Goal: Information Seeking & Learning: Learn about a topic

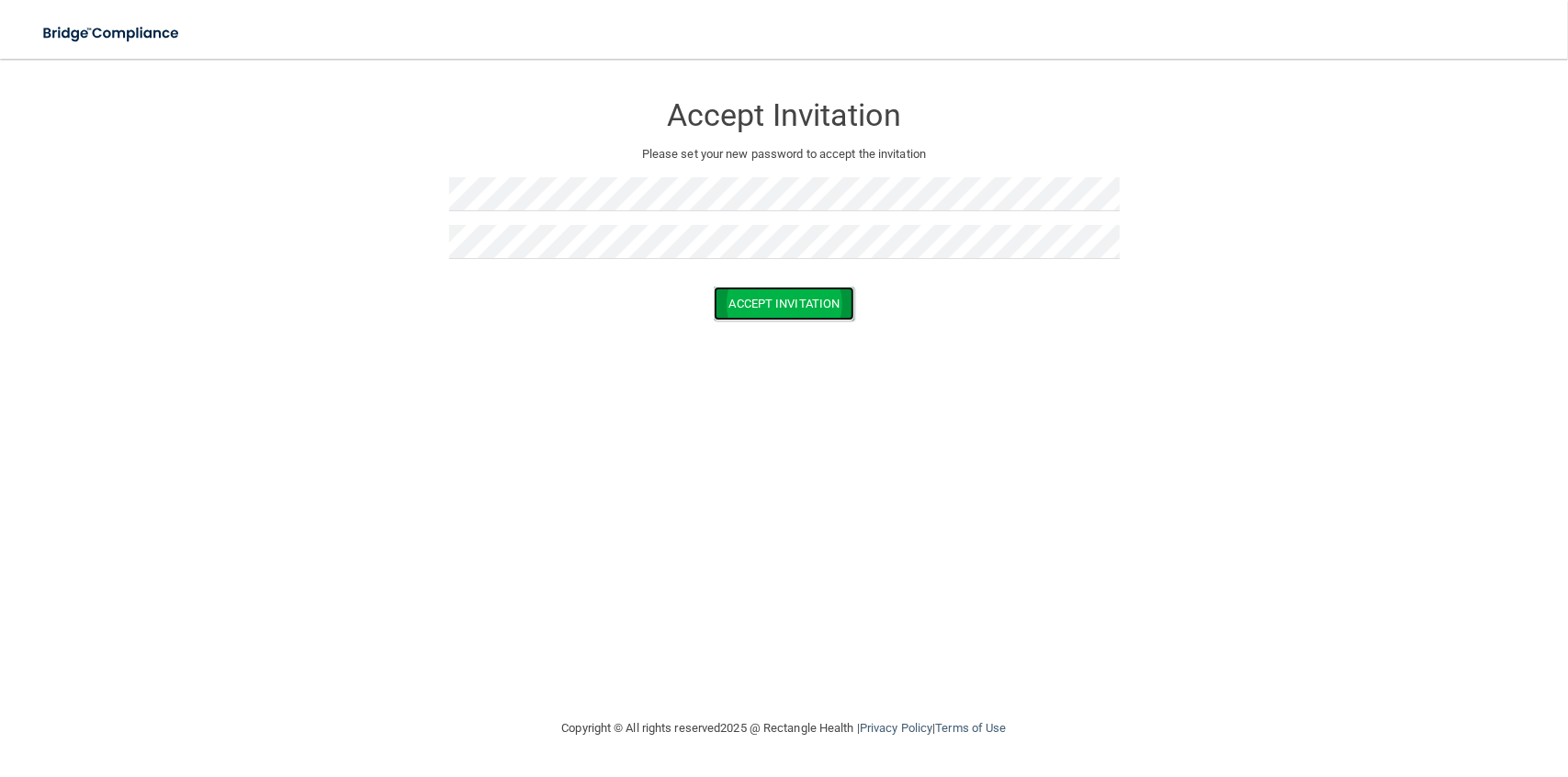
click at [808, 303] on button "Accept Invitation" at bounding box center [784, 302] width 141 height 34
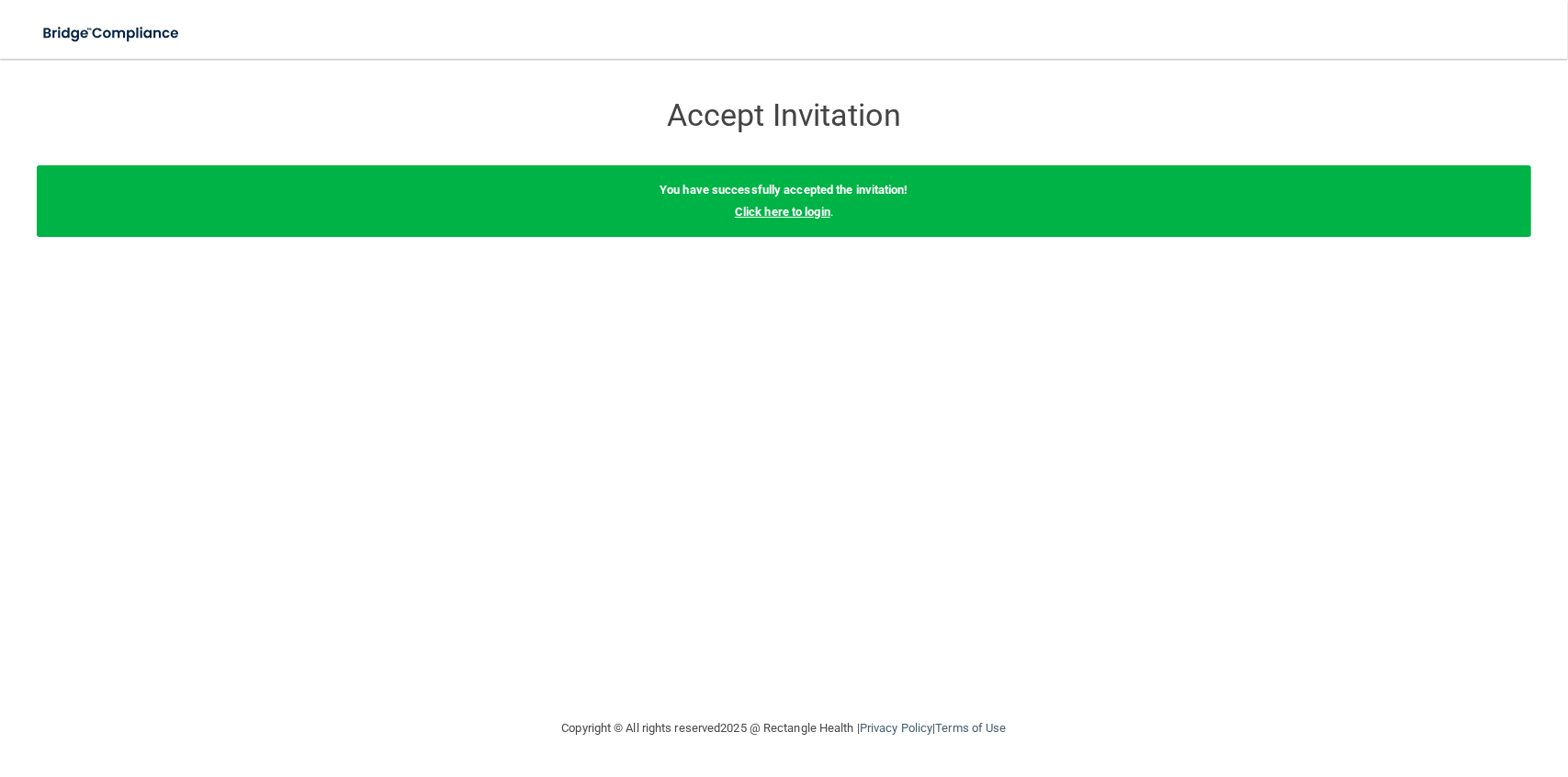
click at [786, 212] on link "Click here to login" at bounding box center [782, 212] width 96 height 14
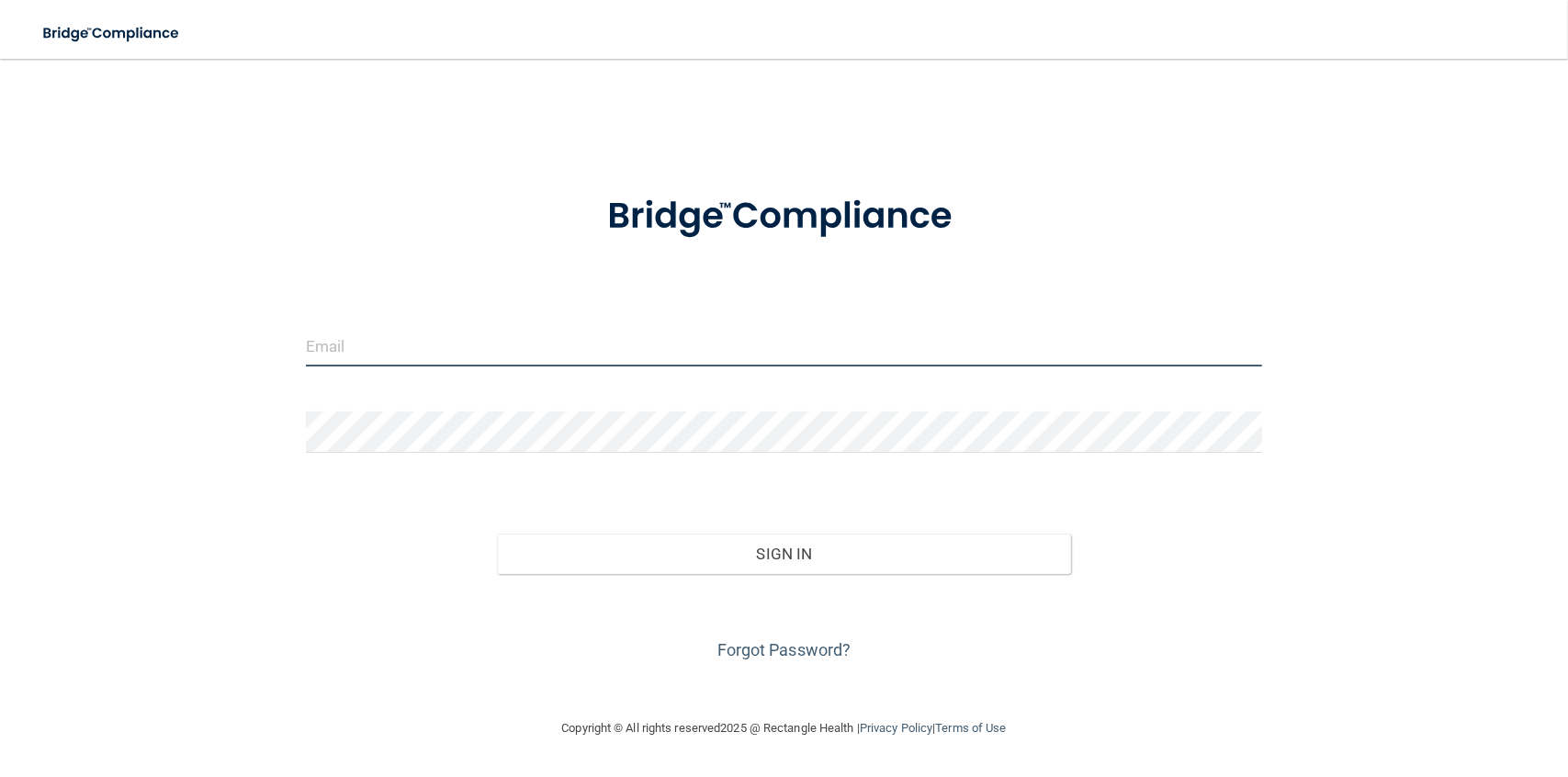
click at [471, 360] on input "email" at bounding box center [783, 345] width 956 height 42
type input "[EMAIL_ADDRESS][DOMAIN_NAME]"
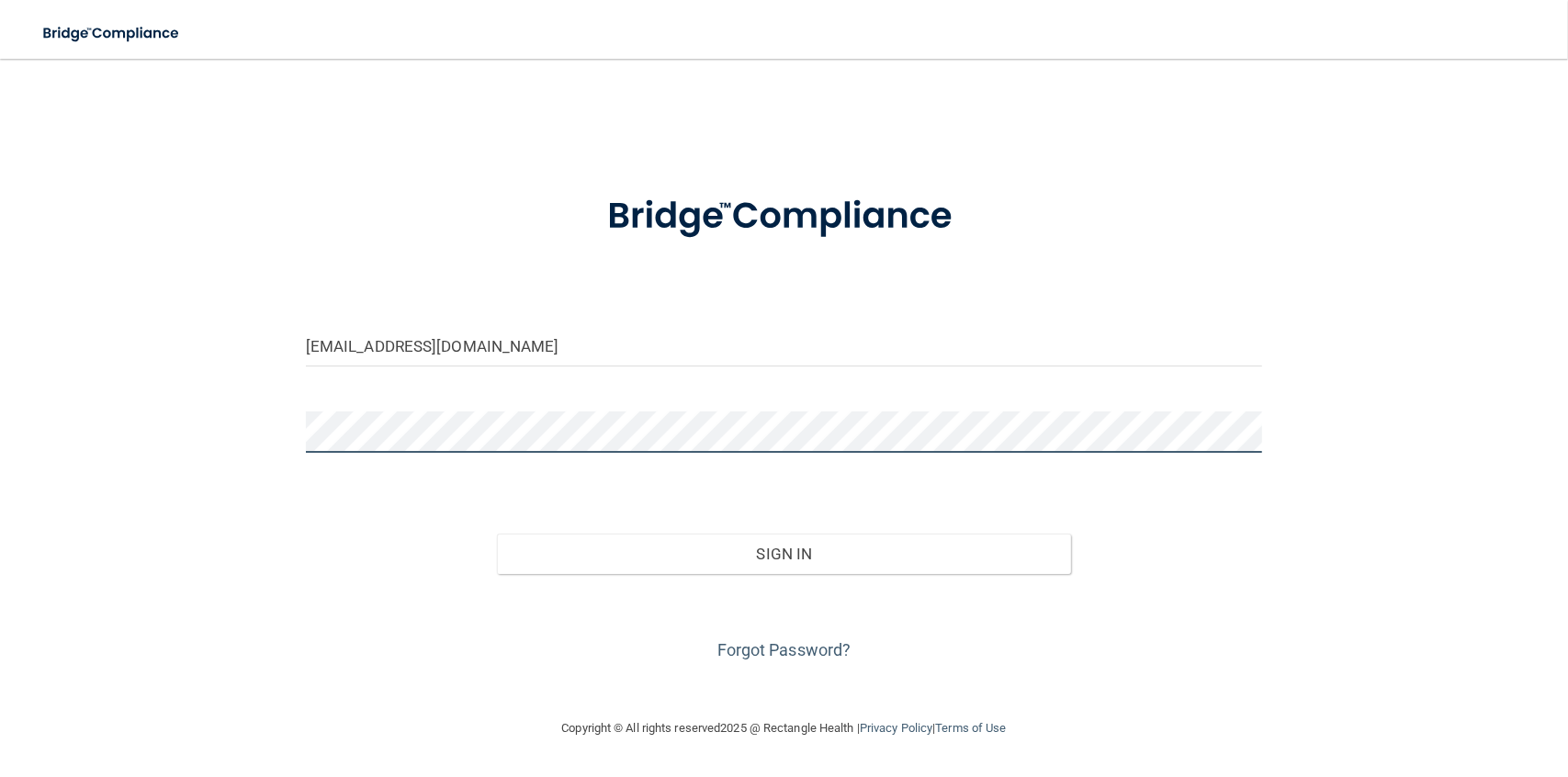
click at [497, 533] on button "Sign In" at bounding box center [784, 554] width 574 height 41
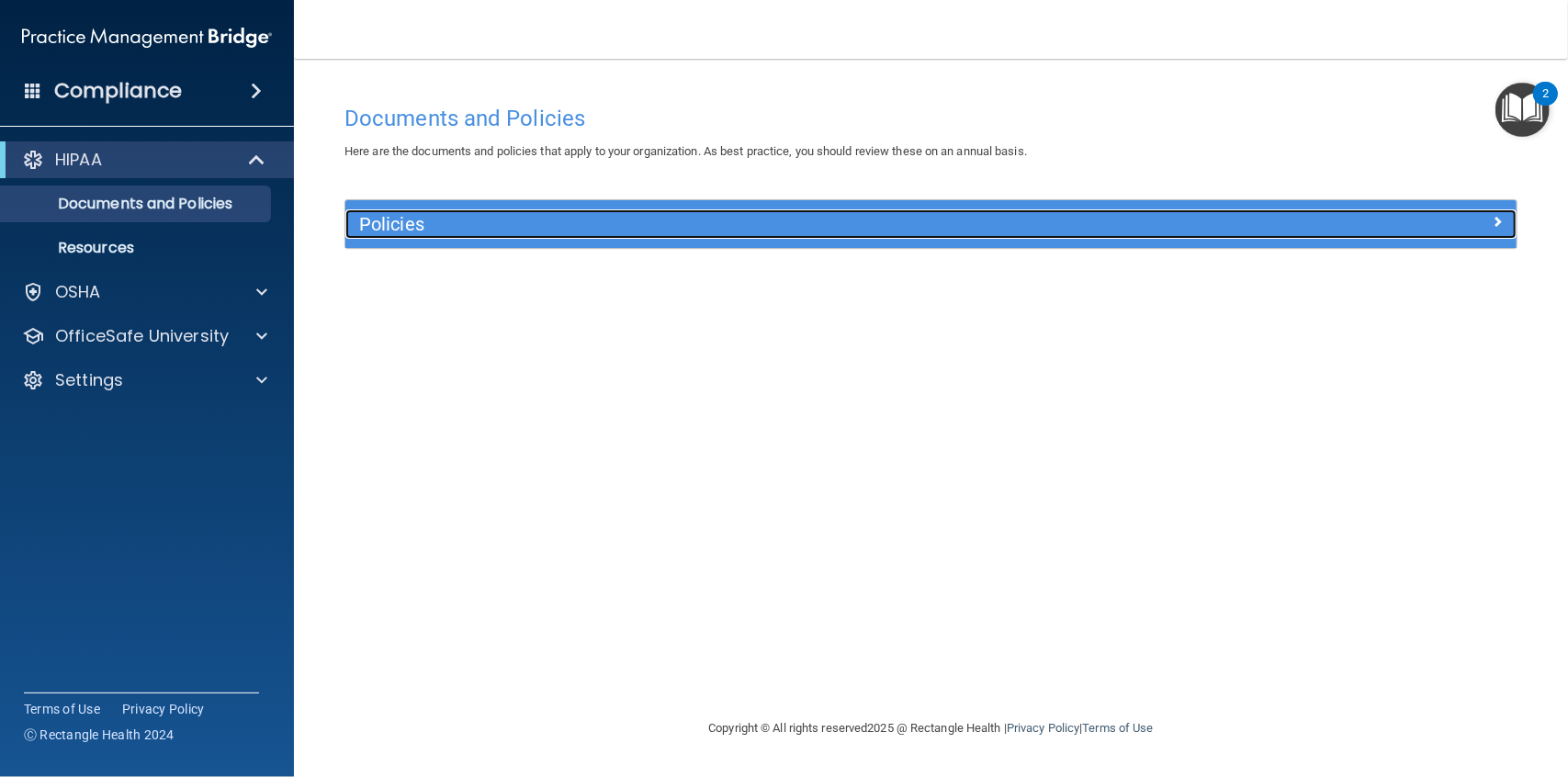
click at [490, 227] on h5 "Policies" at bounding box center [784, 223] width 851 height 20
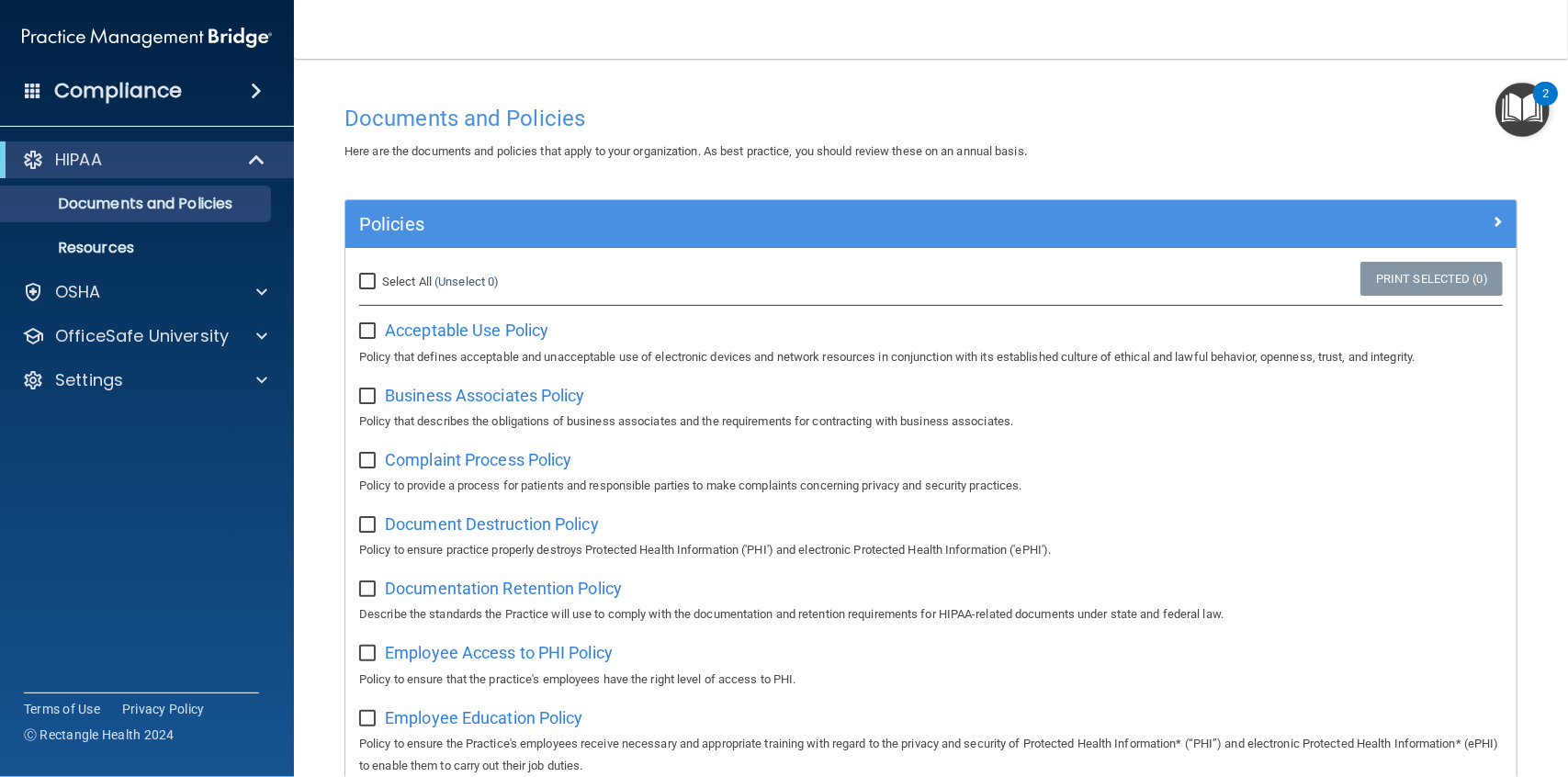
click at [359, 283] on input "Select All (Unselect 0) Unselect All" at bounding box center [369, 281] width 21 height 14
checkbox input "true"
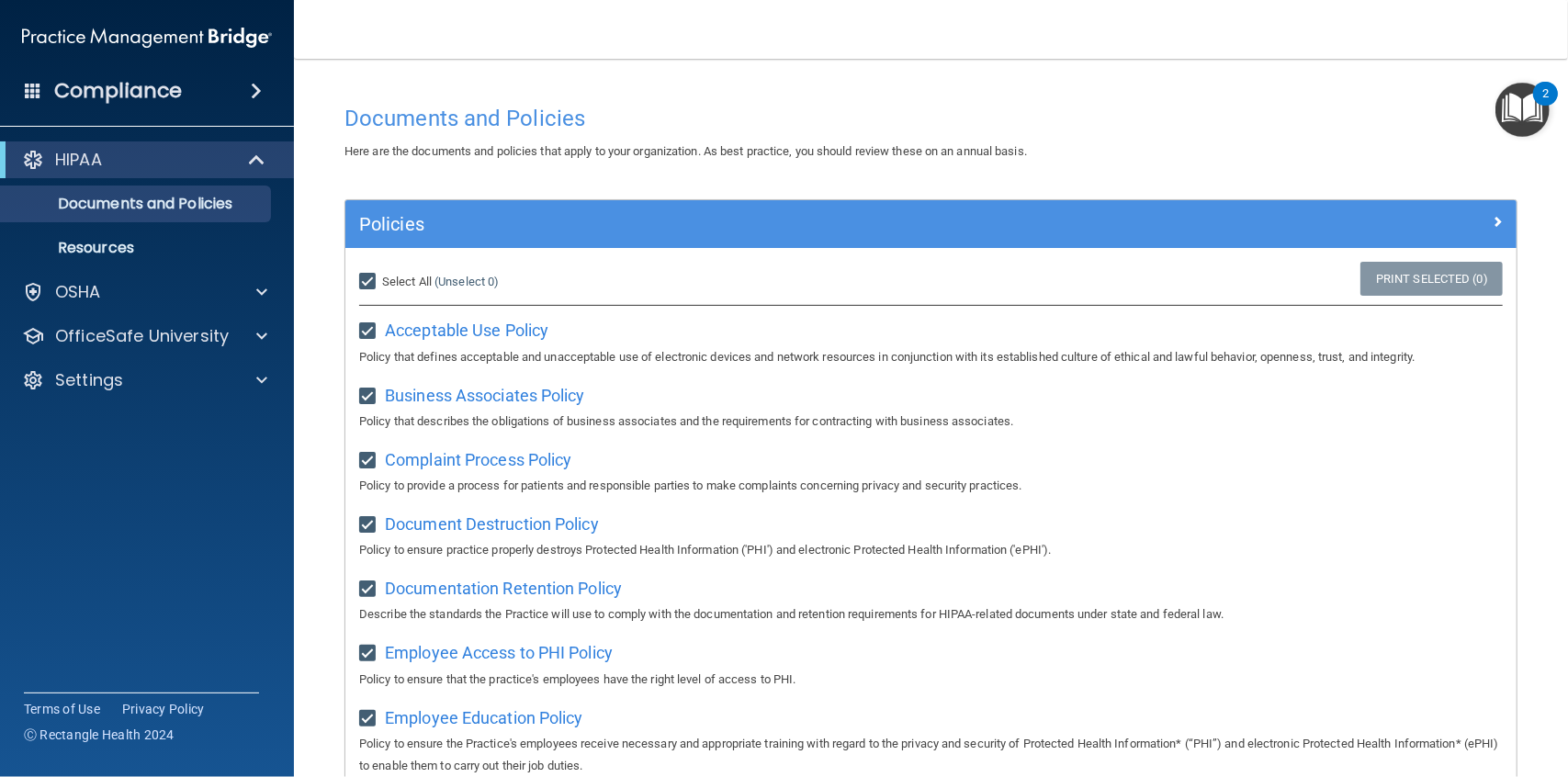
checkbox input "true"
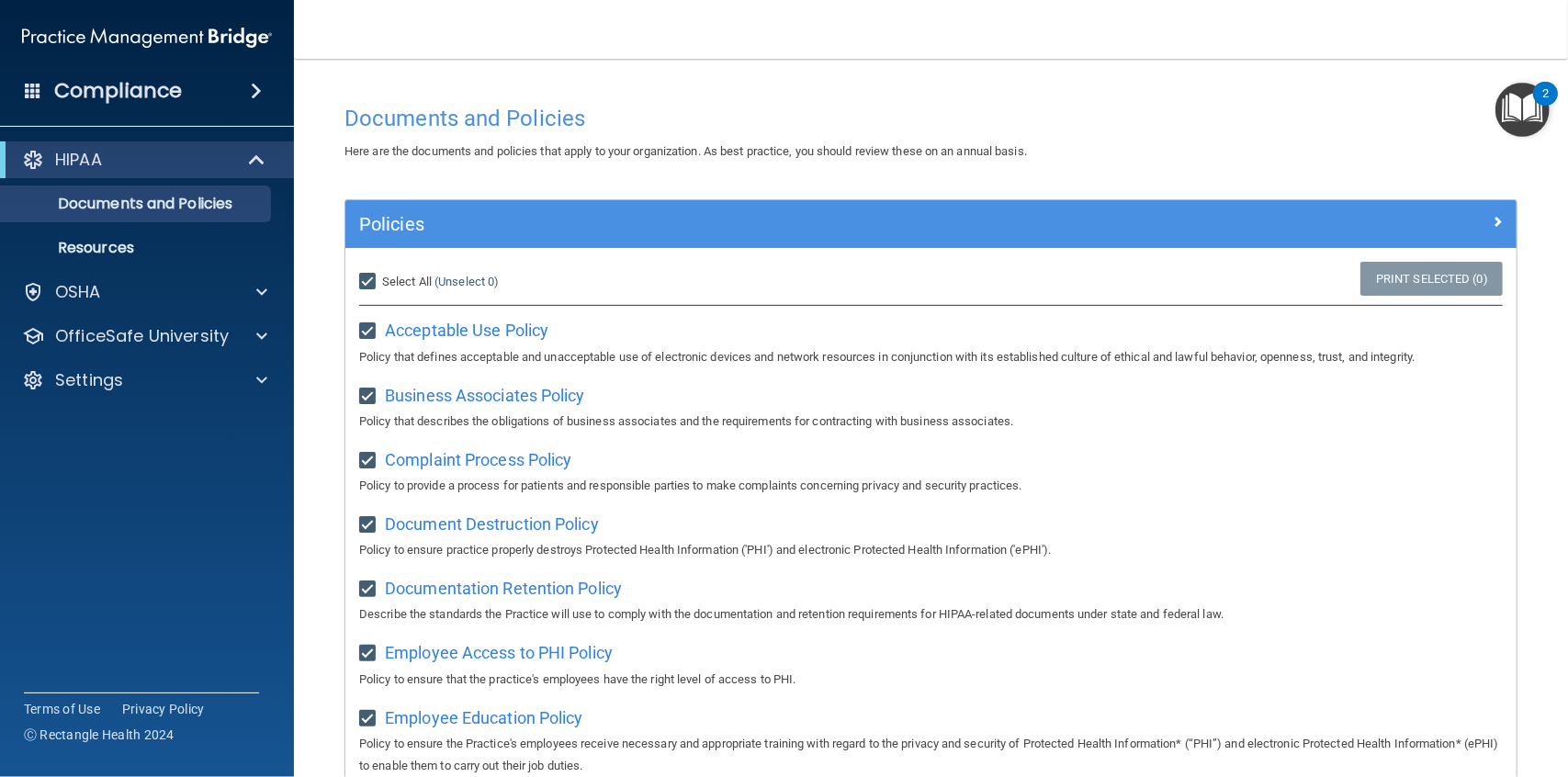
checkbox input "true"
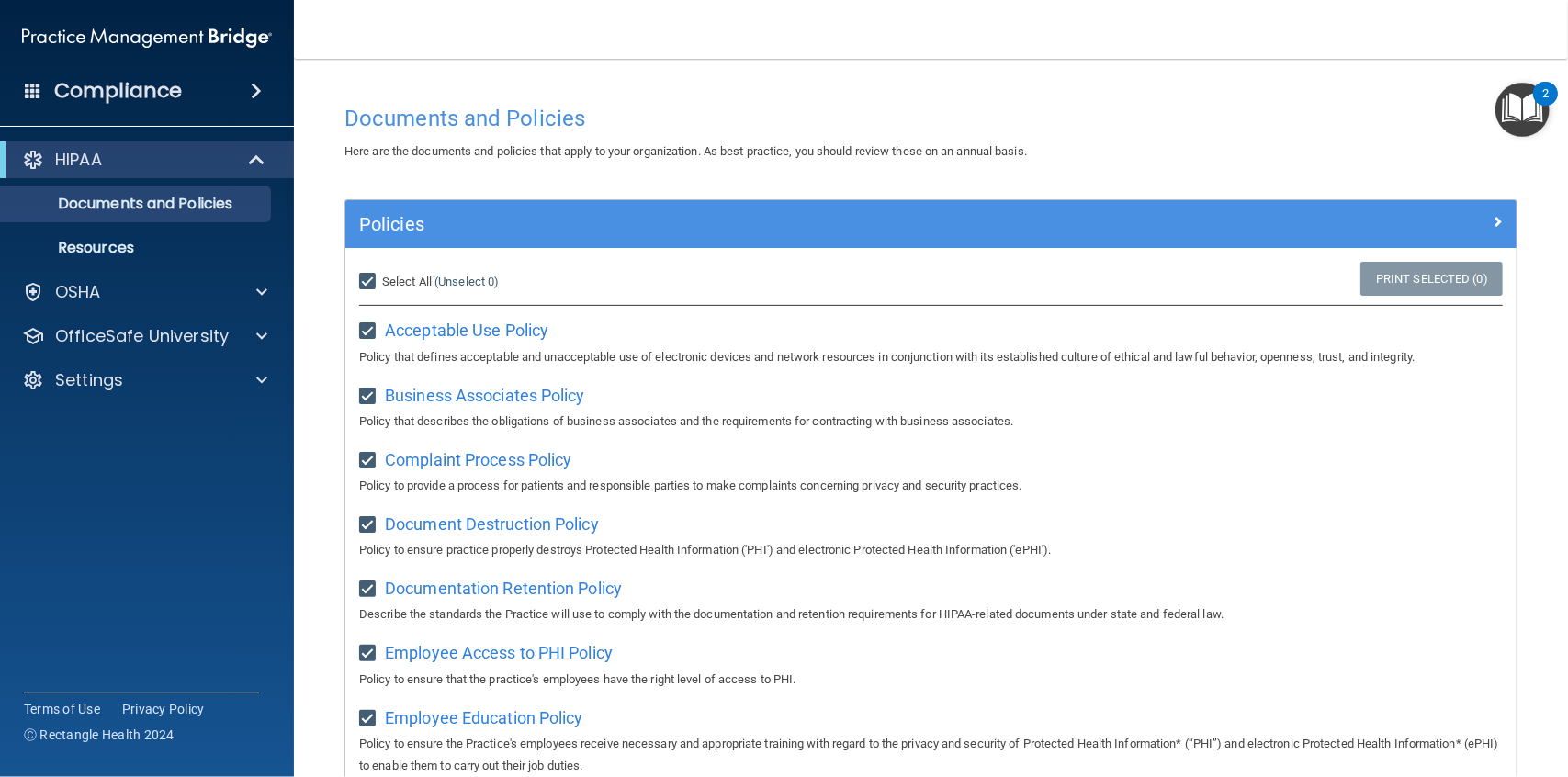
checkbox input "true"
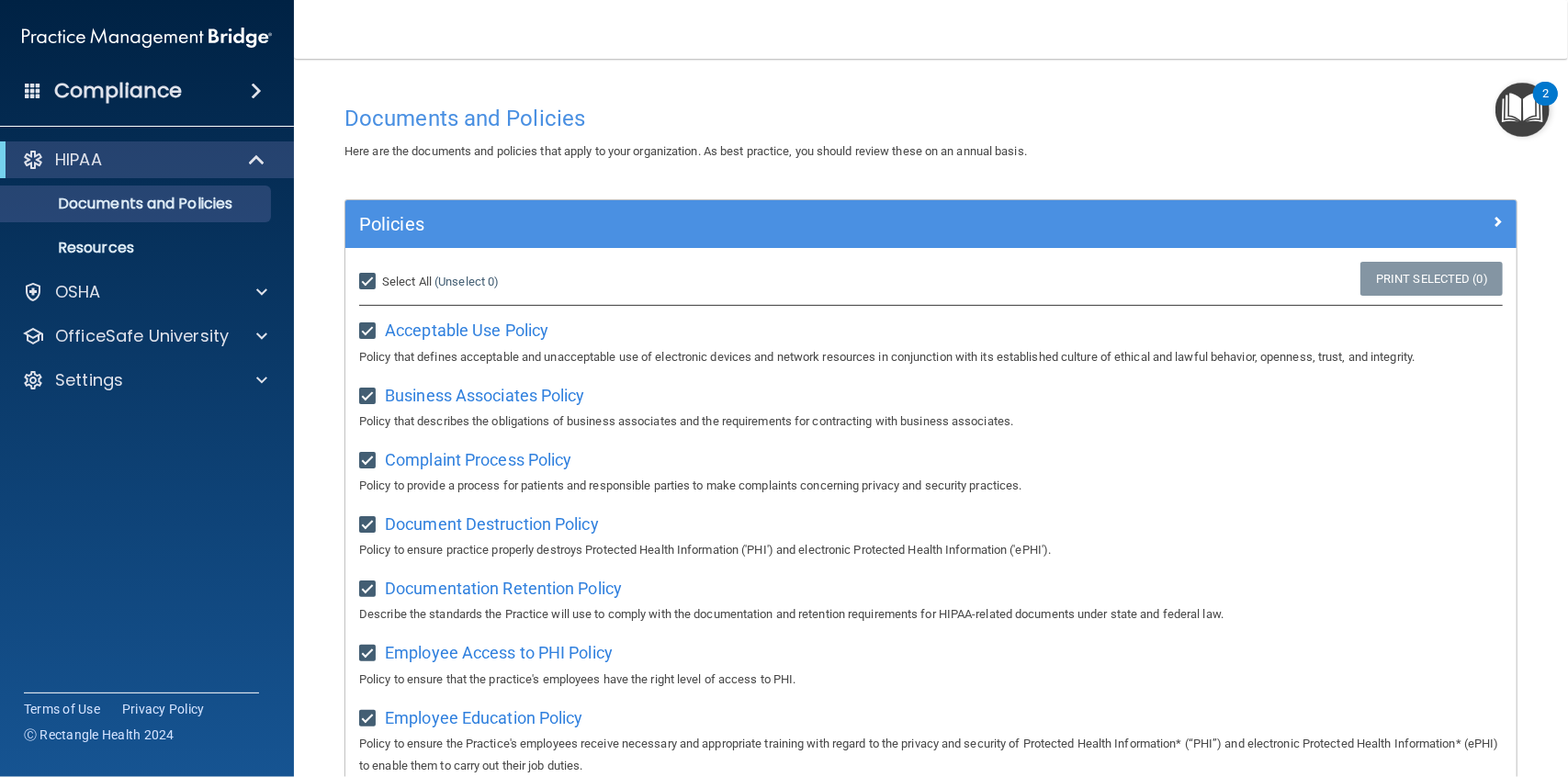
checkbox input "true"
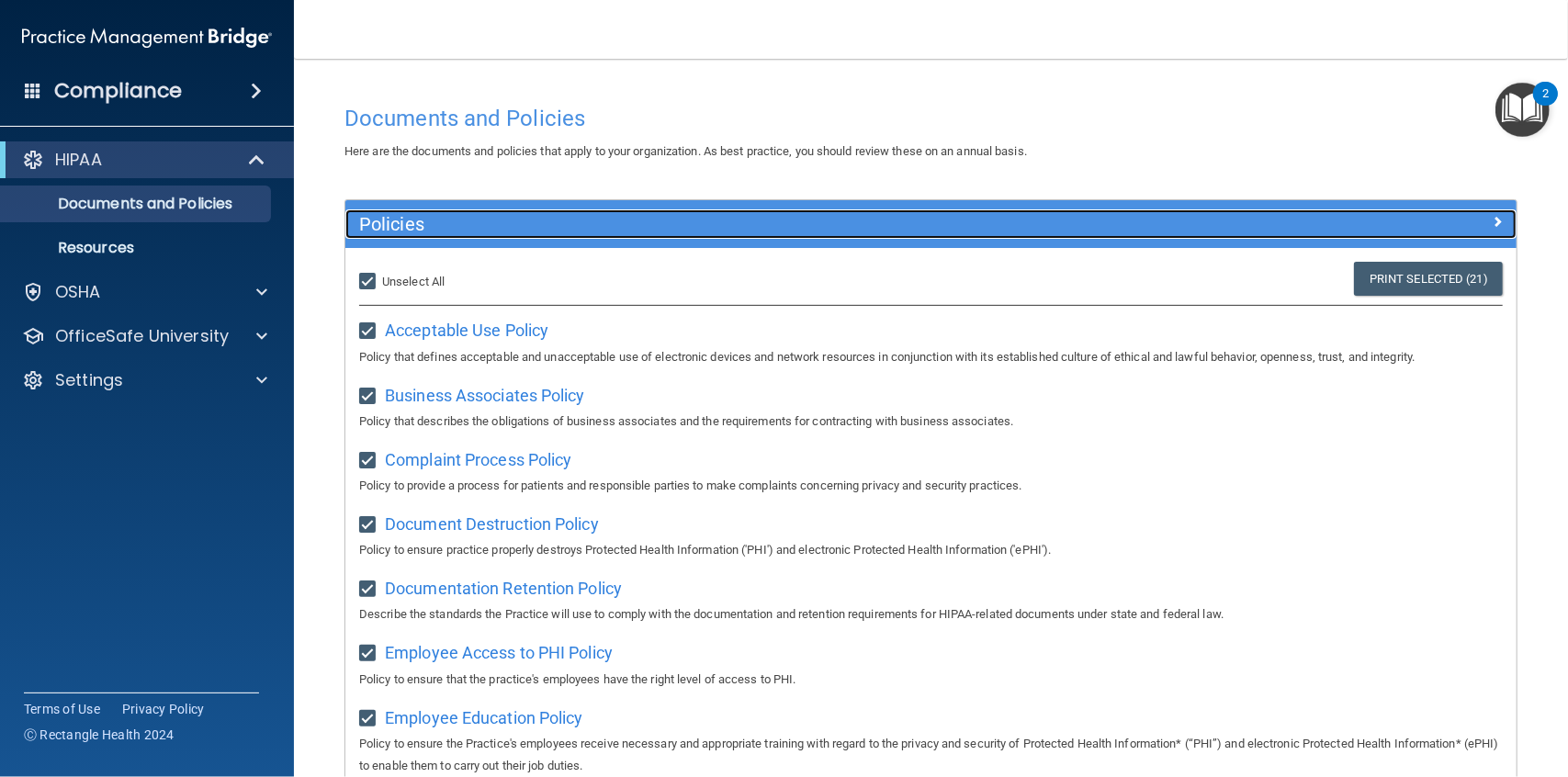
click at [1490, 224] on div at bounding box center [1369, 220] width 293 height 22
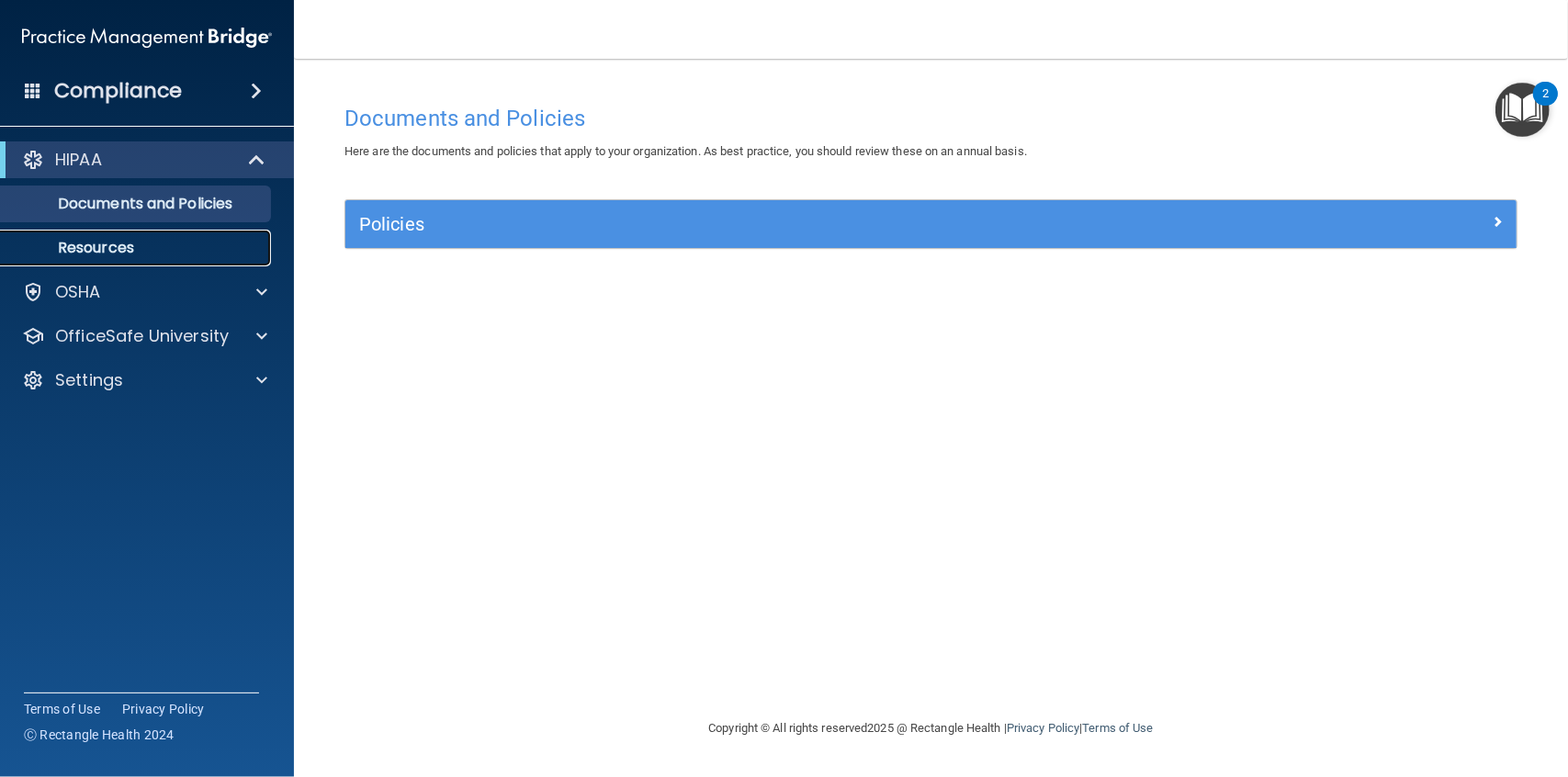
click at [109, 249] on p "Resources" at bounding box center [136, 247] width 250 height 18
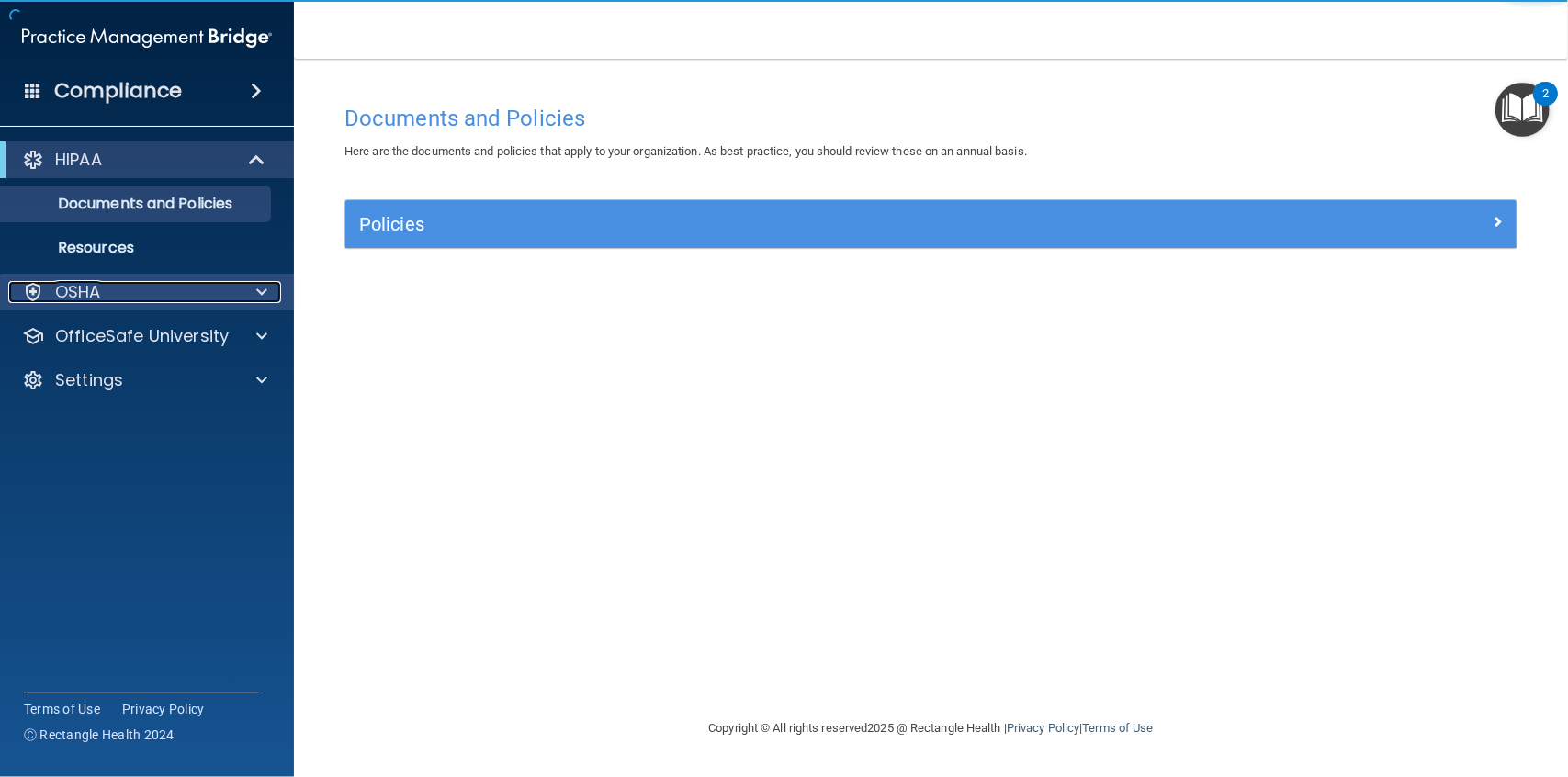
click at [83, 287] on p "OSHA" at bounding box center [78, 292] width 46 height 22
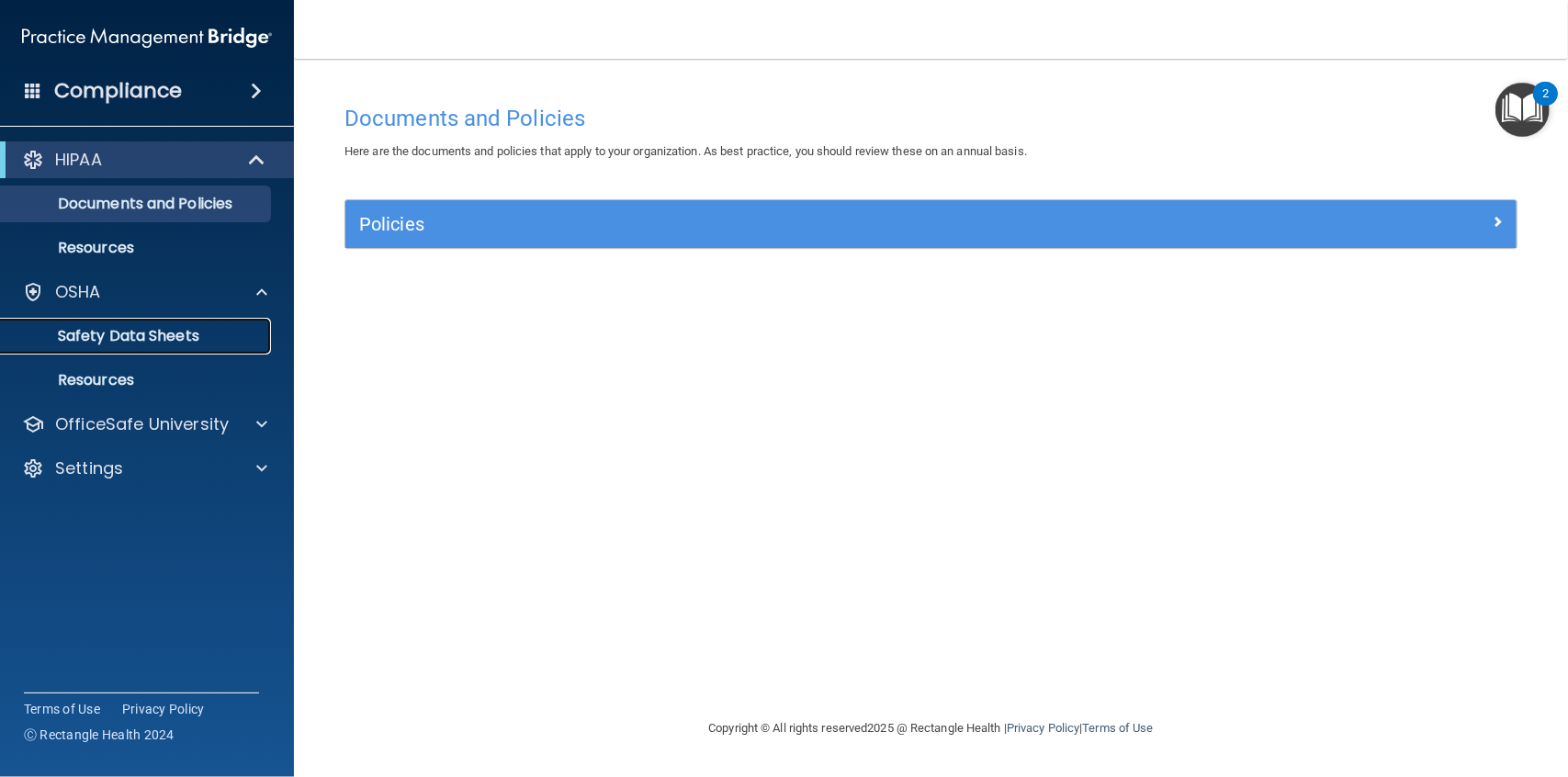
click at [110, 335] on p "Safety Data Sheets" at bounding box center [136, 335] width 250 height 18
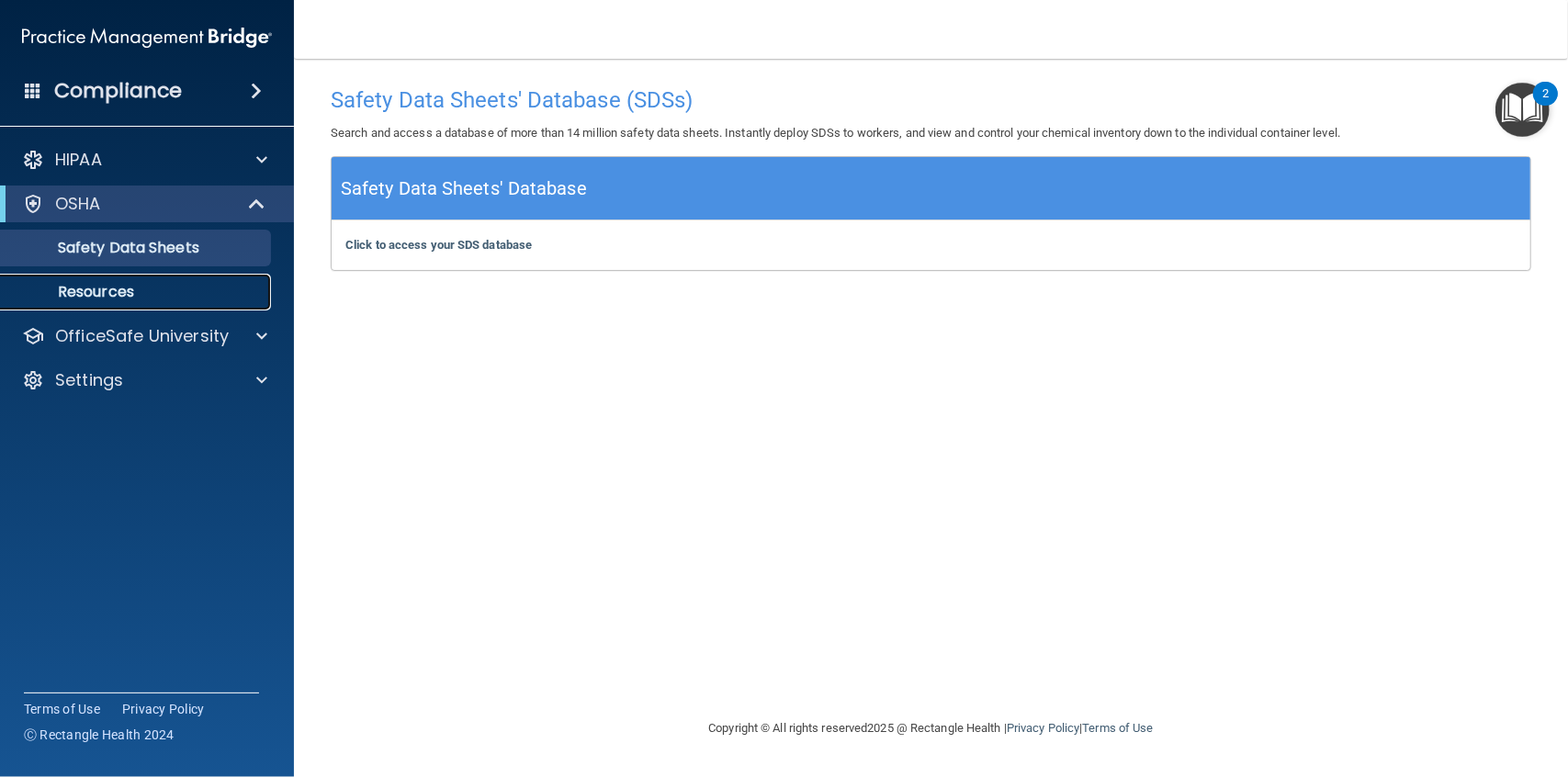
click at [111, 294] on p "Resources" at bounding box center [136, 292] width 250 height 18
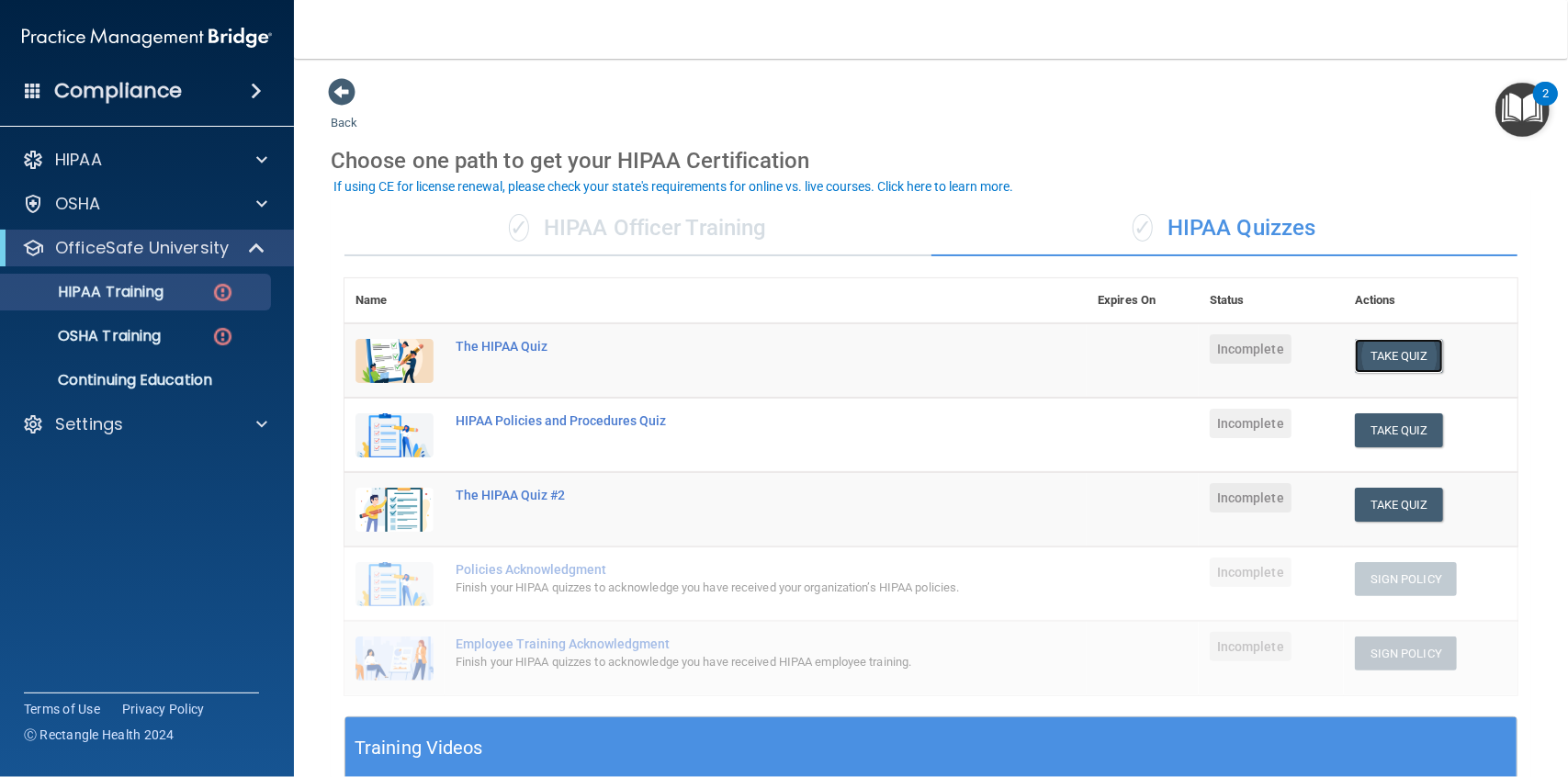
click at [1397, 350] on button "Take Quiz" at bounding box center [1398, 356] width 88 height 34
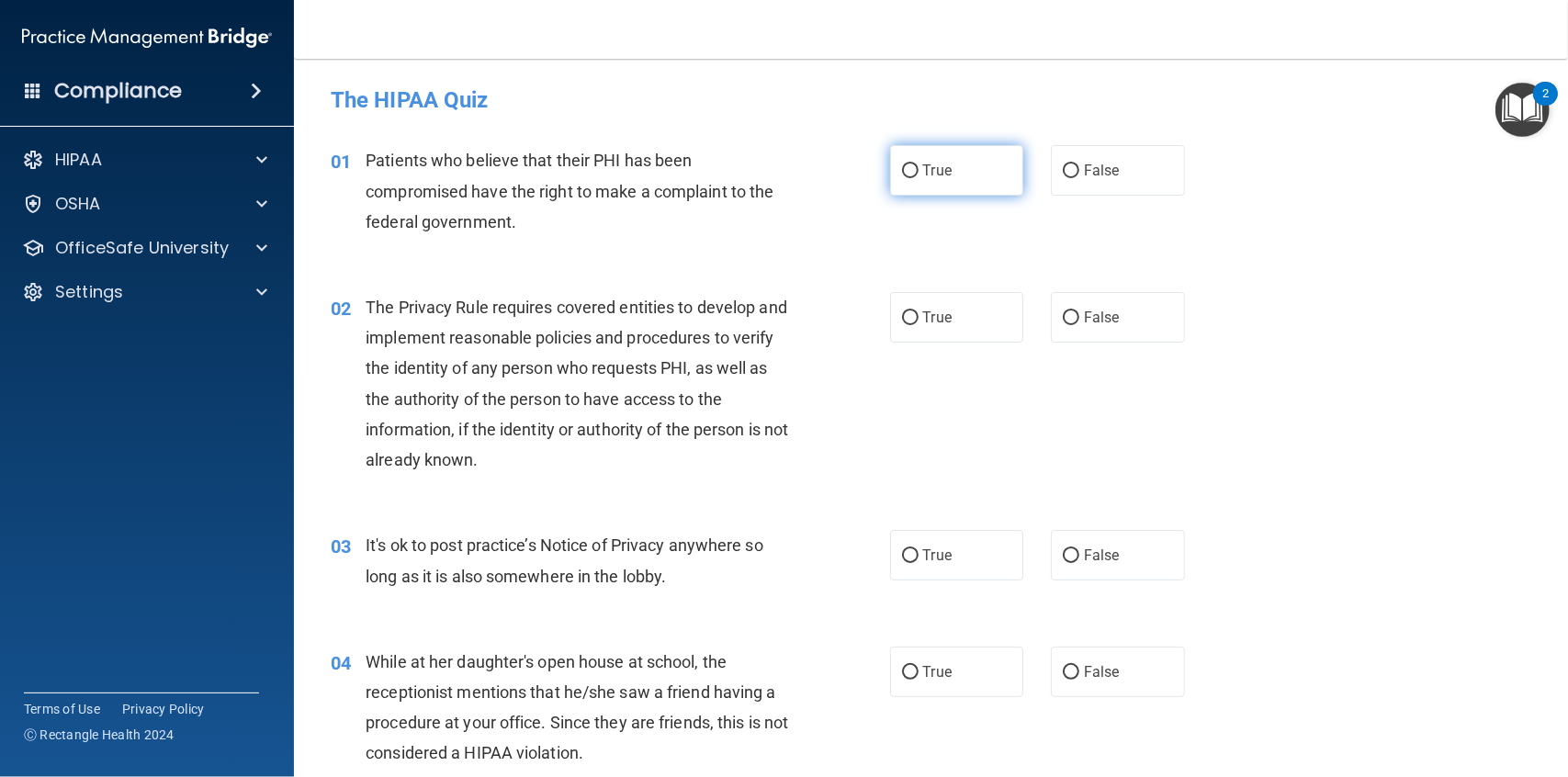
click at [902, 170] on input "True" at bounding box center [910, 171] width 16 height 14
radio input "true"
click at [909, 314] on input "True" at bounding box center [910, 318] width 16 height 14
radio input "true"
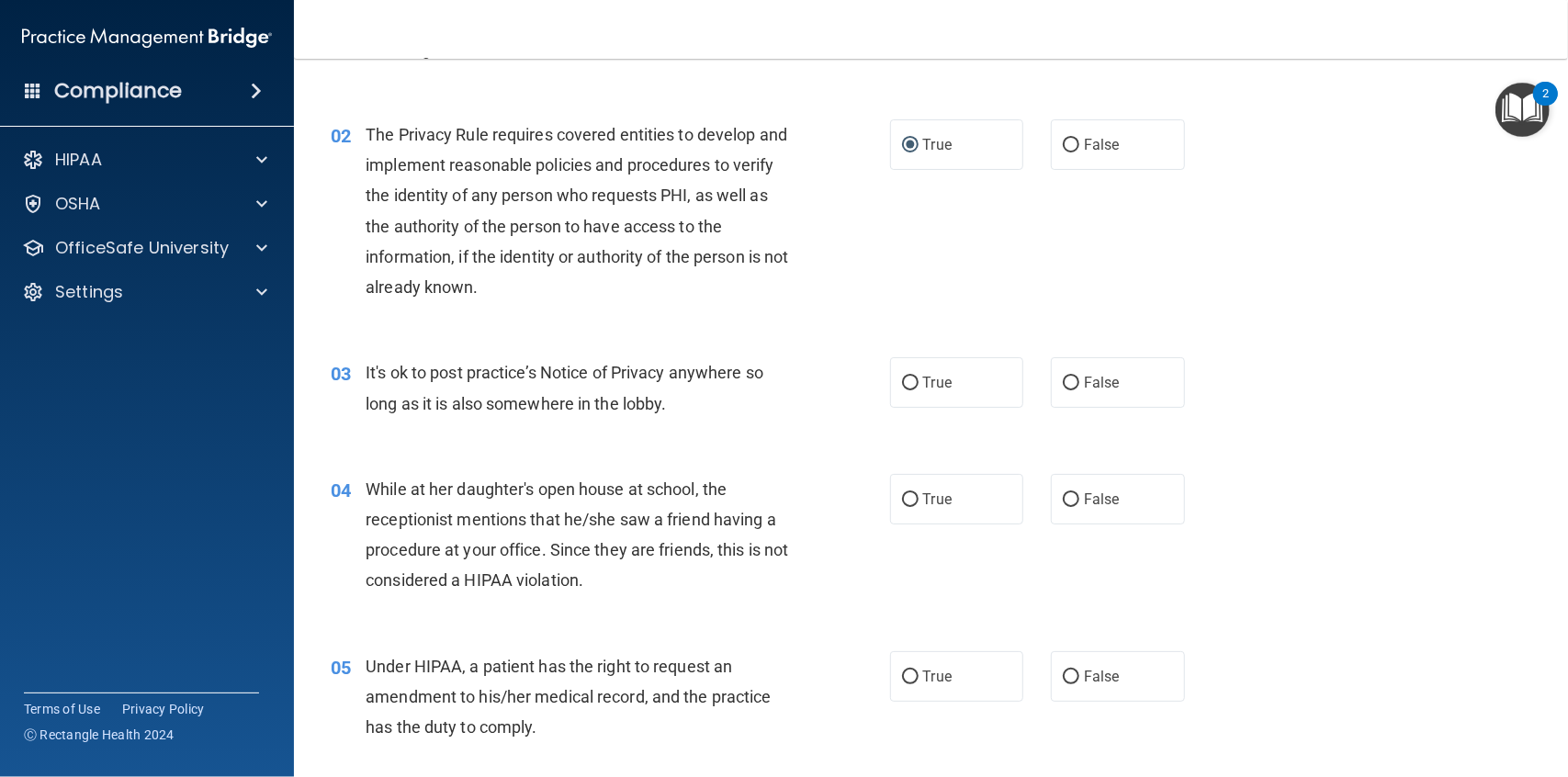
scroll to position [184, 0]
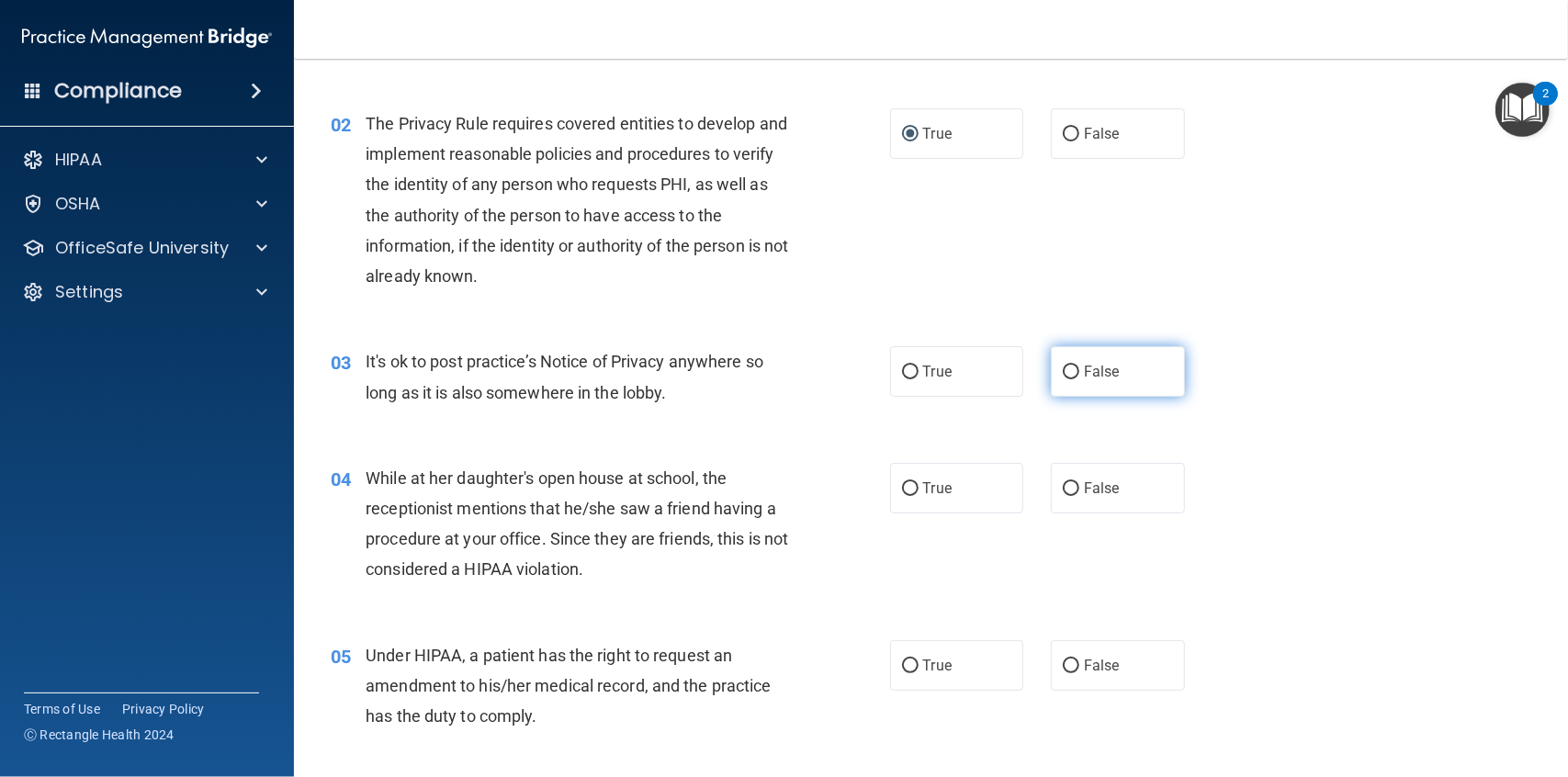
click at [1062, 377] on input "False" at bounding box center [1070, 372] width 16 height 14
radio input "true"
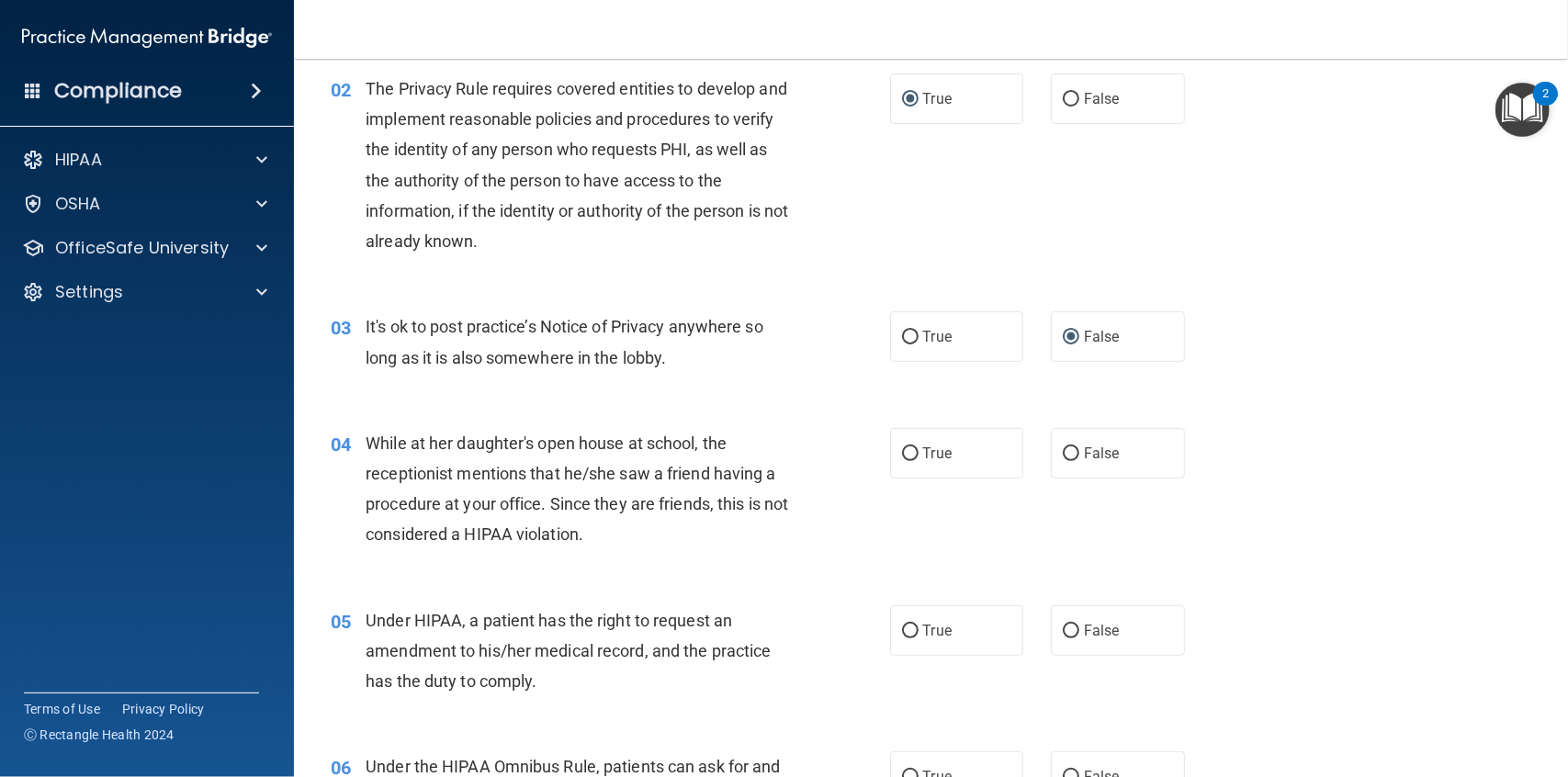
scroll to position [275, 0]
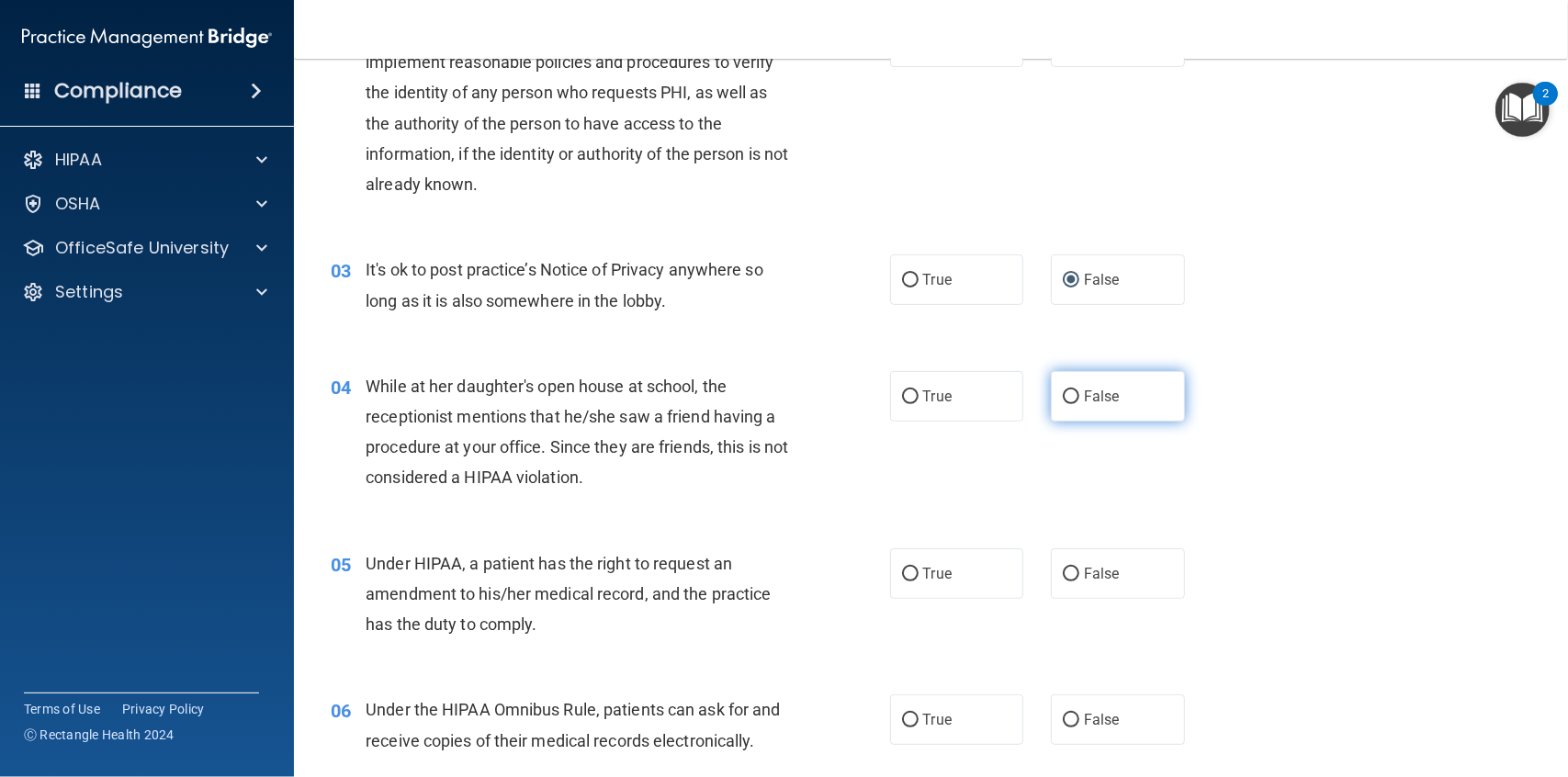
click at [1066, 394] on input "False" at bounding box center [1070, 397] width 16 height 14
radio input "true"
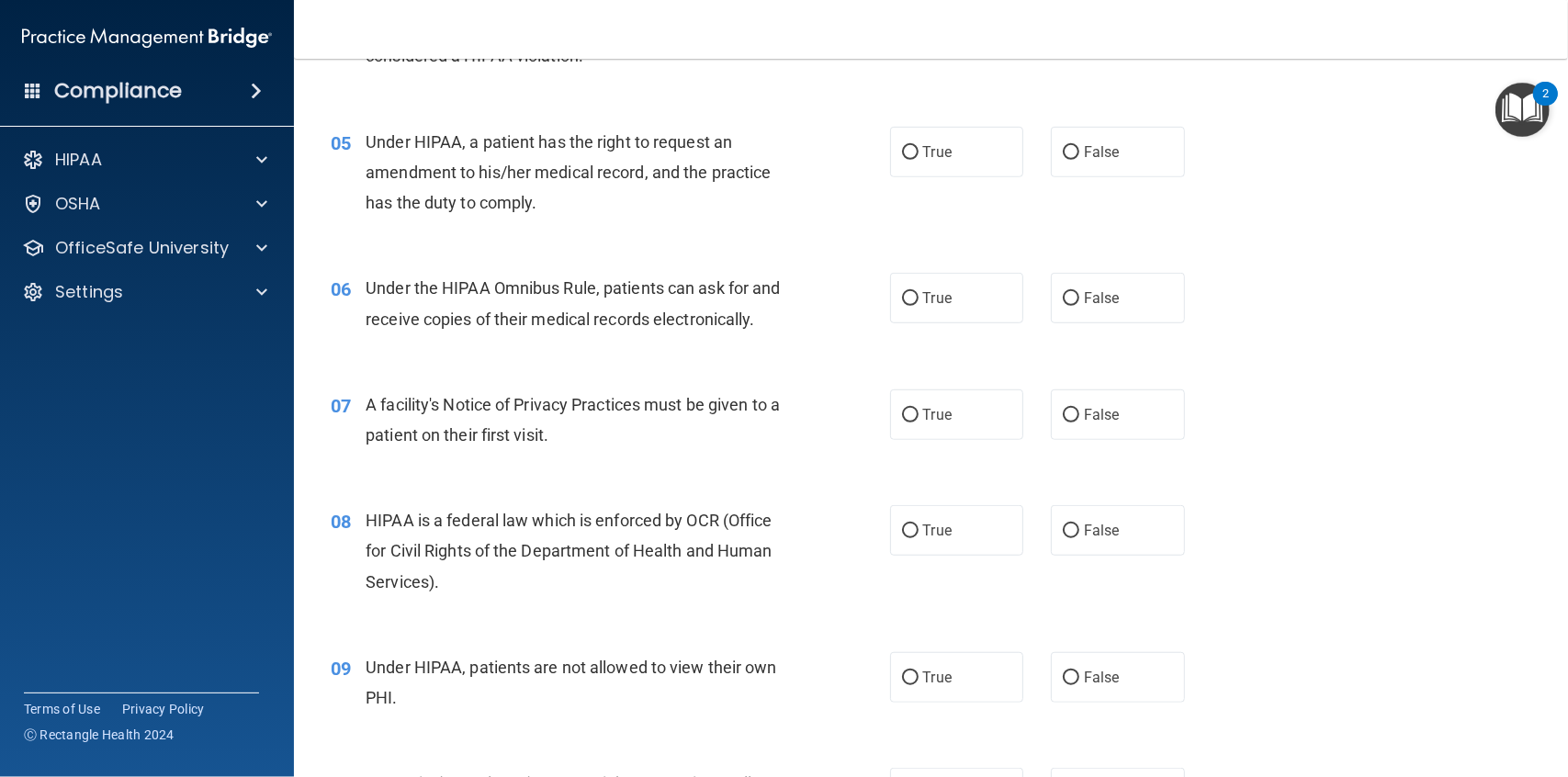
scroll to position [605, 0]
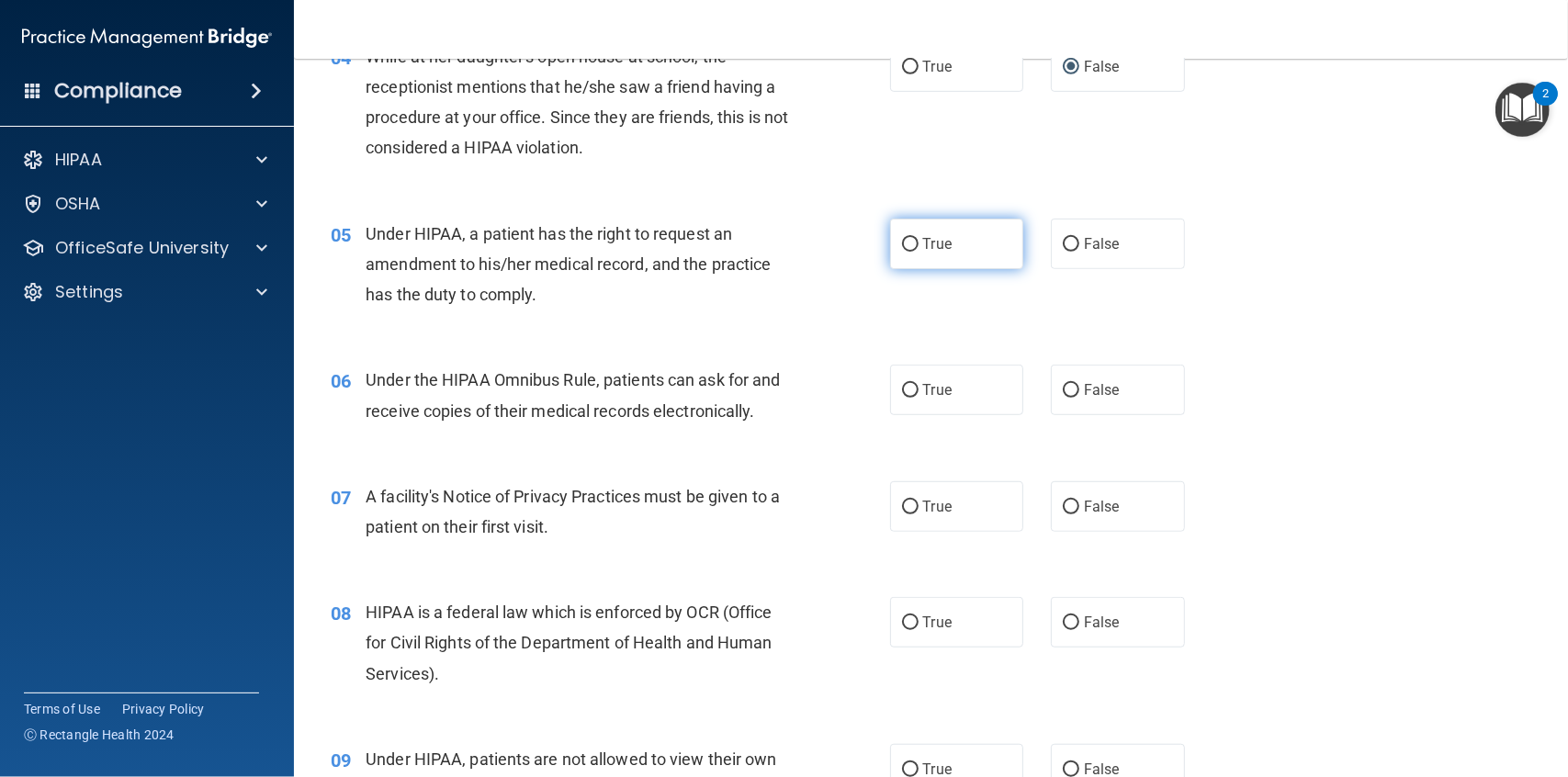
click at [902, 242] on input "True" at bounding box center [910, 245] width 16 height 14
radio input "true"
click at [1067, 247] on input "False" at bounding box center [1070, 245] width 16 height 14
radio input "true"
radio input "false"
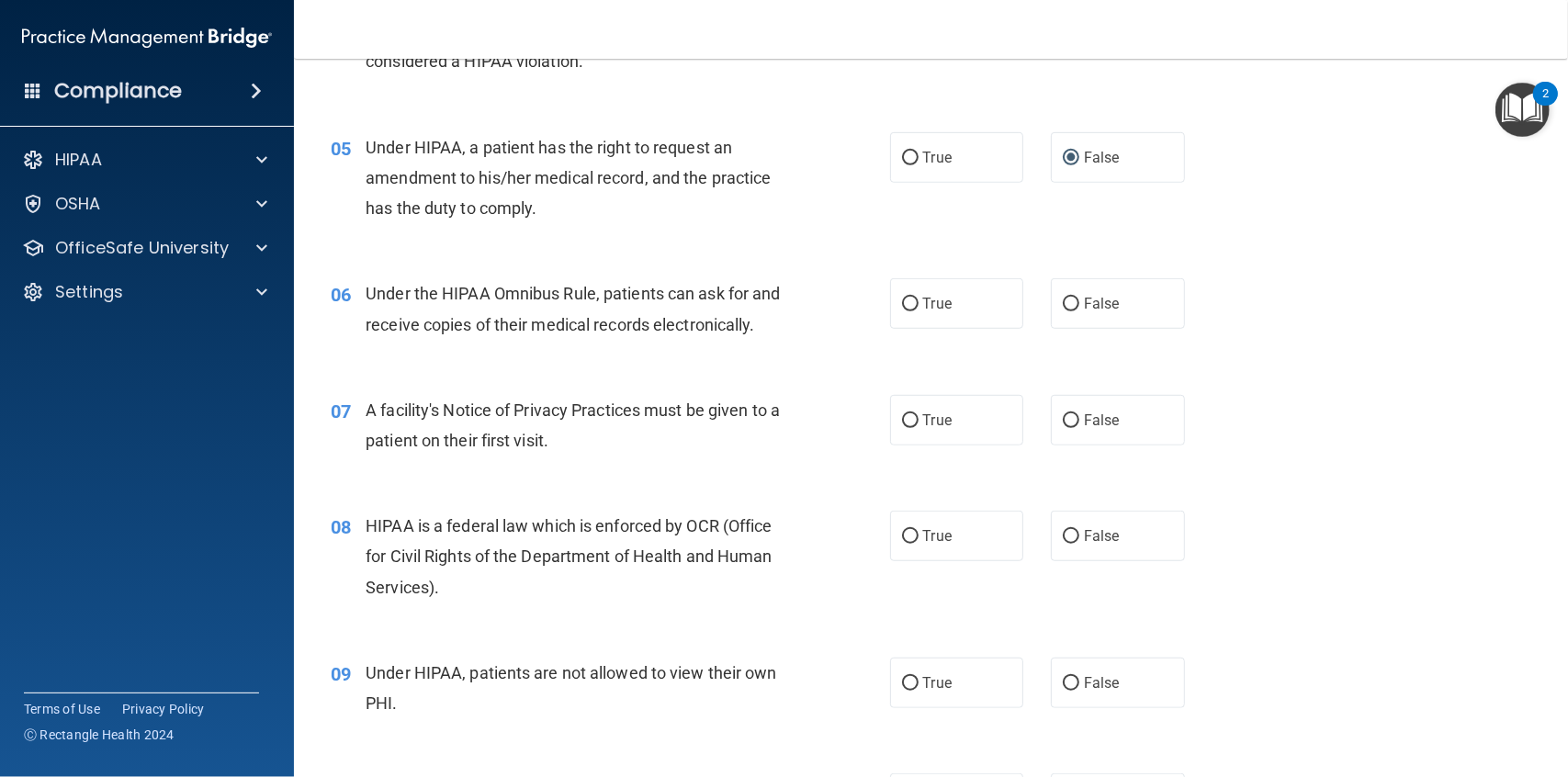
scroll to position [697, 0]
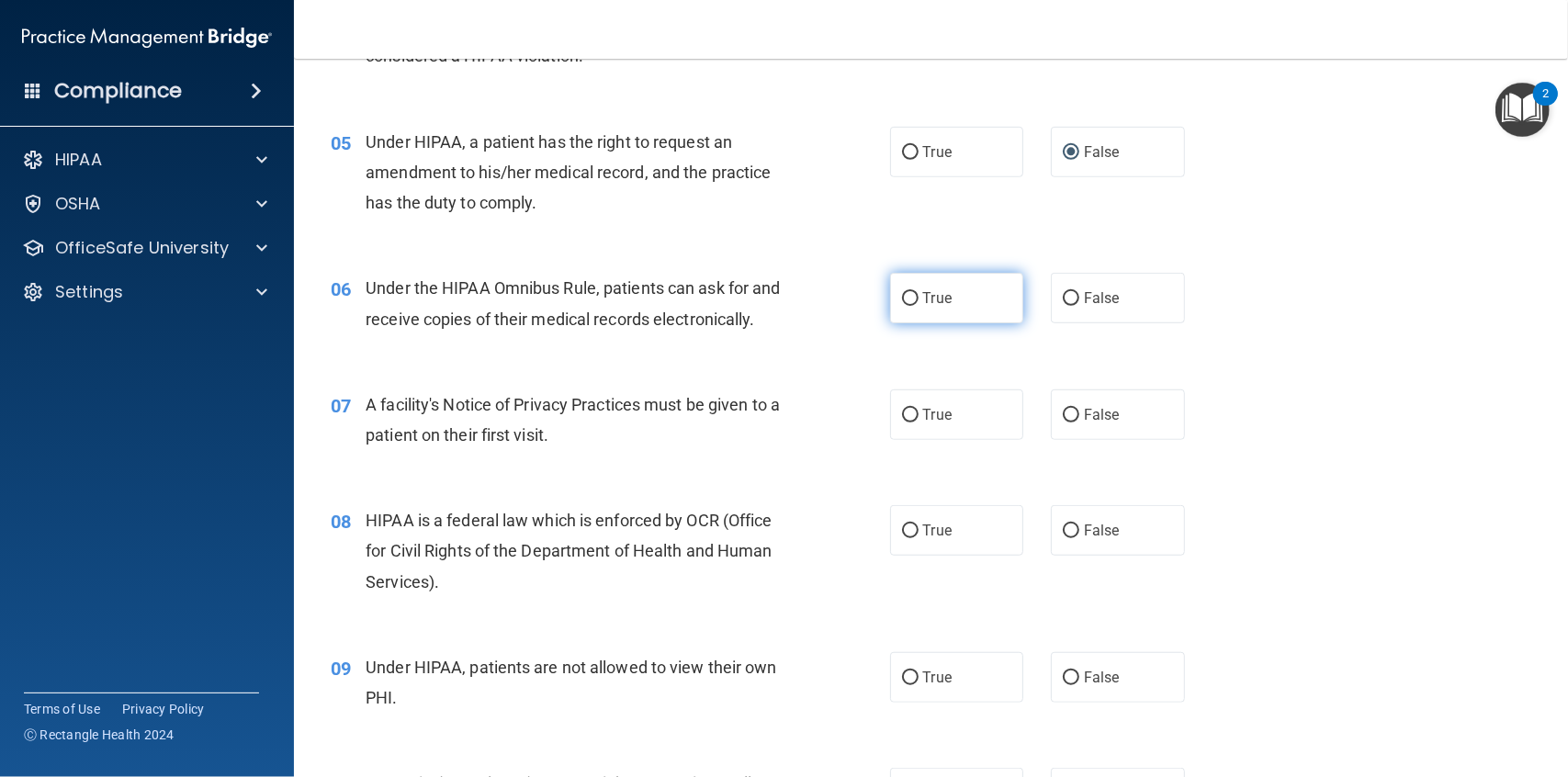
click at [905, 302] on input "True" at bounding box center [910, 299] width 16 height 14
radio input "true"
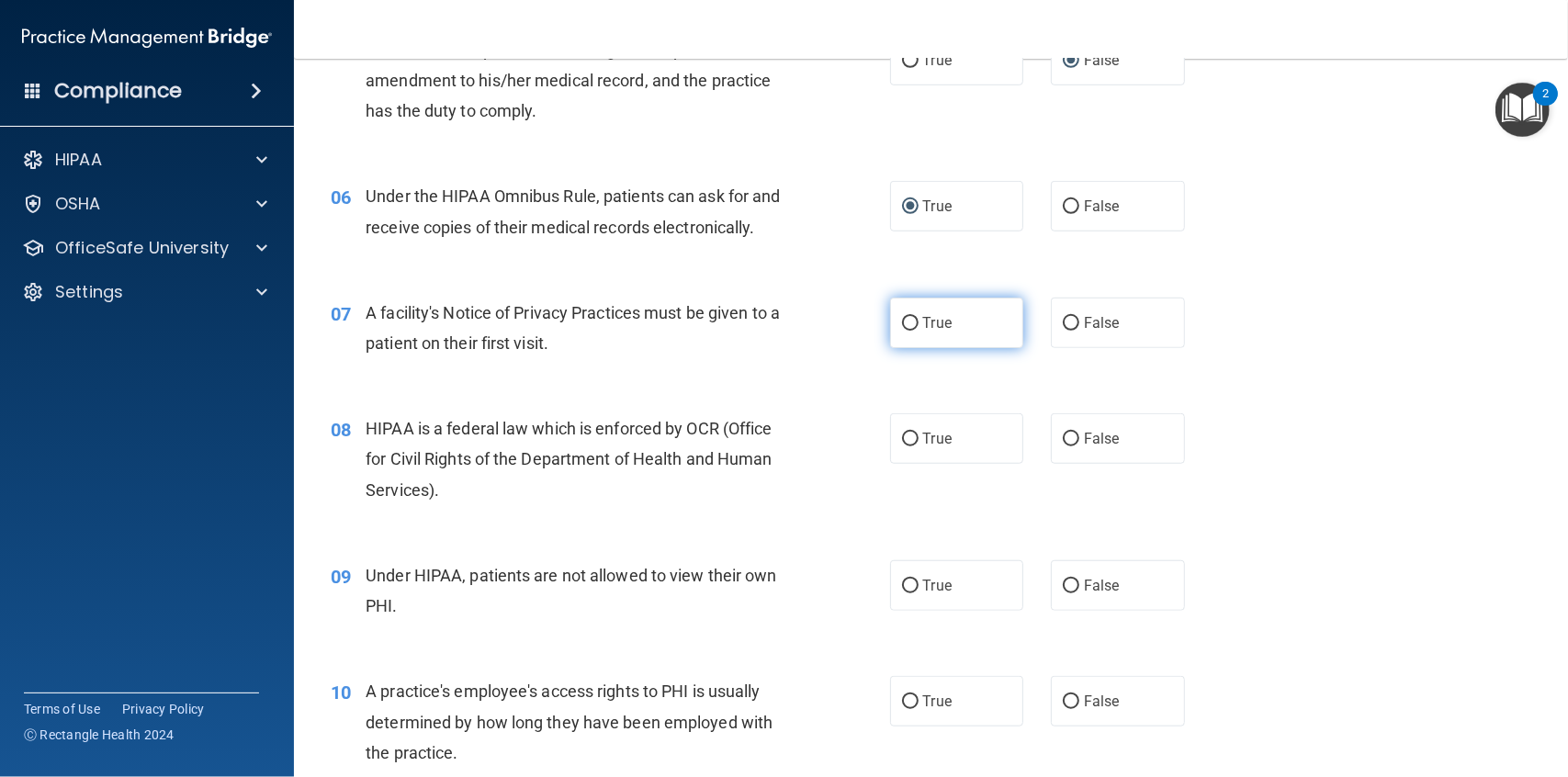
click at [906, 318] on input "True" at bounding box center [910, 324] width 16 height 14
radio input "true"
click at [906, 439] on input "True" at bounding box center [910, 439] width 16 height 14
radio input "true"
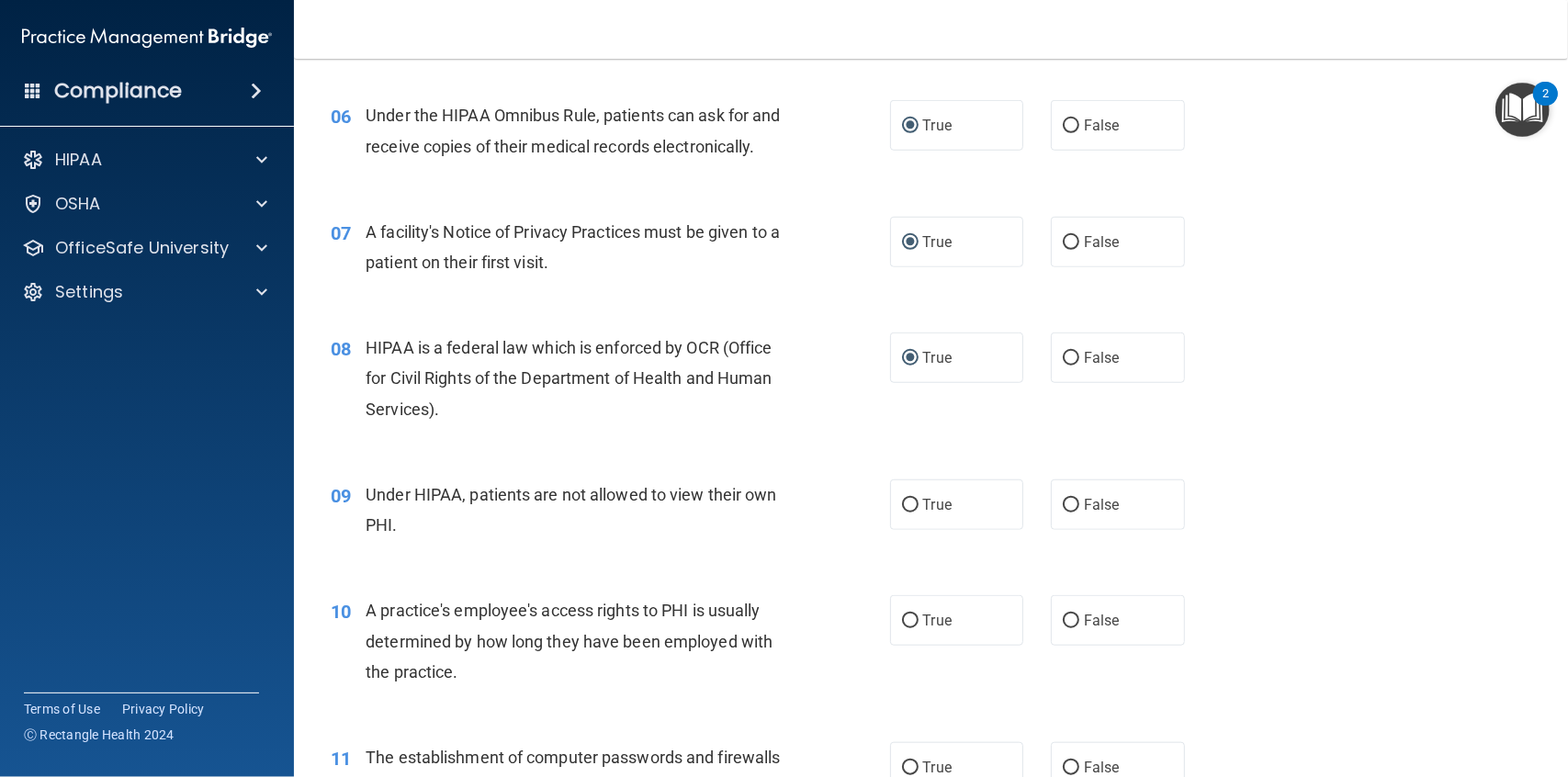
scroll to position [880, 0]
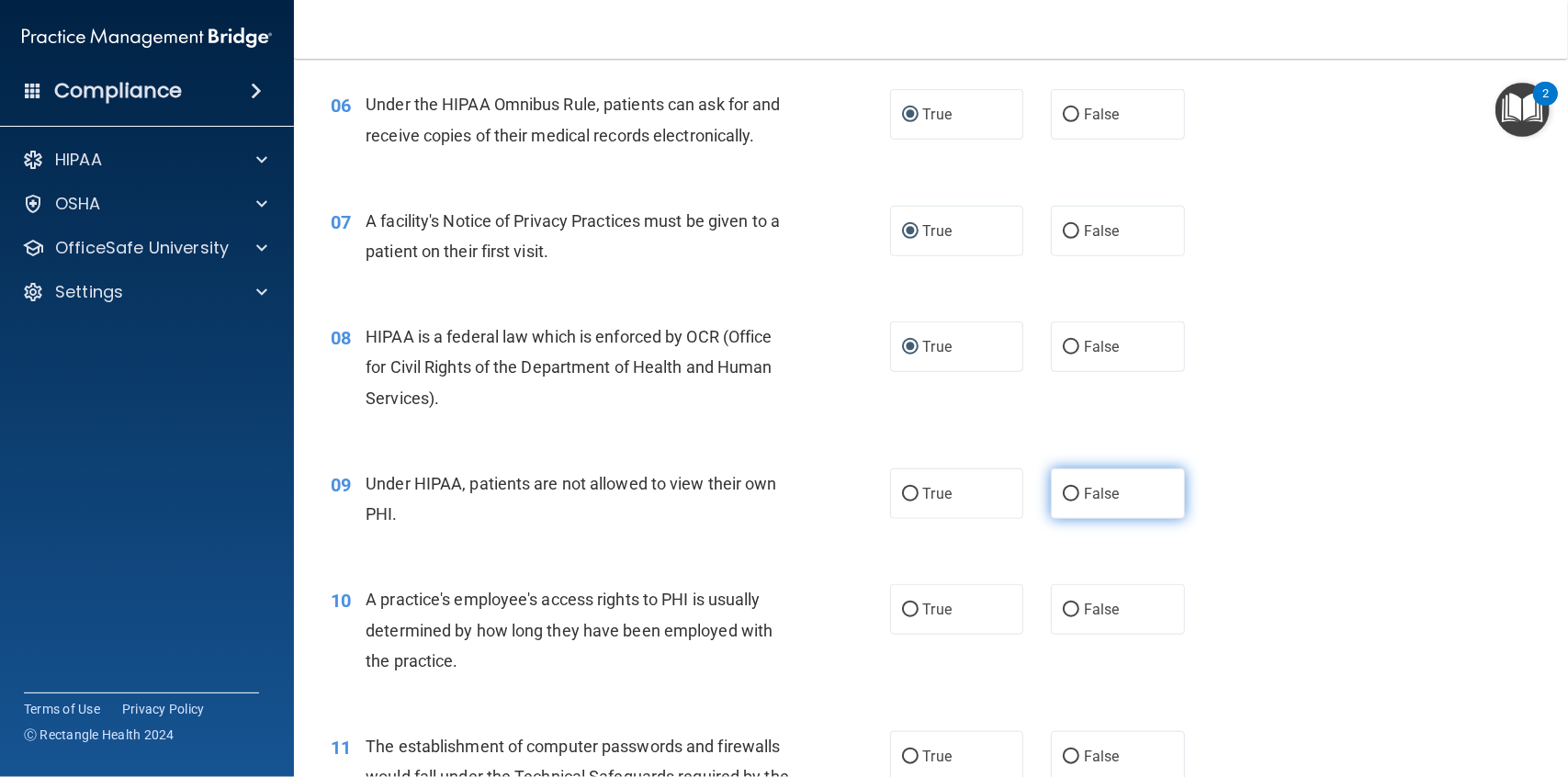
click at [1075, 499] on label "False" at bounding box center [1118, 494] width 134 height 50
click at [1075, 499] on input "False" at bounding box center [1070, 494] width 16 height 14
radio input "true"
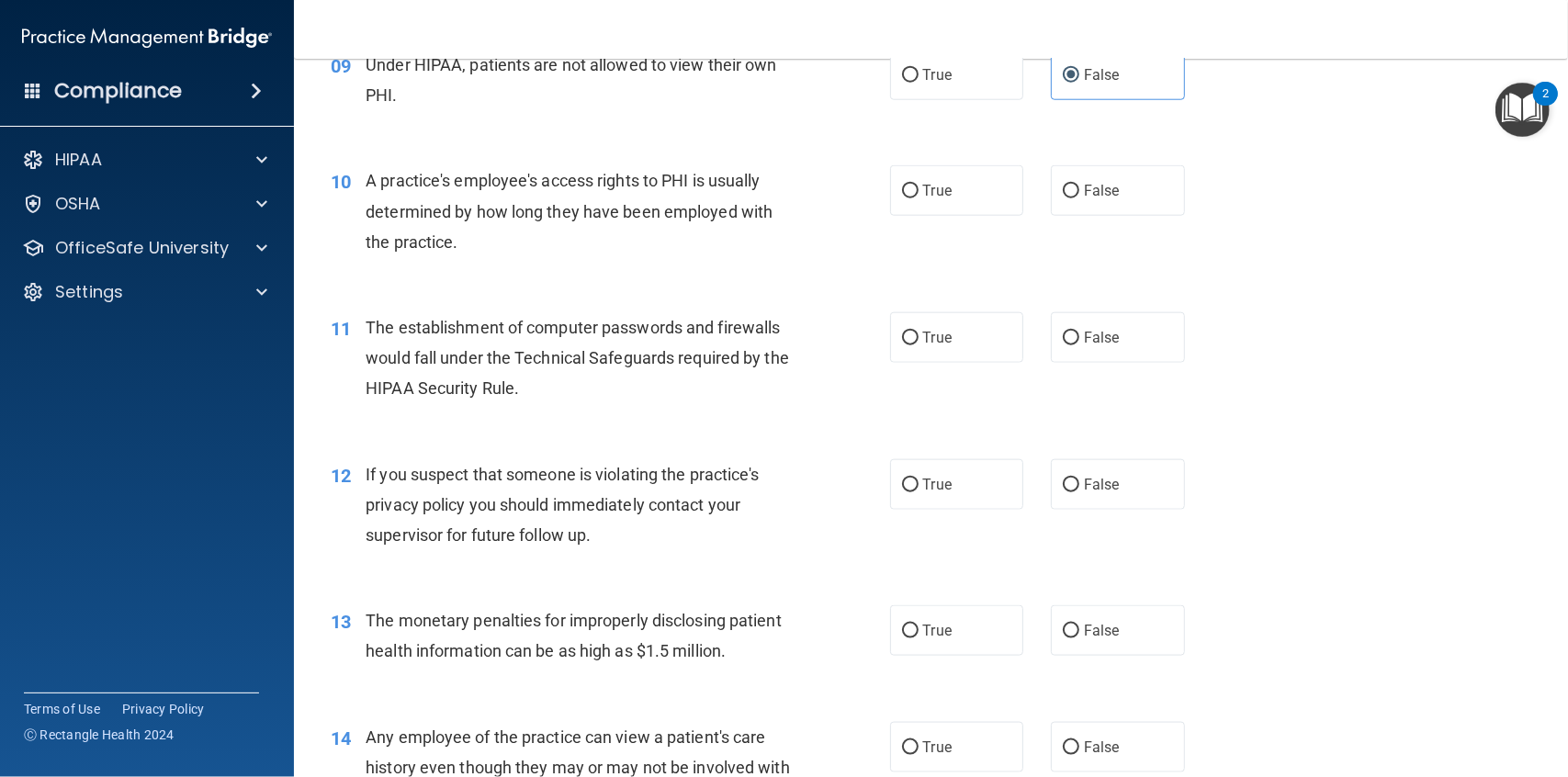
scroll to position [1339, 0]
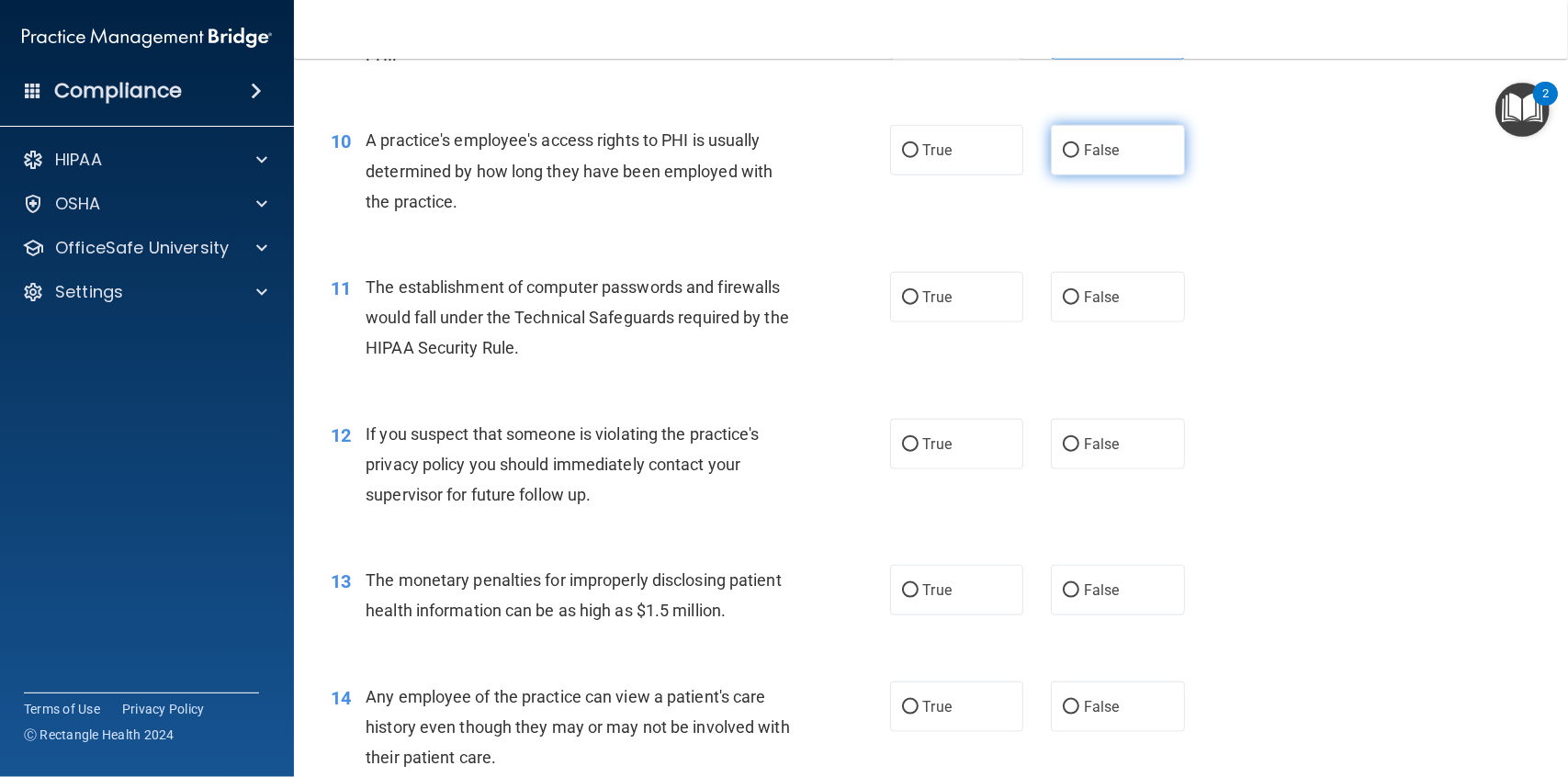
click at [1066, 150] on input "False" at bounding box center [1070, 151] width 16 height 14
radio input "true"
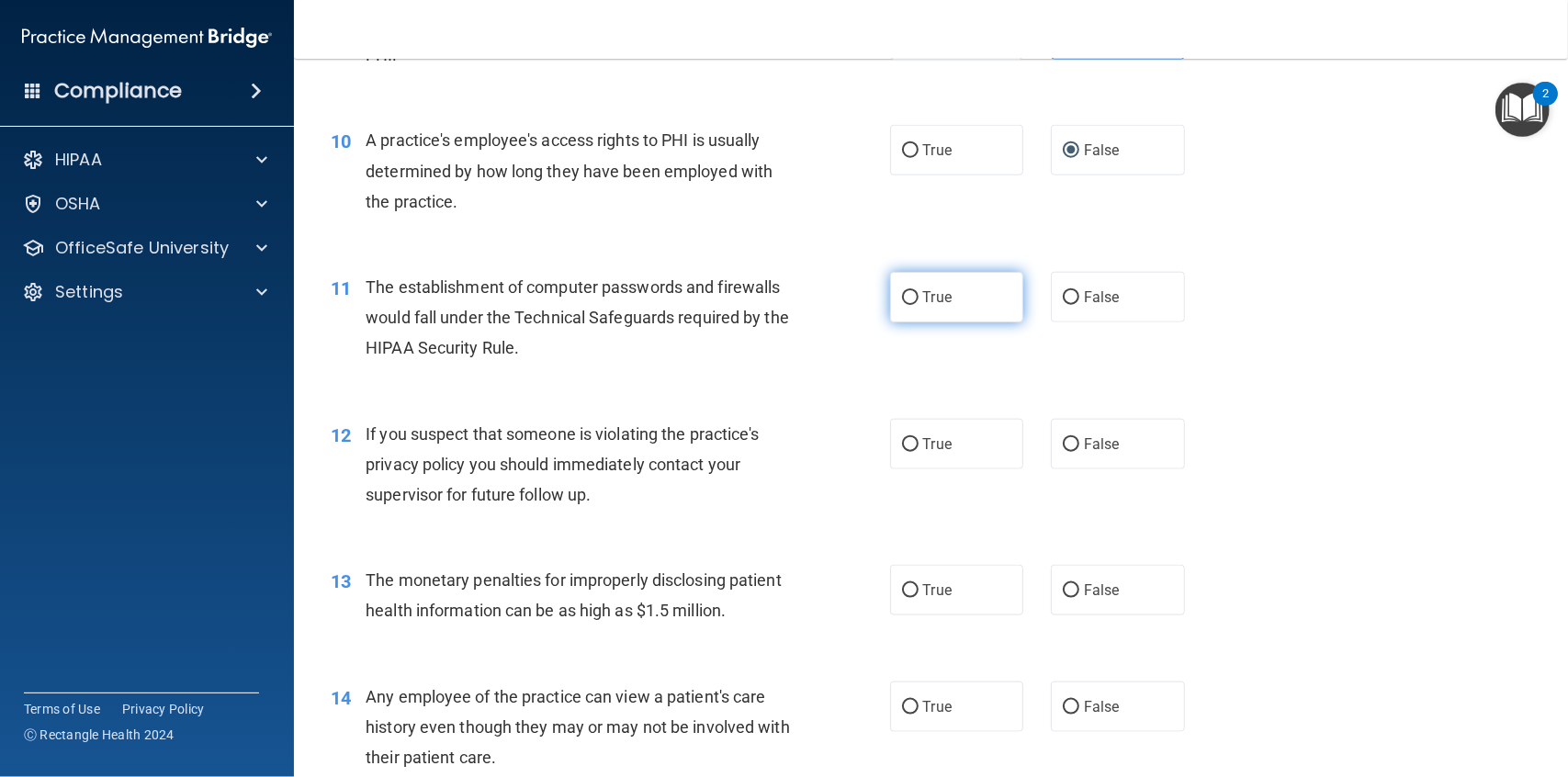
click at [909, 297] on input "True" at bounding box center [910, 298] width 16 height 14
radio input "true"
click at [908, 443] on input "True" at bounding box center [910, 445] width 16 height 14
radio input "true"
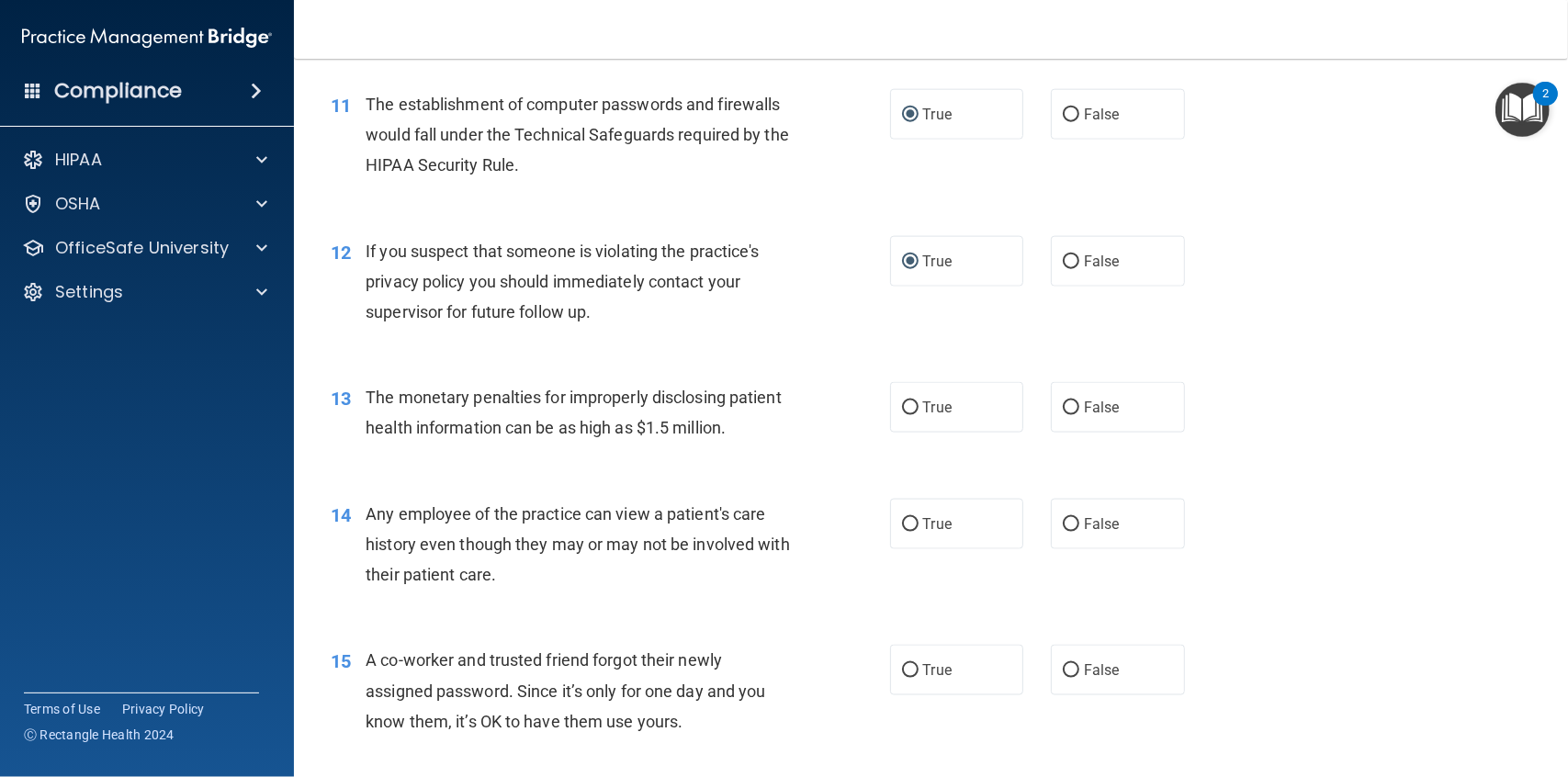
scroll to position [1523, 0]
click at [902, 406] on input "True" at bounding box center [910, 407] width 16 height 14
radio input "true"
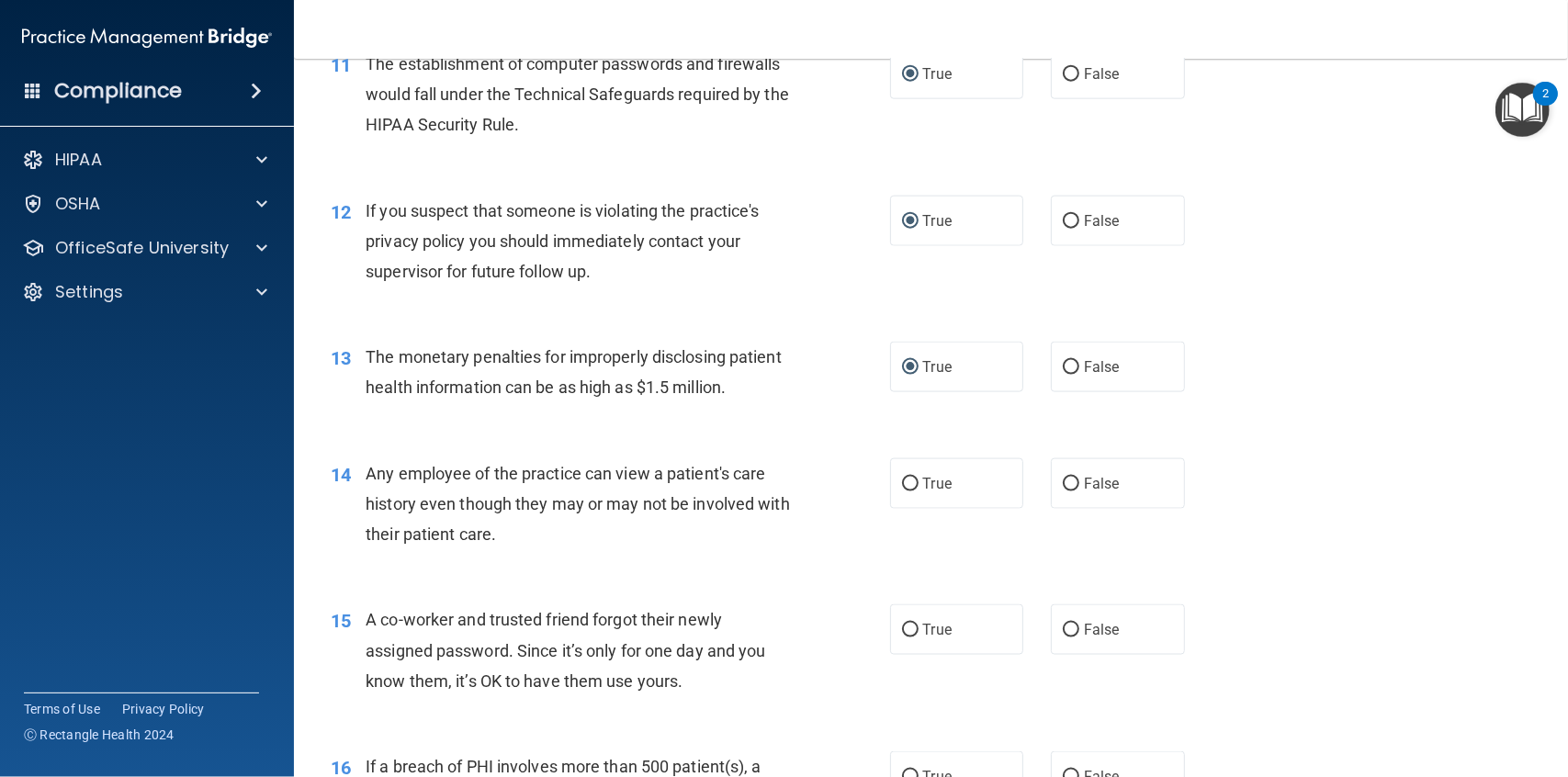
scroll to position [1615, 0]
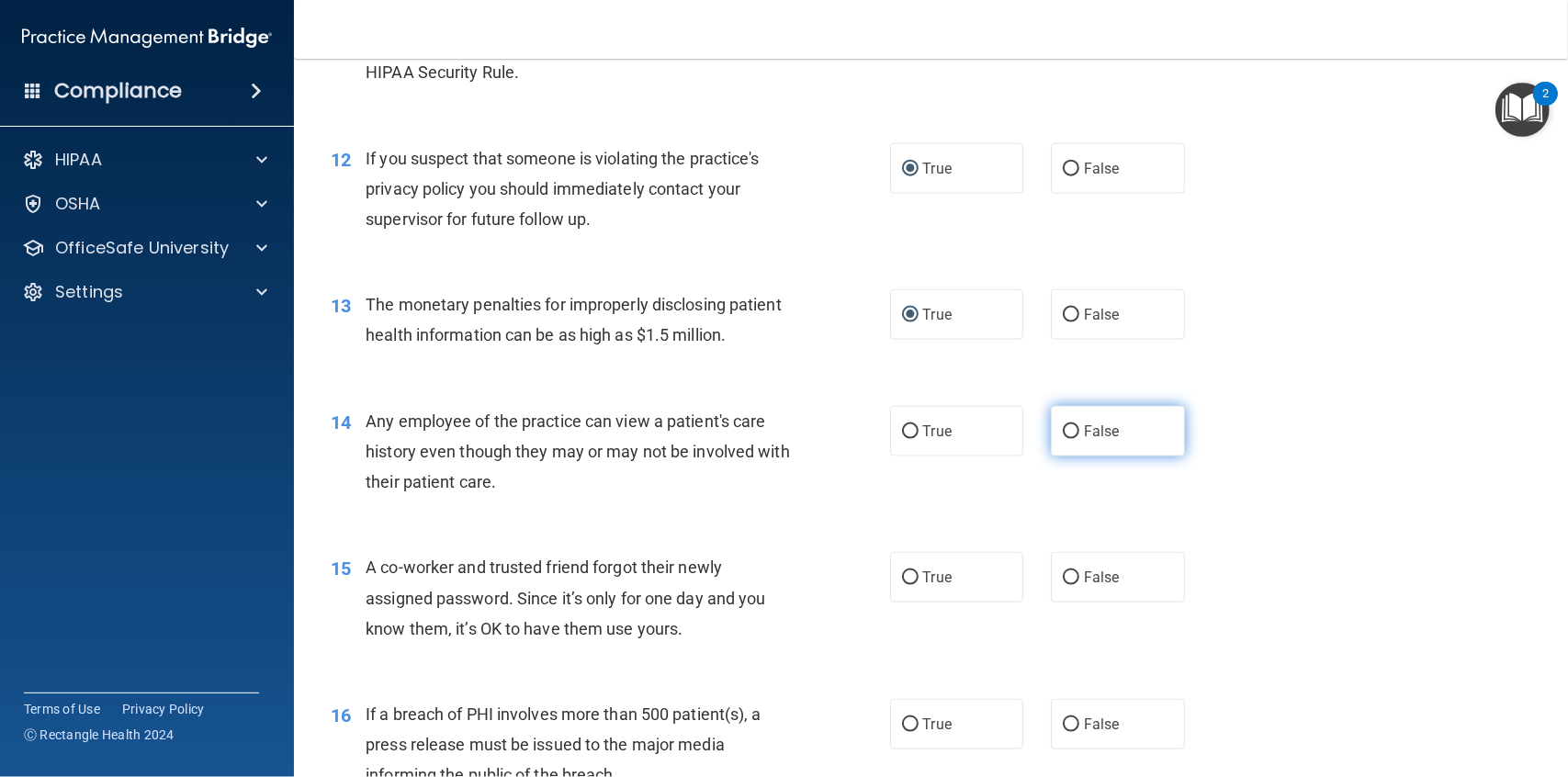
click at [1068, 432] on input "False" at bounding box center [1070, 432] width 16 height 14
radio input "true"
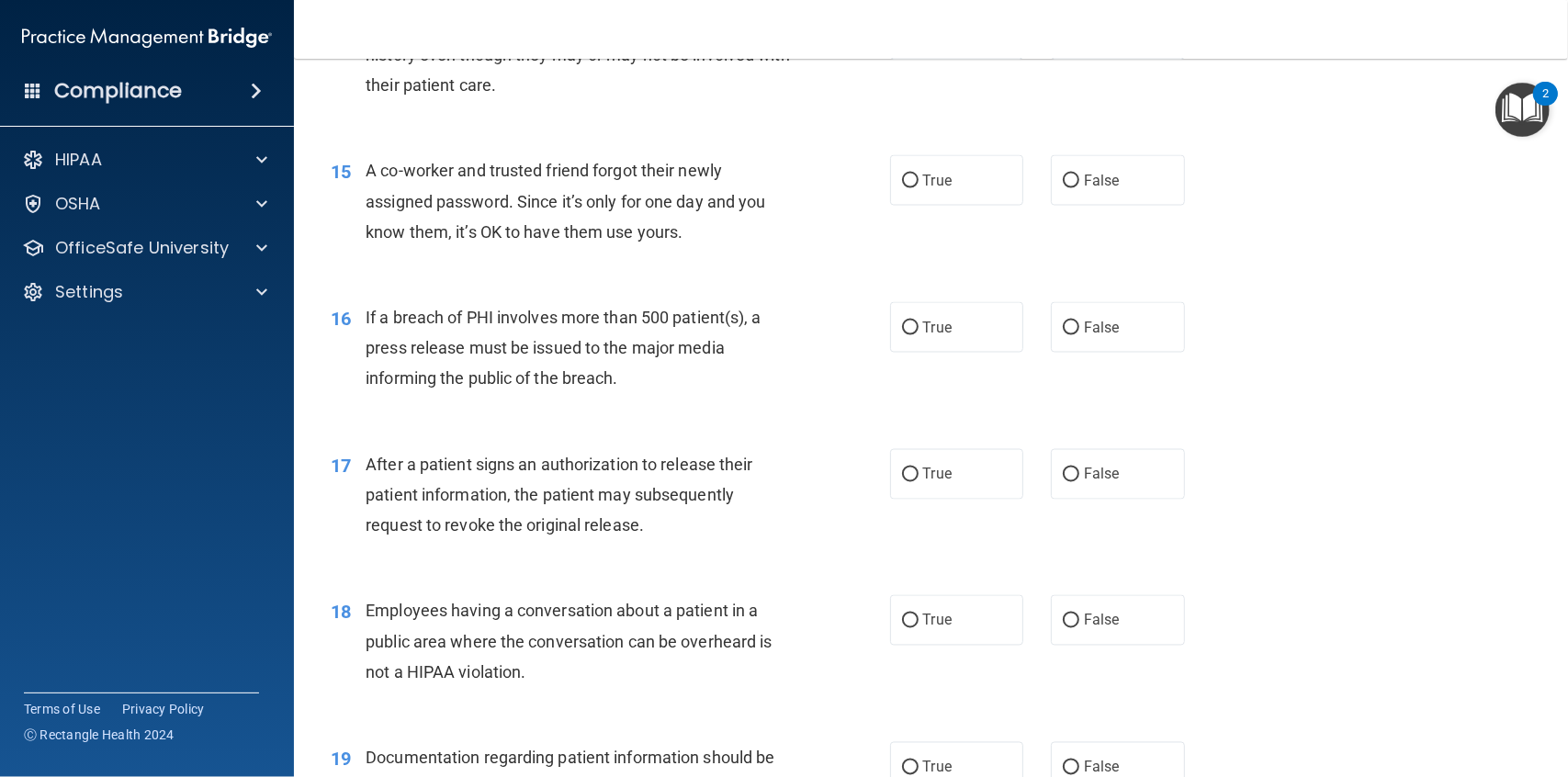
scroll to position [2074, 0]
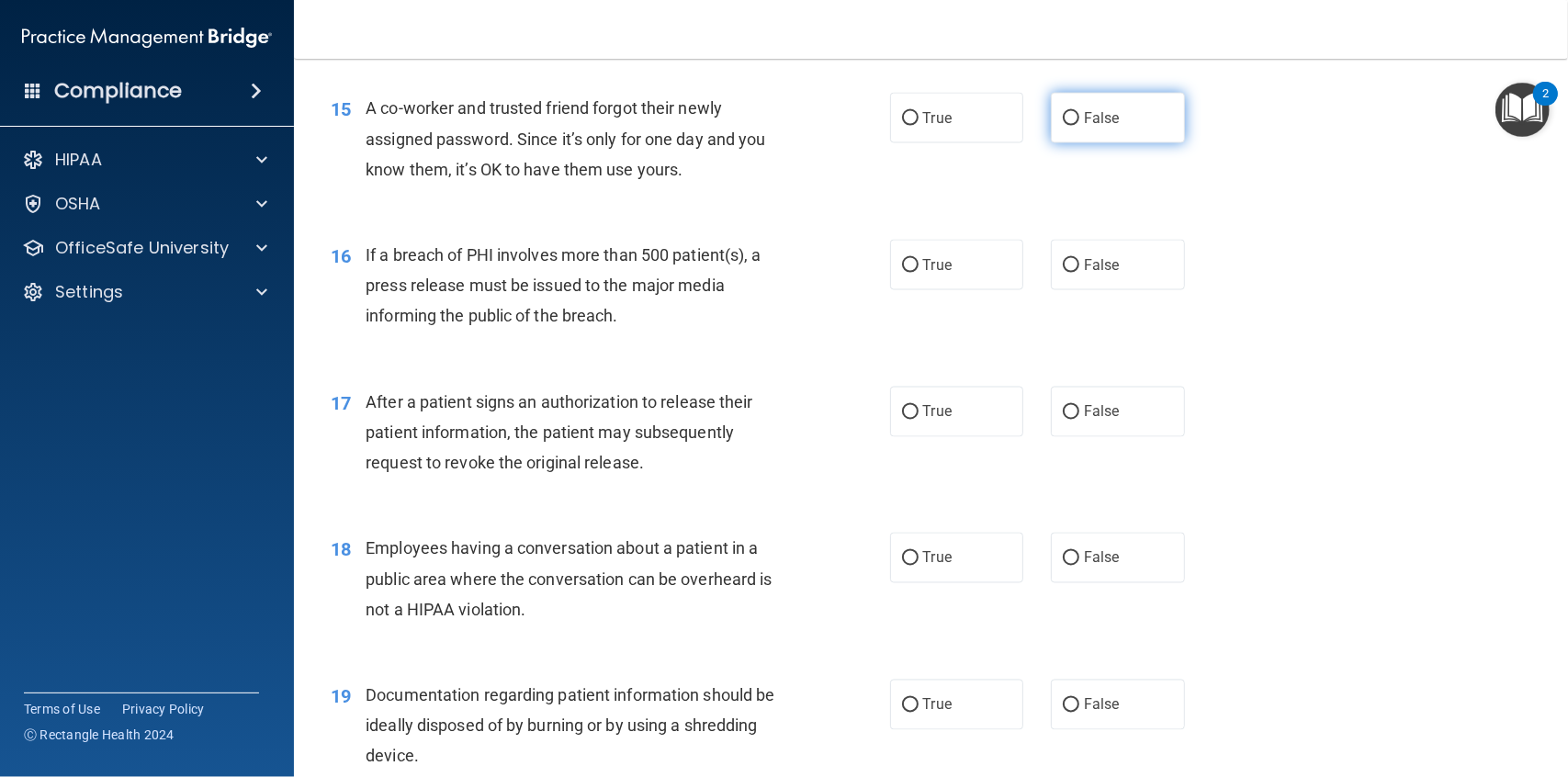
click at [1065, 118] on input "False" at bounding box center [1070, 119] width 16 height 14
radio input "true"
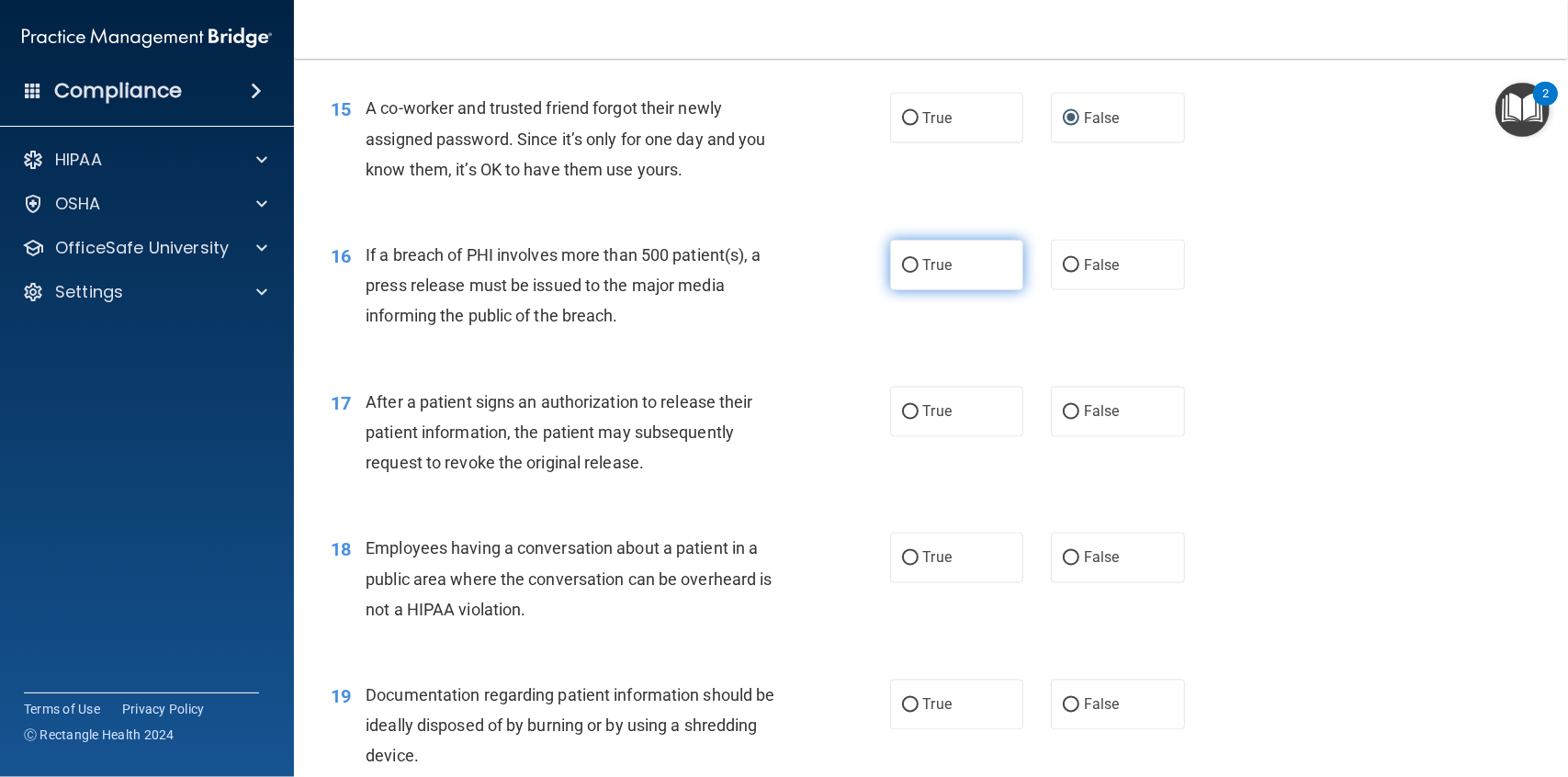
click at [910, 266] on input "True" at bounding box center [910, 266] width 16 height 14
radio input "true"
click at [909, 413] on input "True" at bounding box center [910, 413] width 16 height 14
radio input "true"
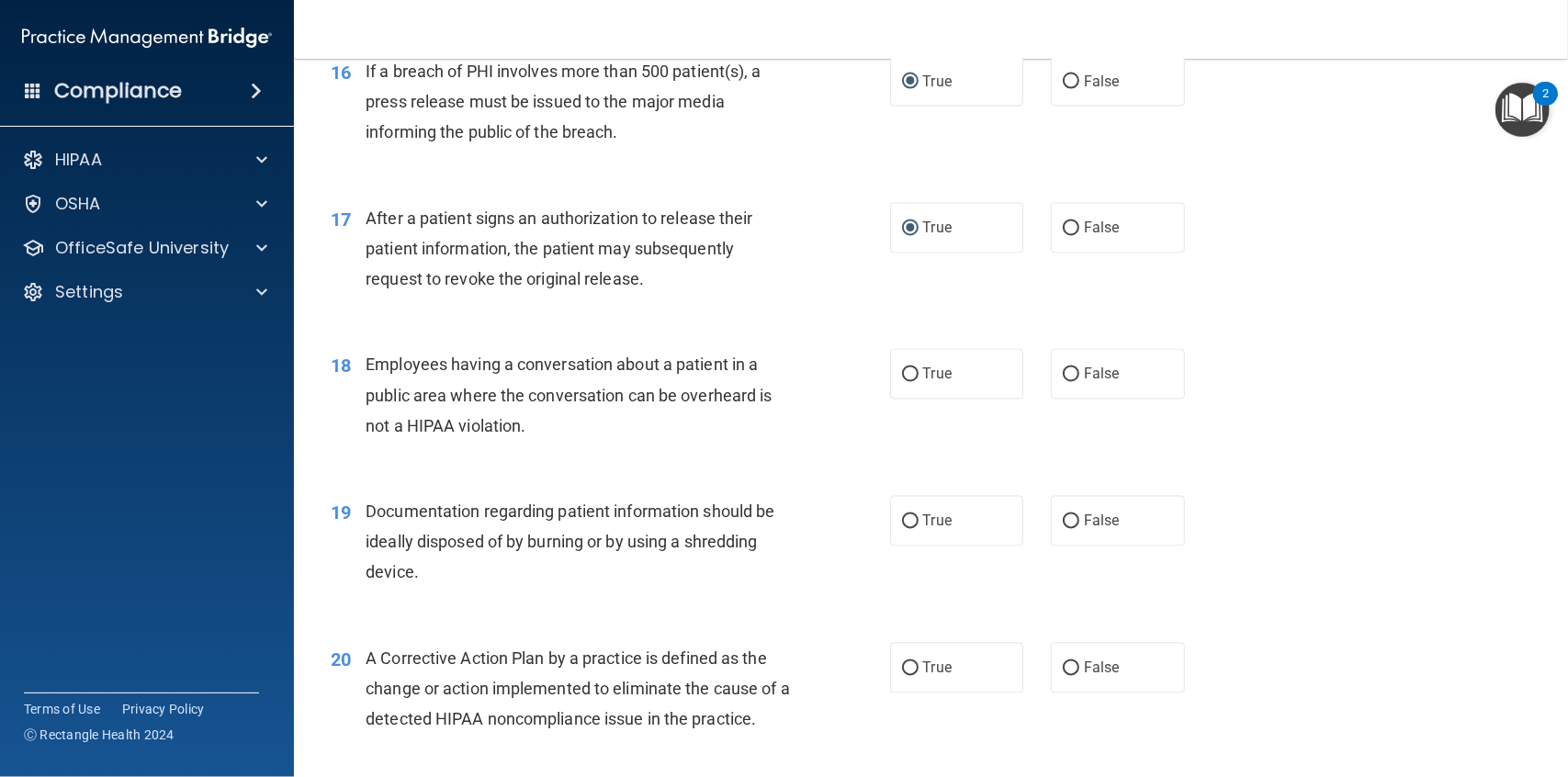
scroll to position [2166, 0]
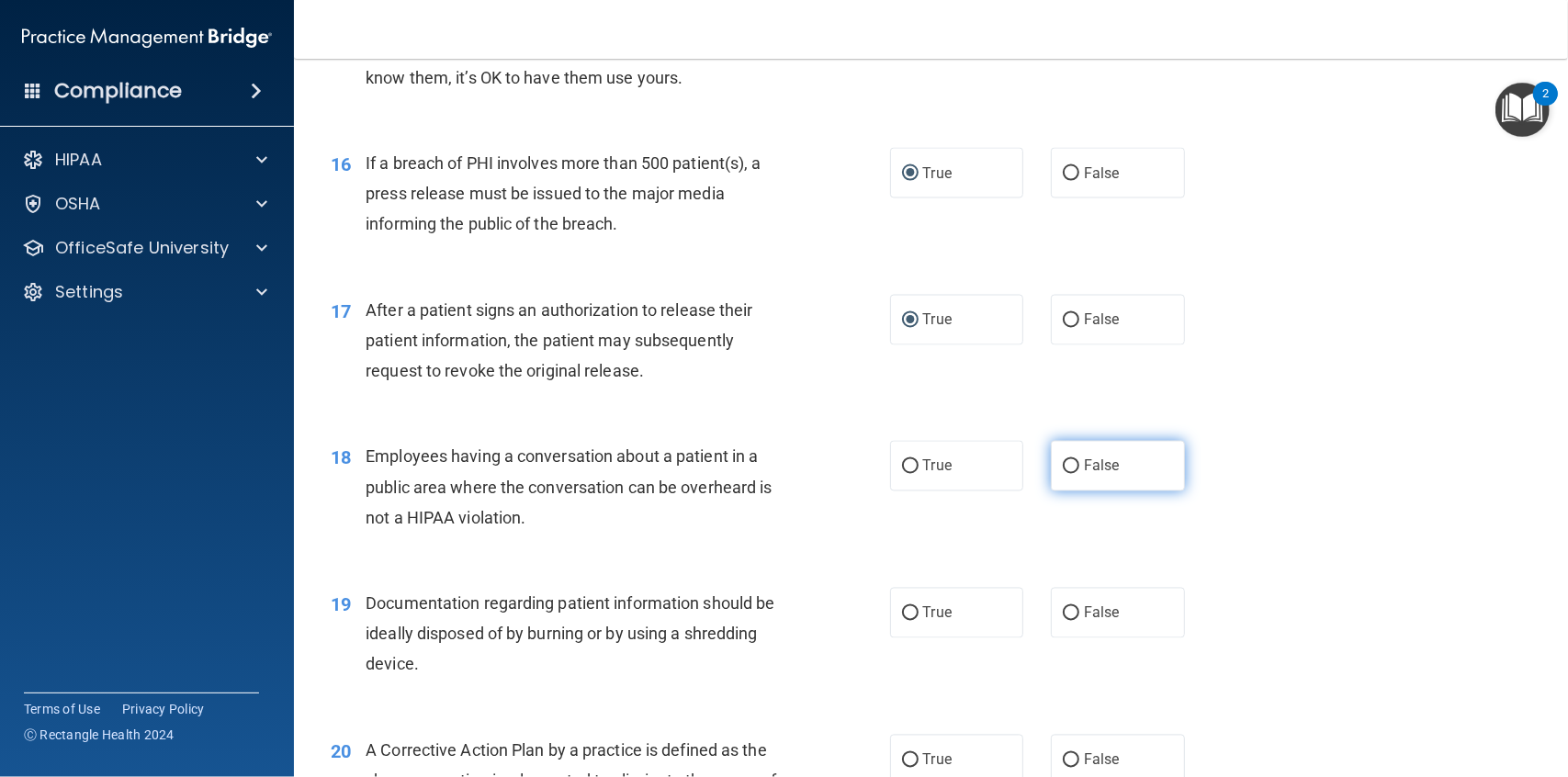
click at [1063, 466] on input "False" at bounding box center [1070, 467] width 16 height 14
radio input "true"
click at [904, 620] on label "True" at bounding box center [957, 613] width 134 height 50
click at [904, 620] on input "True" at bounding box center [910, 614] width 16 height 14
radio input "true"
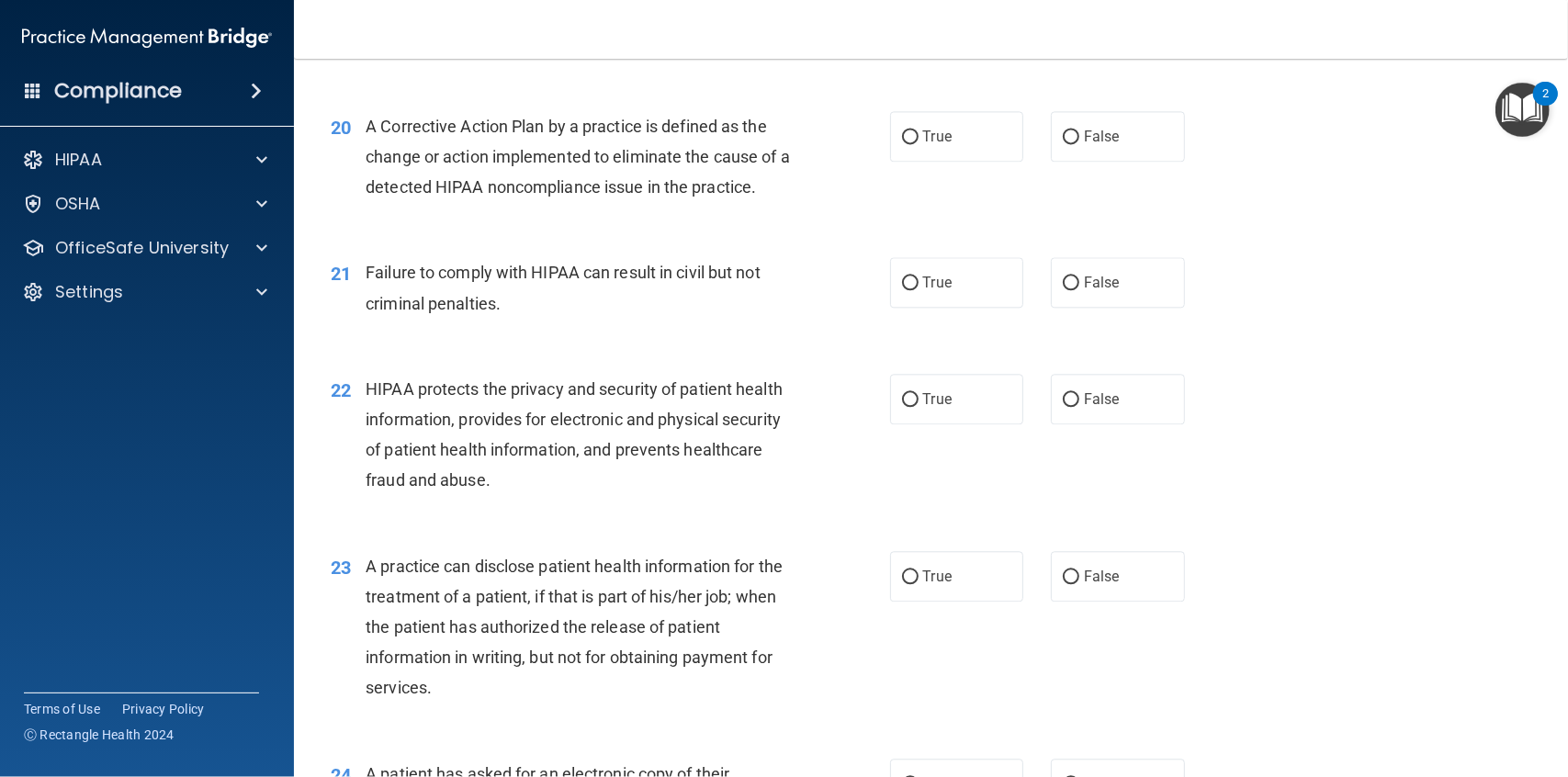
scroll to position [2769, 0]
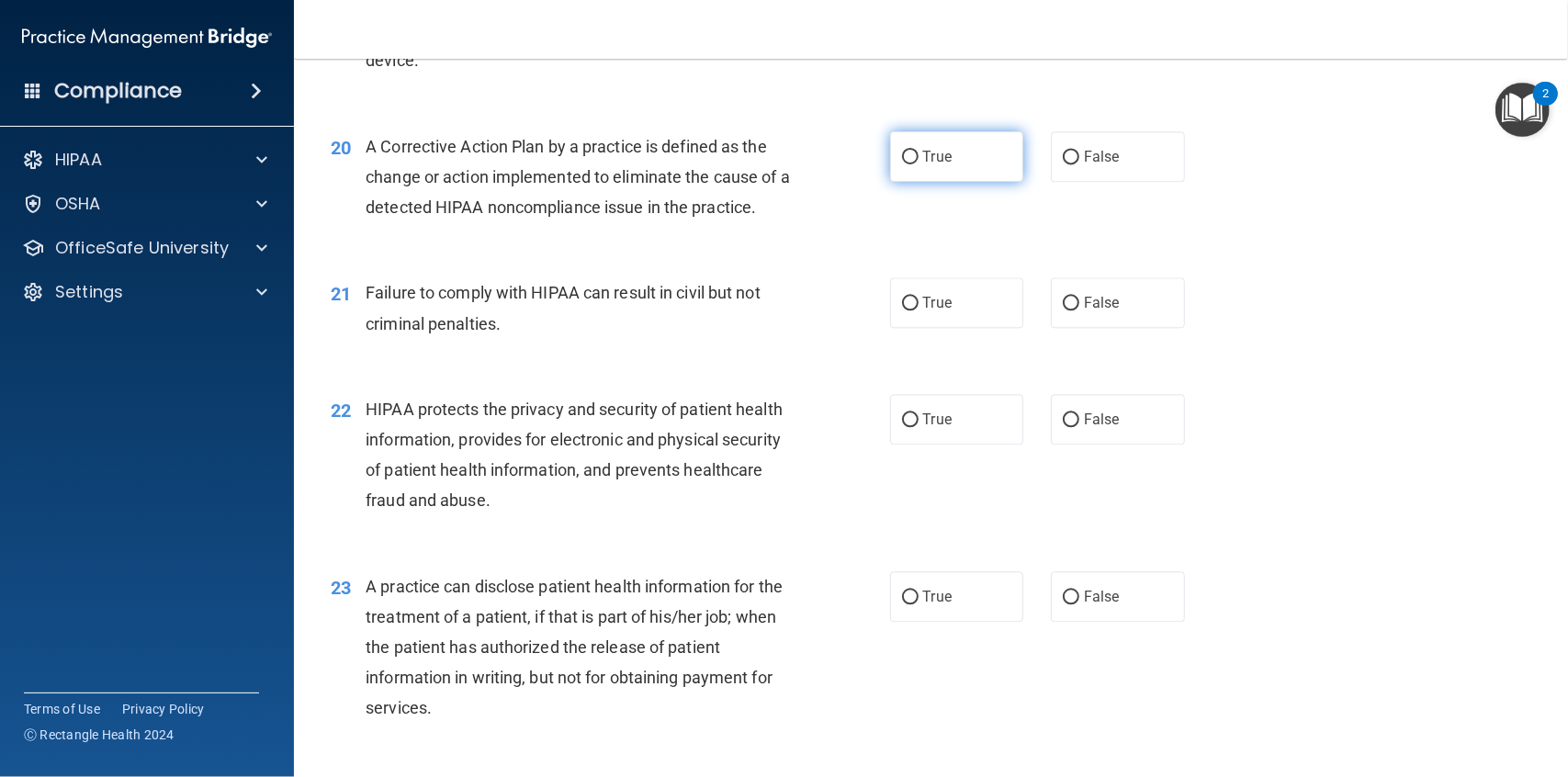
click at [908, 158] on input "True" at bounding box center [910, 158] width 16 height 14
radio input "true"
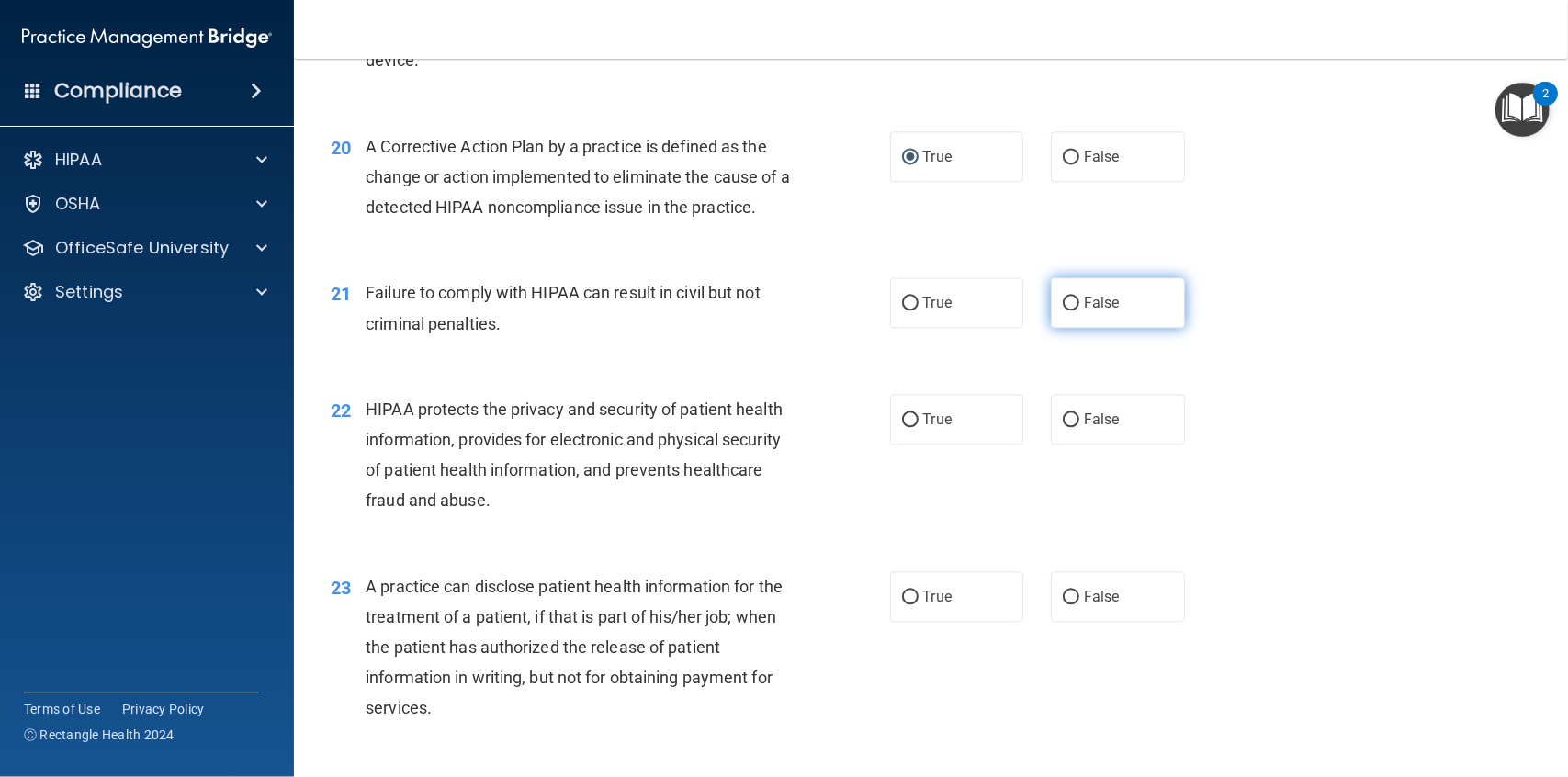
click at [1062, 301] on input "False" at bounding box center [1070, 303] width 16 height 14
radio input "true"
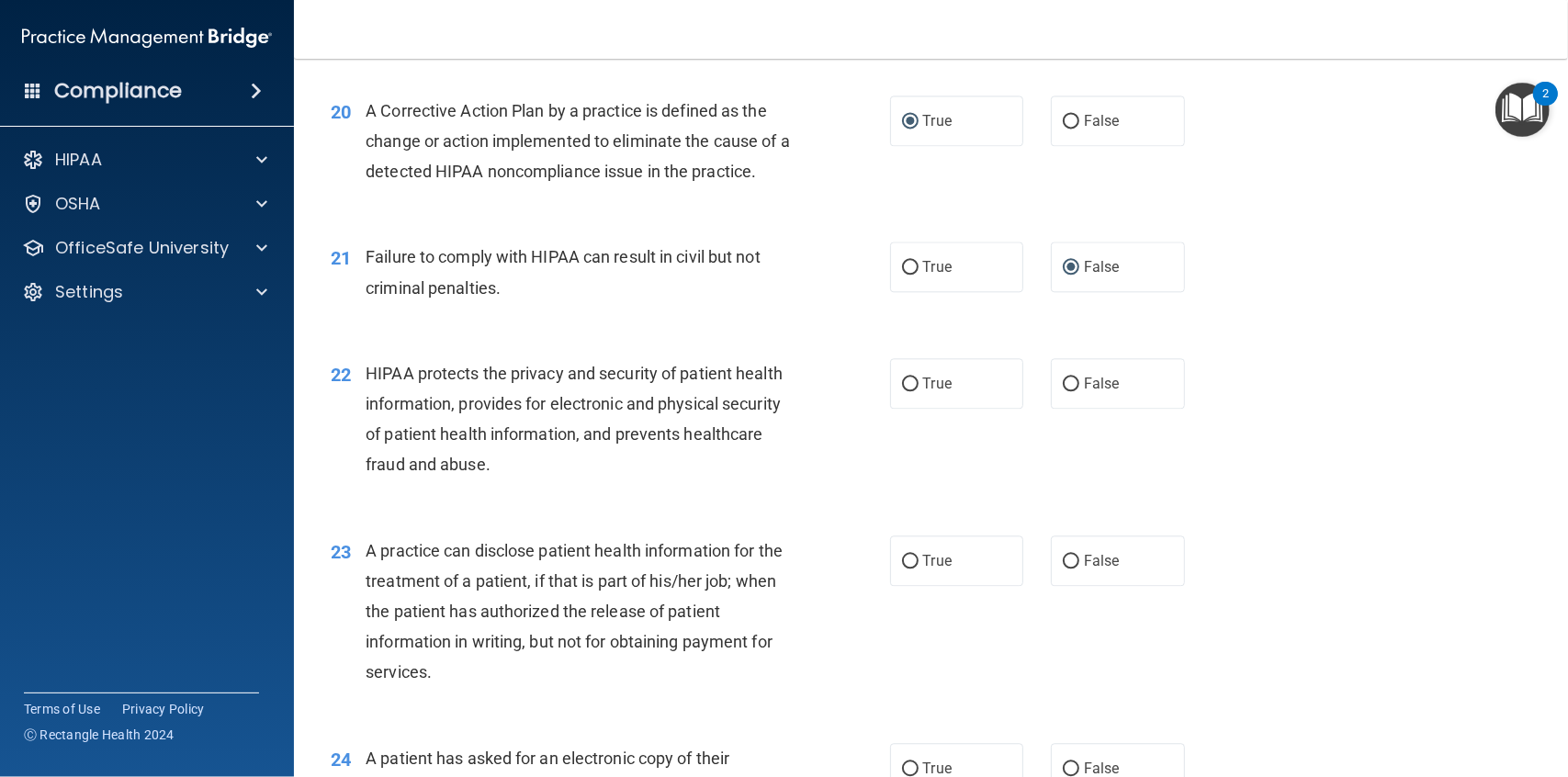
scroll to position [2861, 0]
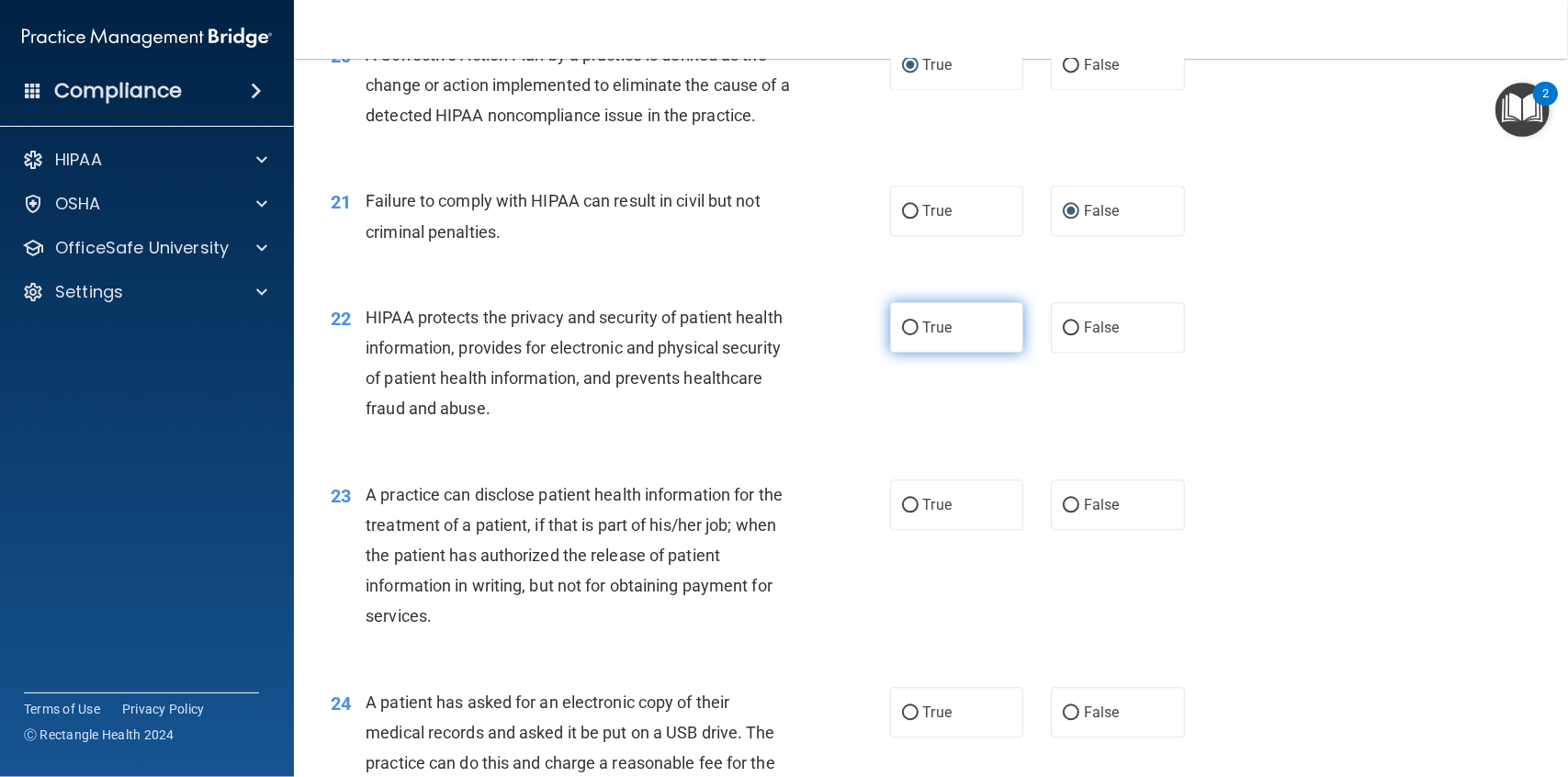
click at [905, 325] on input "True" at bounding box center [910, 329] width 16 height 14
radio input "true"
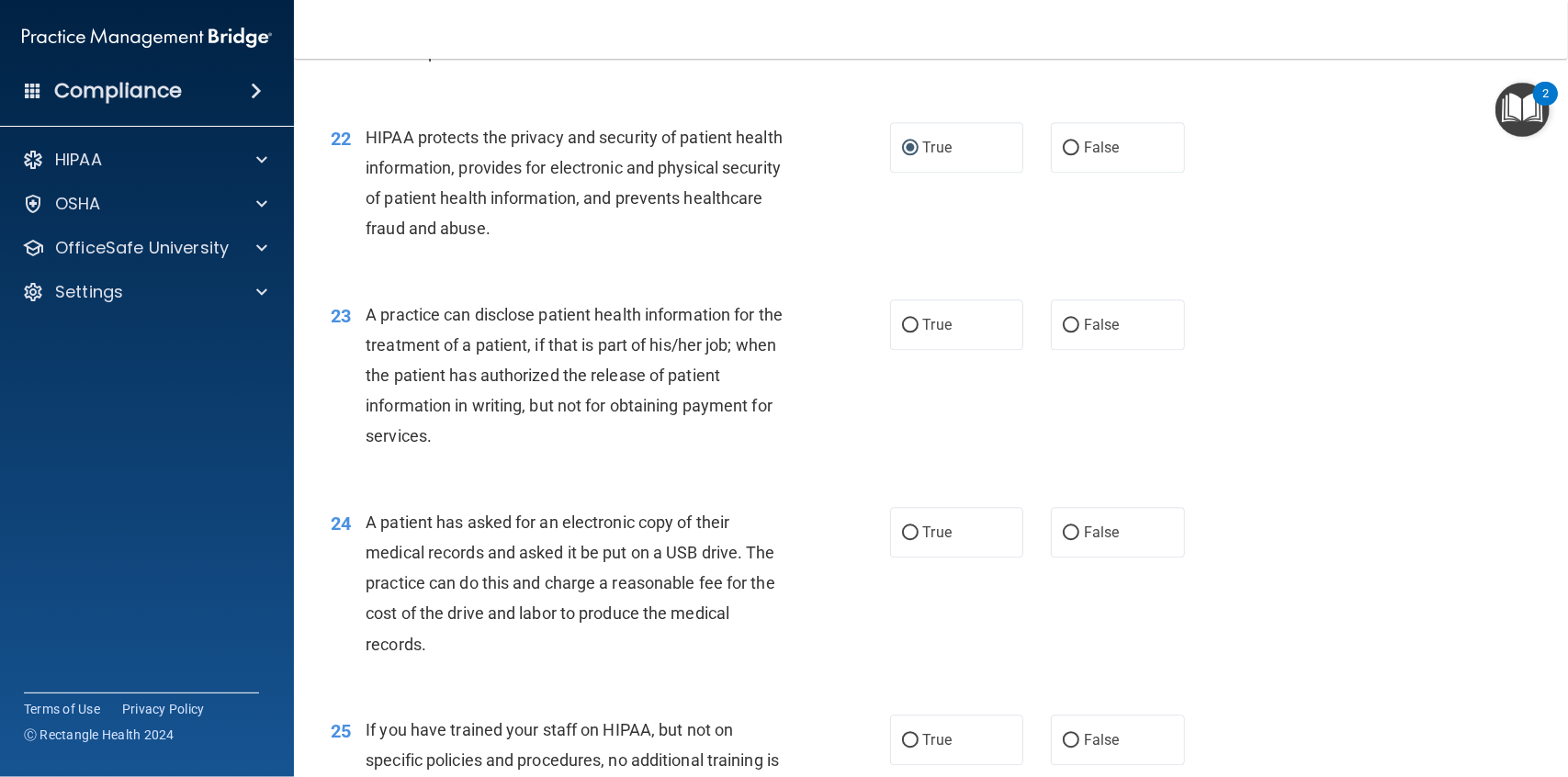
scroll to position [3044, 0]
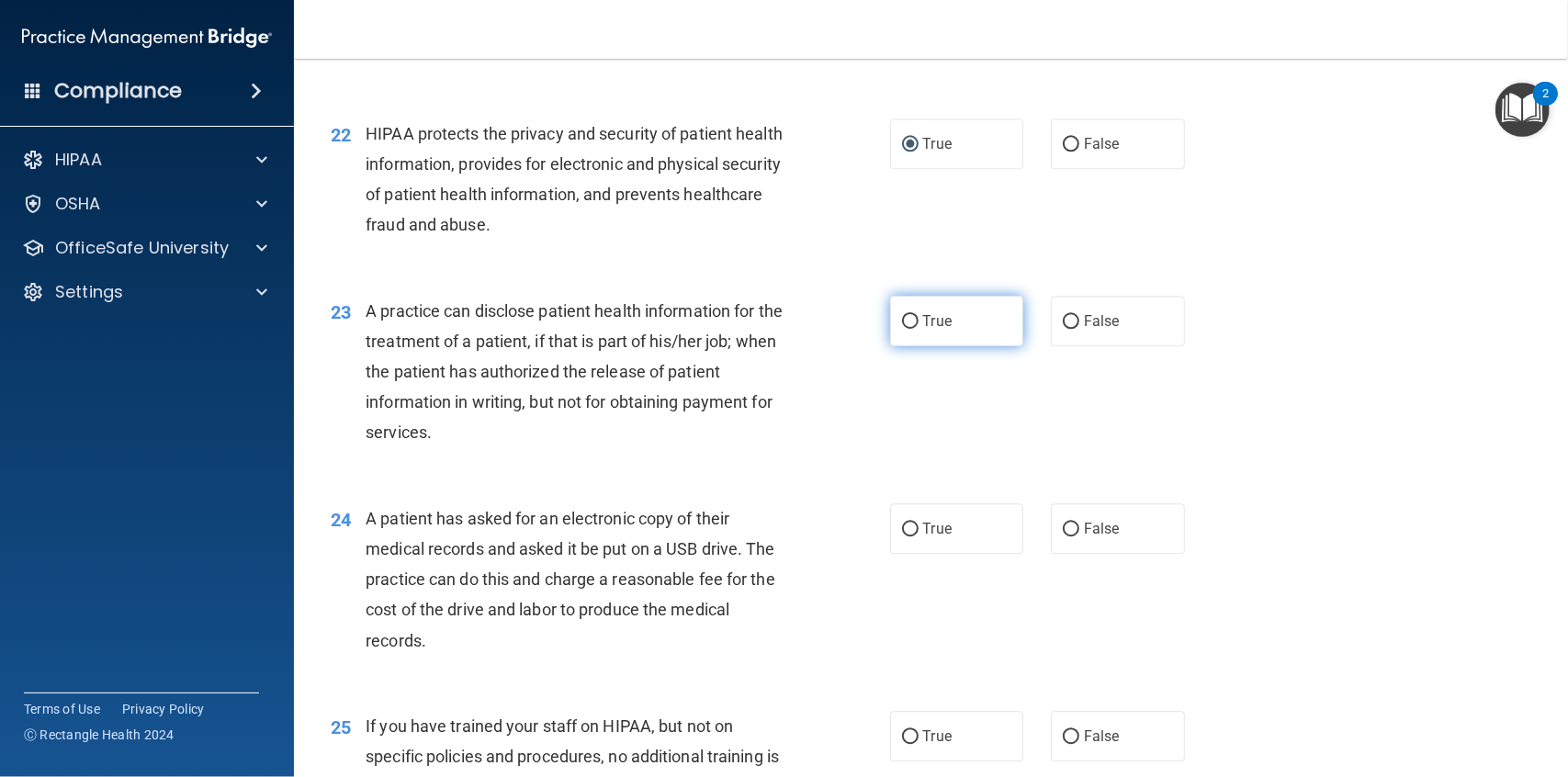
click at [902, 320] on input "True" at bounding box center [910, 322] width 16 height 14
radio input "true"
click at [1065, 324] on input "False" at bounding box center [1070, 322] width 16 height 14
radio input "true"
radio input "false"
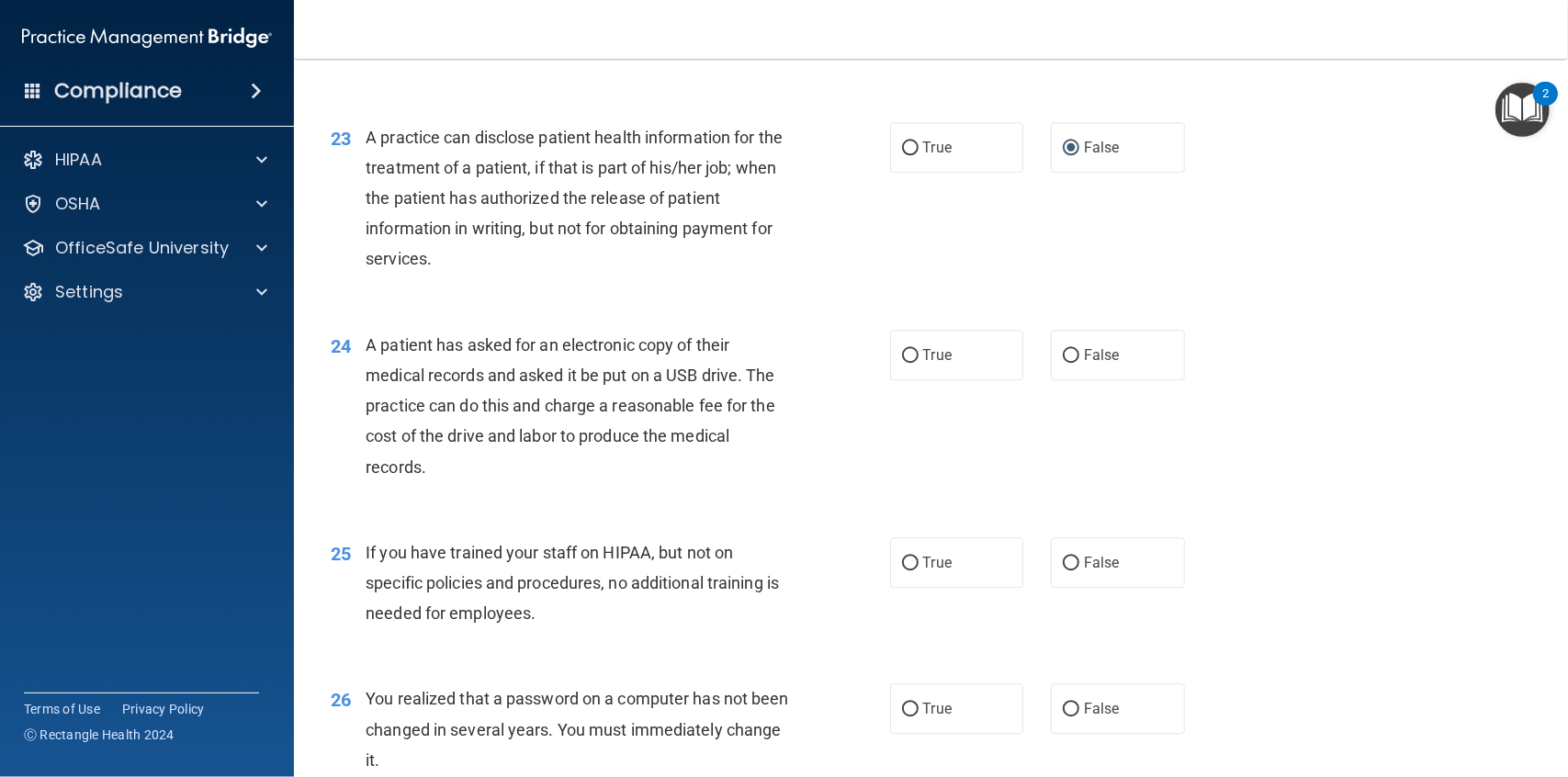
scroll to position [3228, 0]
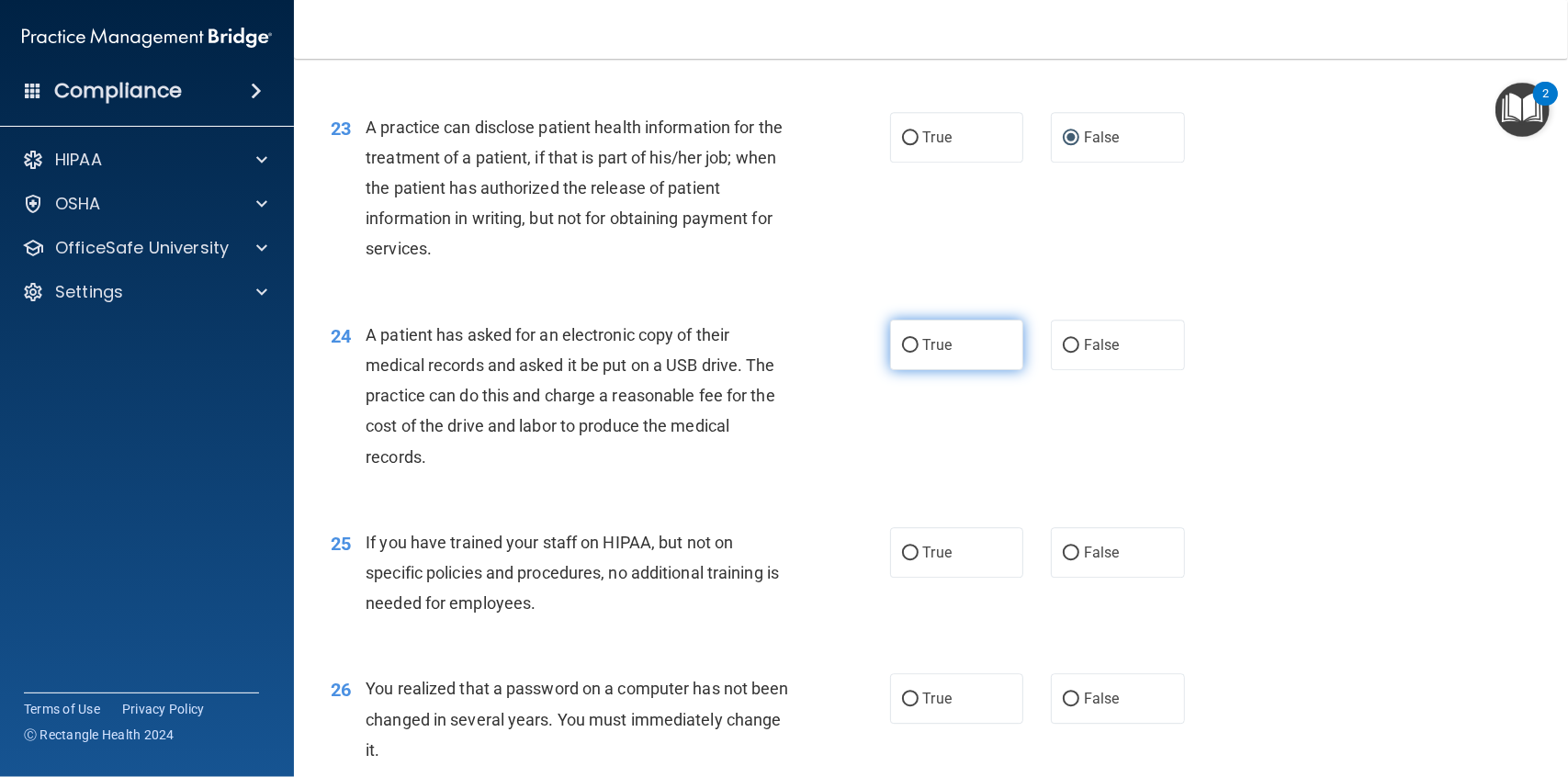
click at [906, 346] on input "True" at bounding box center [910, 346] width 16 height 14
radio input "true"
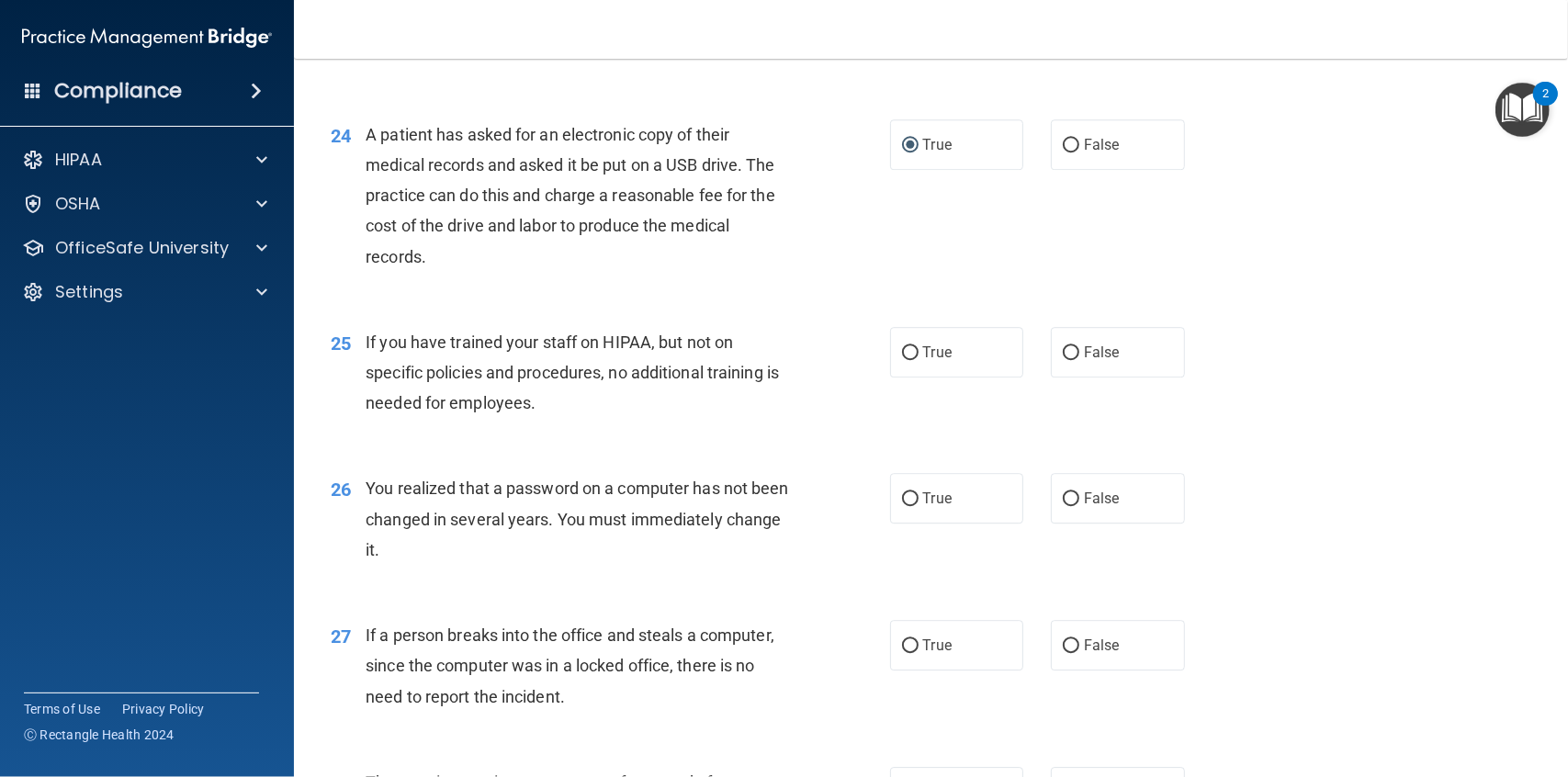
scroll to position [3411, 0]
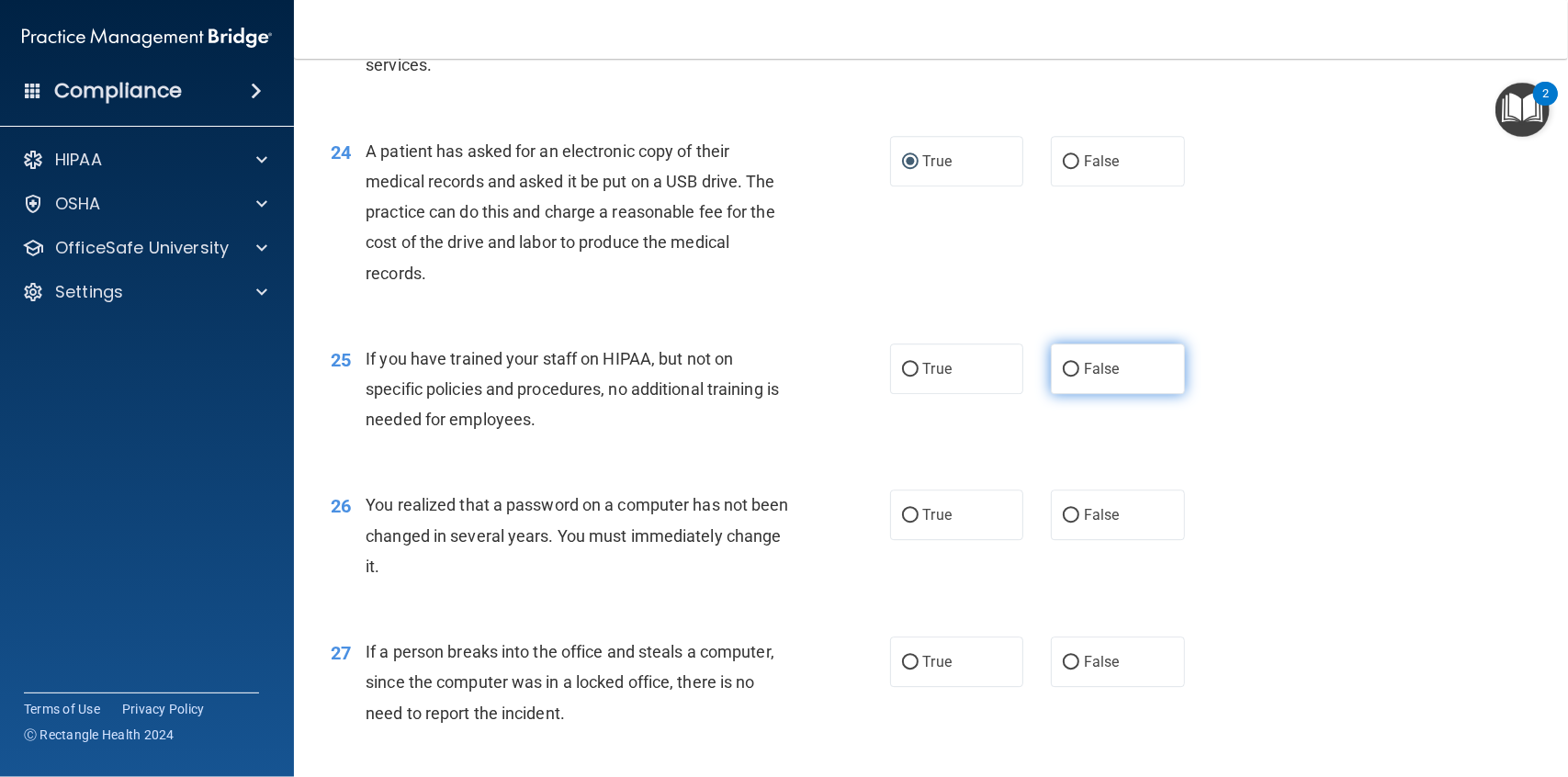
click at [1073, 368] on label "False" at bounding box center [1118, 368] width 134 height 50
click at [1073, 368] on input "False" at bounding box center [1070, 369] width 16 height 14
radio input "true"
click at [902, 515] on input "True" at bounding box center [910, 515] width 16 height 14
radio input "true"
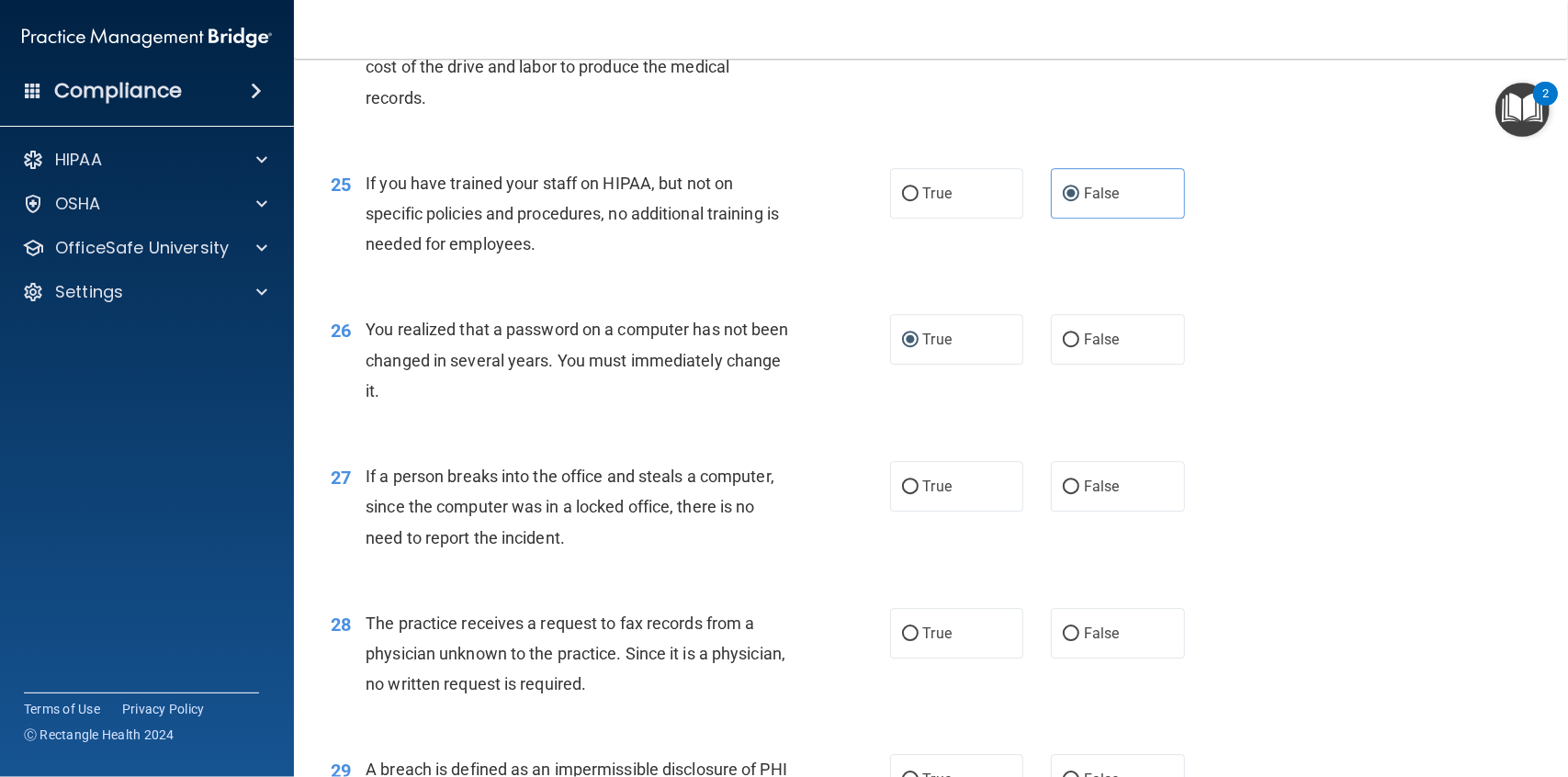
scroll to position [3595, 0]
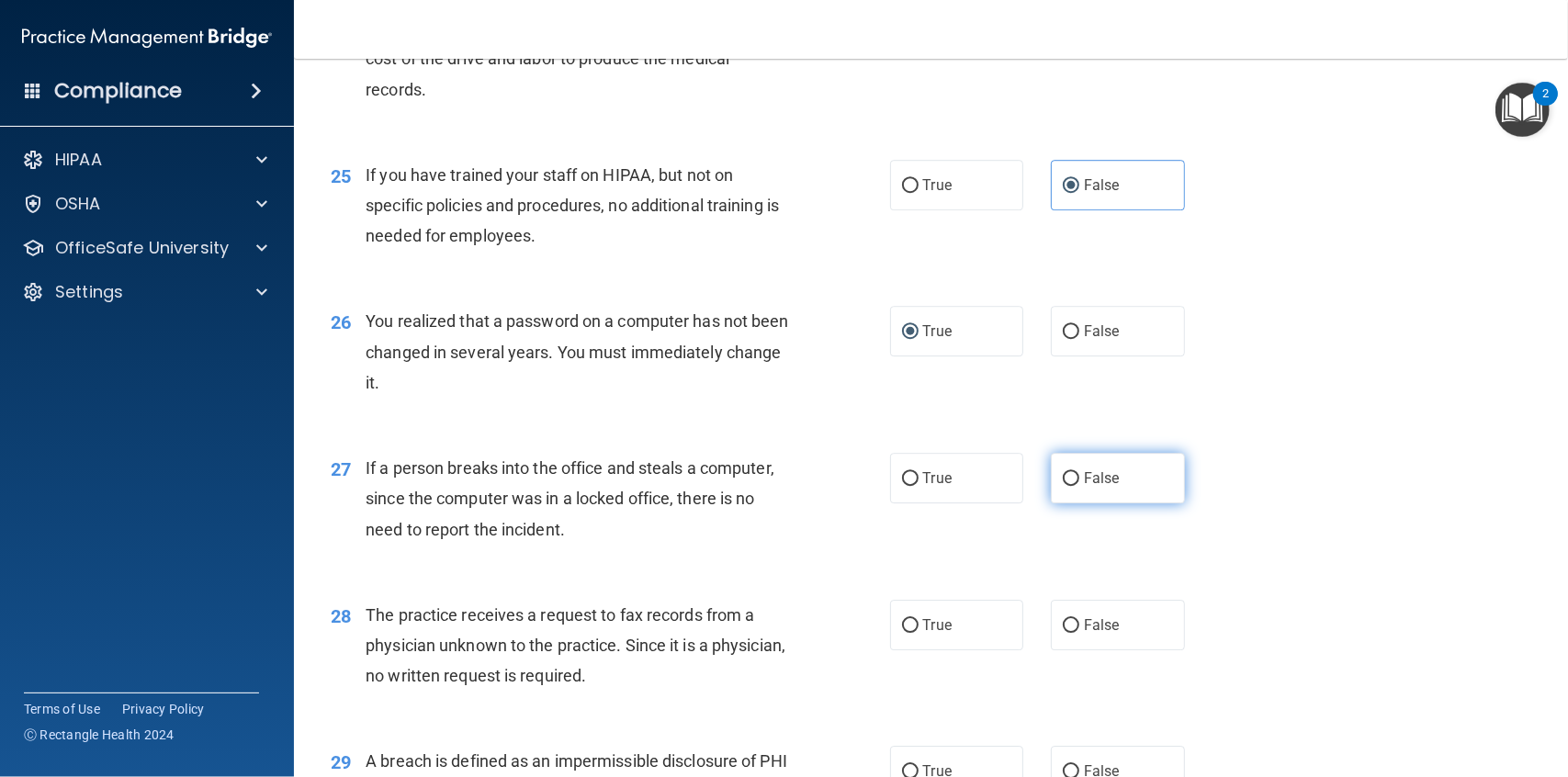
click at [1084, 472] on span "False" at bounding box center [1101, 477] width 36 height 17
click at [1075, 472] on input "False" at bounding box center [1070, 478] width 16 height 14
radio input "true"
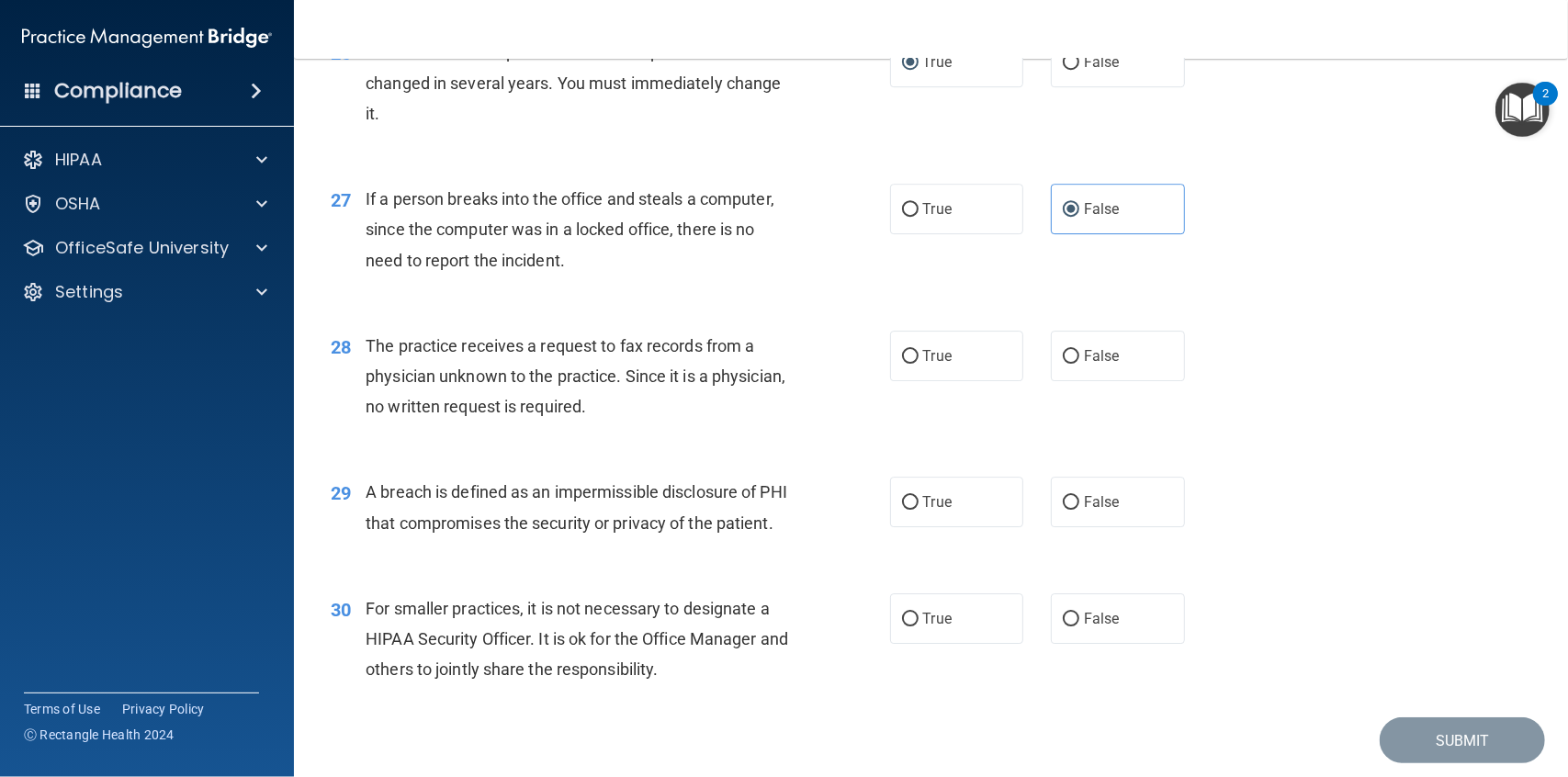
scroll to position [3954, 0]
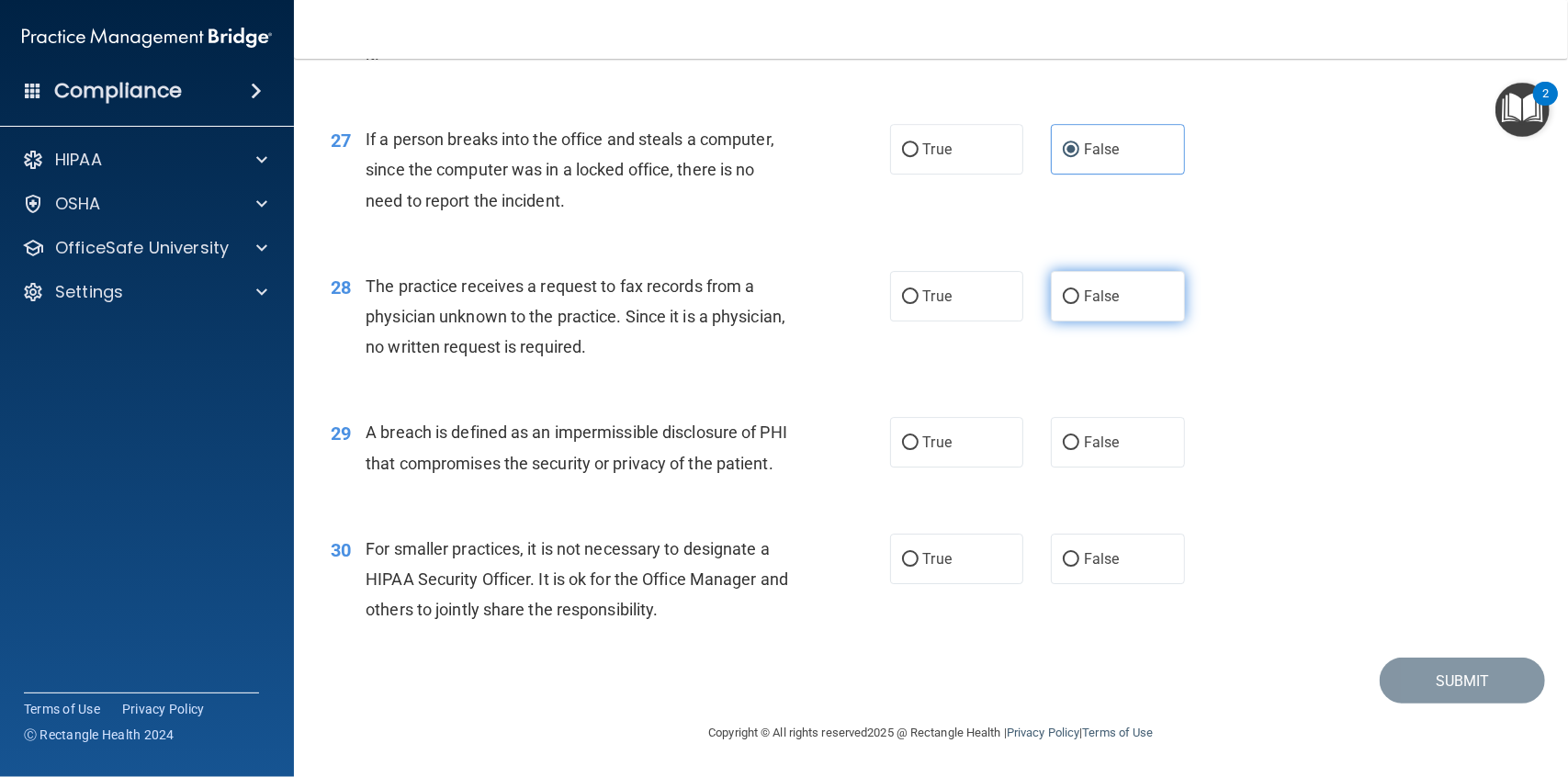
click at [1062, 290] on input "False" at bounding box center [1070, 297] width 16 height 14
radio input "true"
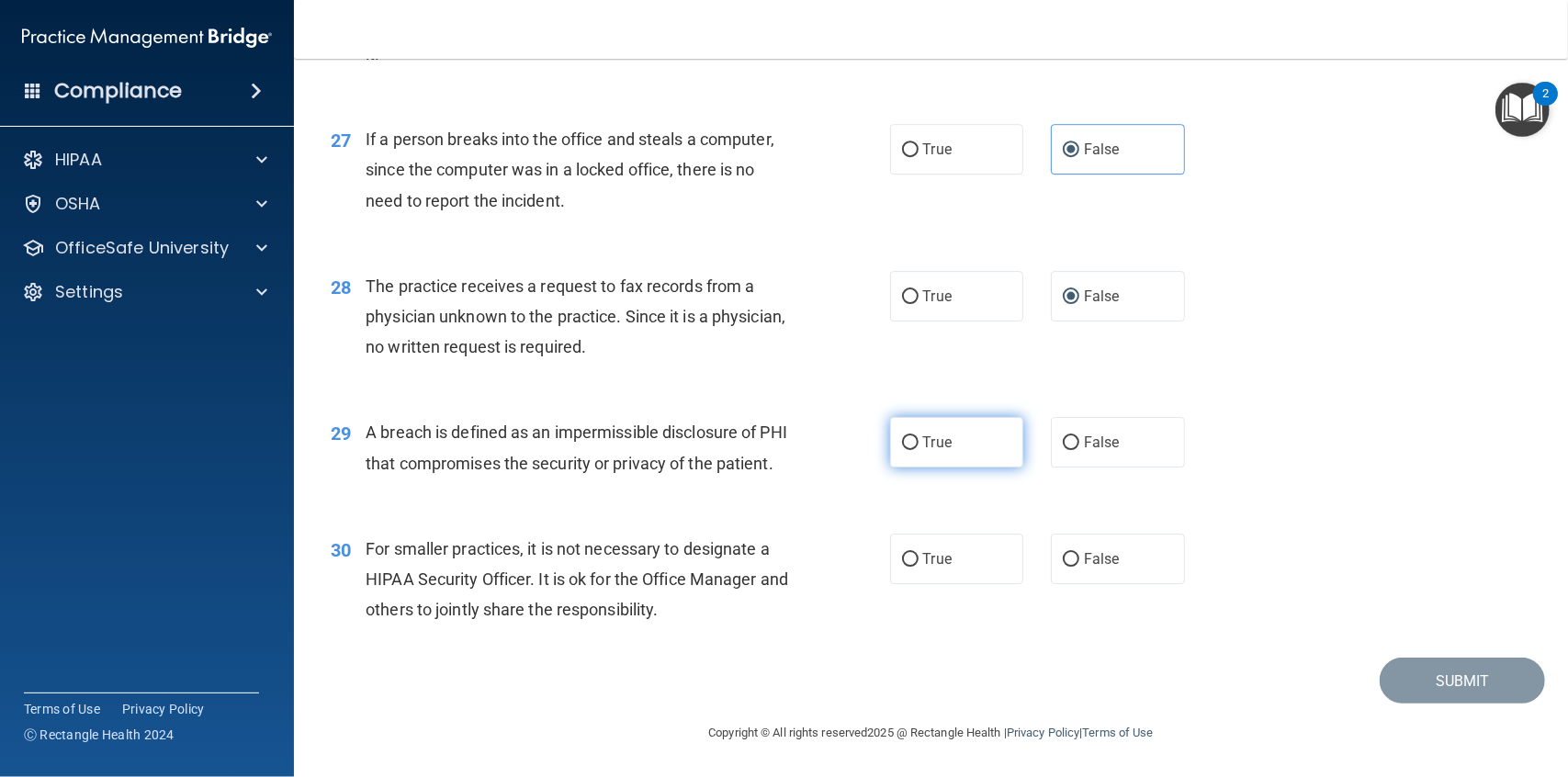
click at [906, 436] on input "True" at bounding box center [910, 443] width 16 height 14
radio input "true"
click at [913, 561] on label "True" at bounding box center [957, 559] width 134 height 50
click at [913, 561] on input "True" at bounding box center [910, 560] width 16 height 14
radio input "true"
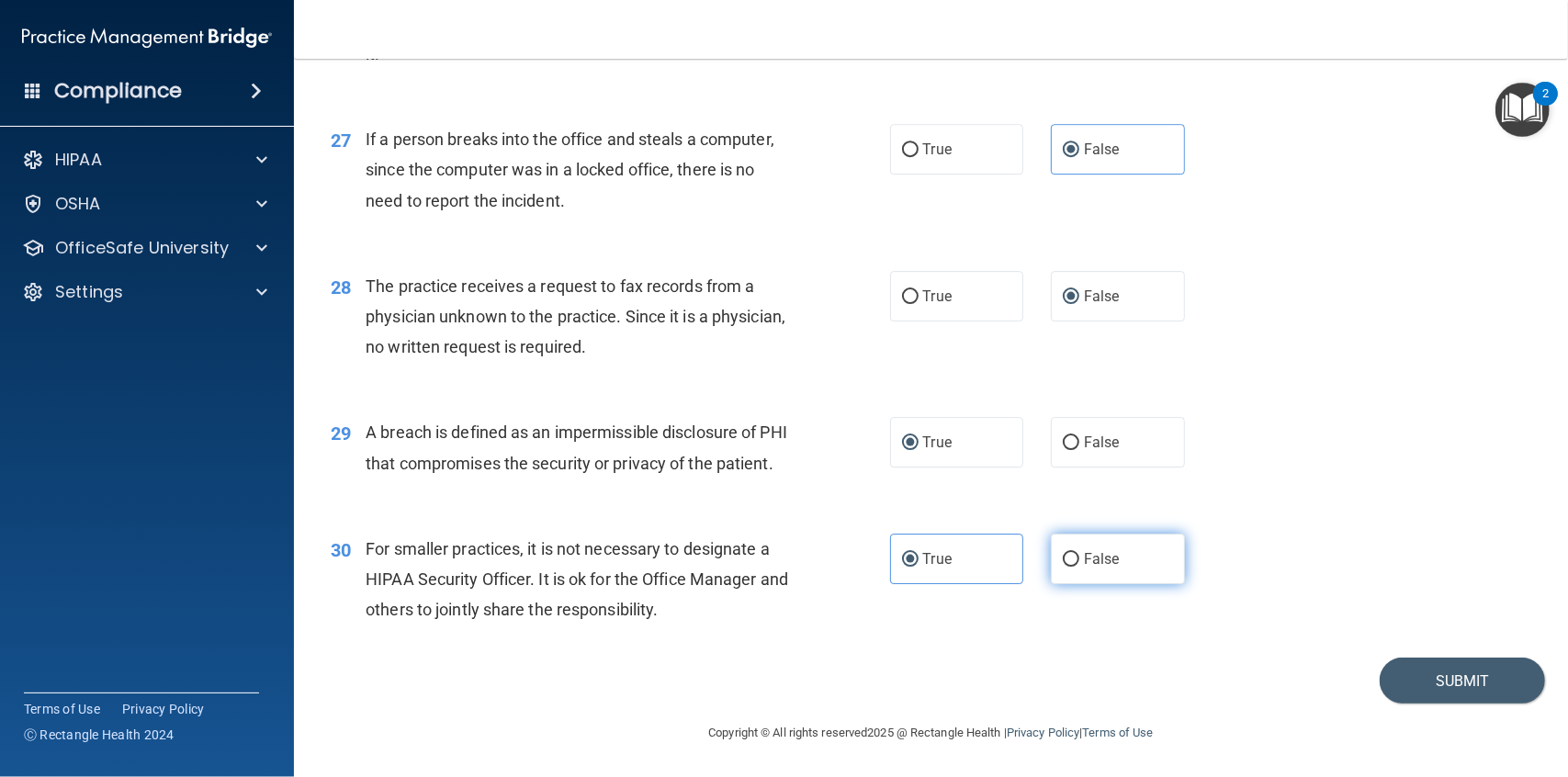
click at [1064, 563] on input "False" at bounding box center [1070, 560] width 16 height 14
radio input "true"
radio input "false"
click at [1453, 681] on button "Submit" at bounding box center [1462, 680] width 165 height 46
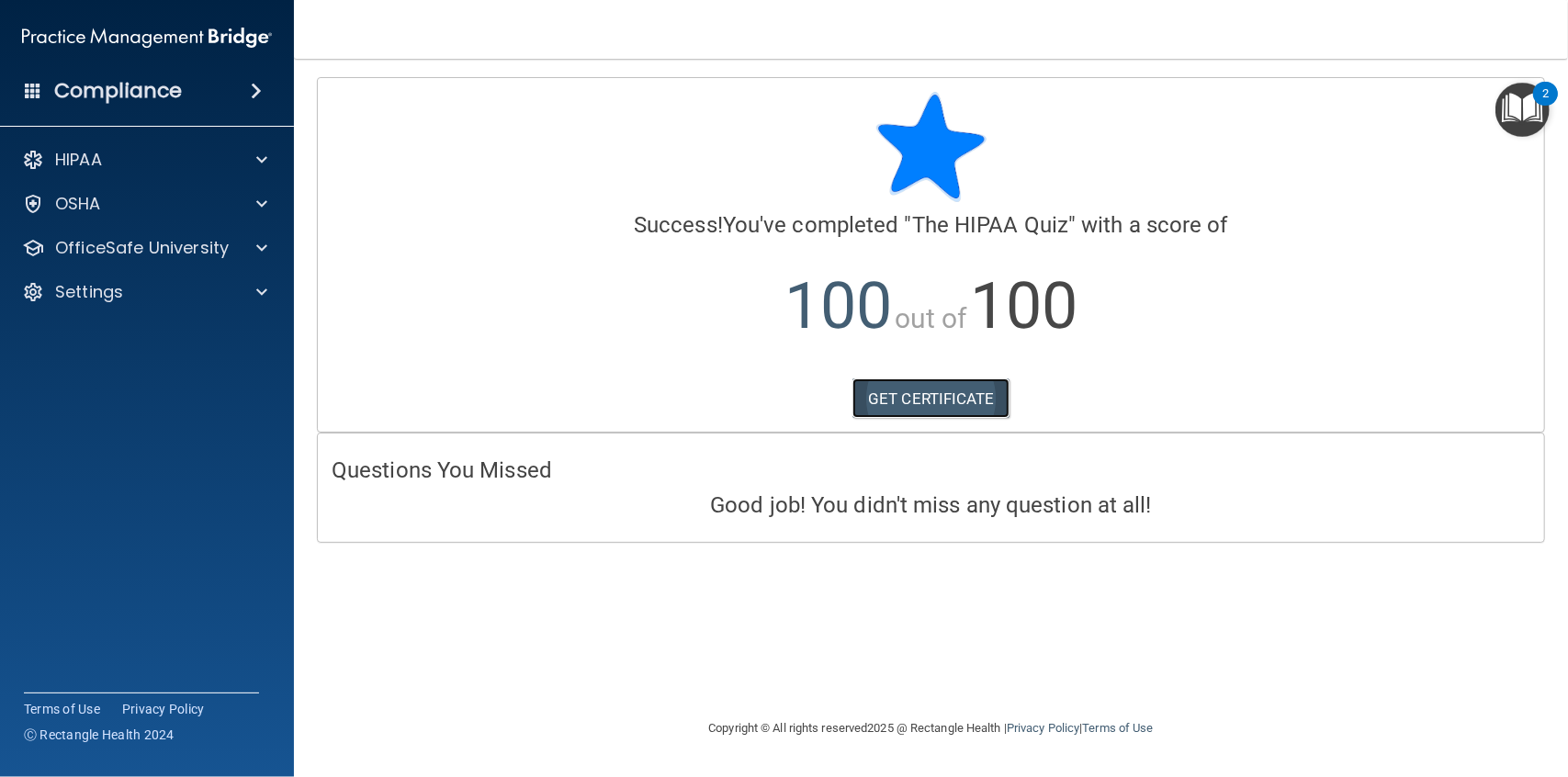
click at [915, 399] on link "GET CERTIFICATE" at bounding box center [931, 398] width 157 height 41
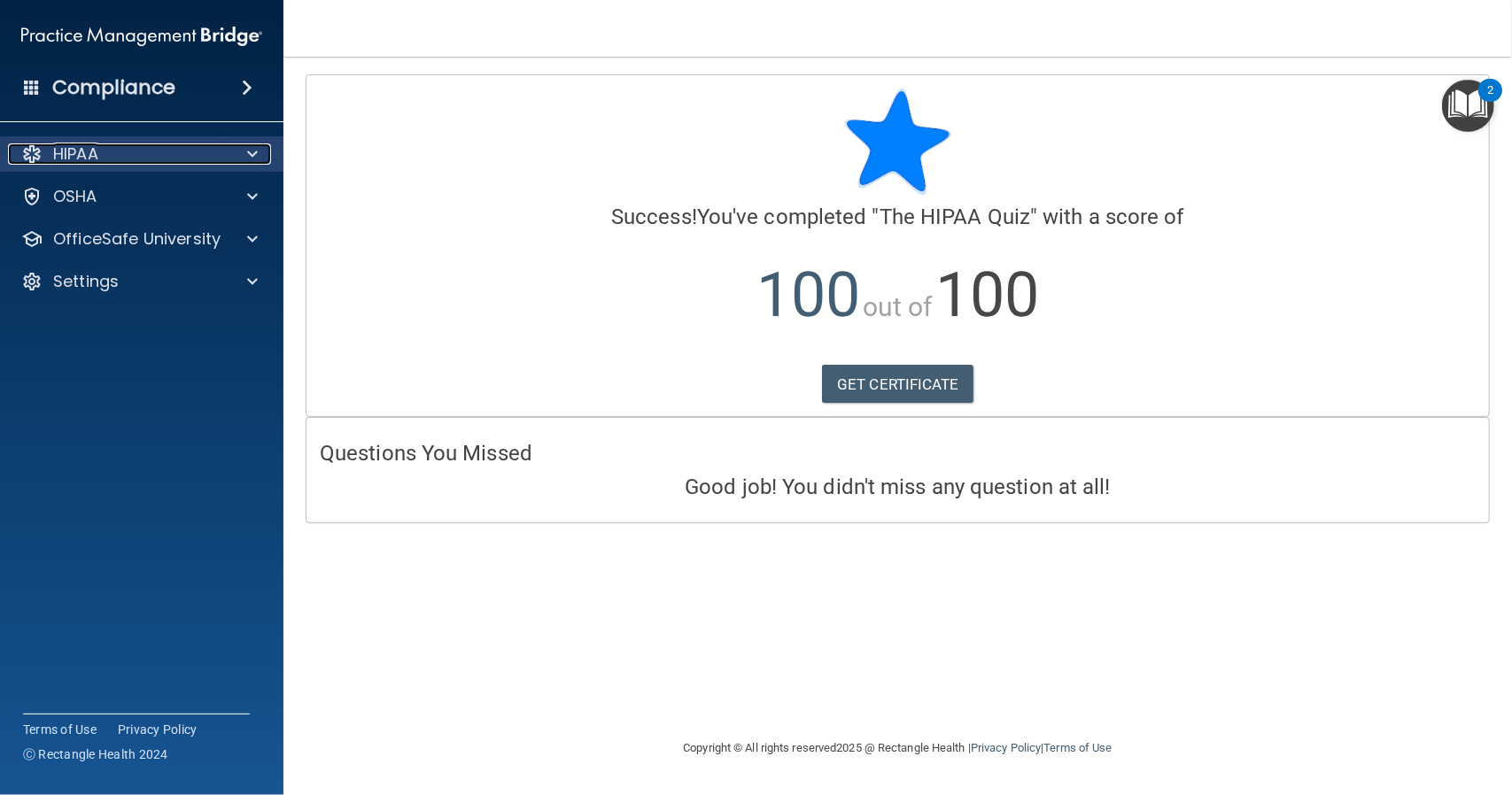
click at [250, 157] on span at bounding box center [252, 154] width 10 height 21
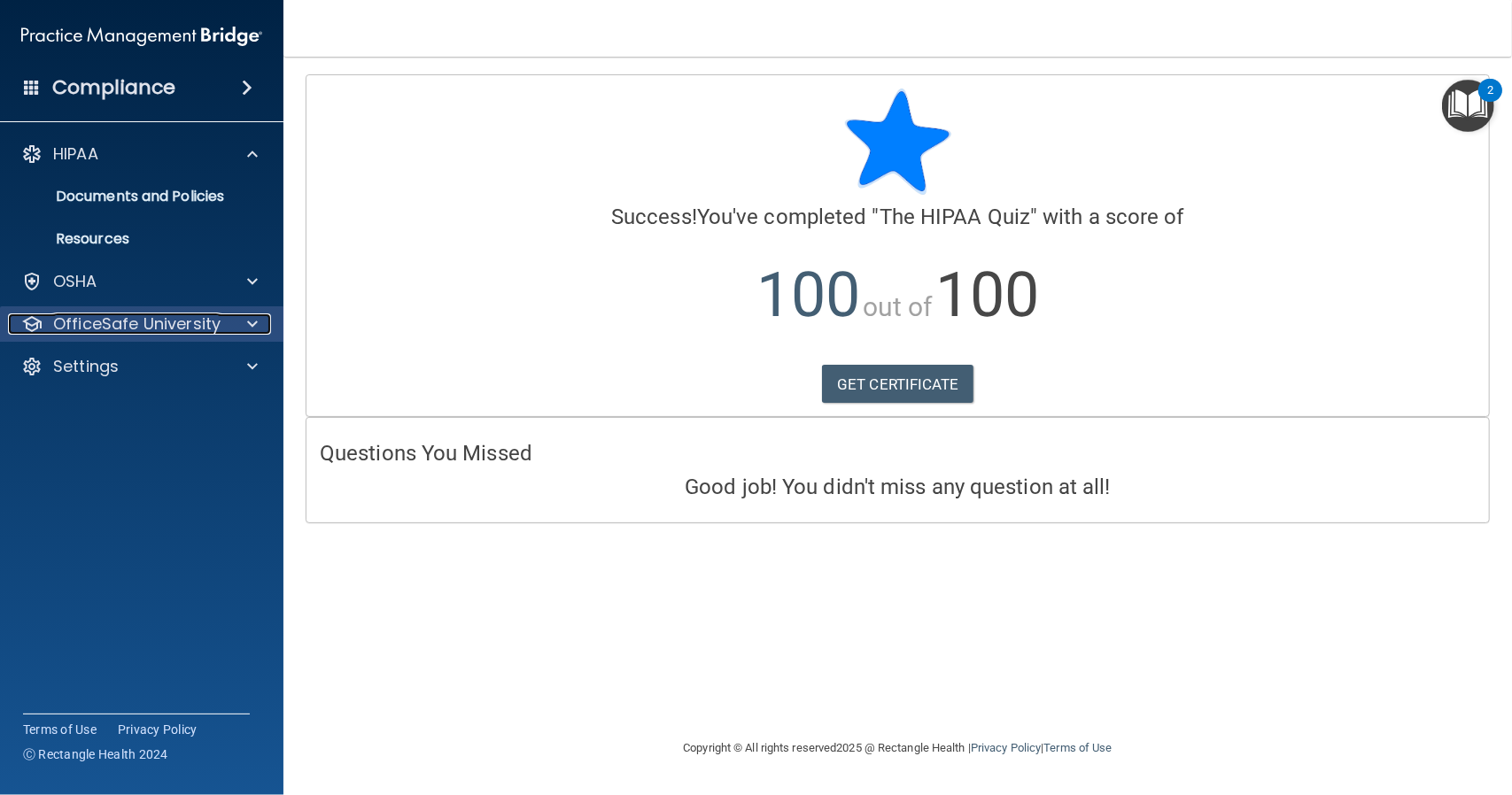
click at [246, 326] on div at bounding box center [250, 323] width 45 height 21
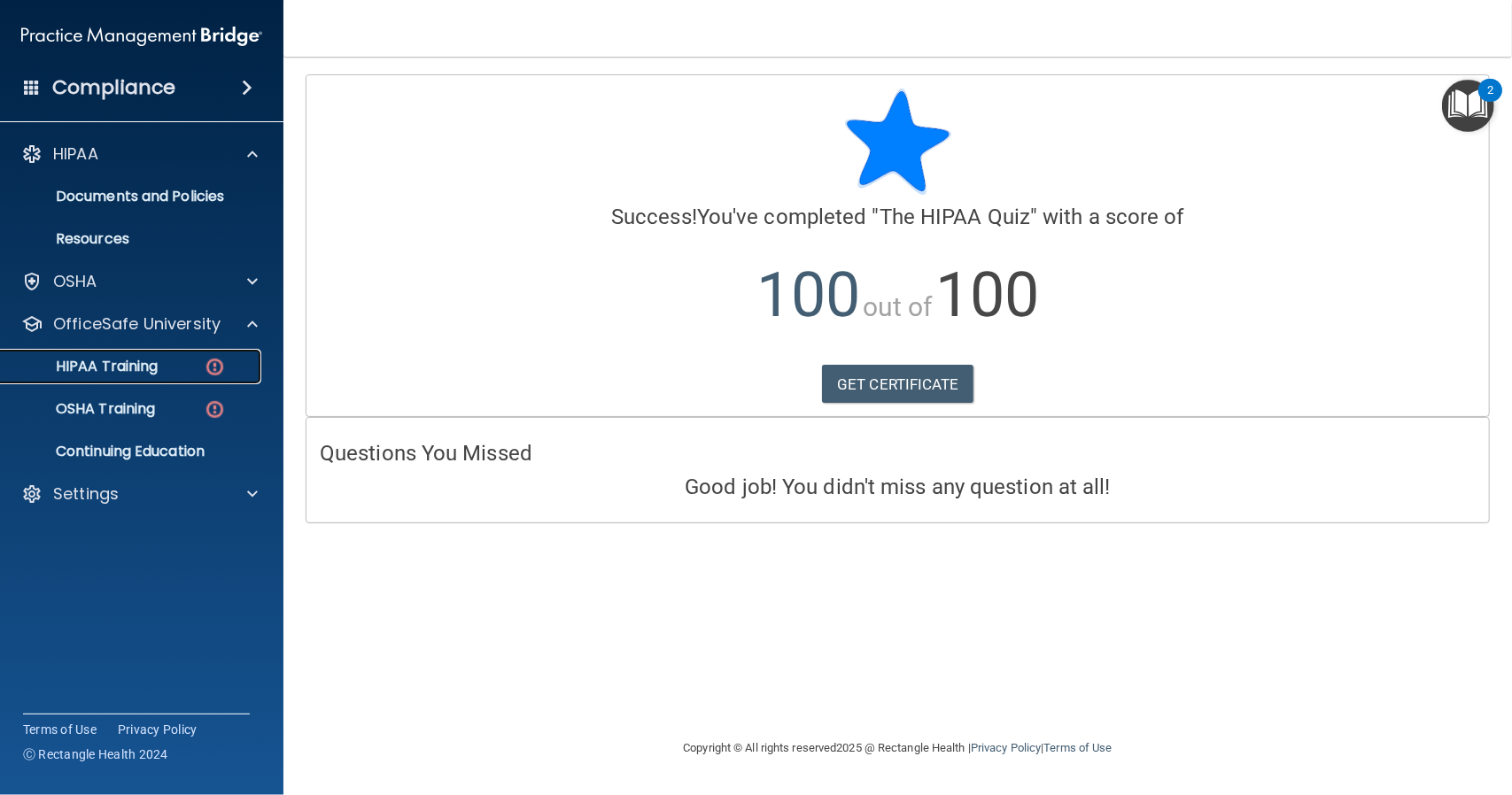
click at [134, 365] on p "HIPAA Training" at bounding box center [84, 366] width 146 height 18
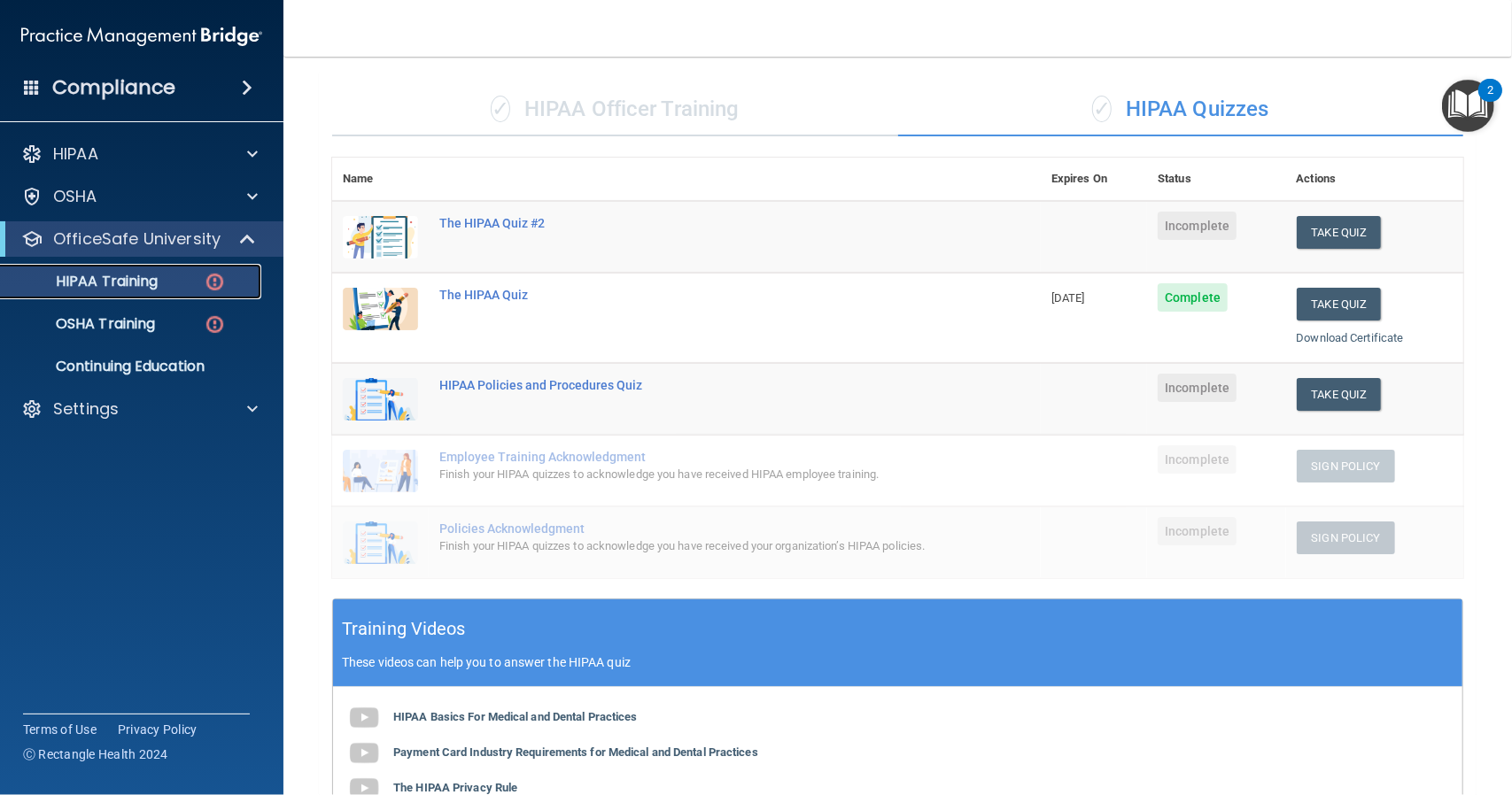
scroll to position [89, 0]
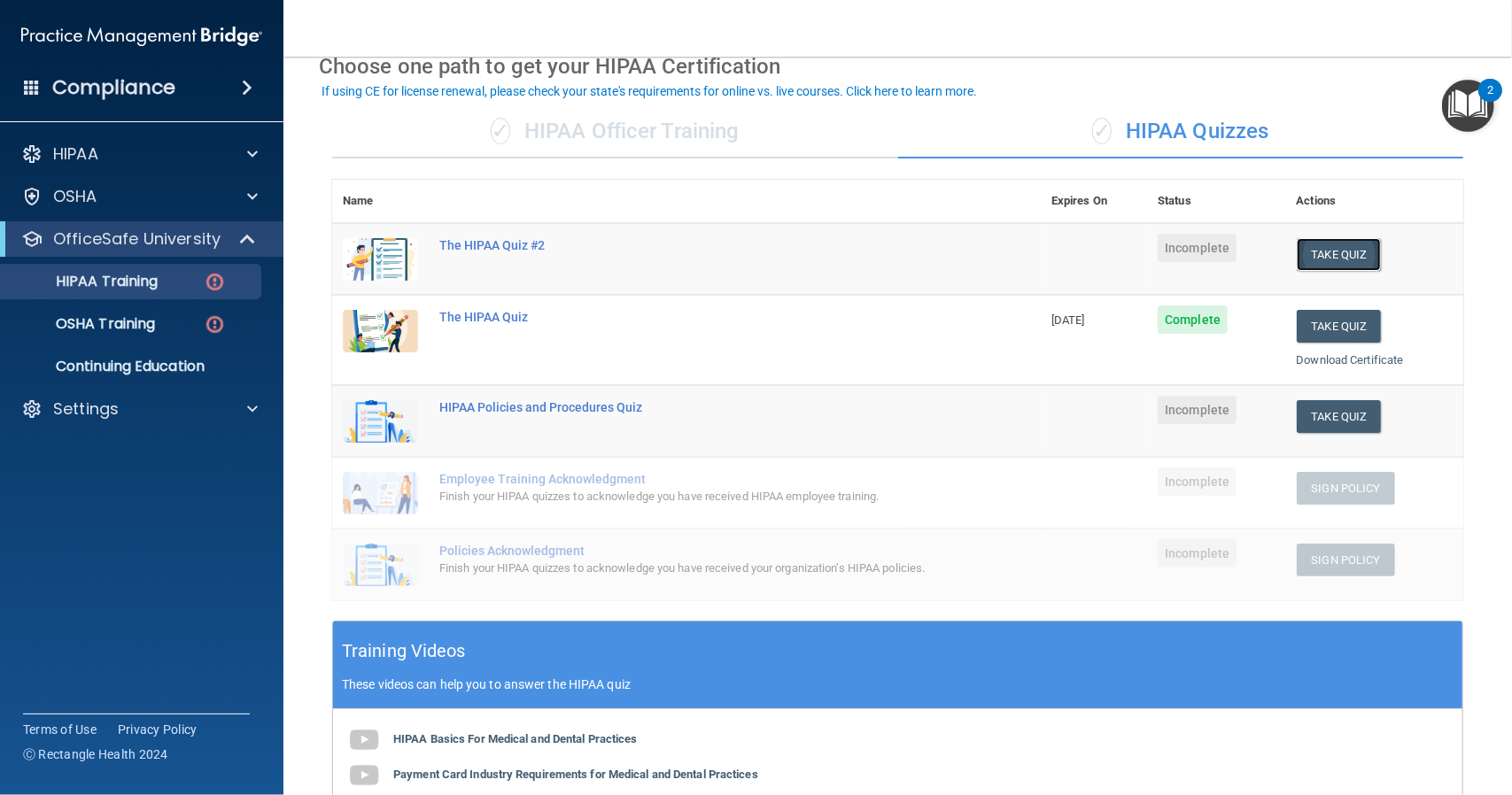
click at [1330, 249] on button "Take Quiz" at bounding box center [1339, 254] width 85 height 33
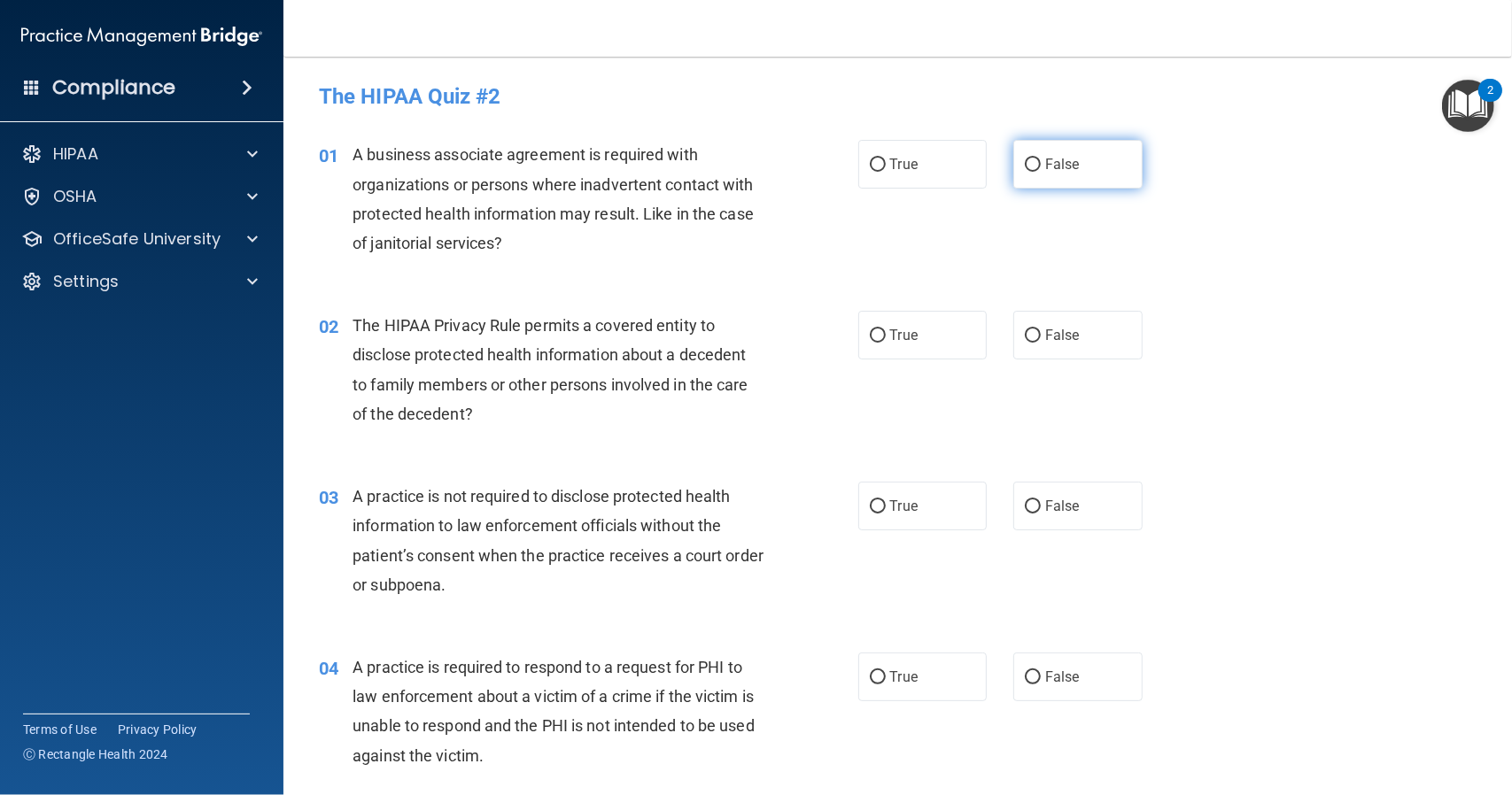
click at [1024, 168] on input "False" at bounding box center [1032, 165] width 16 height 13
radio input "true"
click at [870, 337] on input "True" at bounding box center [877, 336] width 16 height 13
radio input "true"
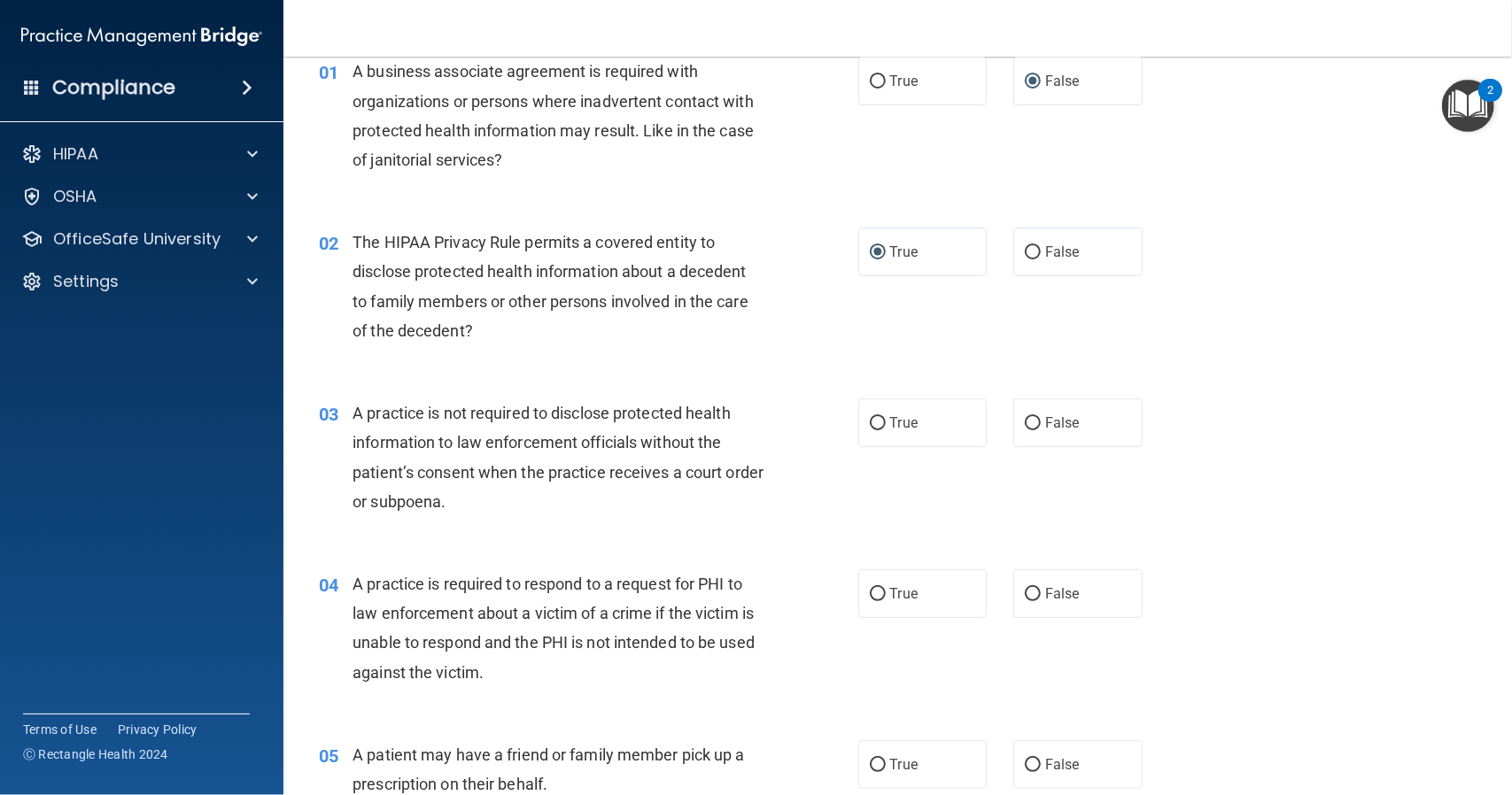
scroll to position [89, 0]
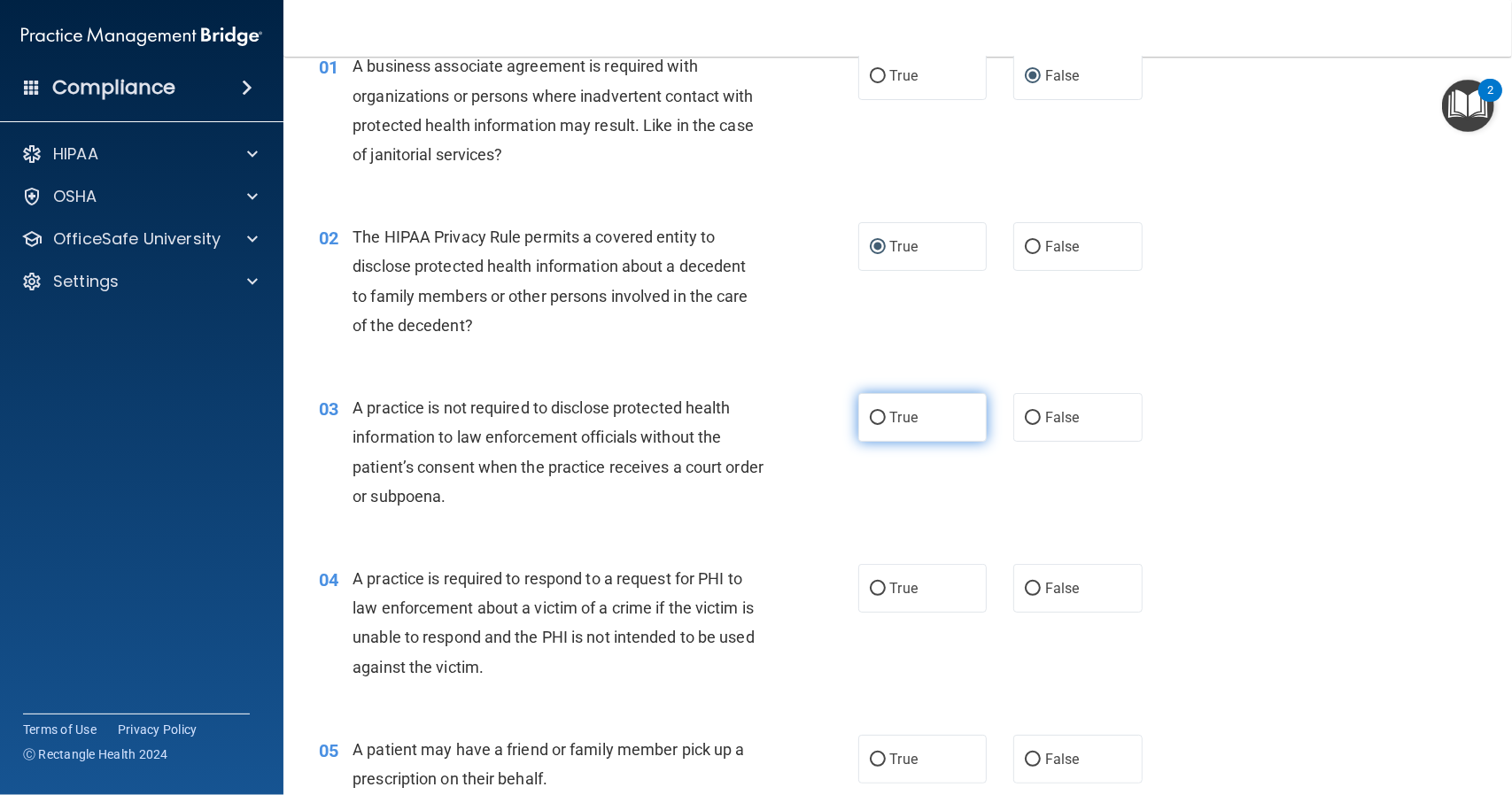
click at [873, 419] on input "True" at bounding box center [877, 418] width 16 height 13
radio input "true"
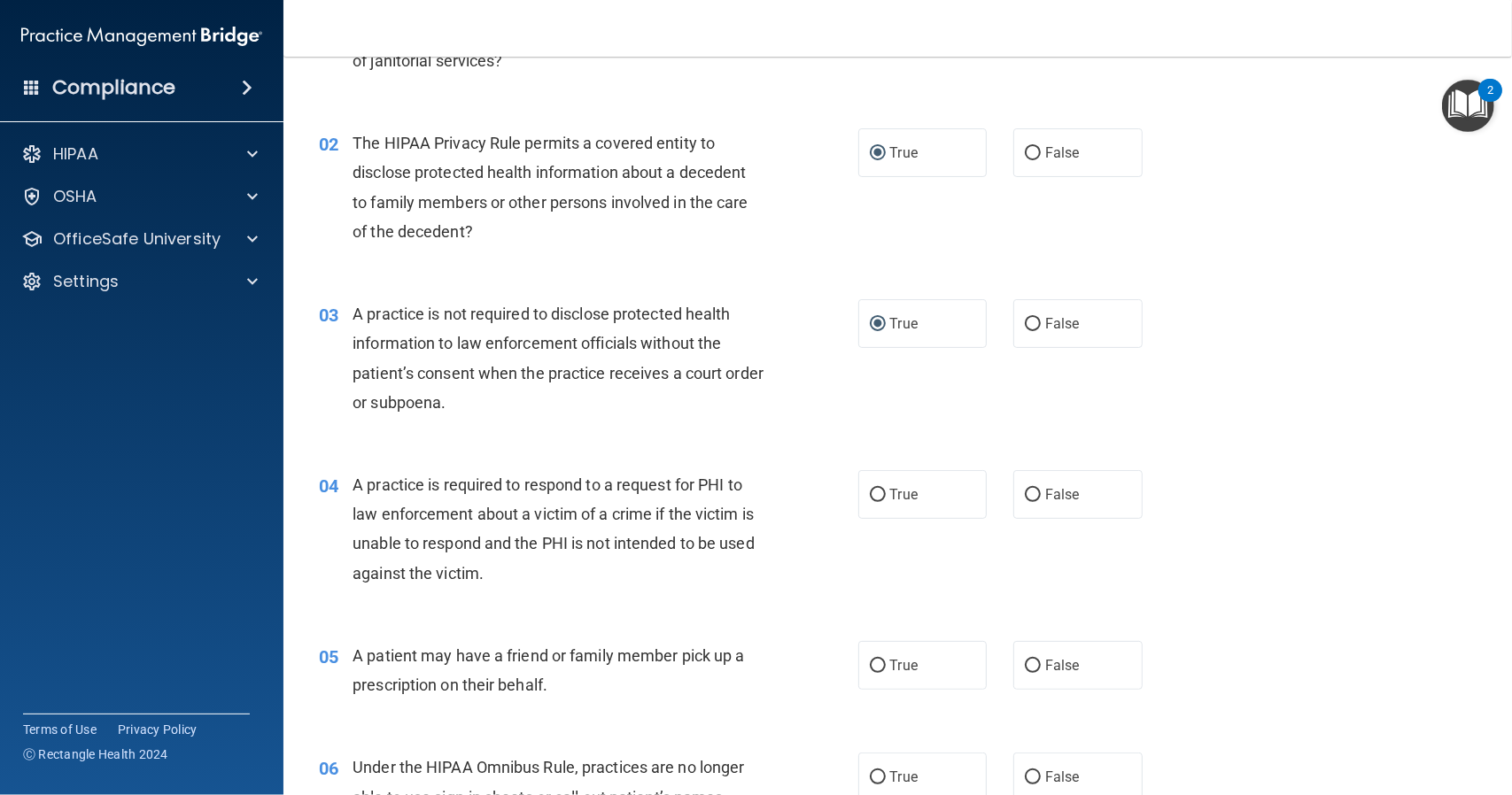
scroll to position [177, 0]
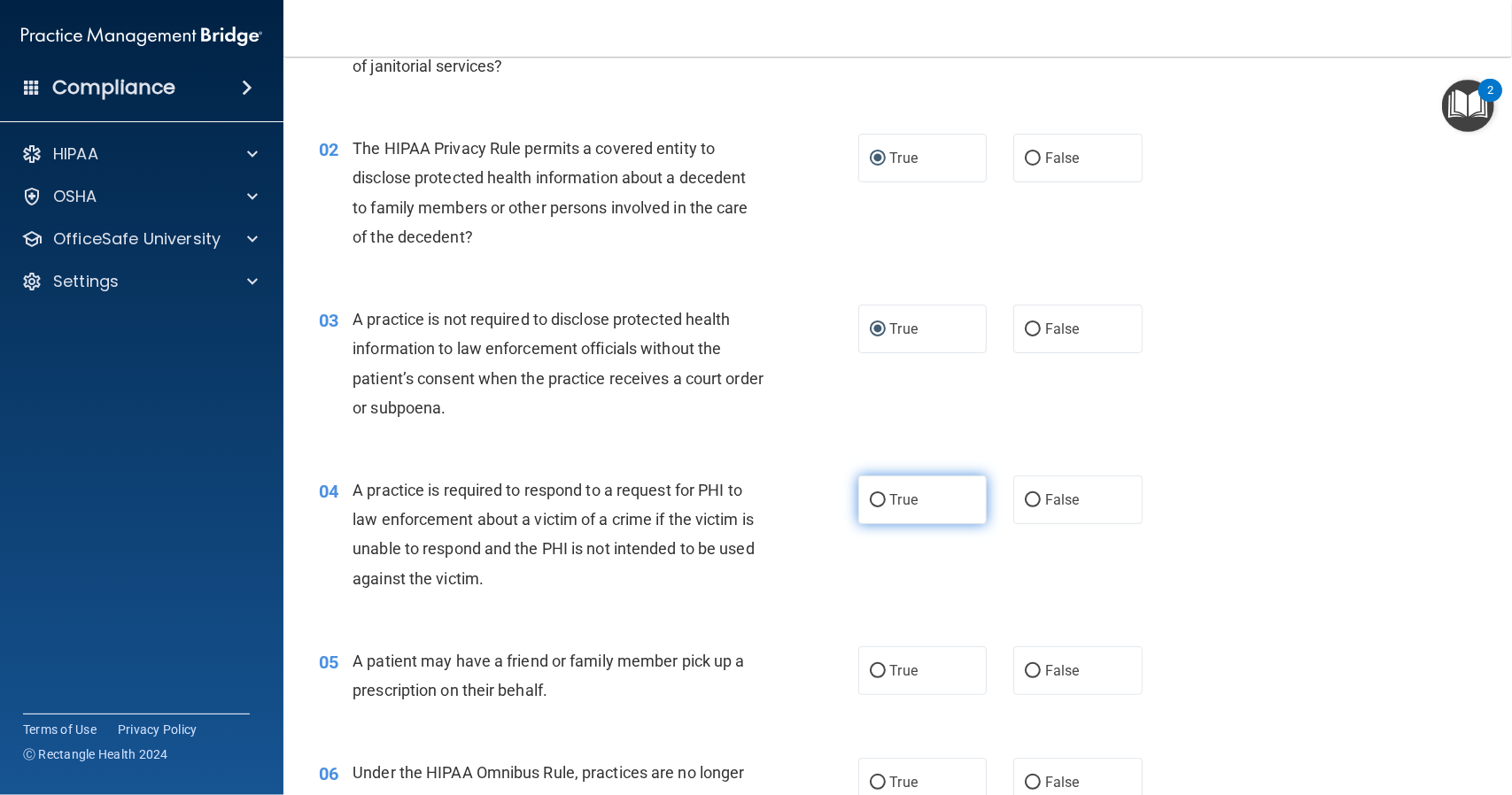
click at [873, 500] on input "True" at bounding box center [877, 500] width 16 height 13
radio input "true"
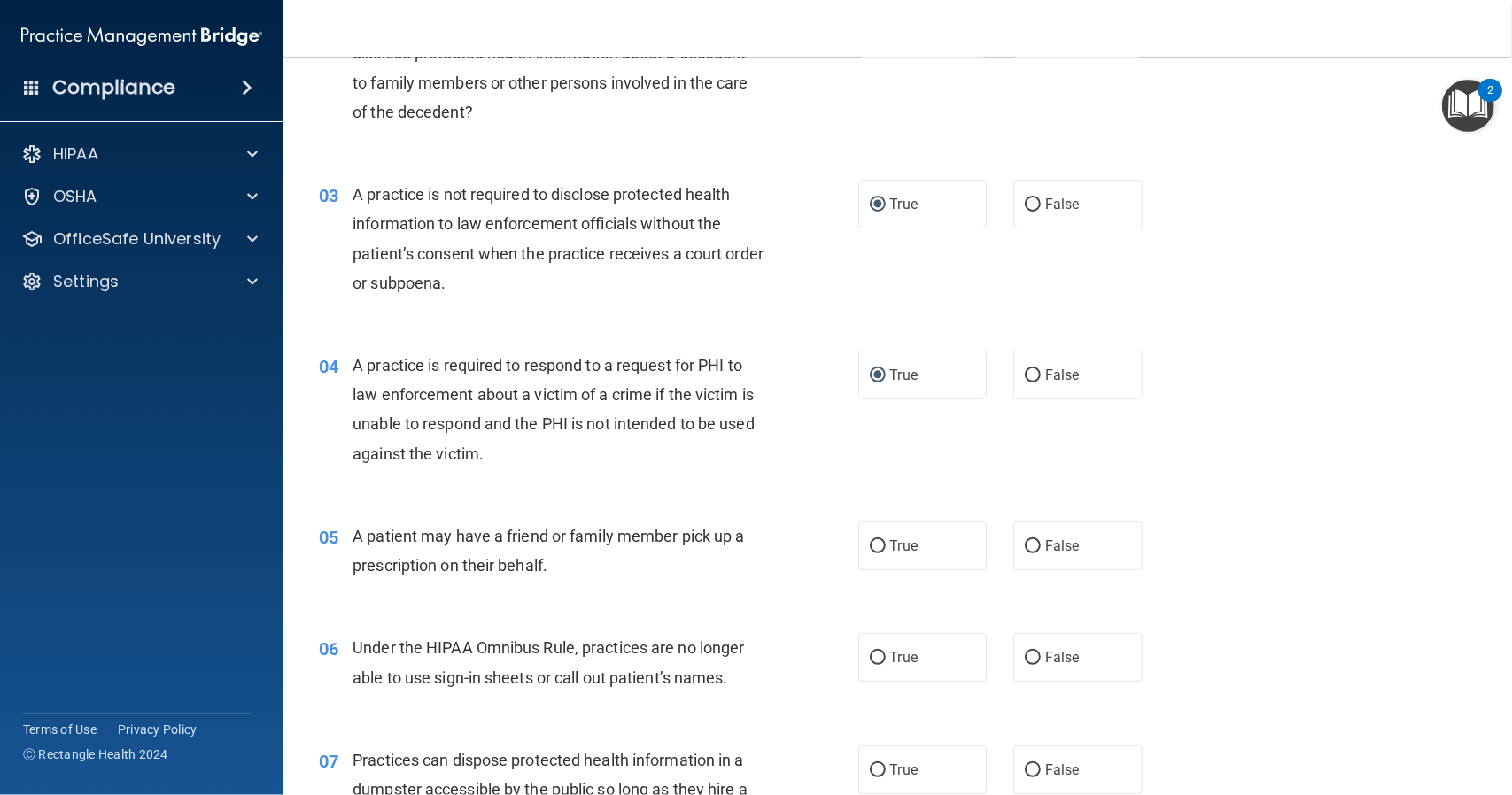
scroll to position [354, 0]
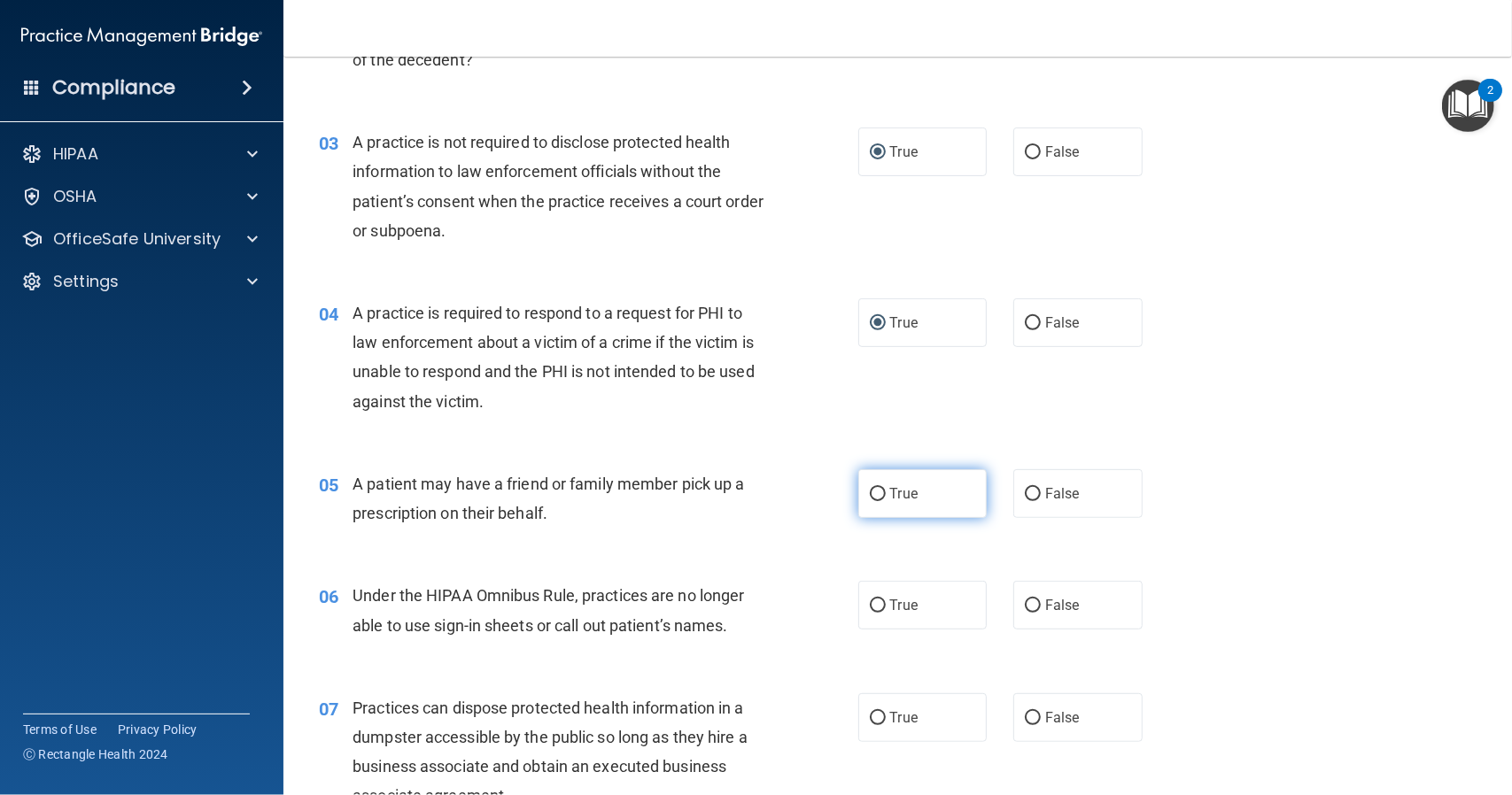
click at [873, 495] on input "True" at bounding box center [877, 494] width 16 height 13
radio input "true"
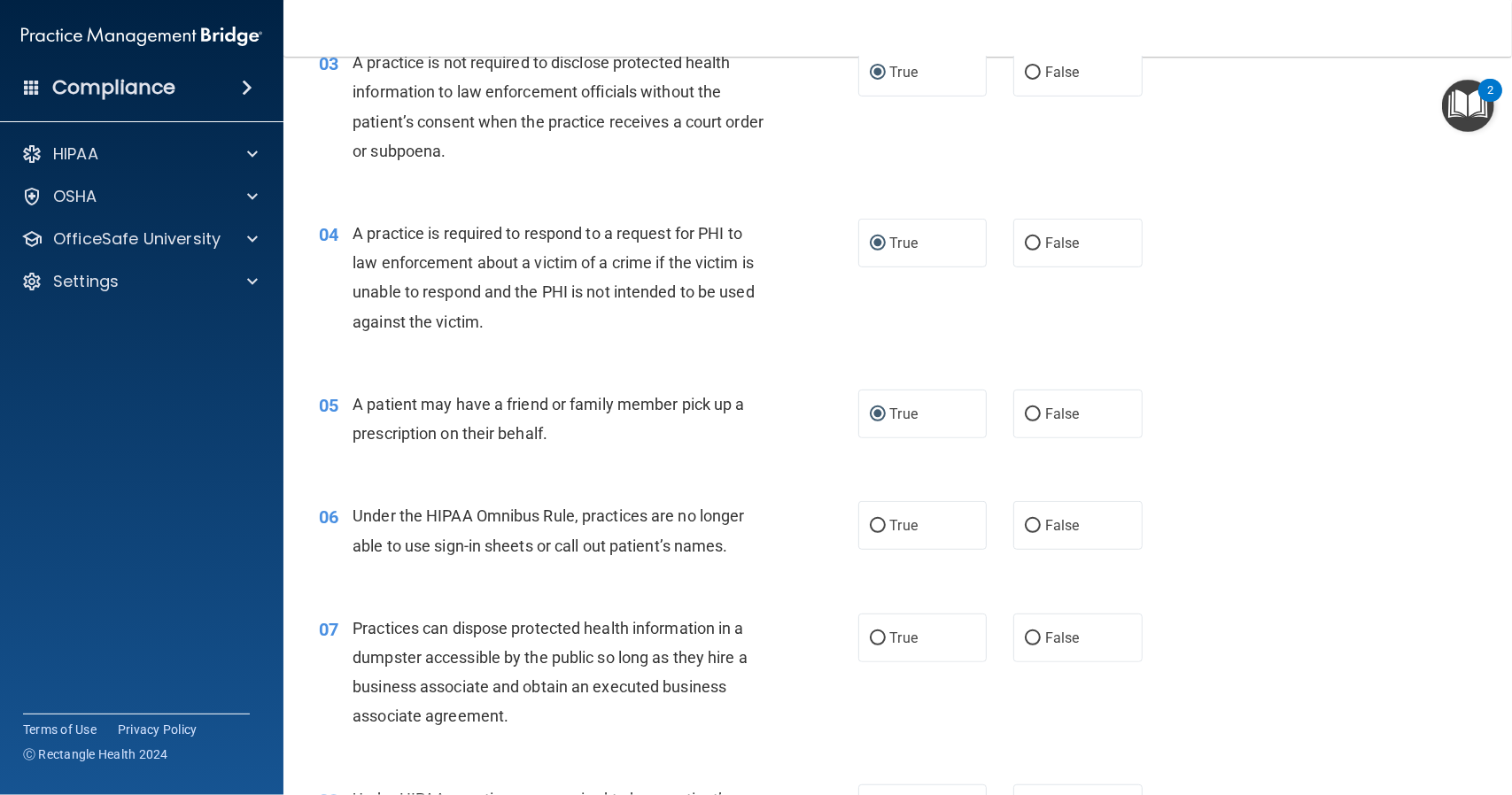
scroll to position [531, 0]
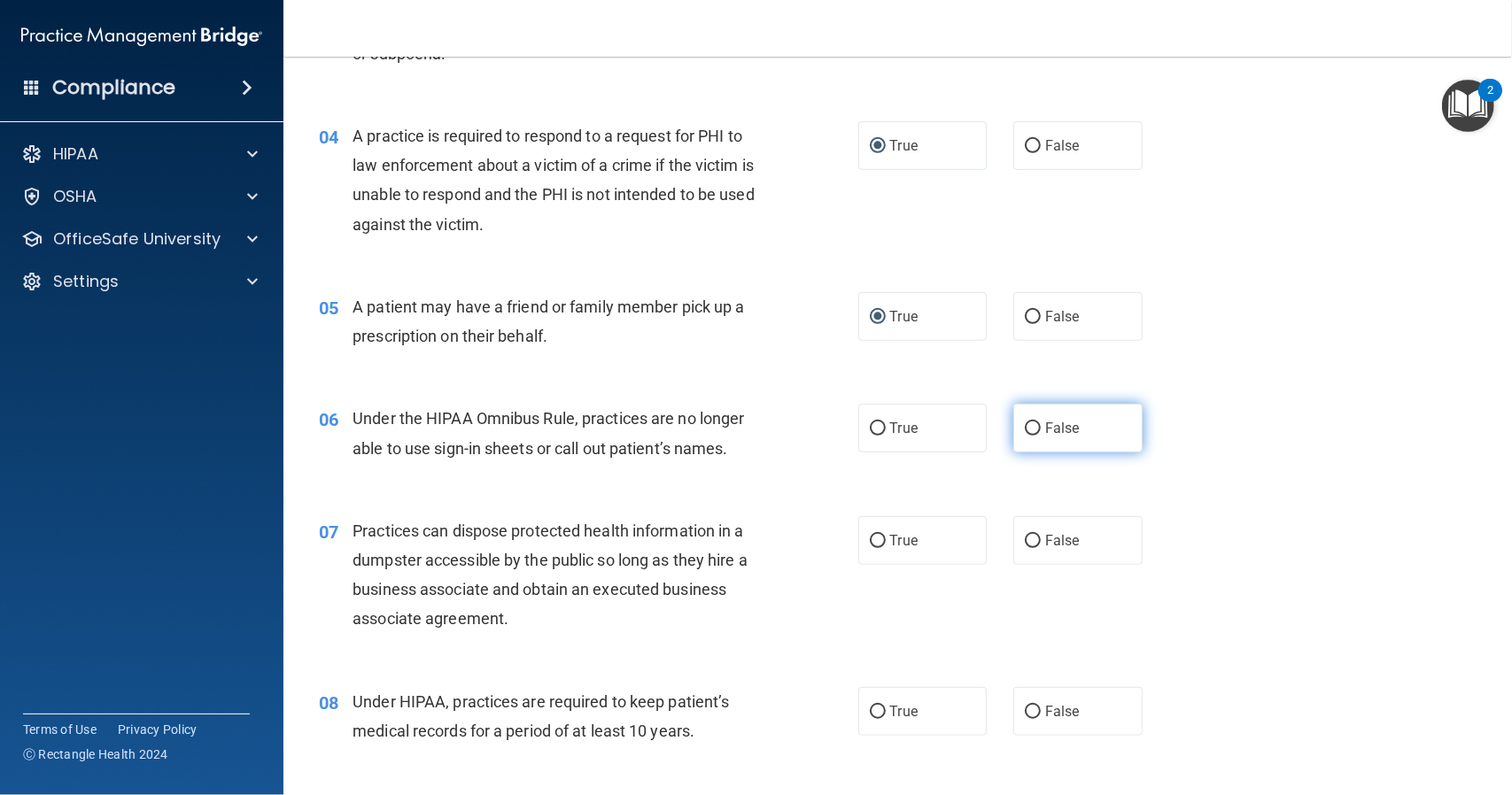
click at [1029, 424] on input "False" at bounding box center [1032, 429] width 16 height 13
radio input "true"
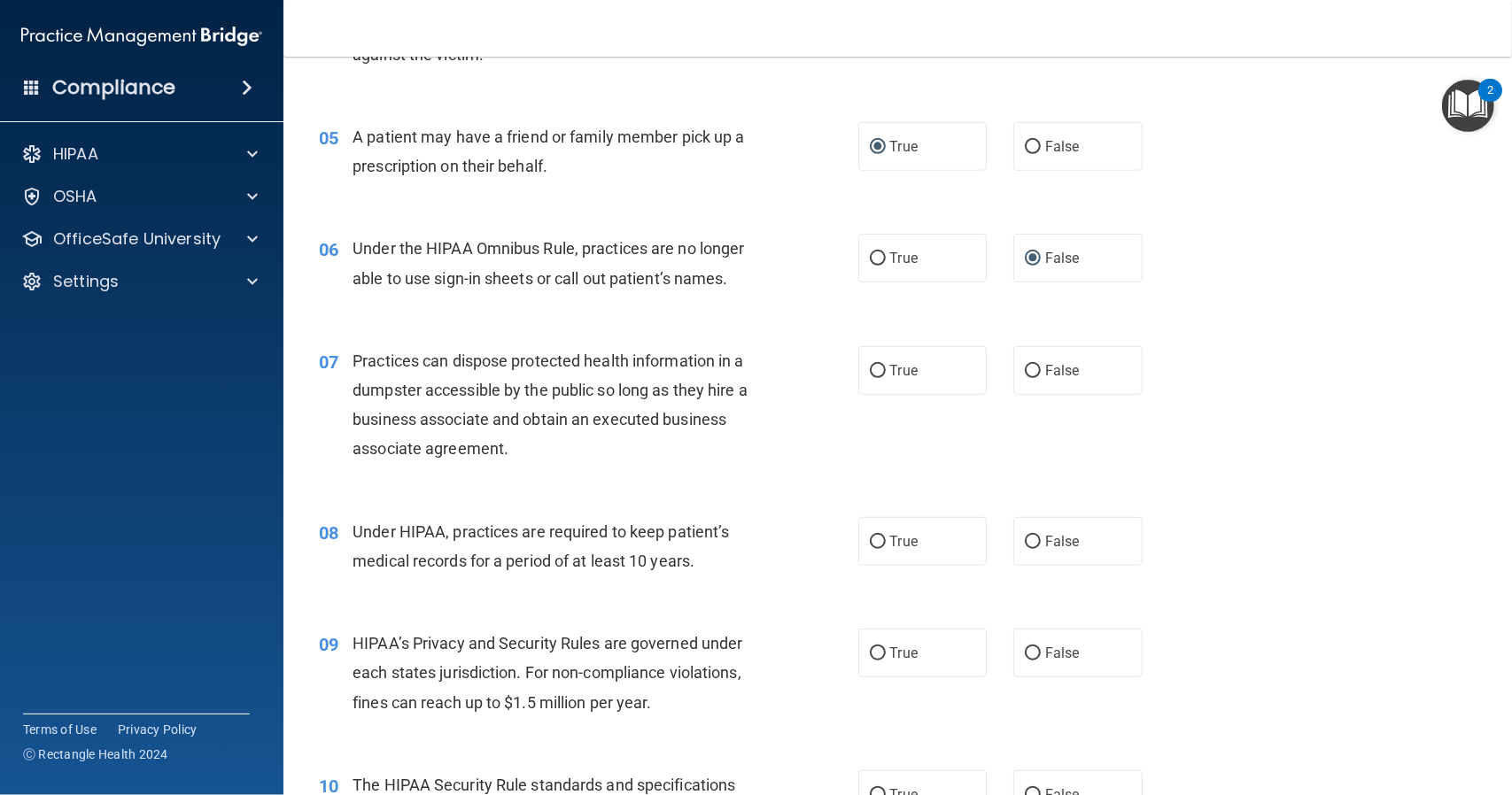
scroll to position [708, 0]
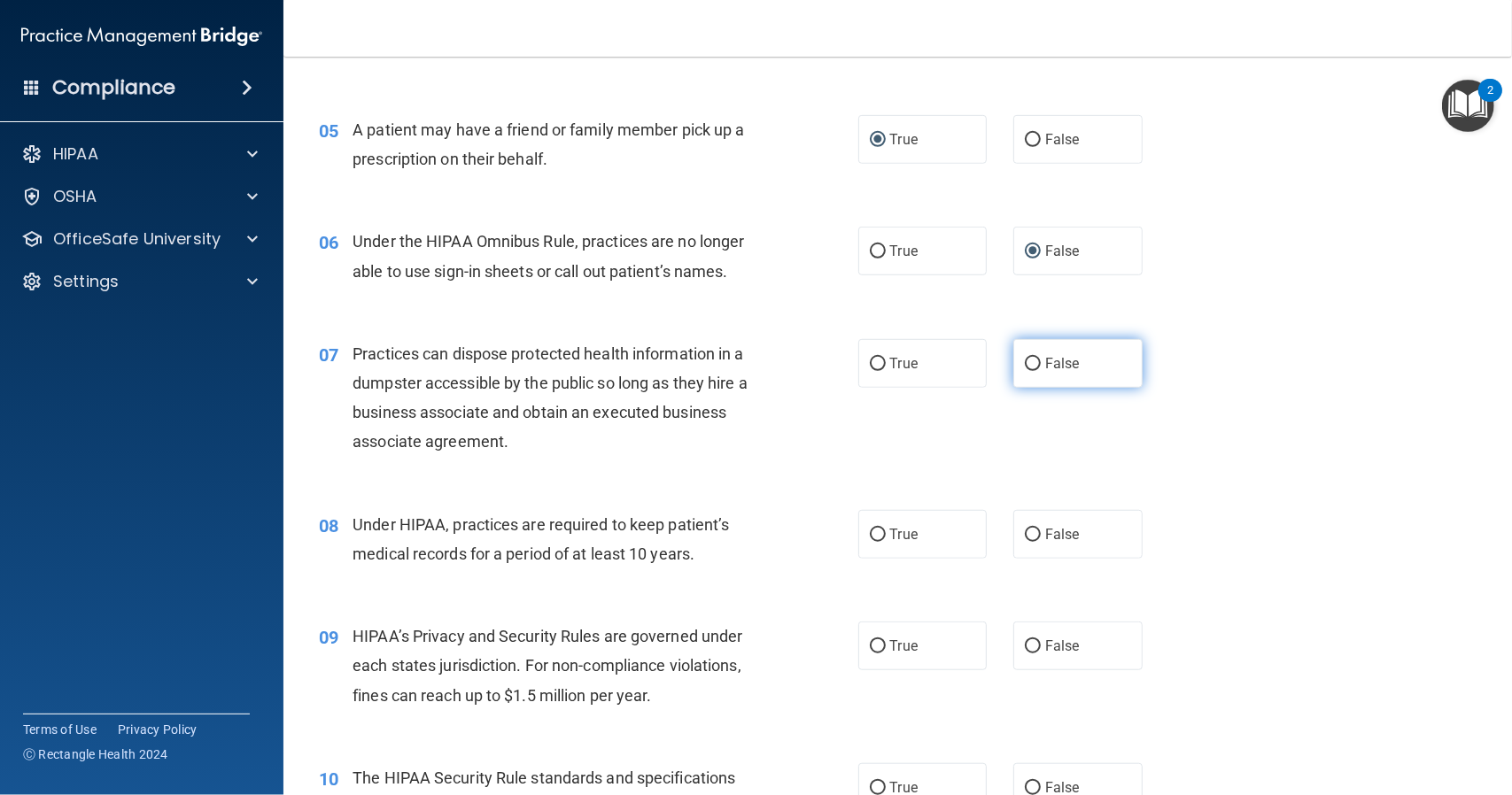
click at [1024, 363] on input "False" at bounding box center [1032, 364] width 16 height 13
radio input "true"
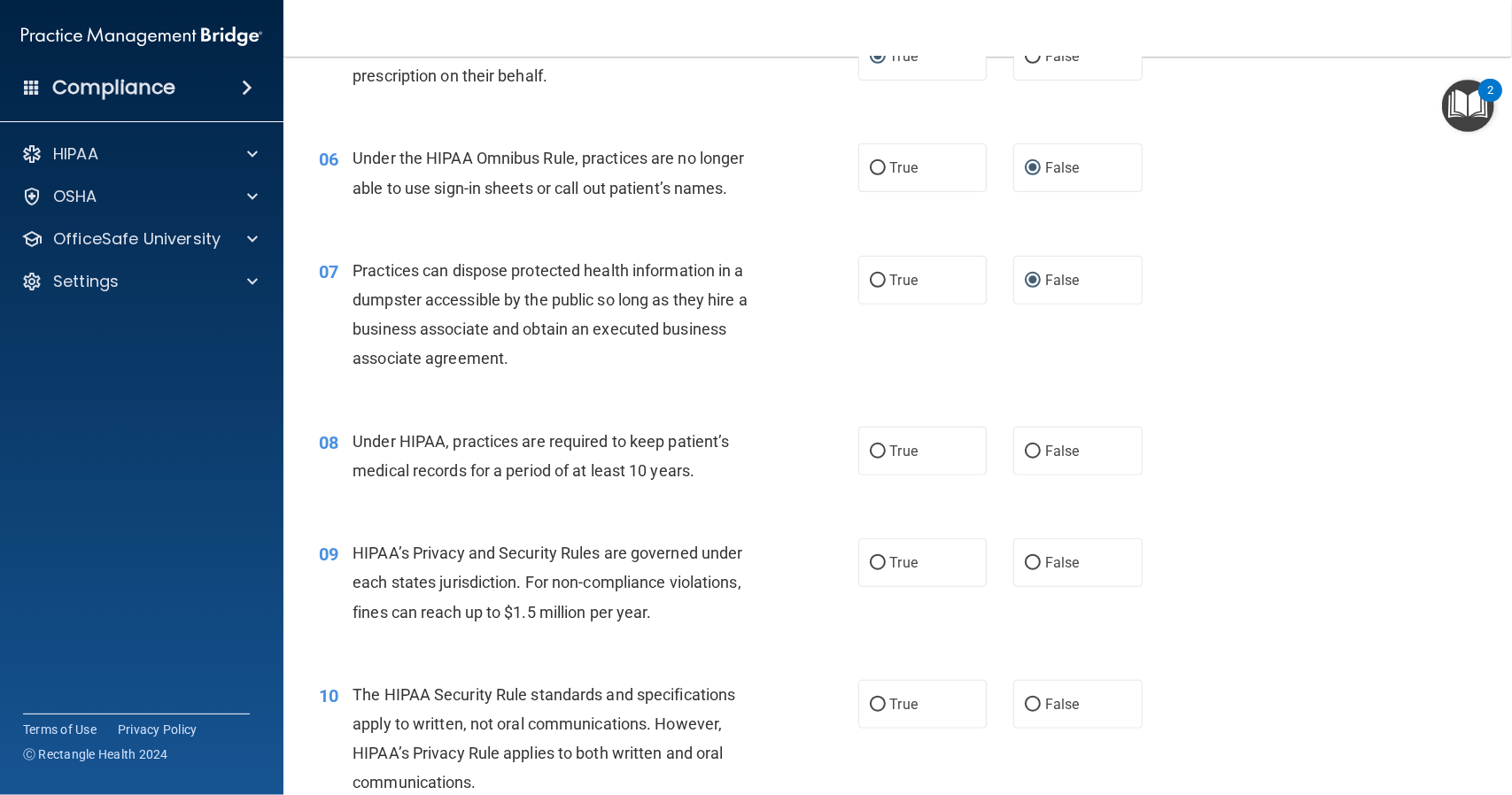
scroll to position [797, 0]
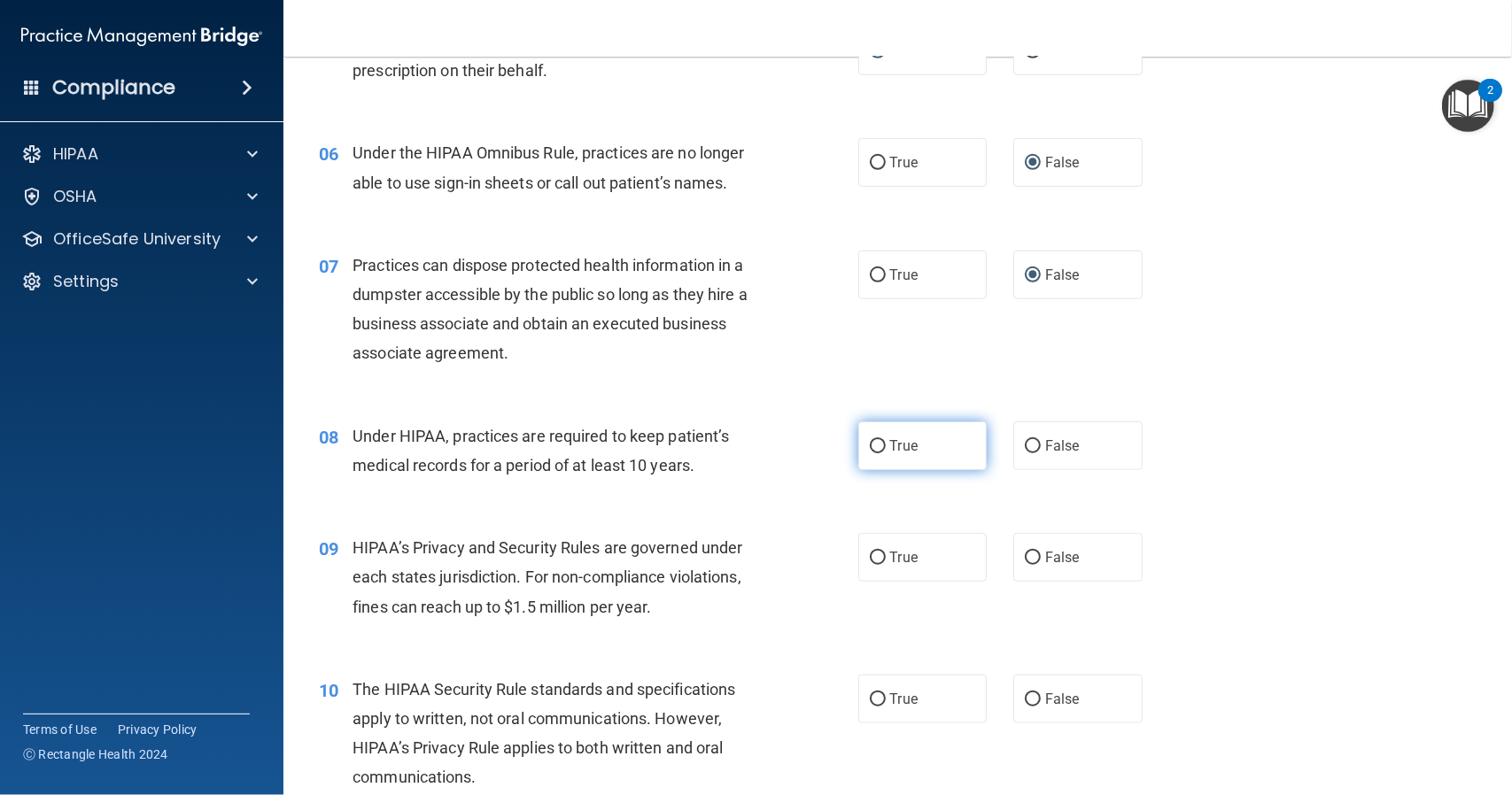
click at [871, 445] on input "True" at bounding box center [877, 446] width 16 height 13
radio input "true"
click at [1024, 442] on input "False" at bounding box center [1032, 446] width 16 height 13
radio input "true"
radio input "false"
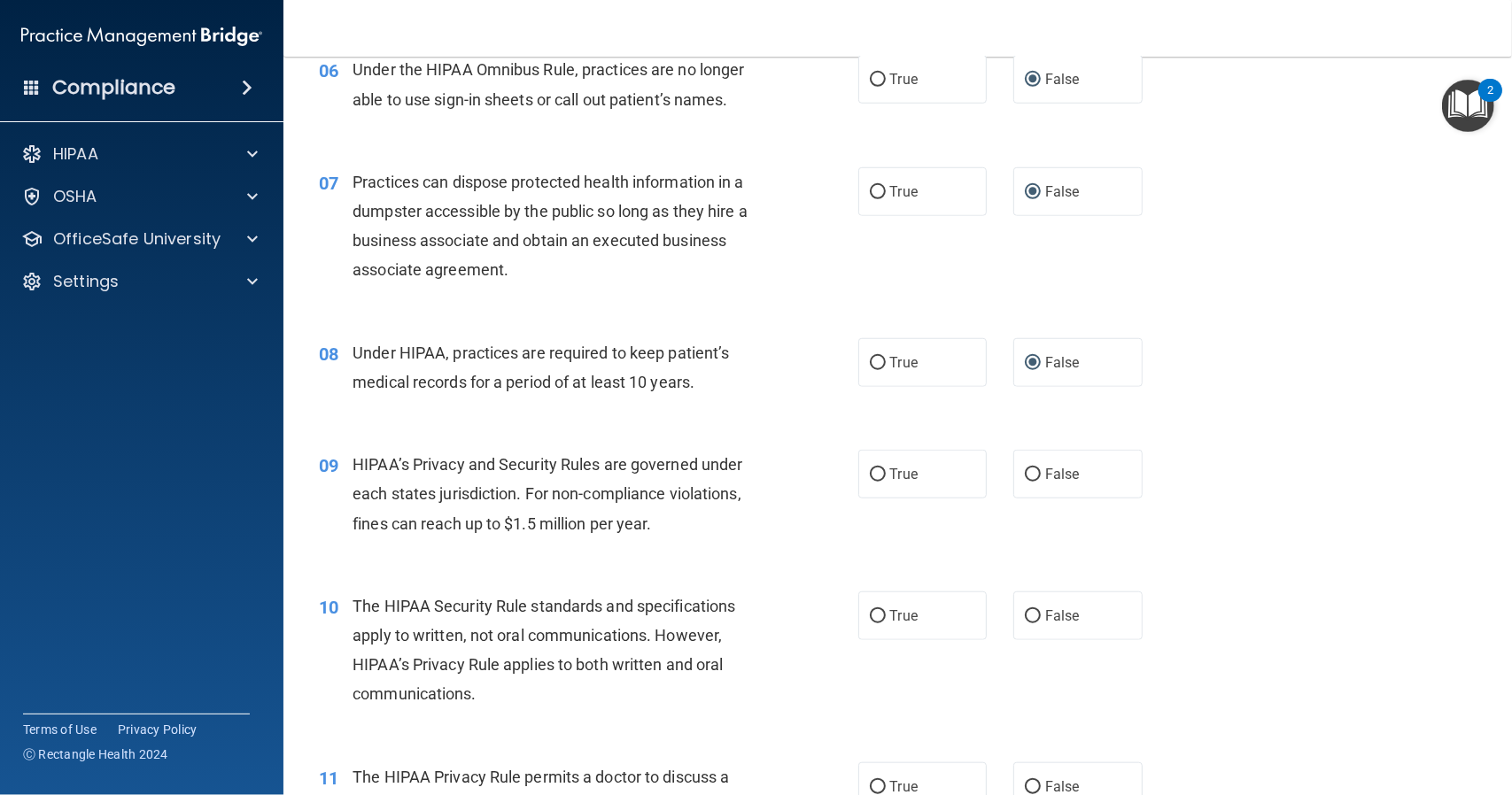
scroll to position [885, 0]
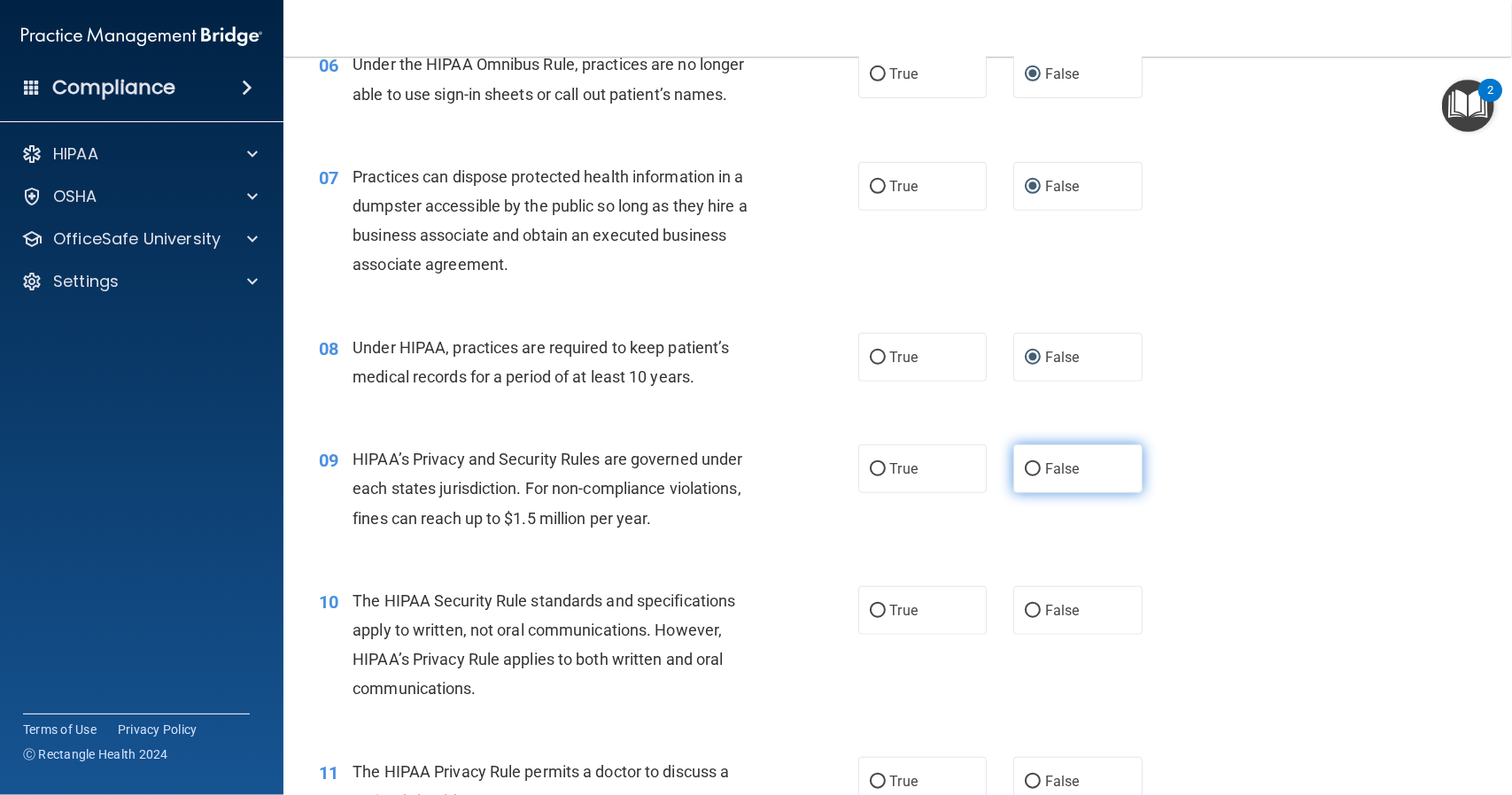
click at [1025, 467] on input "False" at bounding box center [1032, 470] width 16 height 13
radio input "true"
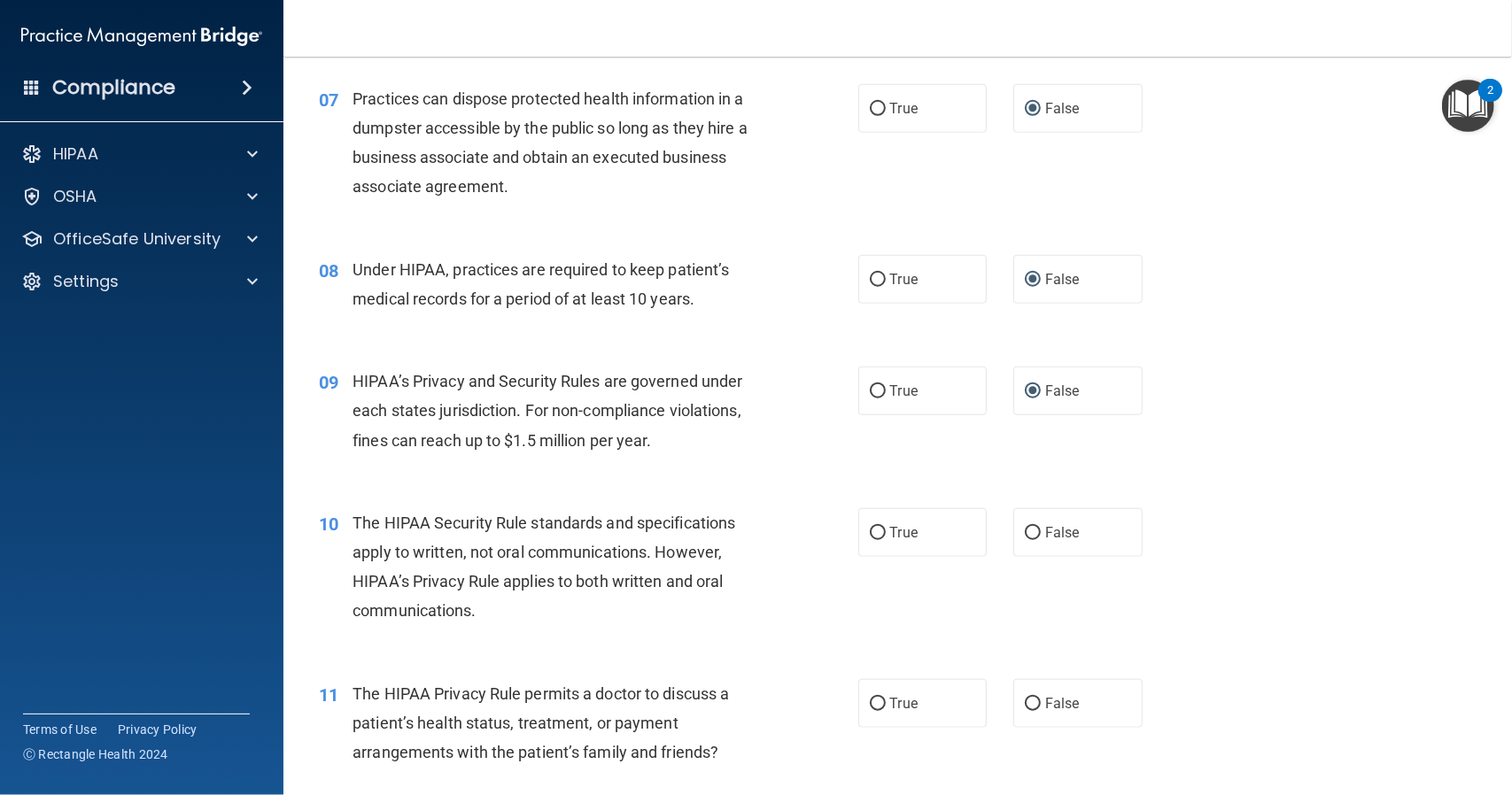
scroll to position [974, 0]
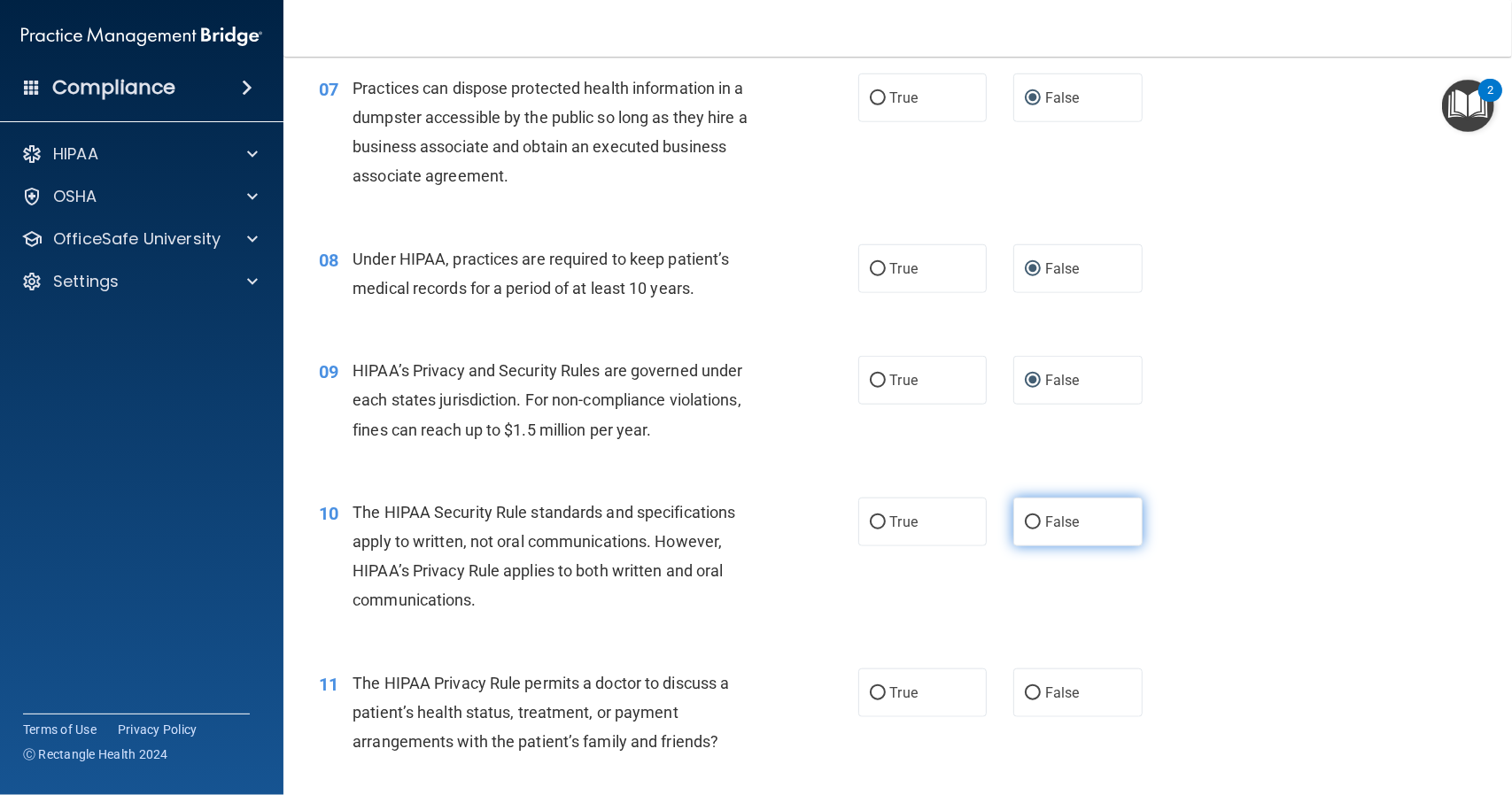
click at [1024, 517] on input "False" at bounding box center [1032, 523] width 16 height 13
radio input "true"
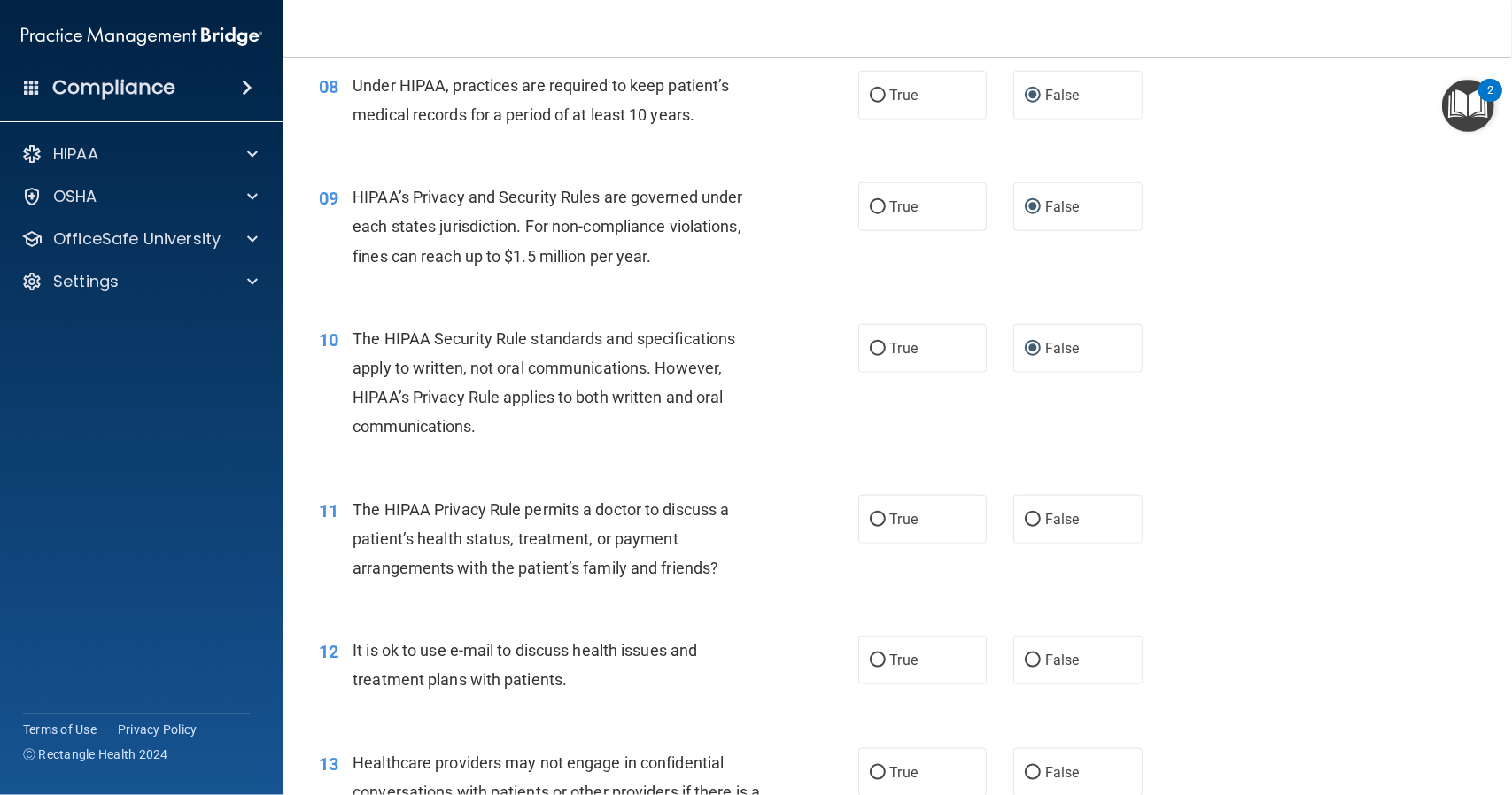
scroll to position [1151, 0]
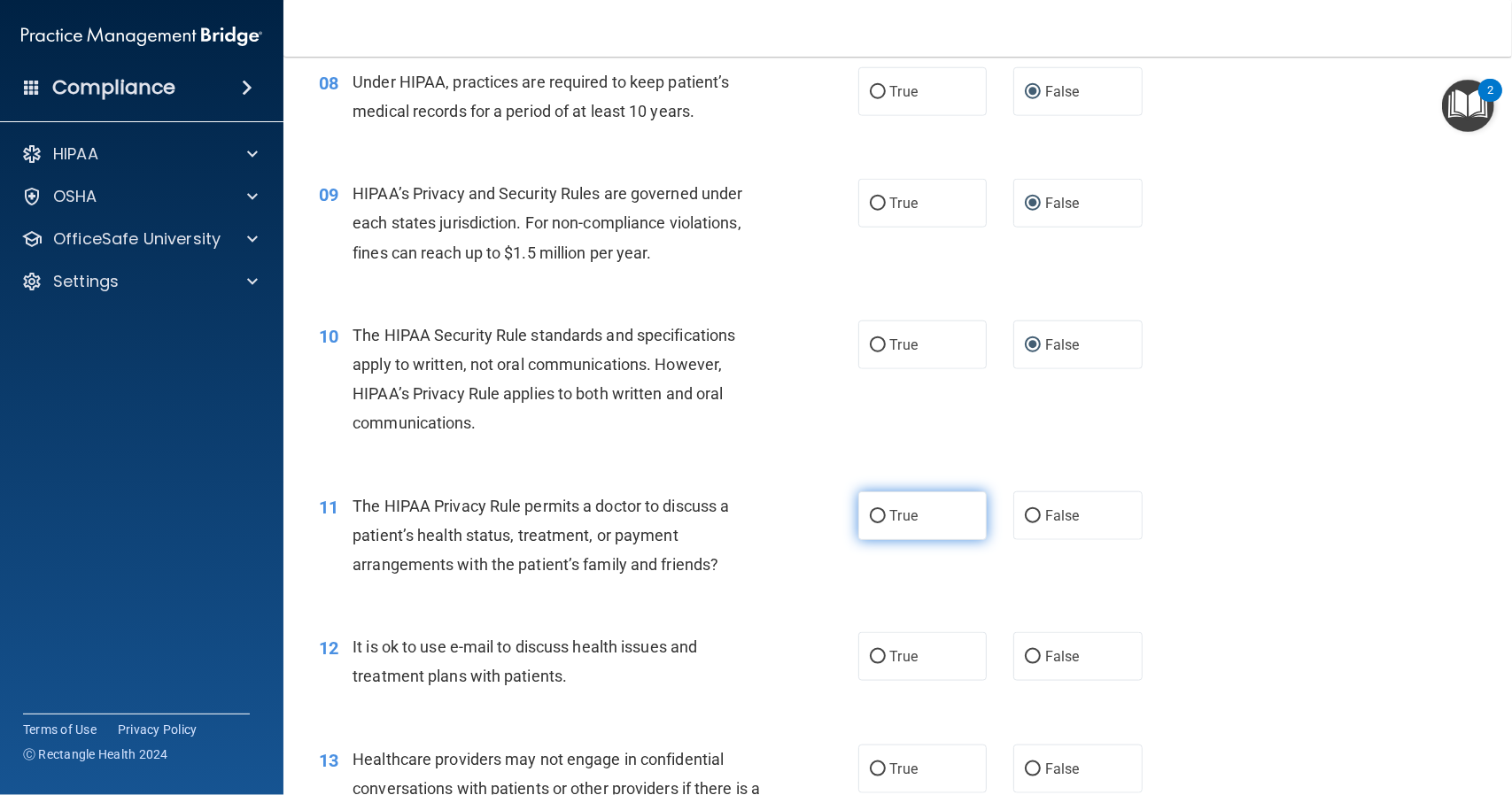
click at [873, 514] on input "True" at bounding box center [877, 516] width 16 height 13
radio input "true"
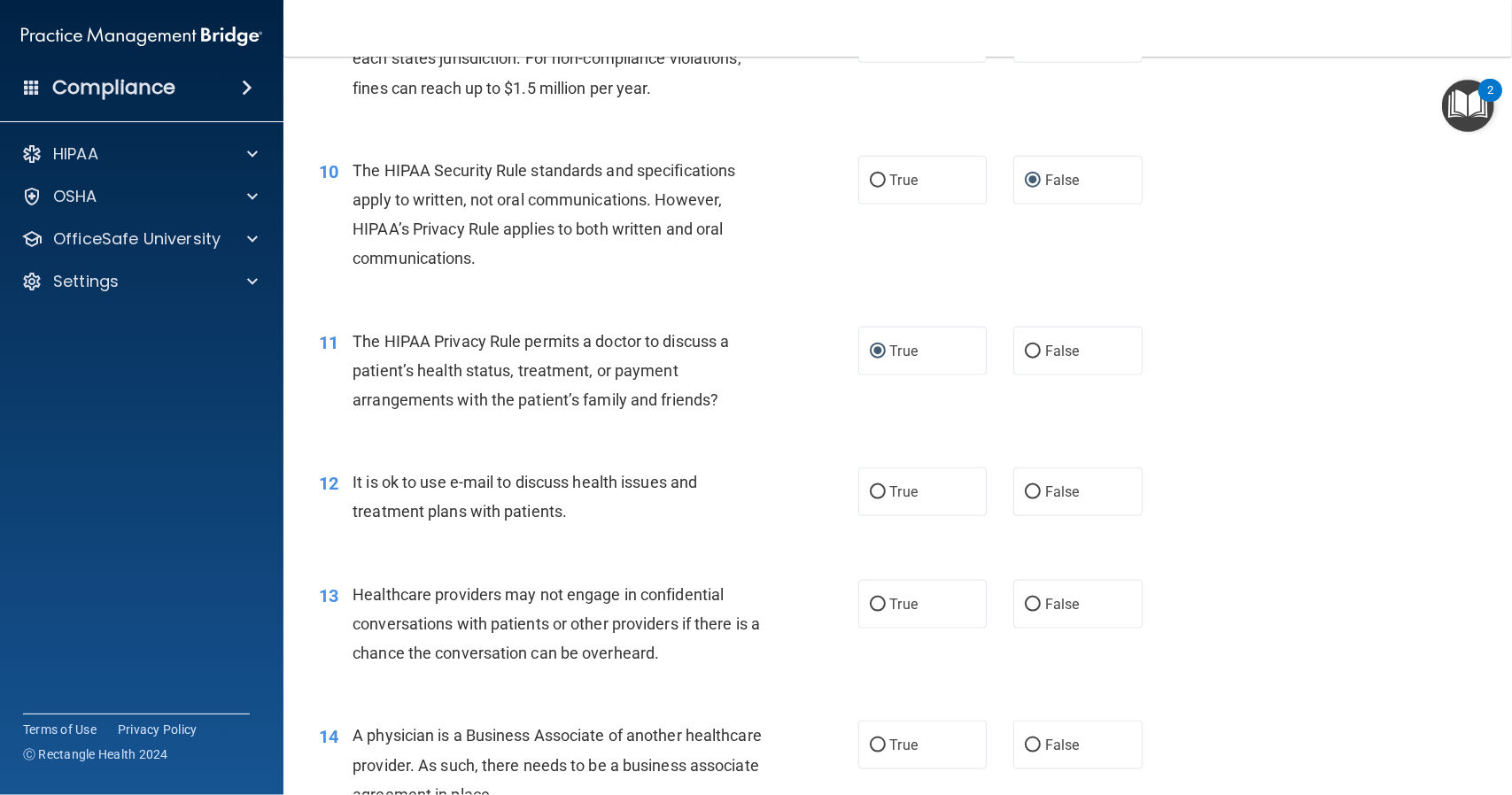
scroll to position [1328, 0]
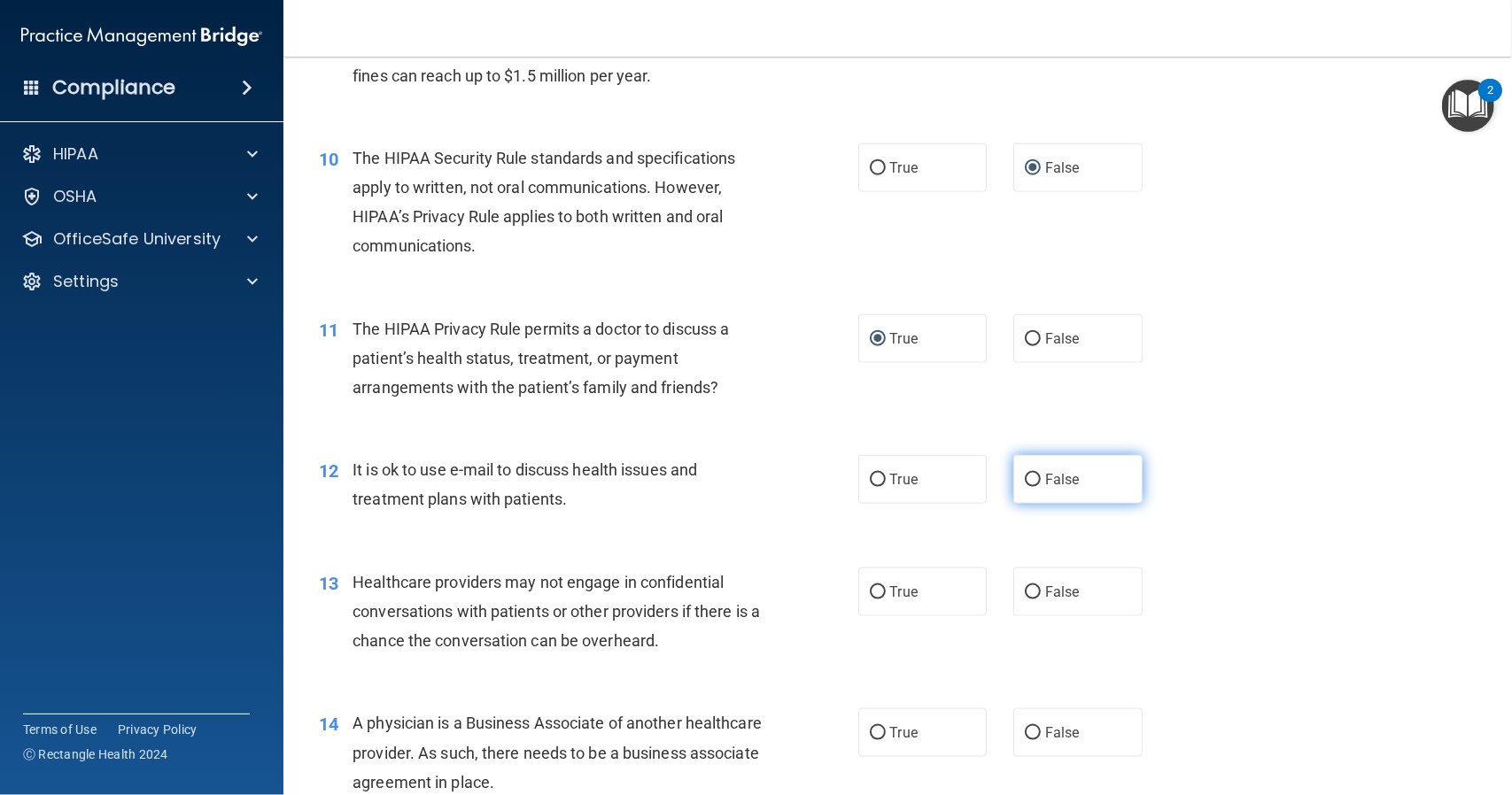
click at [1024, 481] on input "False" at bounding box center [1032, 480] width 16 height 13
radio input "true"
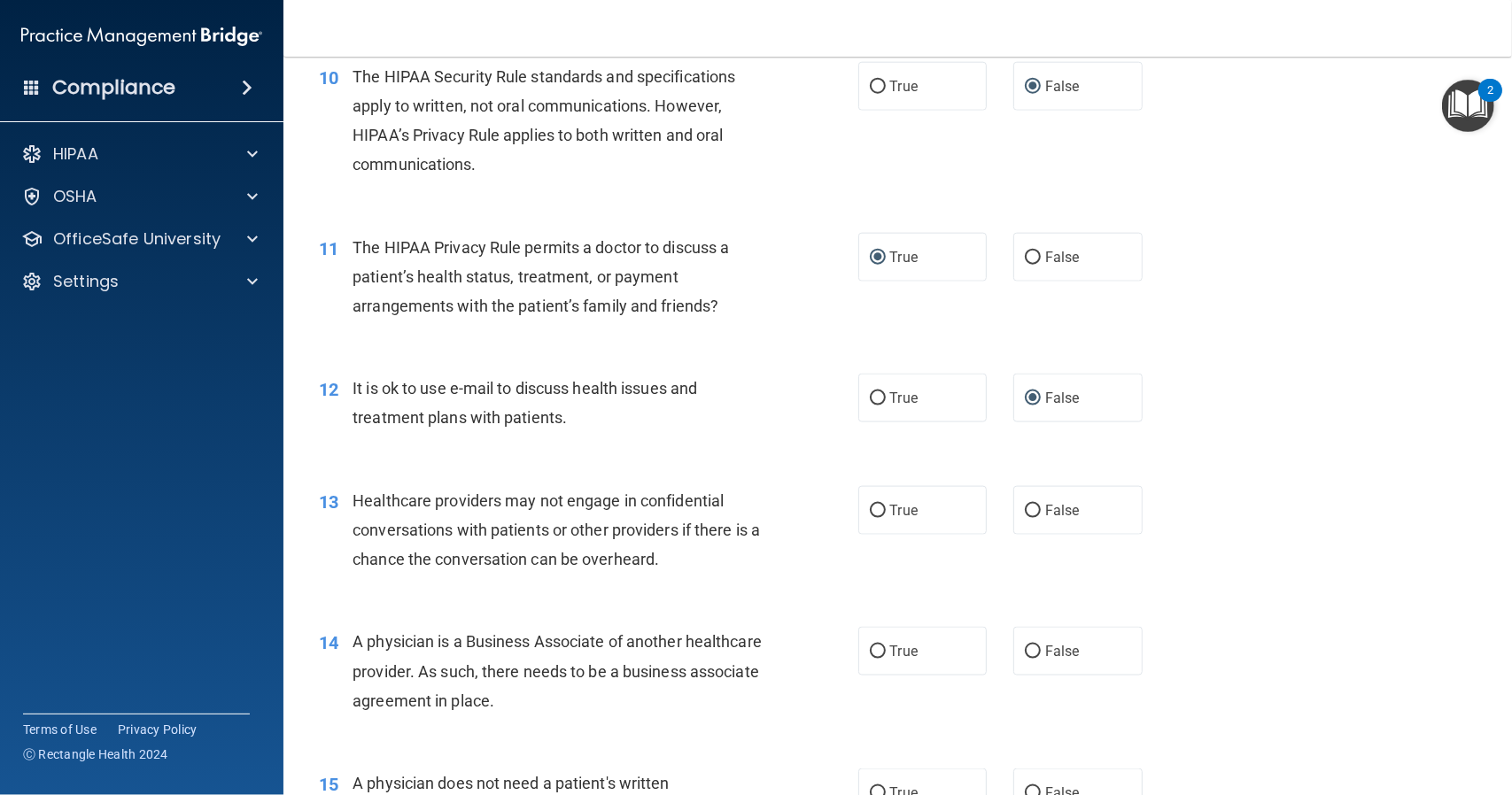
scroll to position [1417, 0]
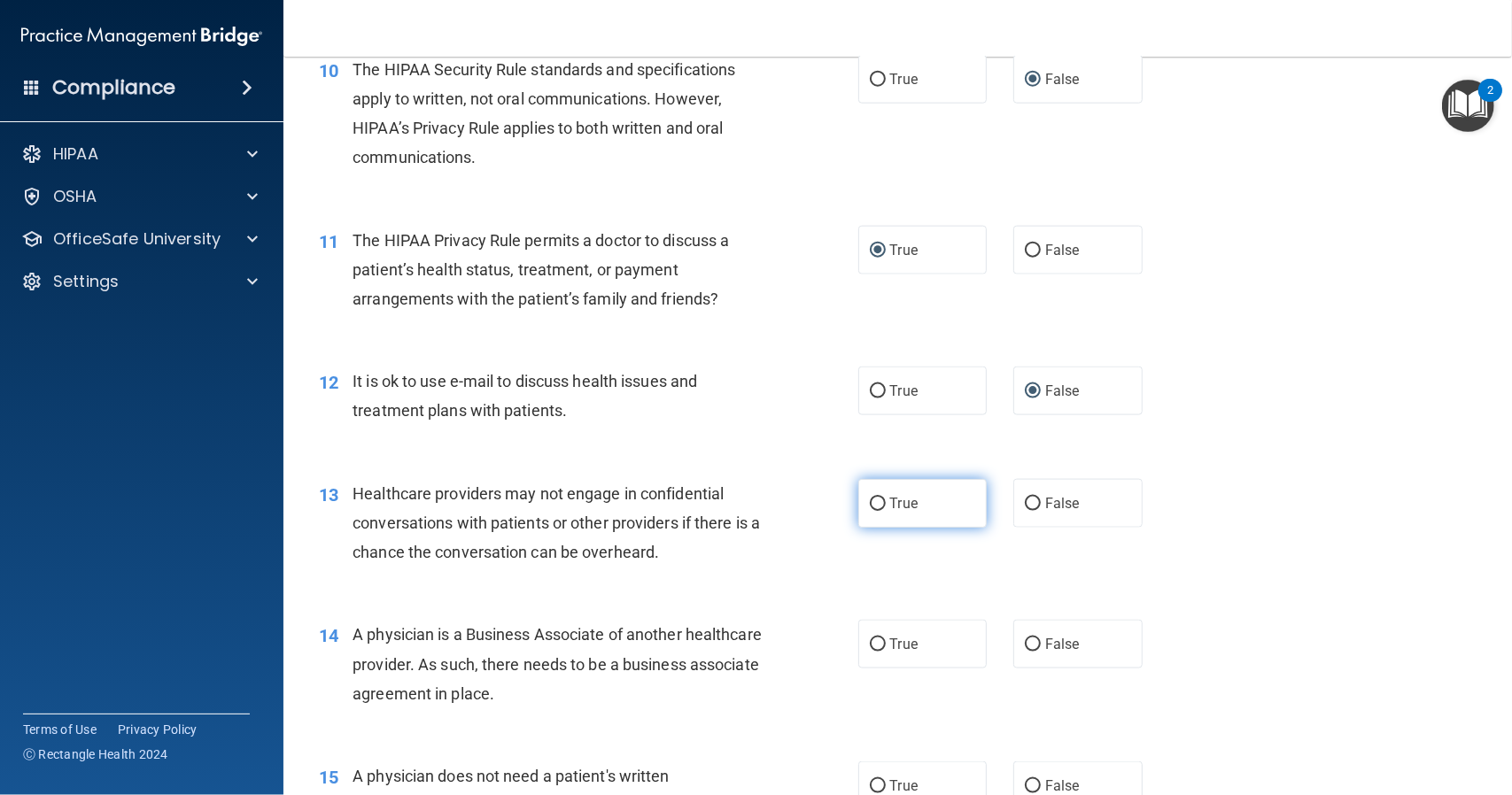
click at [872, 500] on input "True" at bounding box center [877, 504] width 16 height 13
radio input "true"
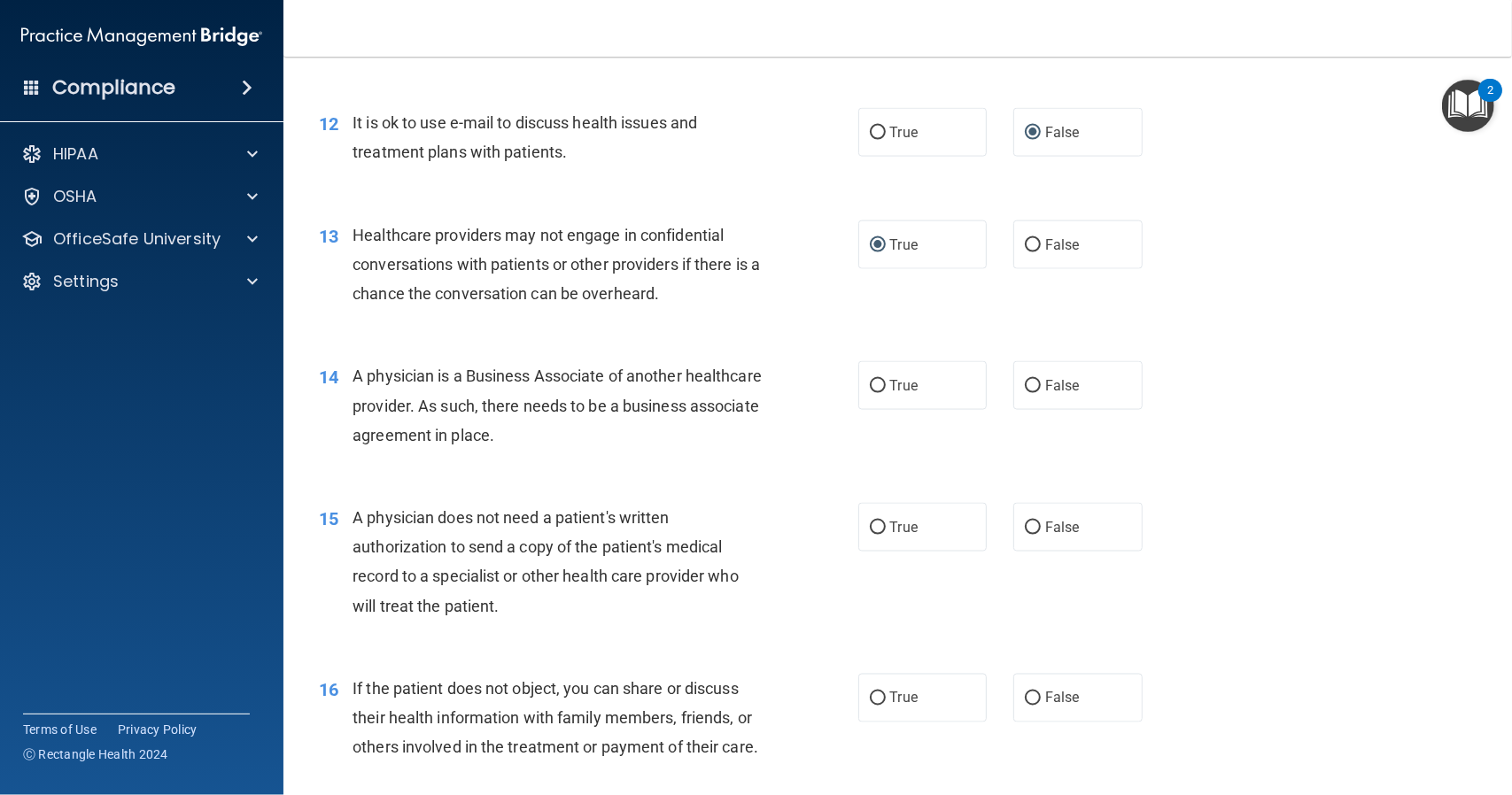
scroll to position [1682, 0]
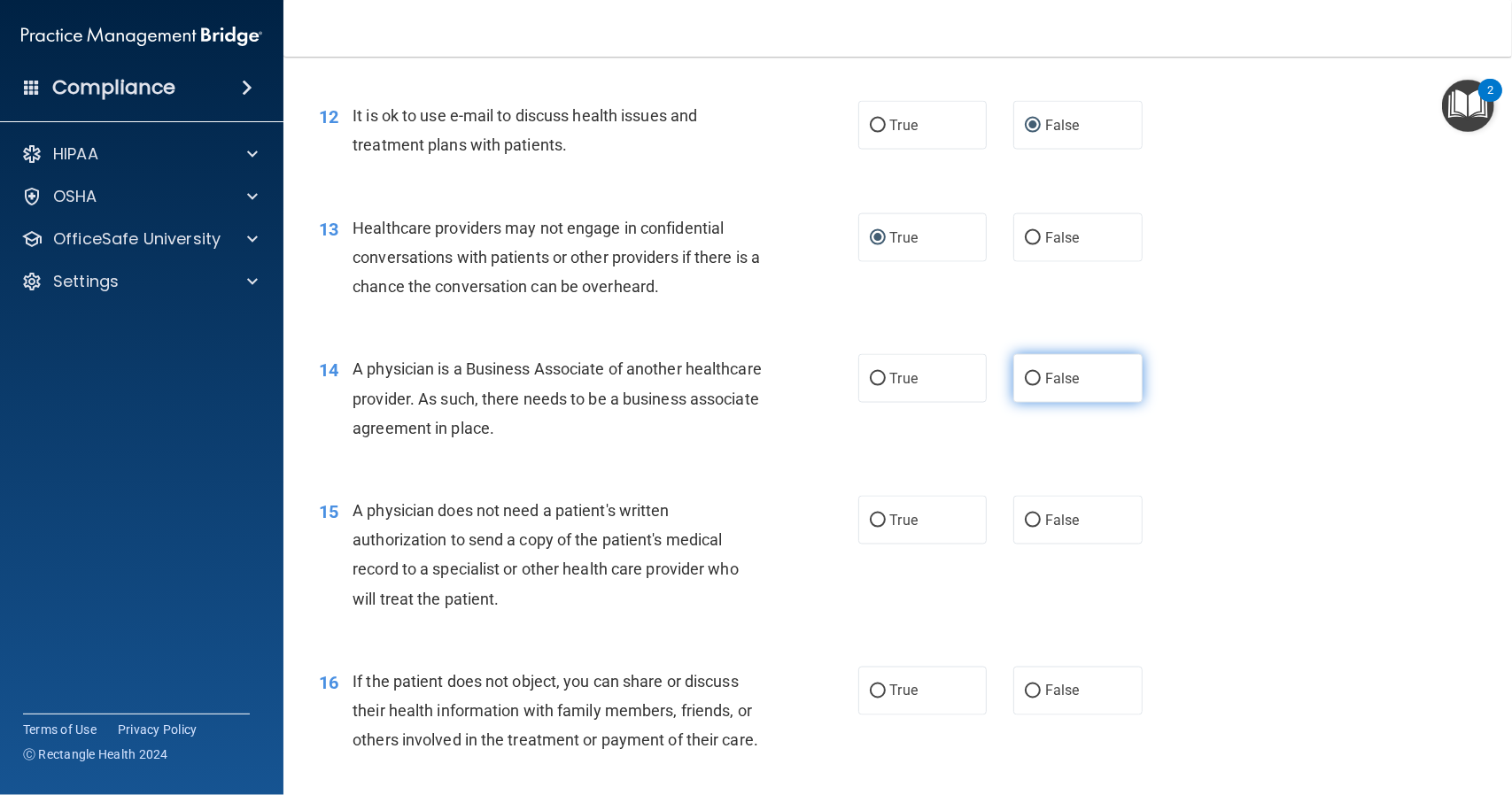
click at [1031, 377] on input "False" at bounding box center [1032, 379] width 16 height 13
radio input "true"
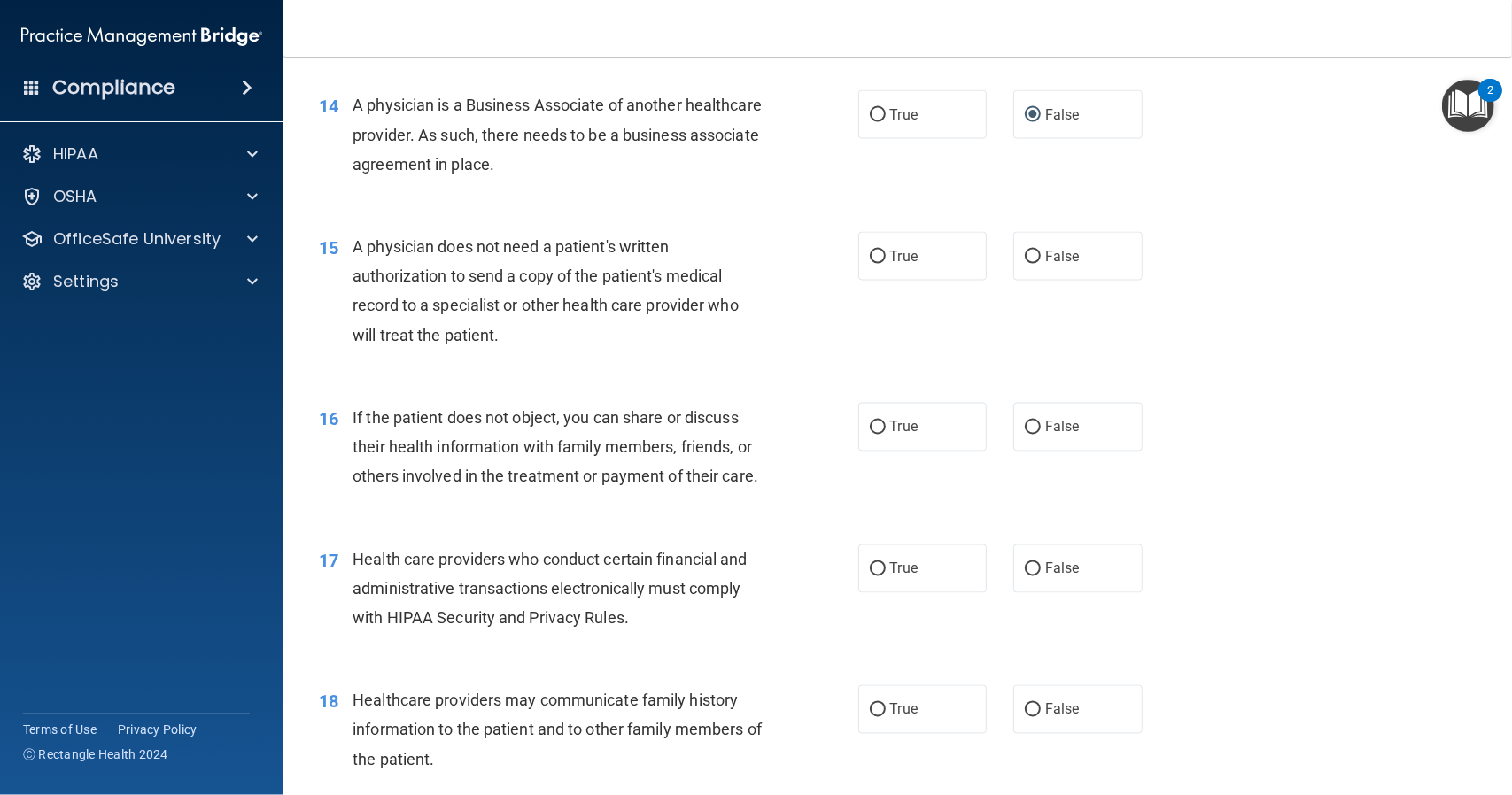
scroll to position [1948, 0]
click at [875, 257] on label "True" at bounding box center [923, 254] width 130 height 48
click at [877, 257] on input "True" at bounding box center [877, 255] width 16 height 13
radio input "true"
click at [871, 420] on input "True" at bounding box center [877, 426] width 16 height 13
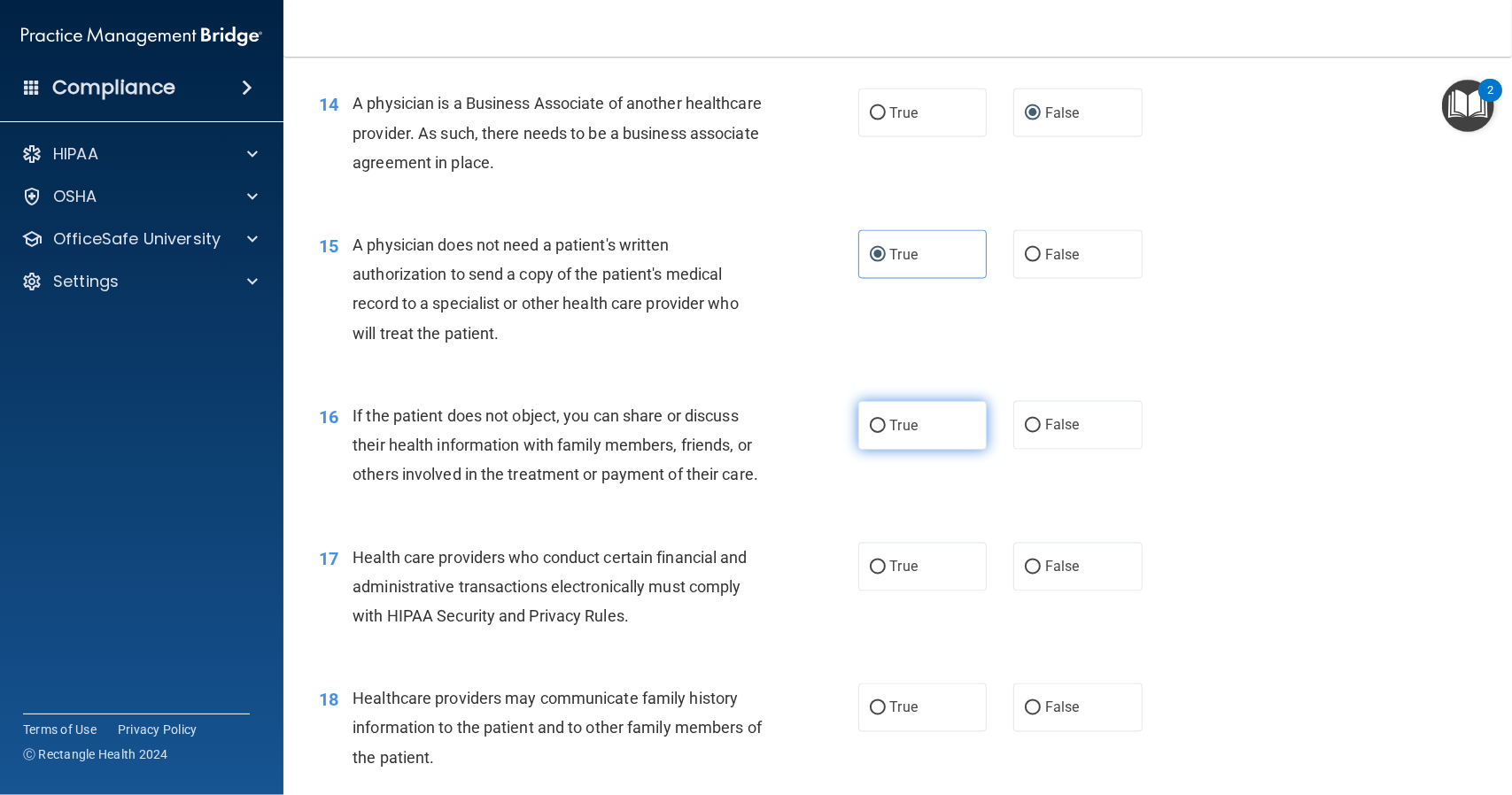
radio input "true"
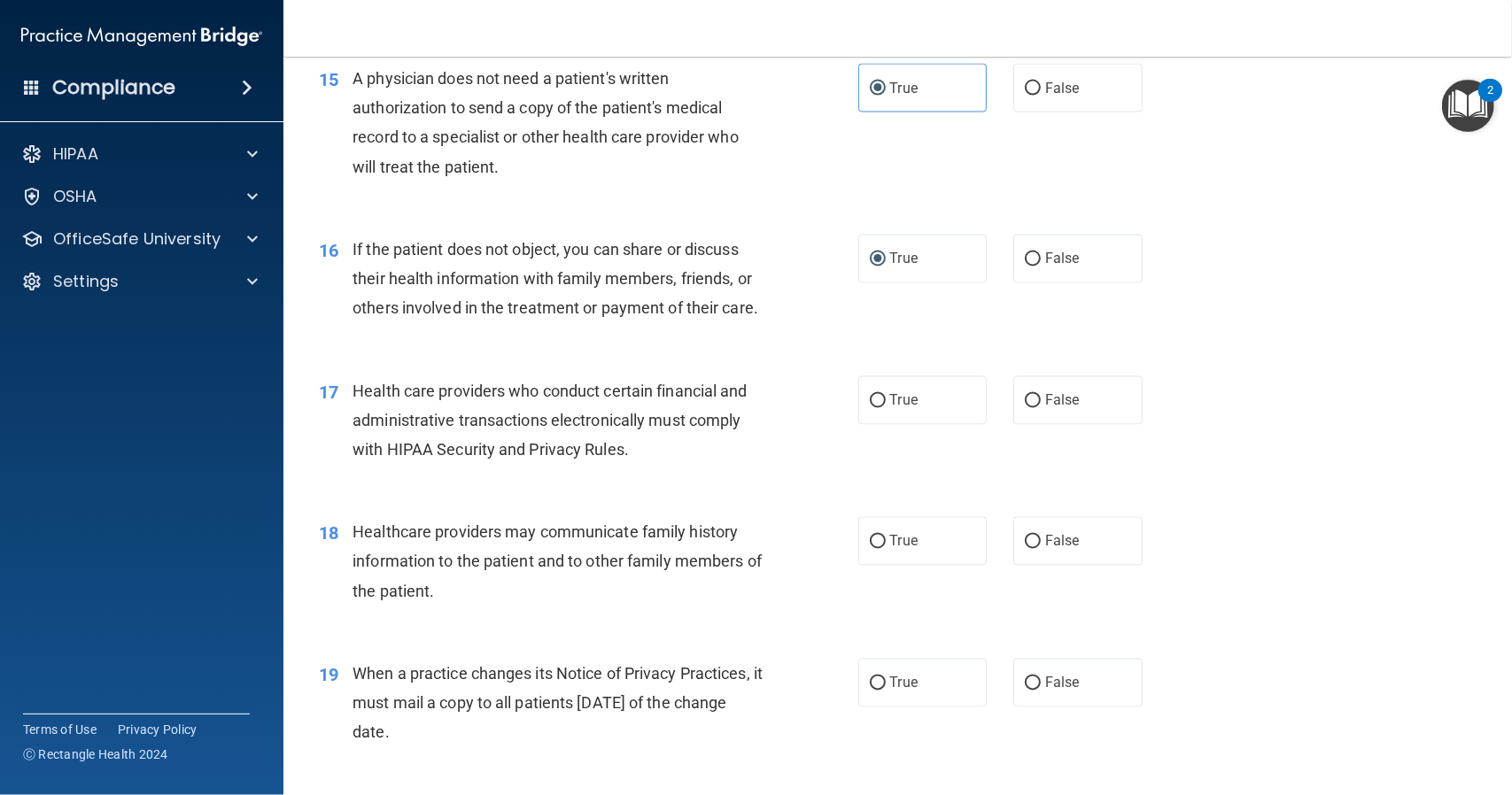
scroll to position [2125, 0]
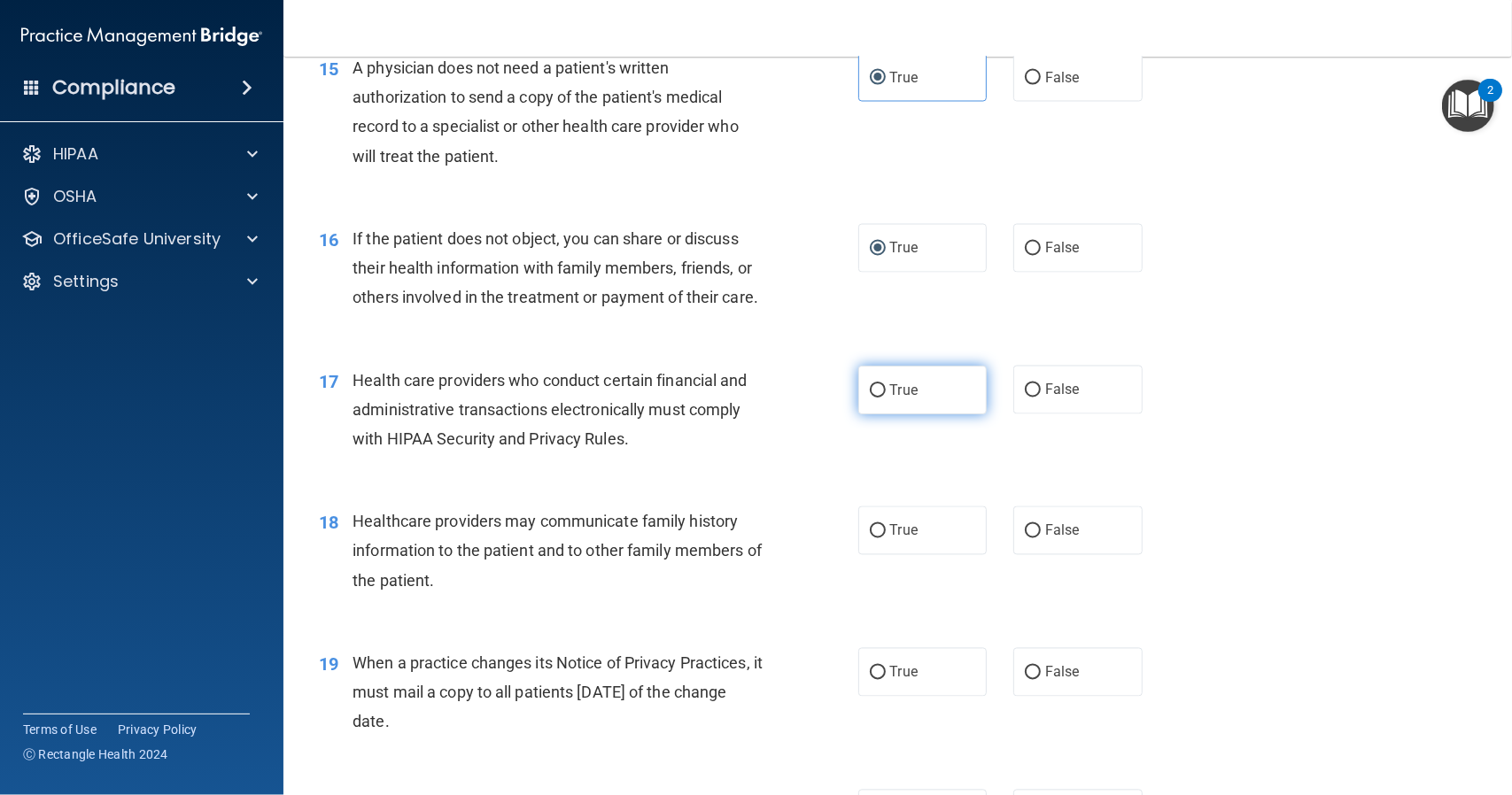
click at [877, 398] on input "True" at bounding box center [877, 391] width 16 height 13
radio input "true"
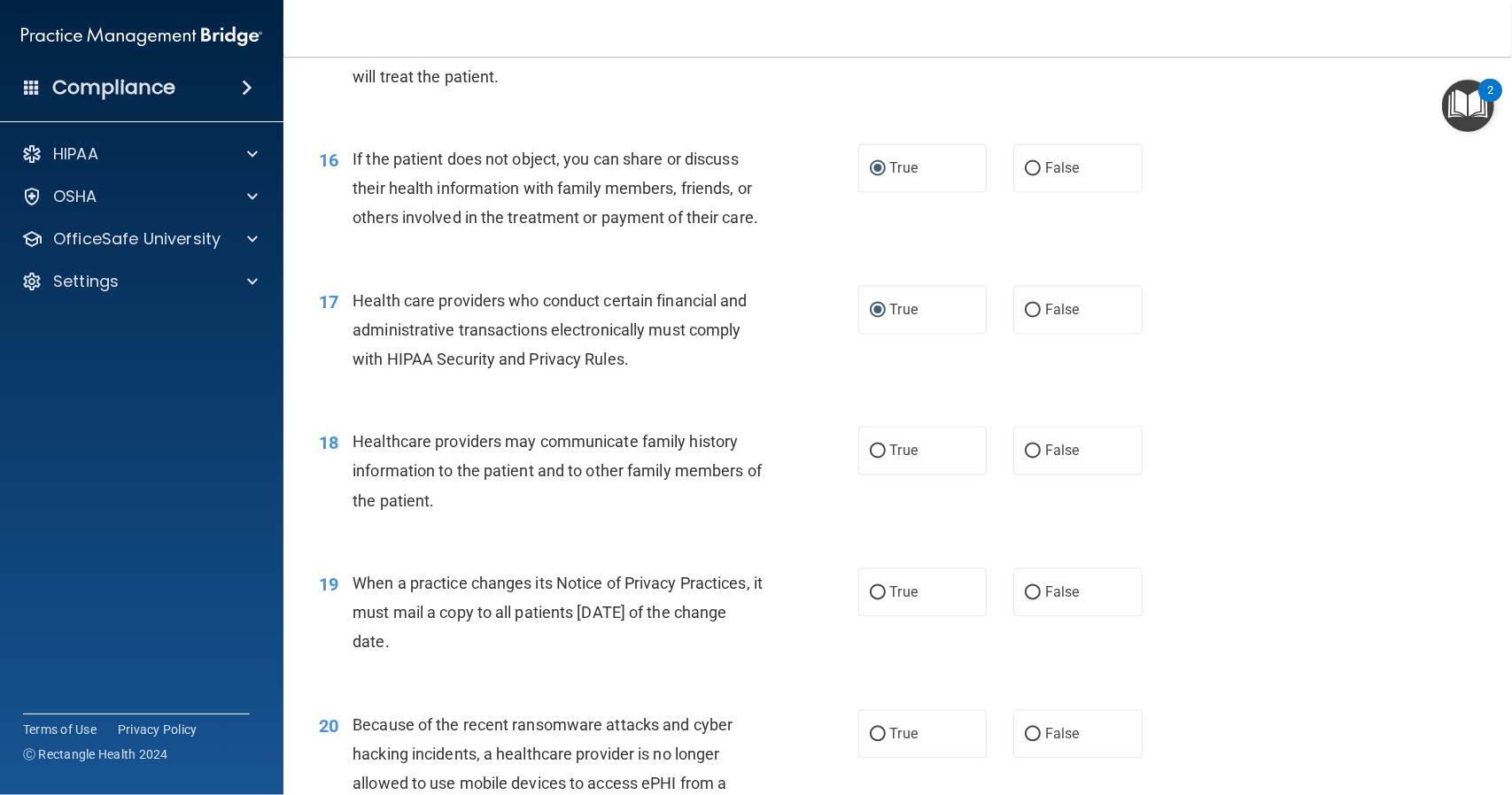
scroll to position [2214, 0]
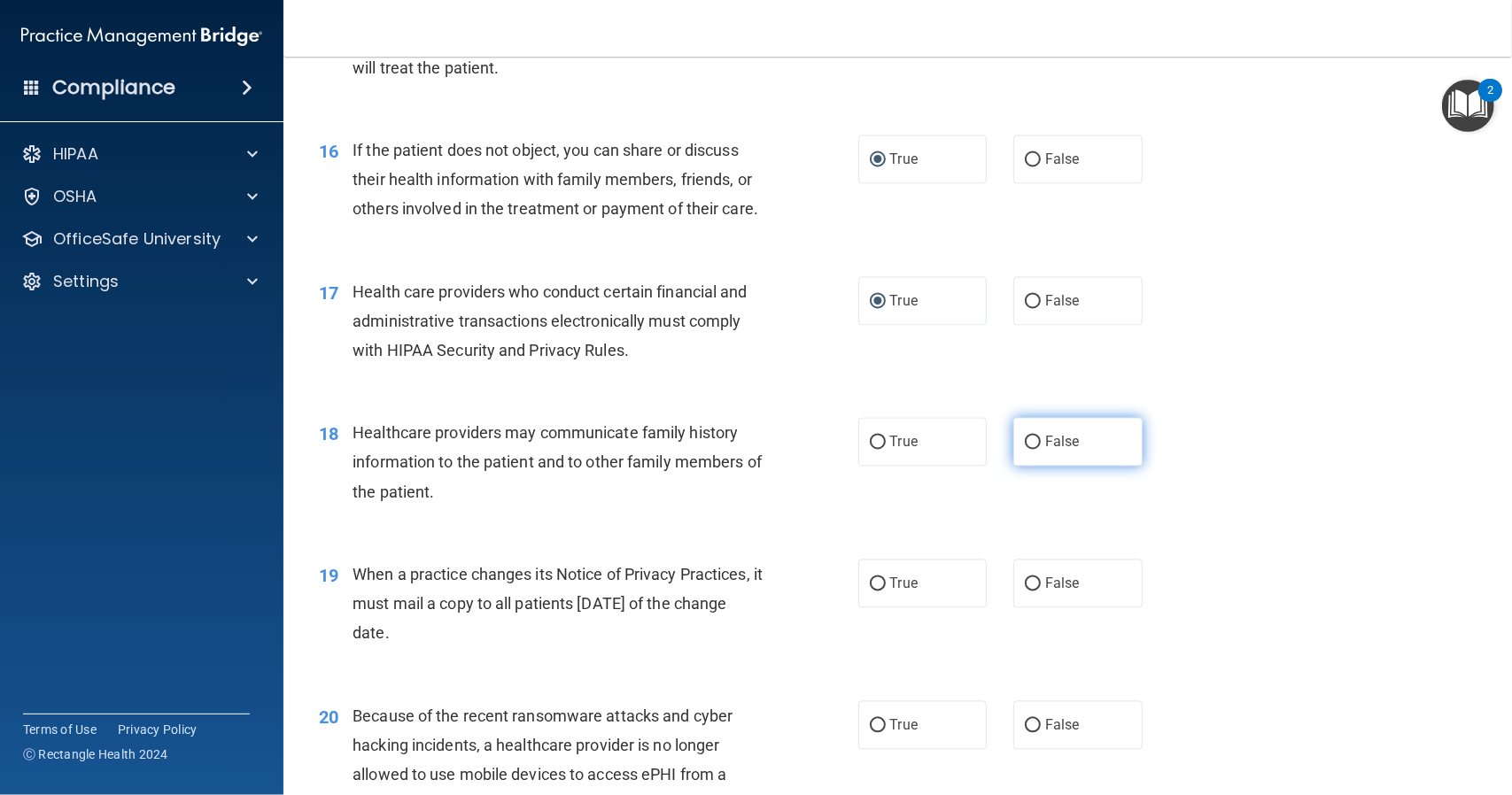
click at [1037, 467] on label "False" at bounding box center [1078, 442] width 130 height 48
click at [1037, 450] on input "False" at bounding box center [1032, 443] width 16 height 13
radio input "true"
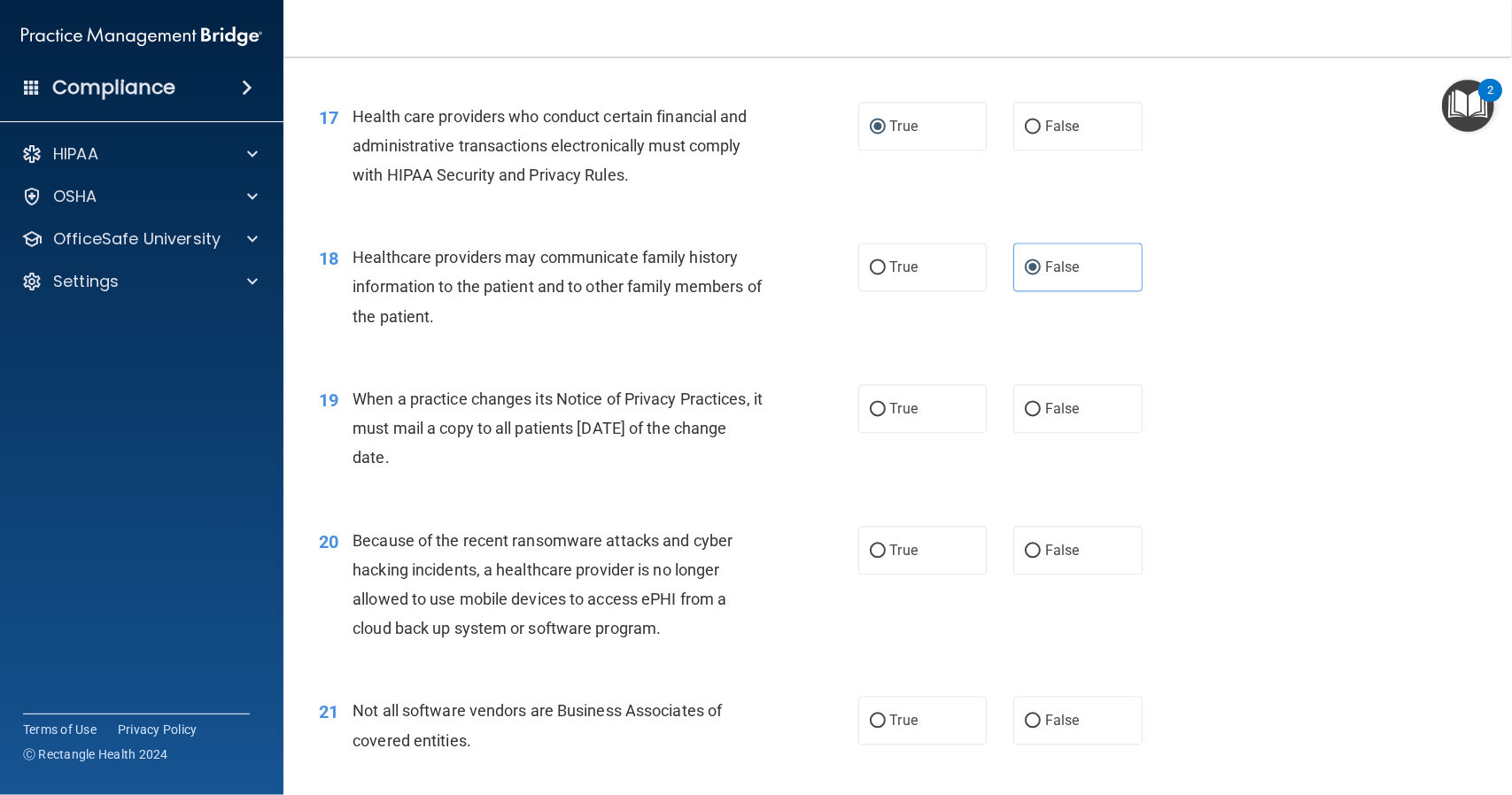
scroll to position [2391, 0]
click at [875, 415] on input "True" at bounding box center [877, 407] width 16 height 13
radio input "true"
click at [1025, 415] on input "False" at bounding box center [1032, 407] width 16 height 13
radio input "true"
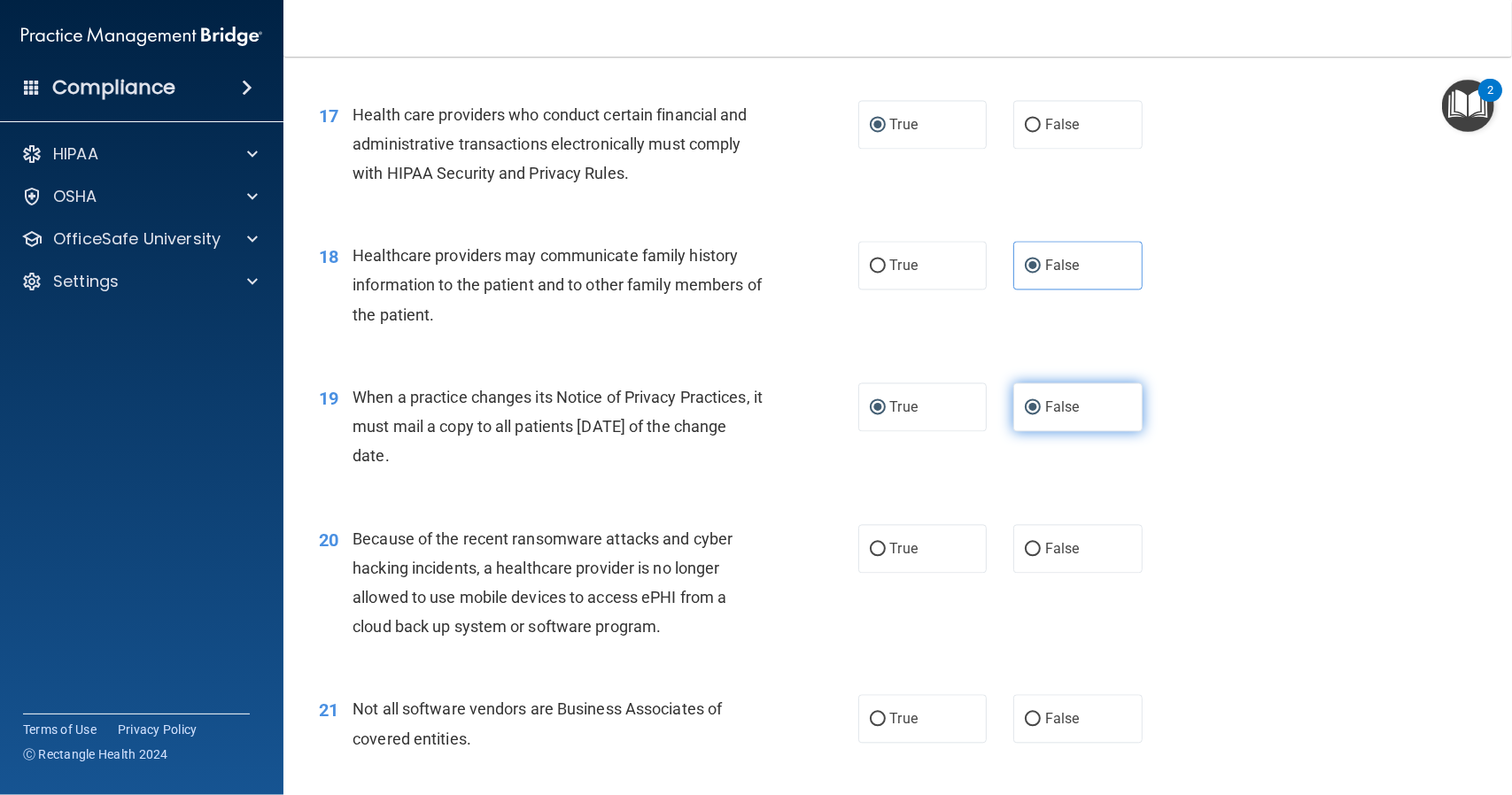
radio input "false"
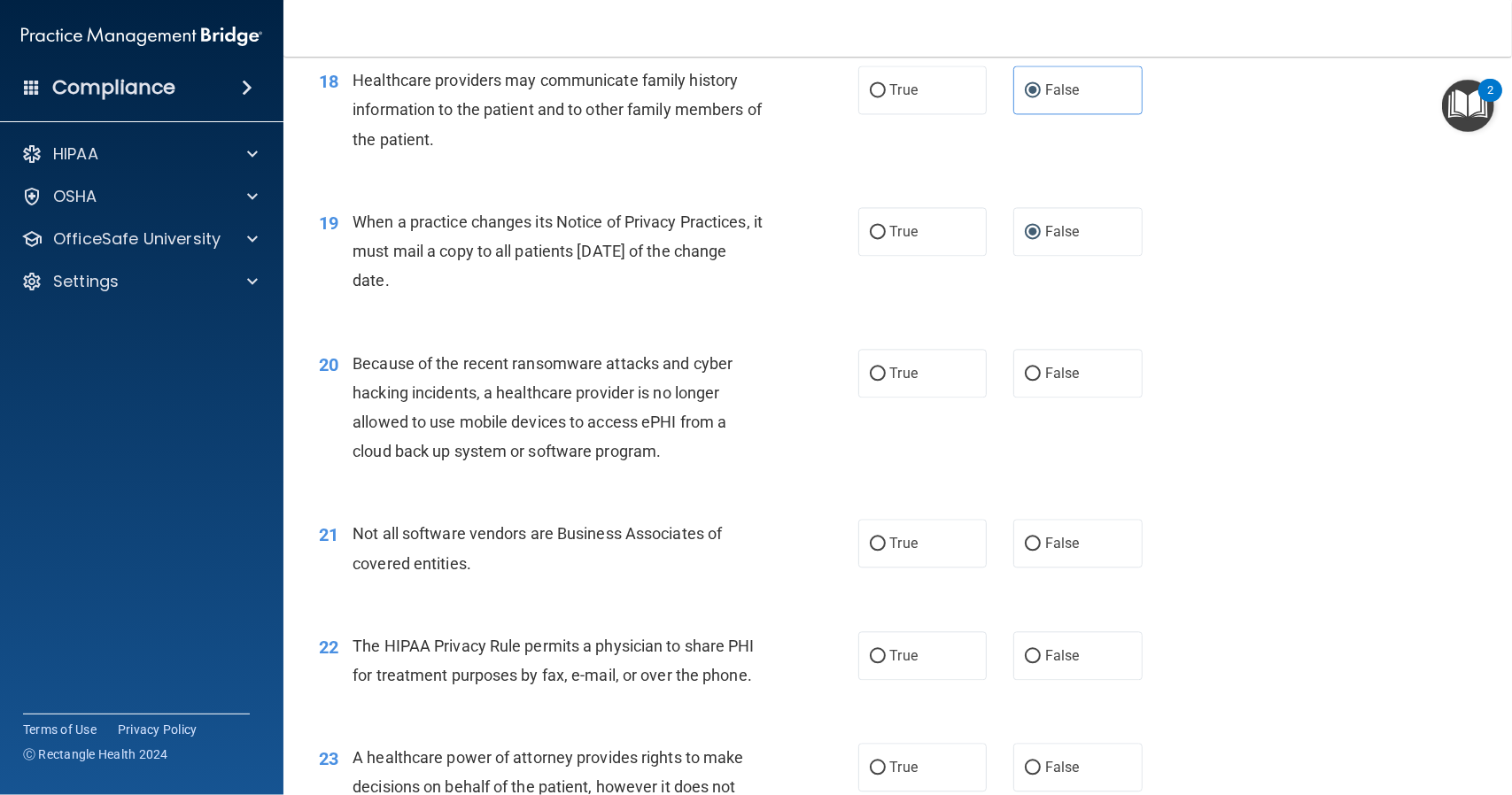
scroll to position [2568, 0]
click at [1025, 379] on input "False" at bounding box center [1032, 372] width 16 height 13
radio input "true"
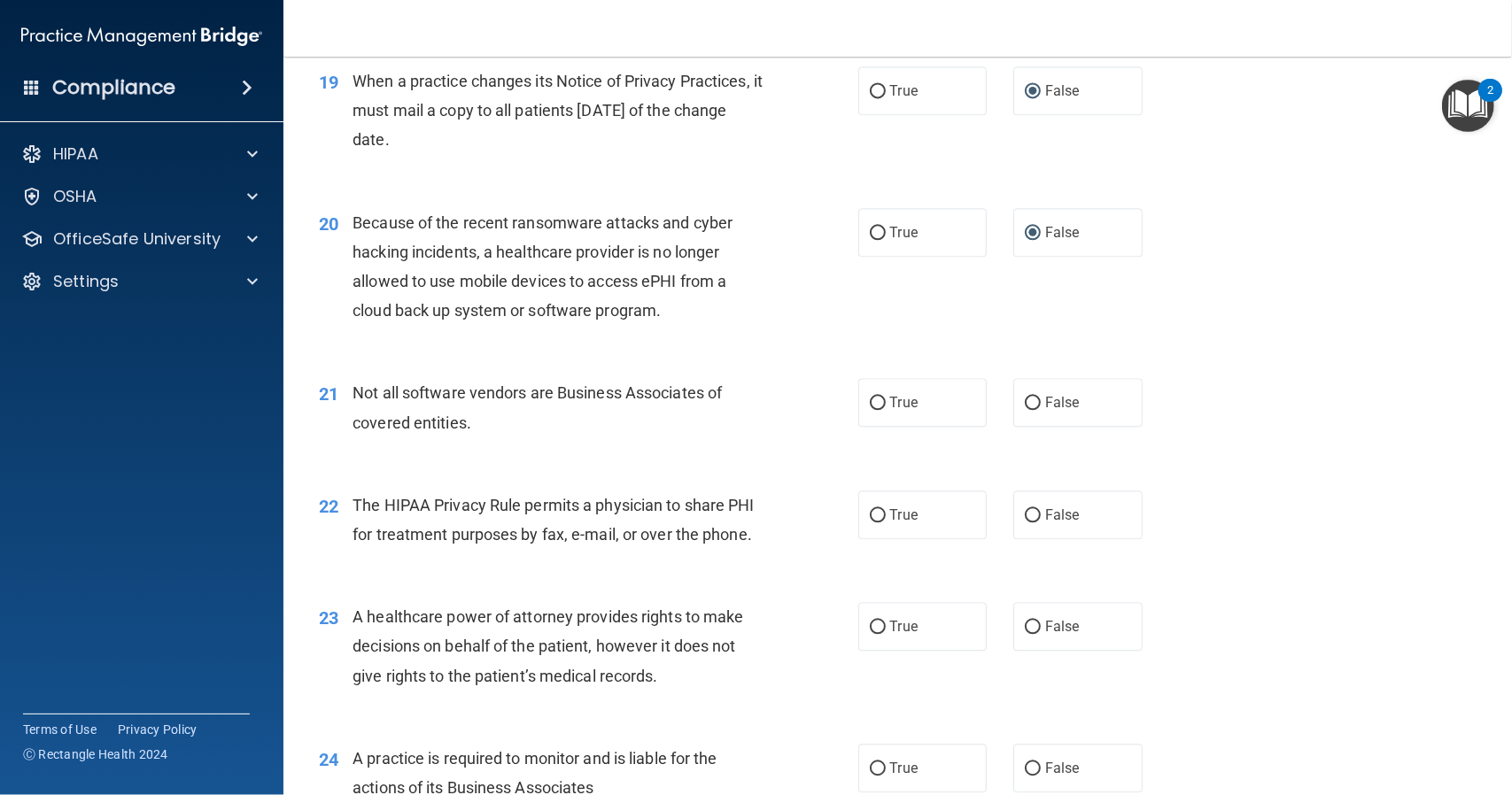
scroll to position [2745, 0]
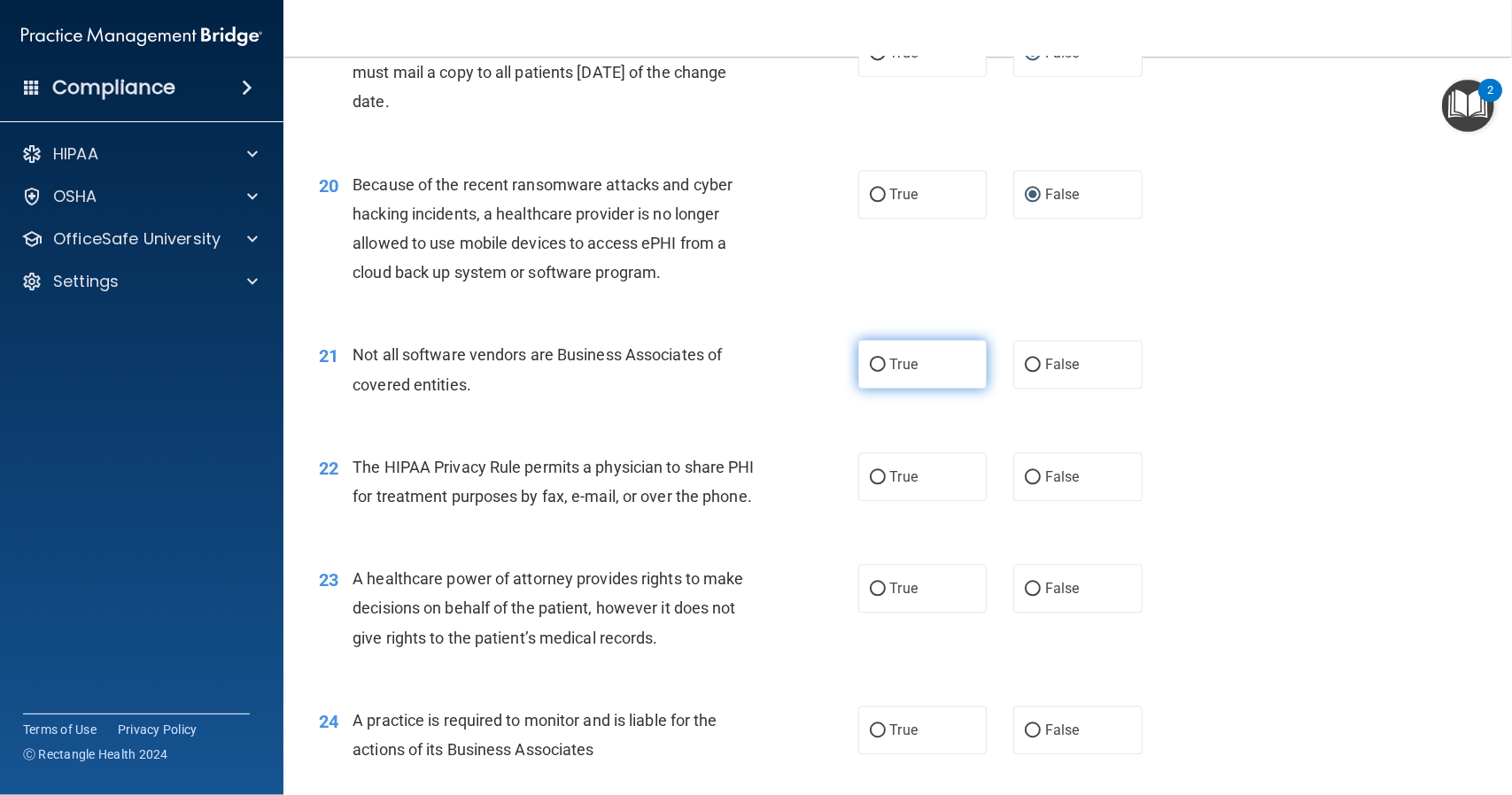
click at [870, 372] on input "True" at bounding box center [877, 365] width 16 height 13
radio input "true"
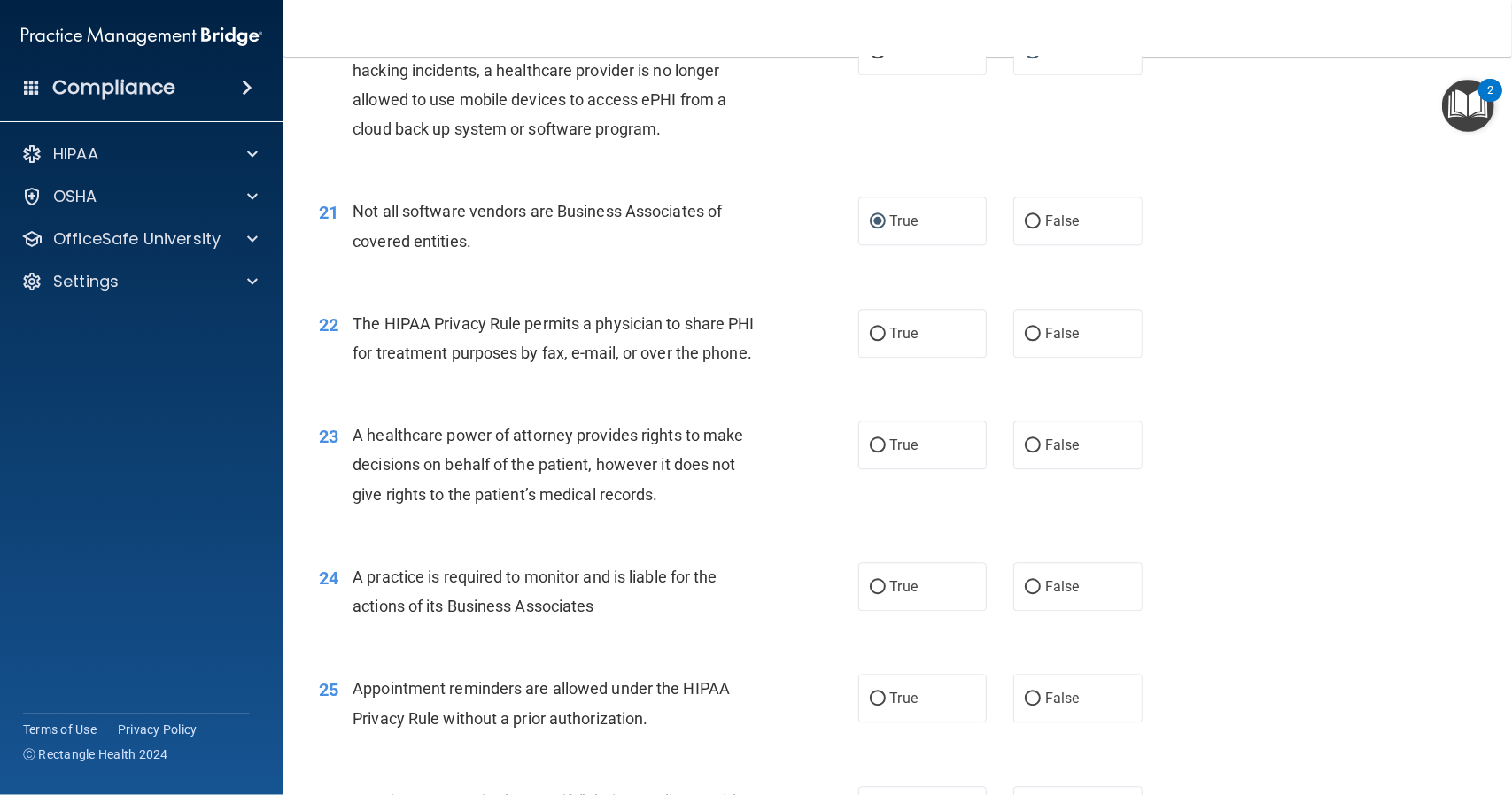
scroll to position [2922, 0]
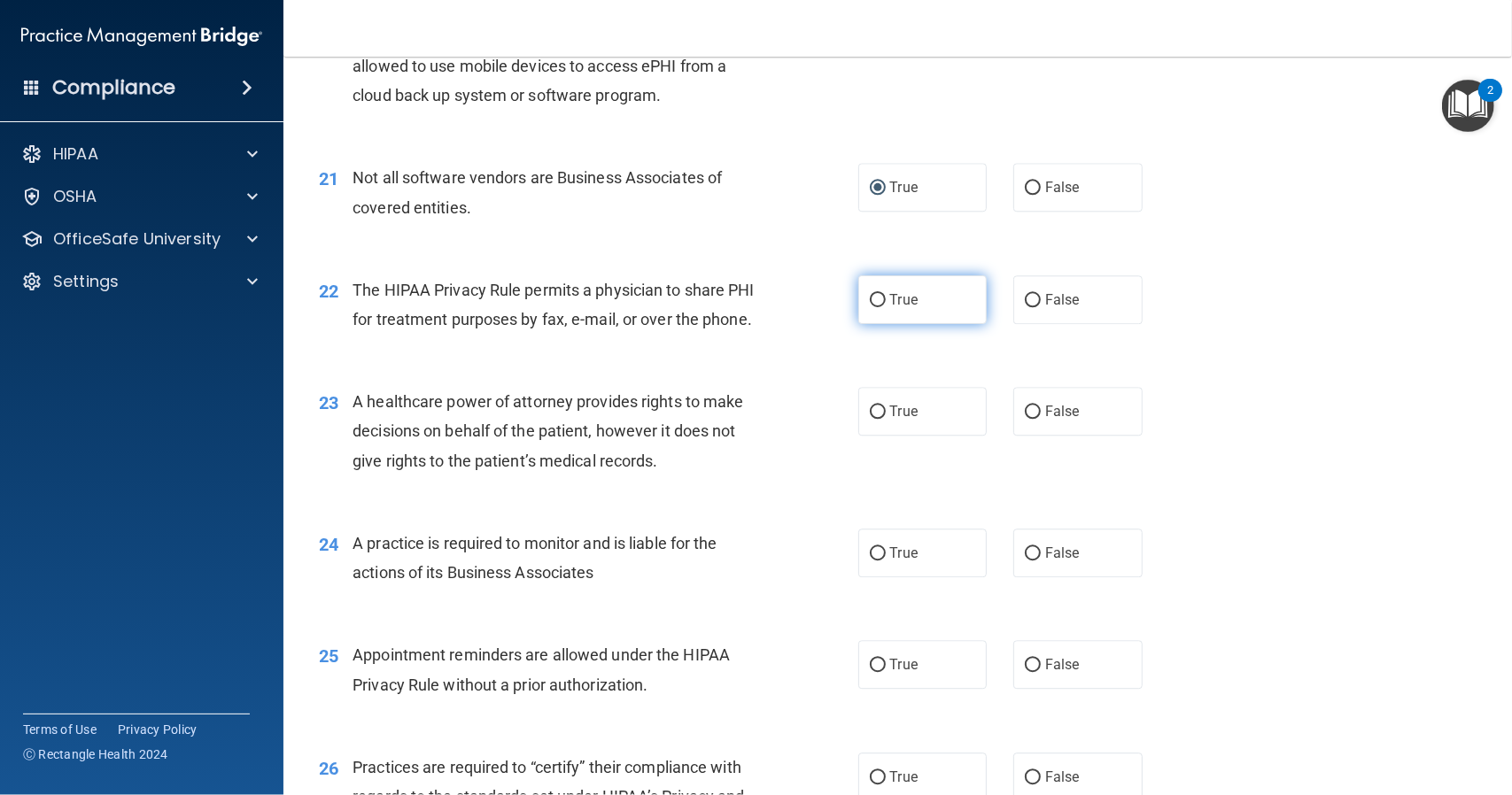
click at [873, 308] on input "True" at bounding box center [877, 300] width 16 height 13
radio input "true"
click at [1024, 418] on input "False" at bounding box center [1032, 412] width 16 height 13
radio input "true"
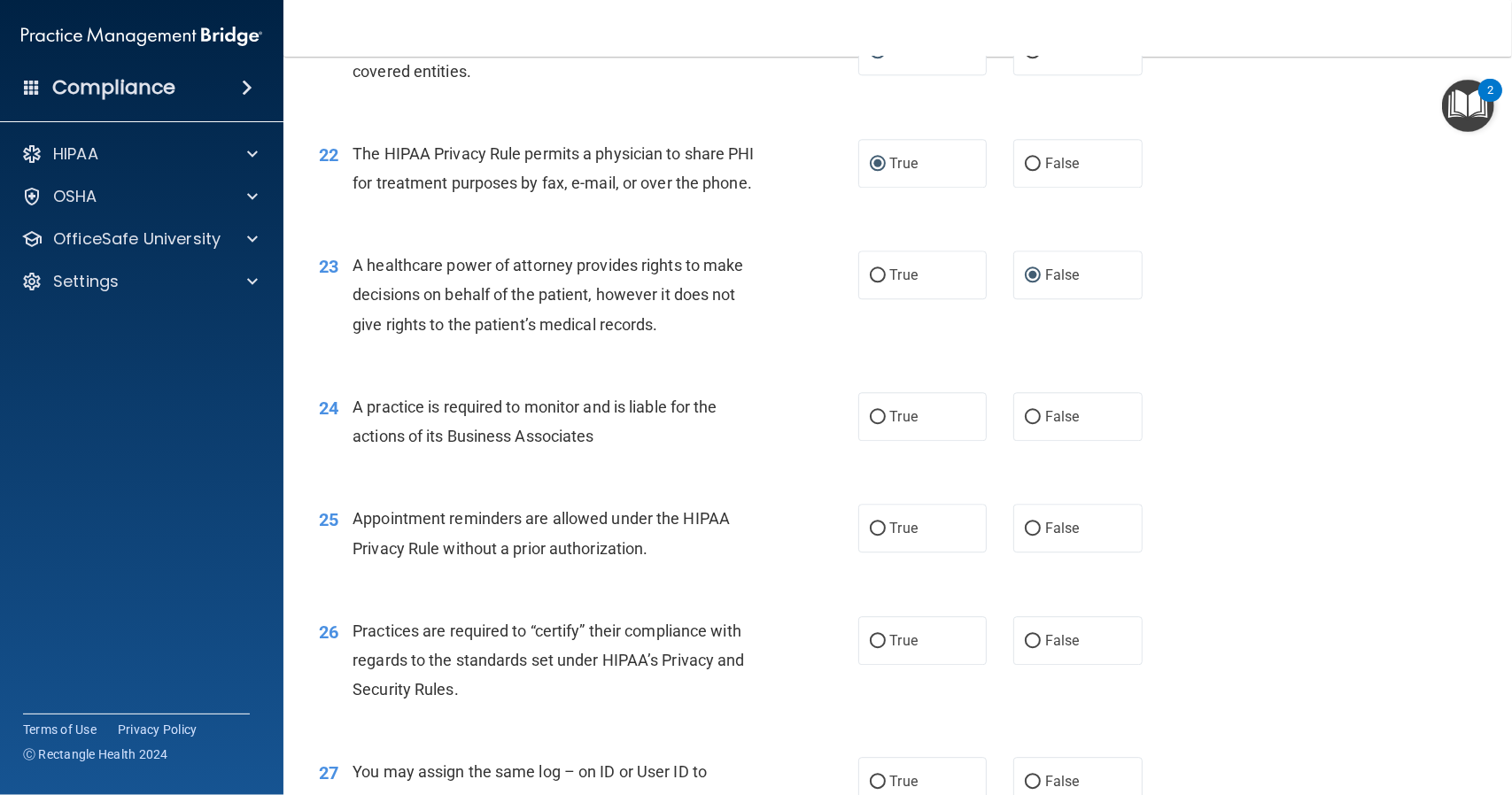
scroll to position [3099, 0]
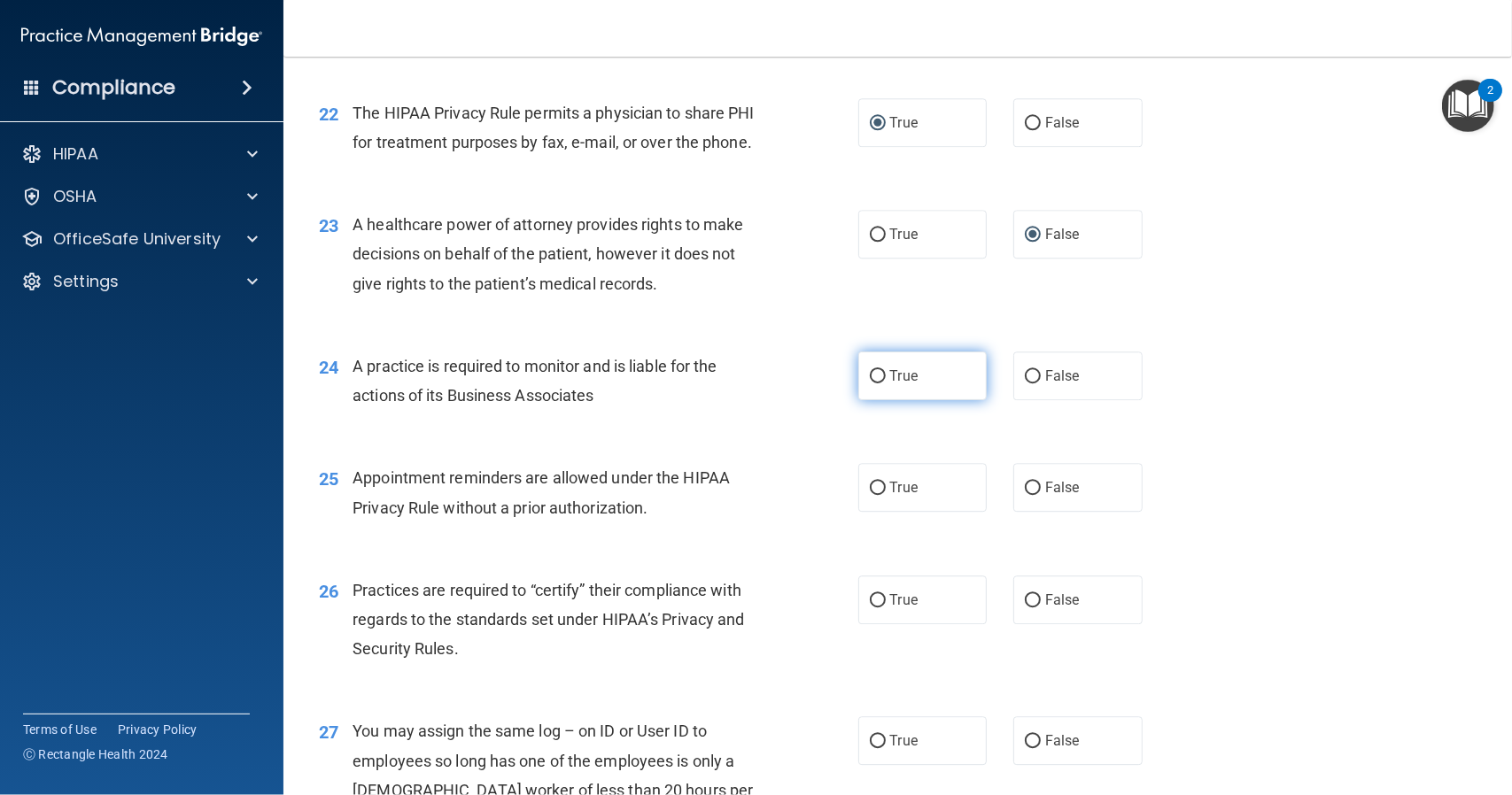
click at [870, 383] on input "True" at bounding box center [877, 377] width 16 height 13
radio input "true"
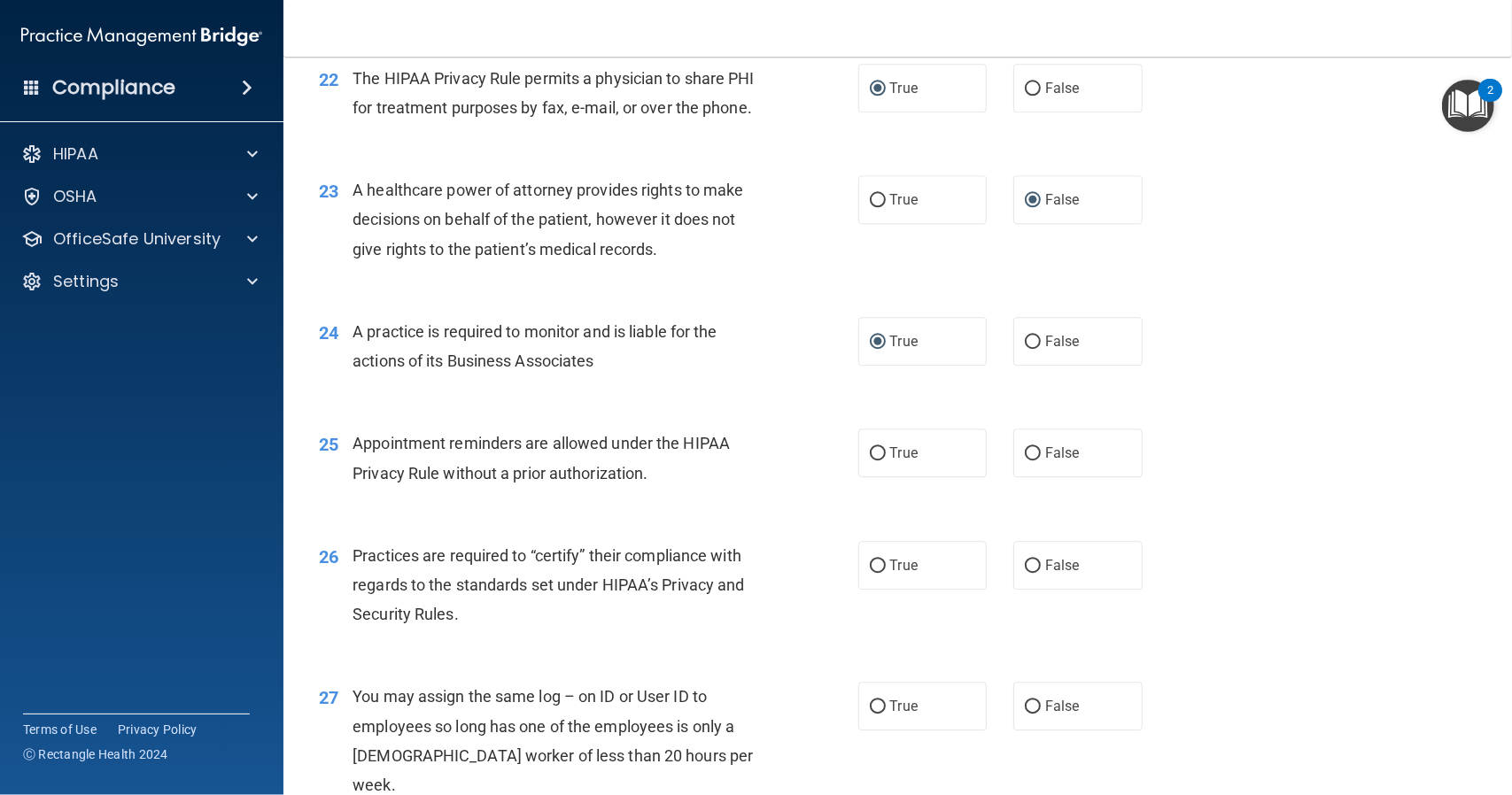
scroll to position [3187, 0]
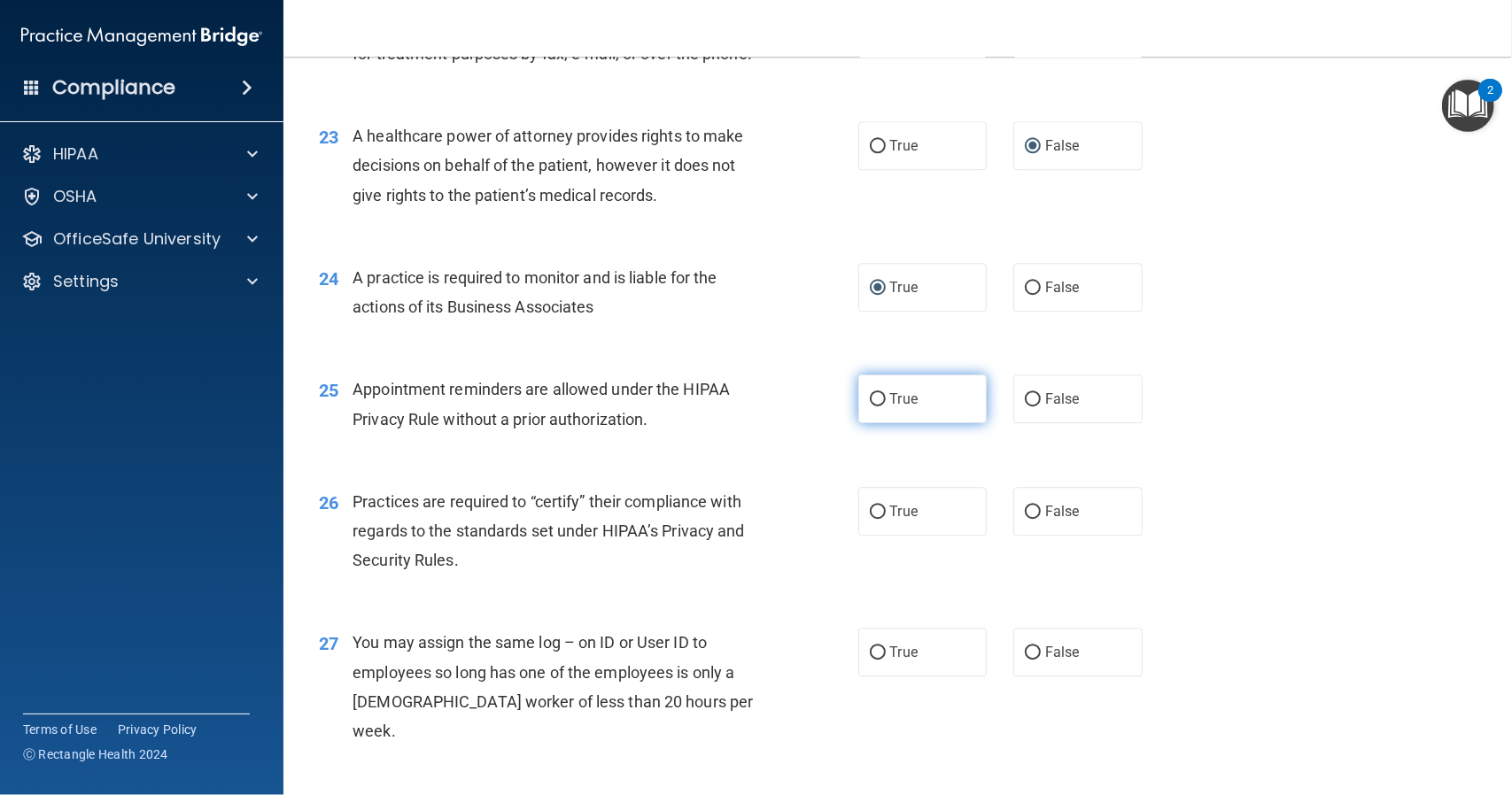
click at [874, 423] on label "True" at bounding box center [923, 399] width 130 height 48
click at [872, 406] on input "True" at bounding box center [877, 400] width 16 height 13
radio input "true"
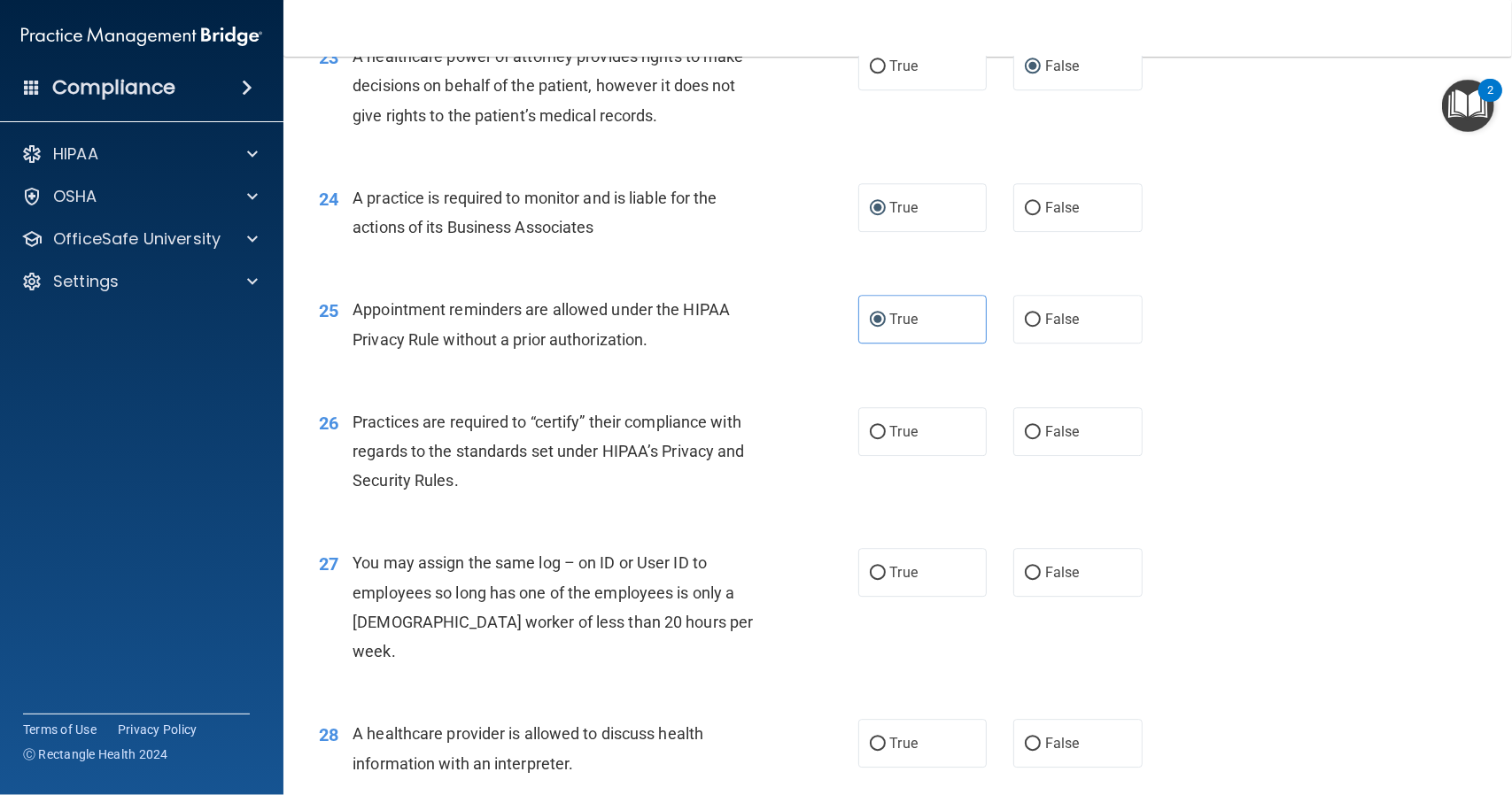
scroll to position [3276, 0]
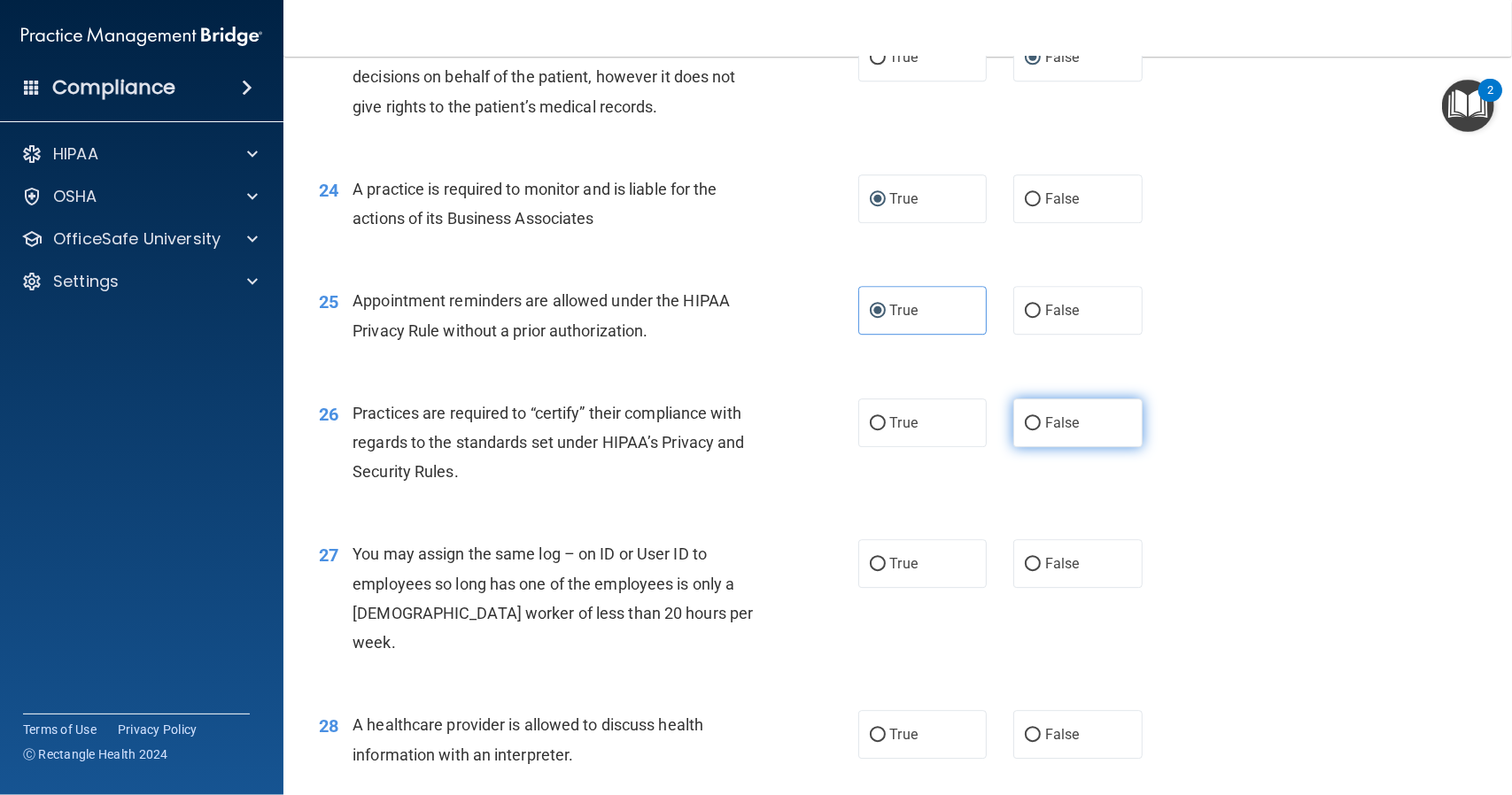
click at [1025, 431] on input "False" at bounding box center [1032, 423] width 16 height 13
radio input "true"
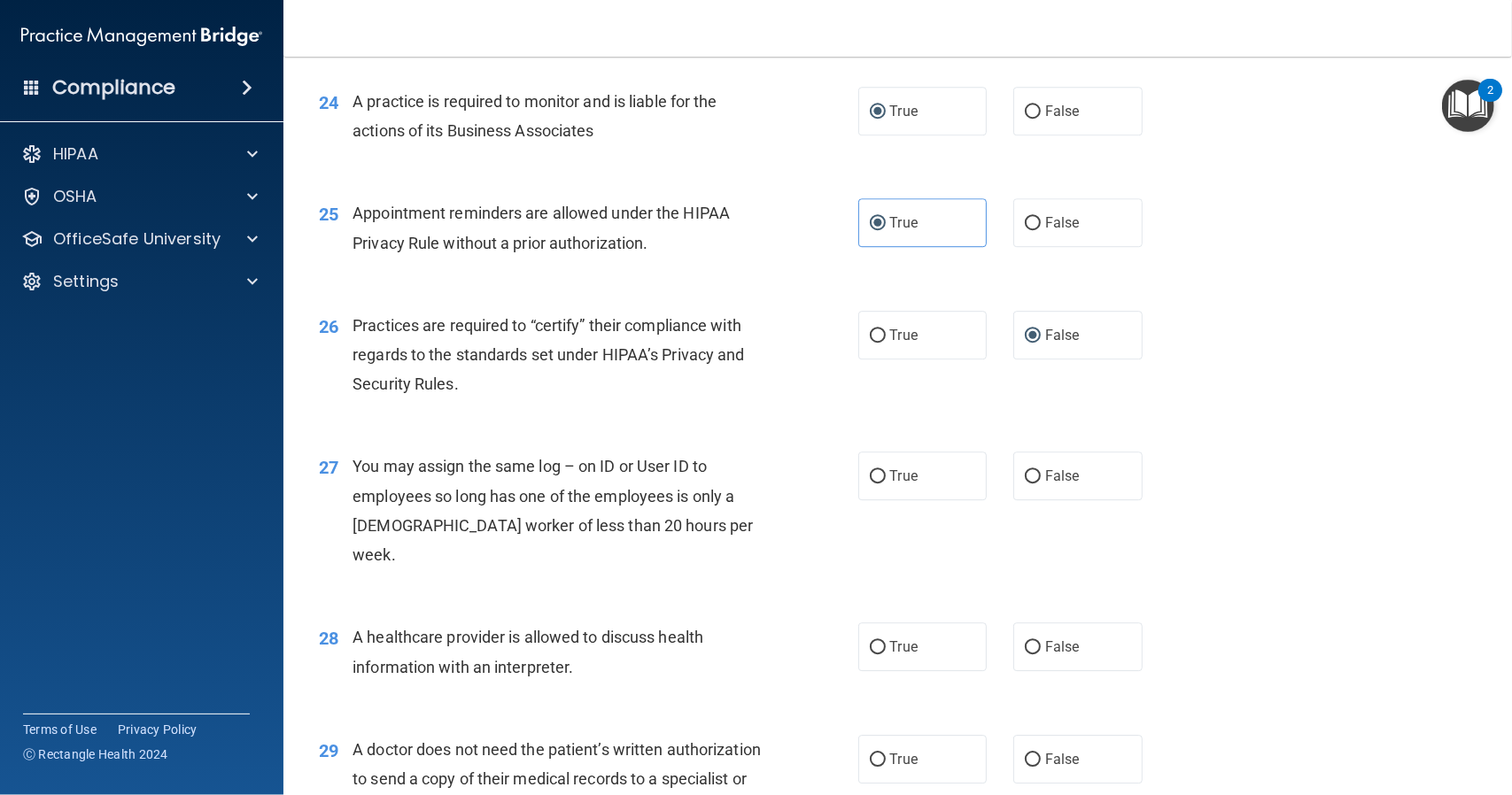
scroll to position [3453, 0]
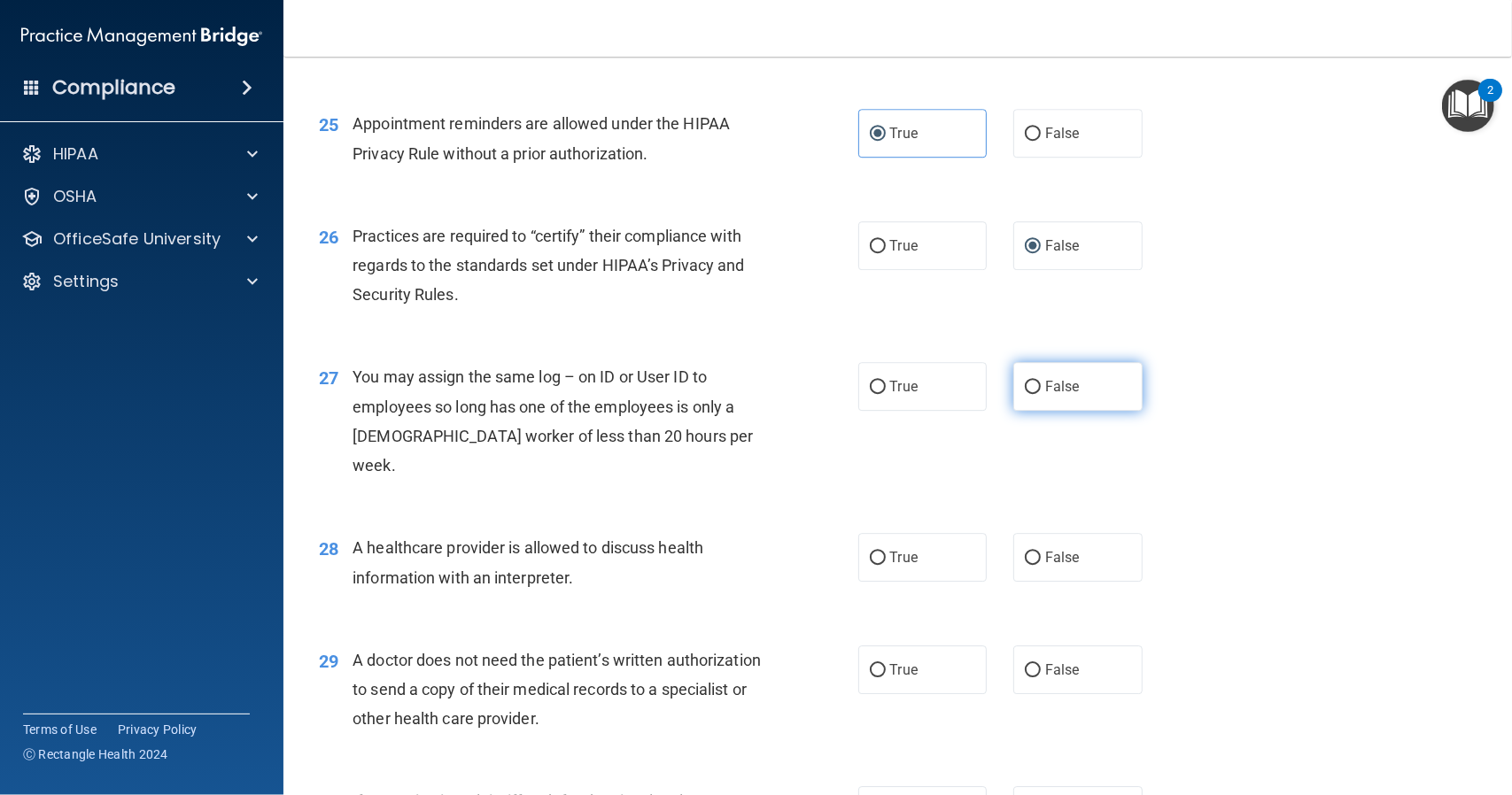
click at [1024, 394] on input "False" at bounding box center [1032, 388] width 16 height 13
radio input "true"
click at [873, 560] on input "True" at bounding box center [877, 558] width 16 height 13
radio input "true"
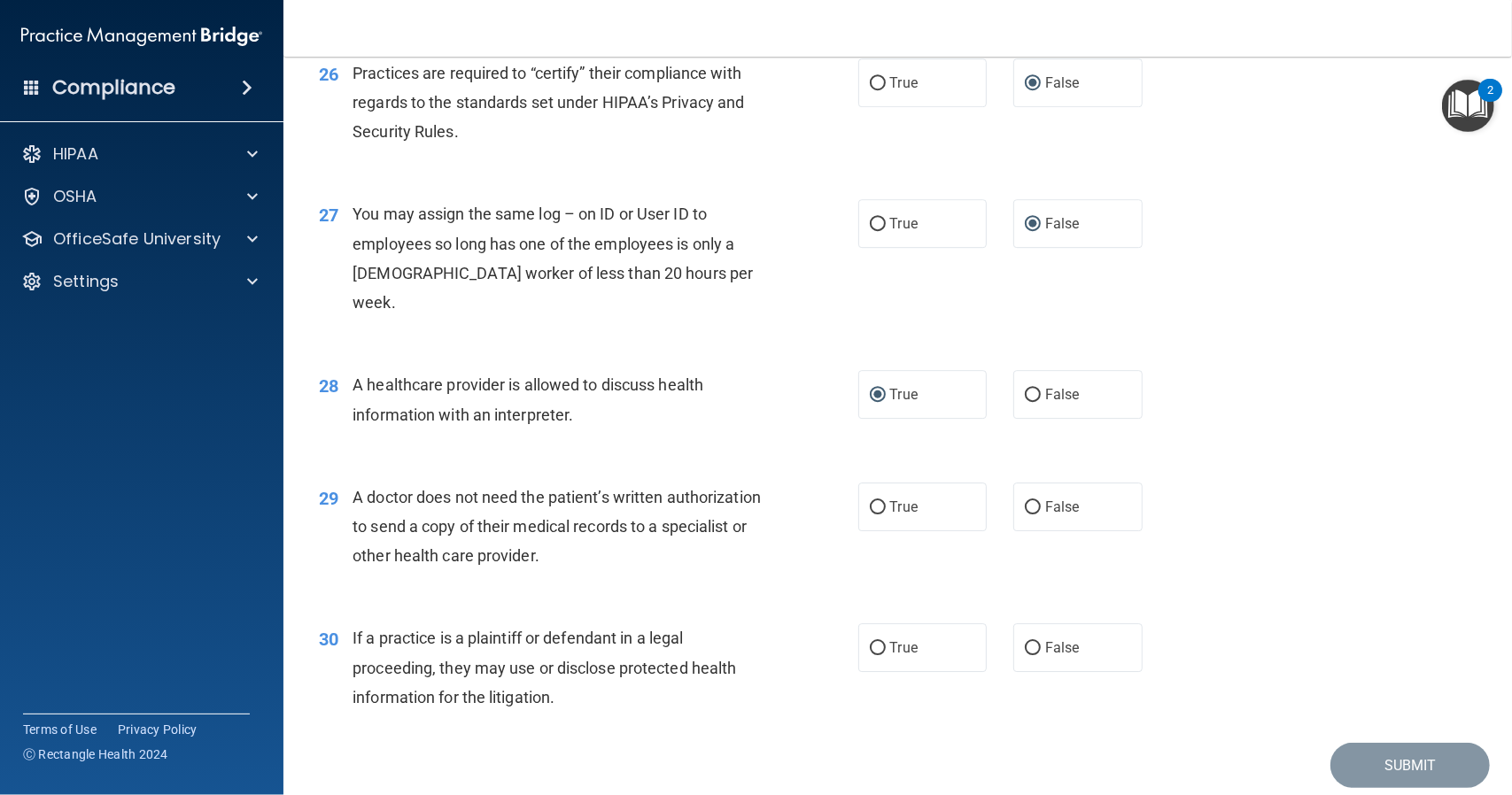
scroll to position [3630, 0]
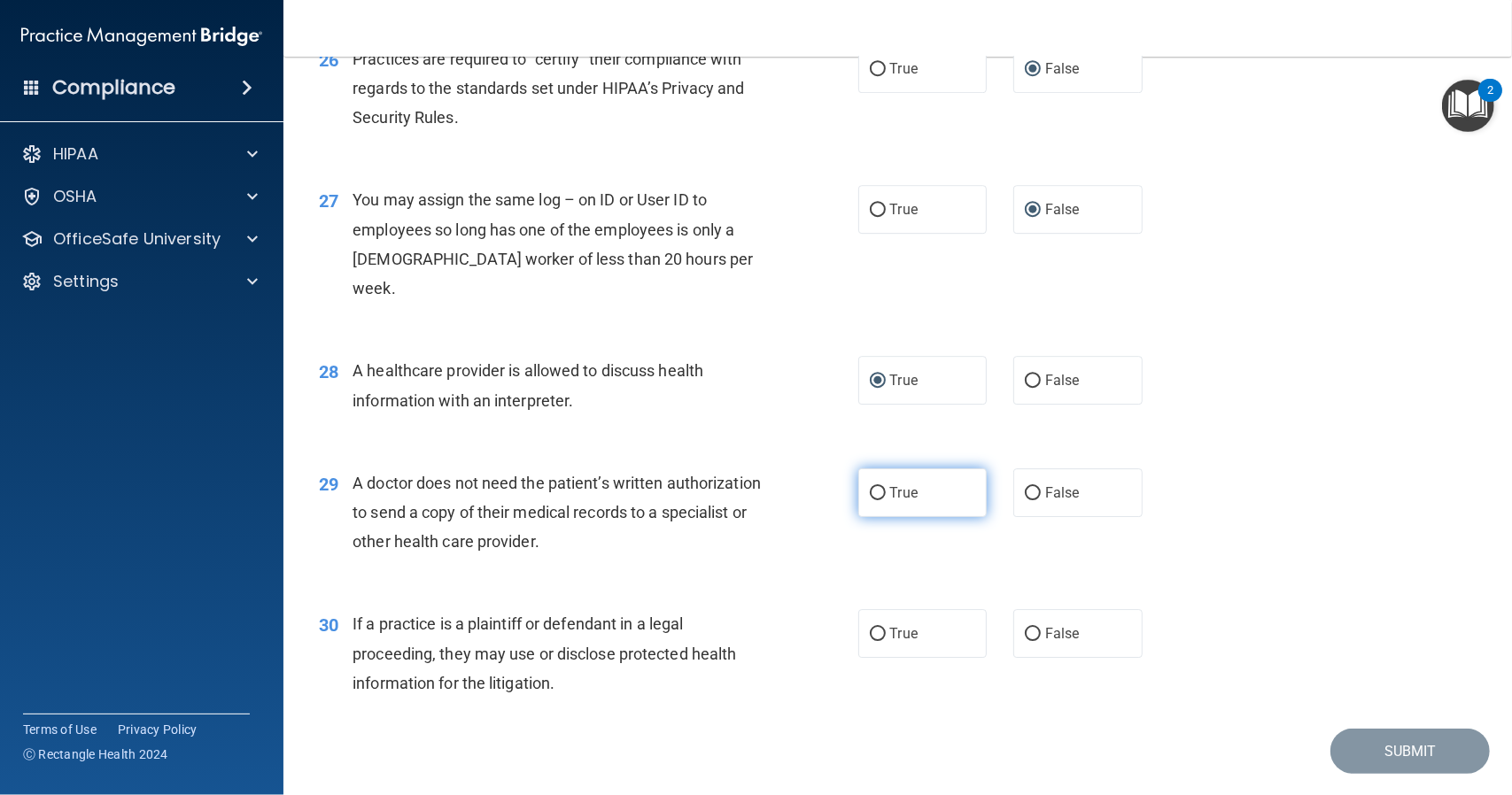
click at [873, 491] on input "True" at bounding box center [877, 494] width 16 height 13
radio input "true"
click at [870, 635] on input "True" at bounding box center [877, 635] width 16 height 13
radio input "true"
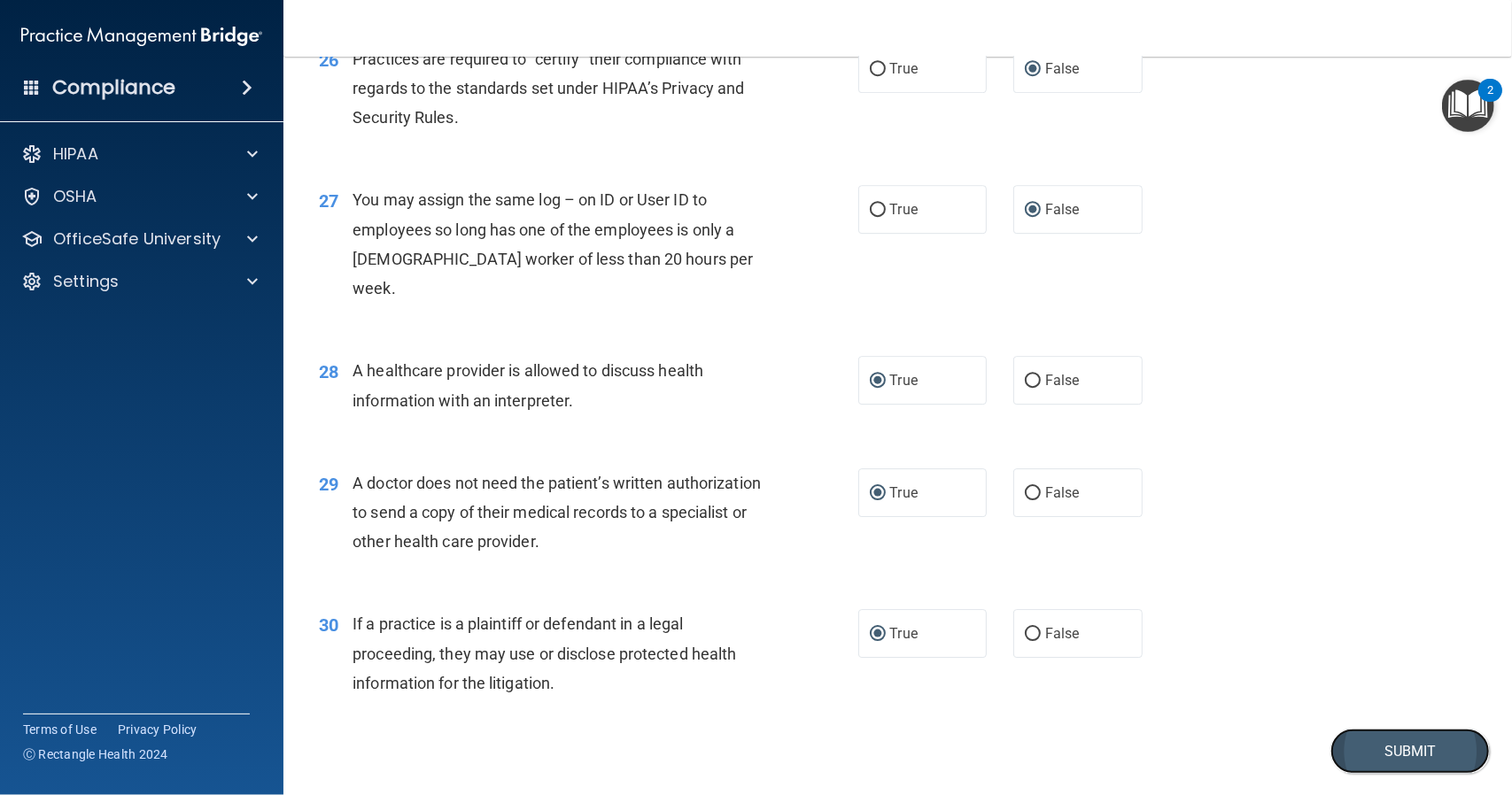
click at [1398, 748] on button "Submit" at bounding box center [1409, 751] width 159 height 45
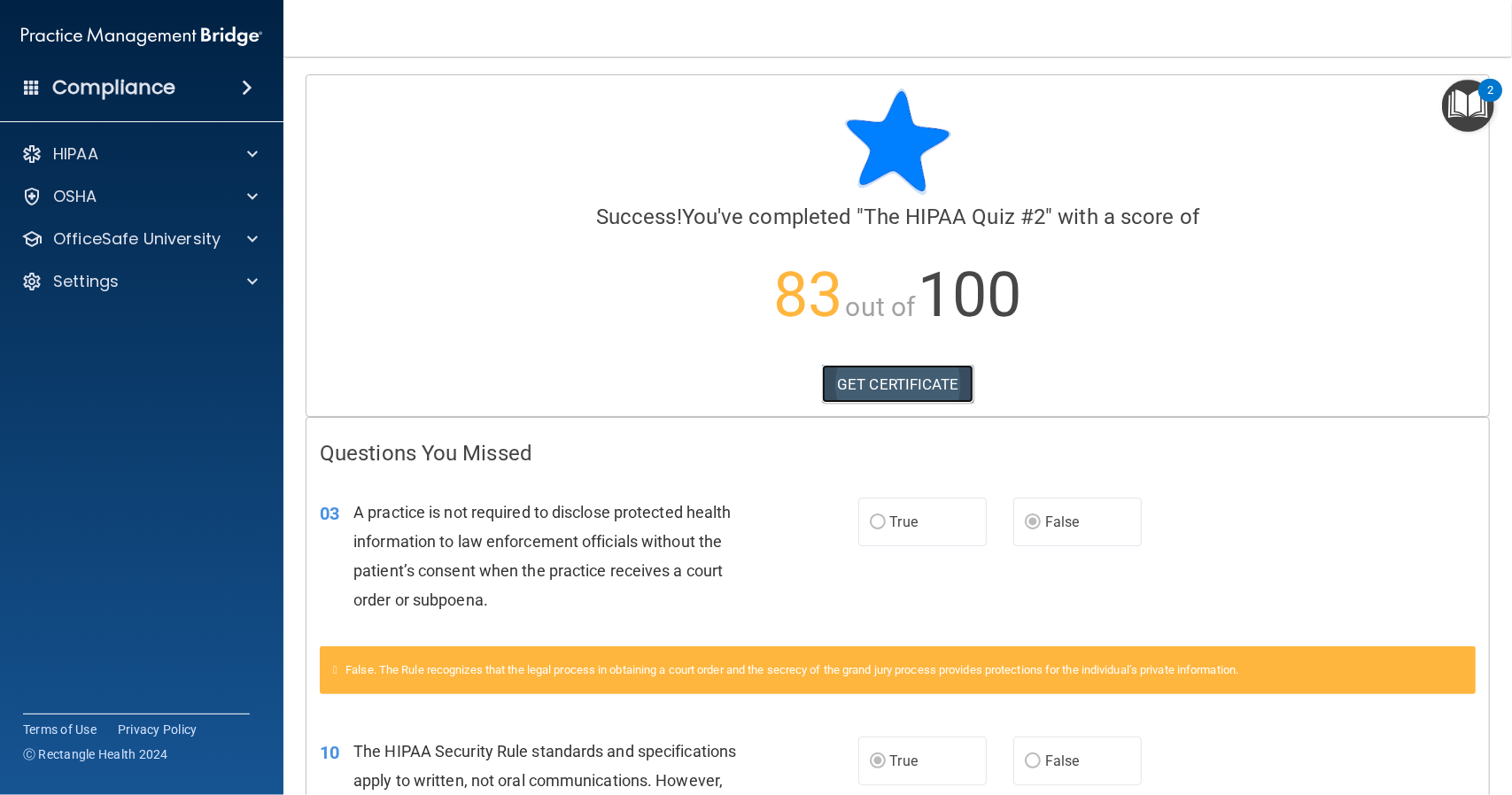
click at [885, 383] on link "GET CERTIFICATE" at bounding box center [898, 384] width 151 height 39
click at [153, 228] on p "OfficeSafe University" at bounding box center [137, 239] width 168 height 21
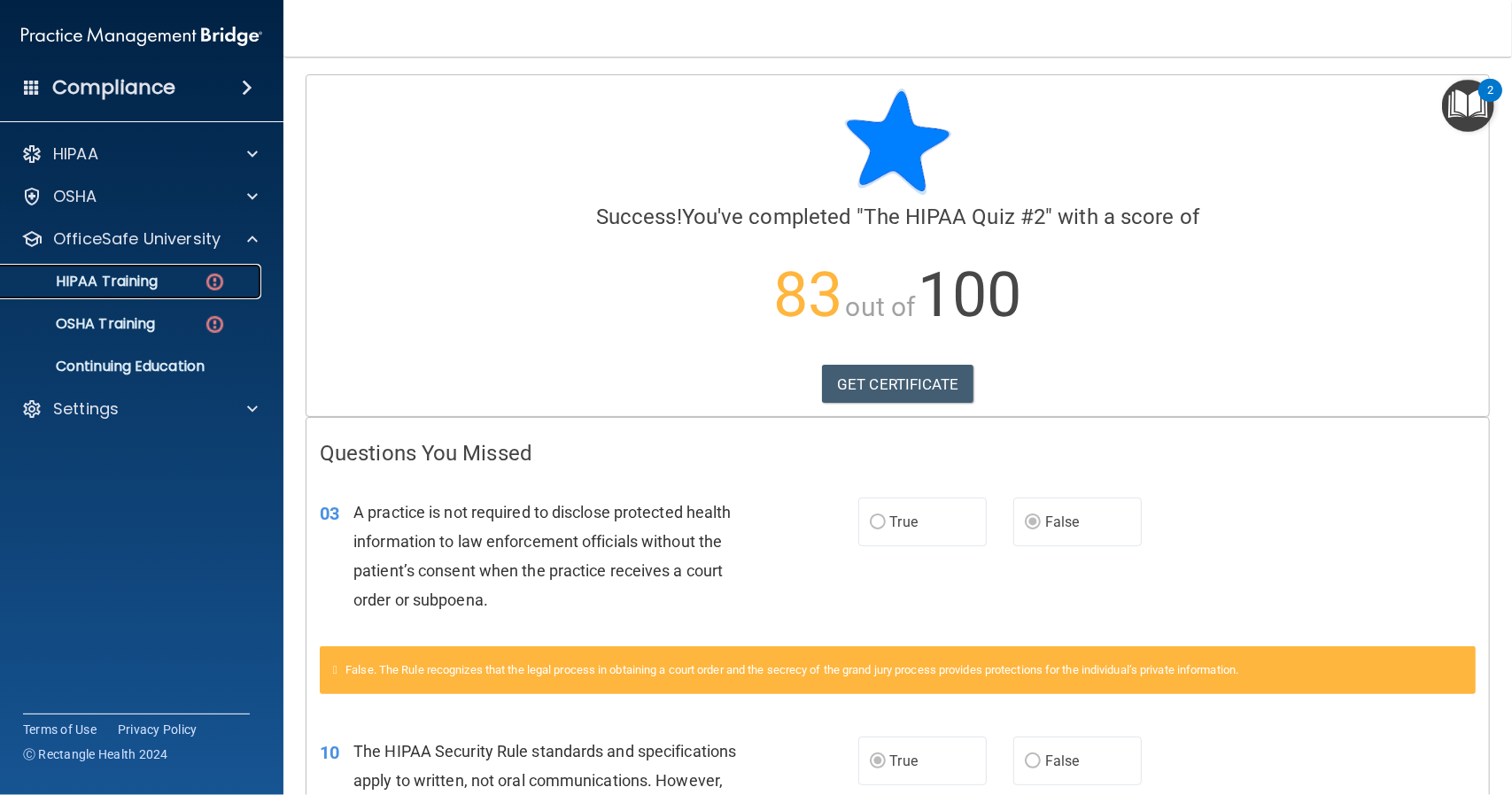
click at [173, 280] on div "HIPAA Training" at bounding box center [131, 281] width 241 height 18
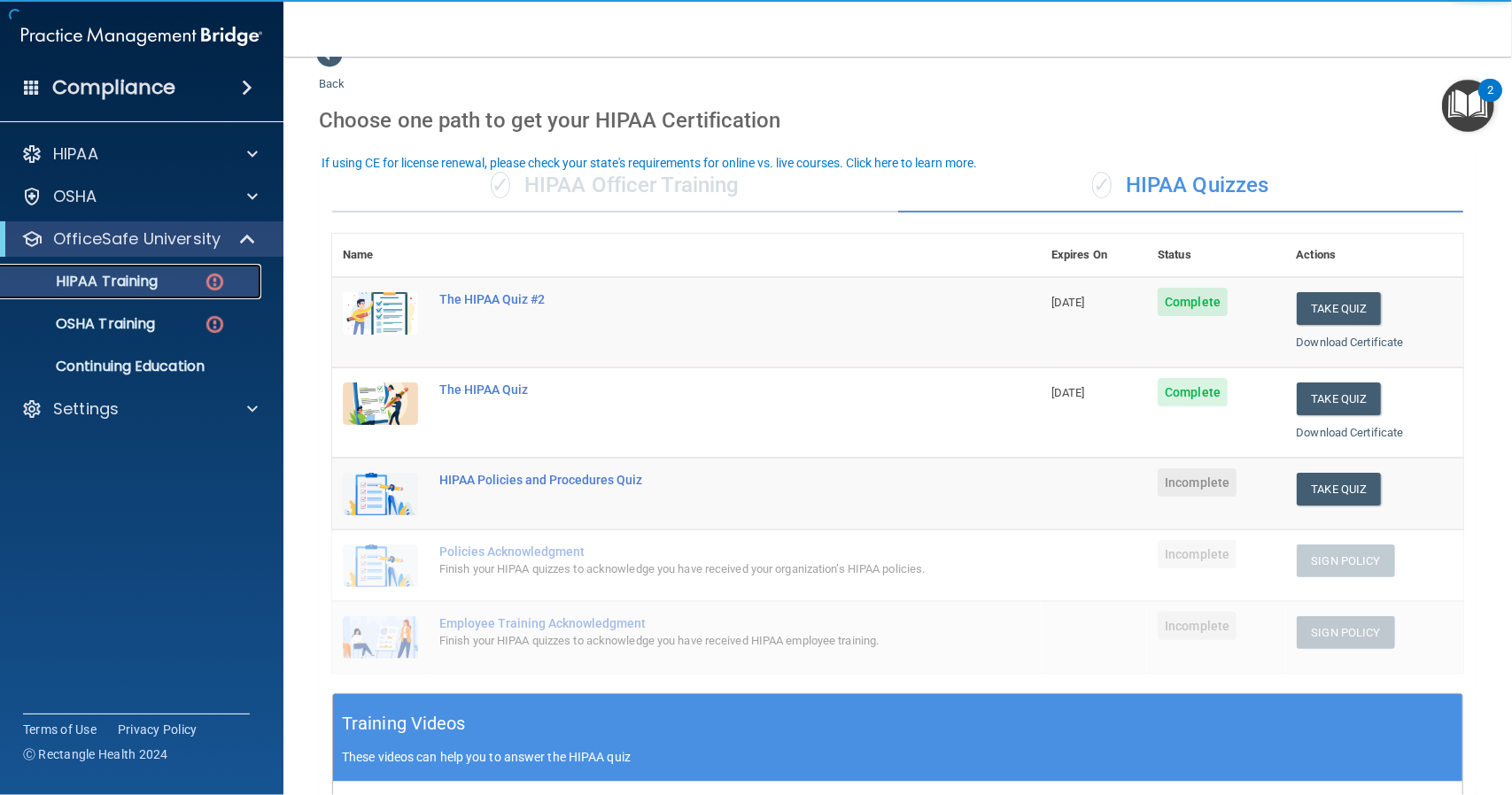
scroll to position [177, 0]
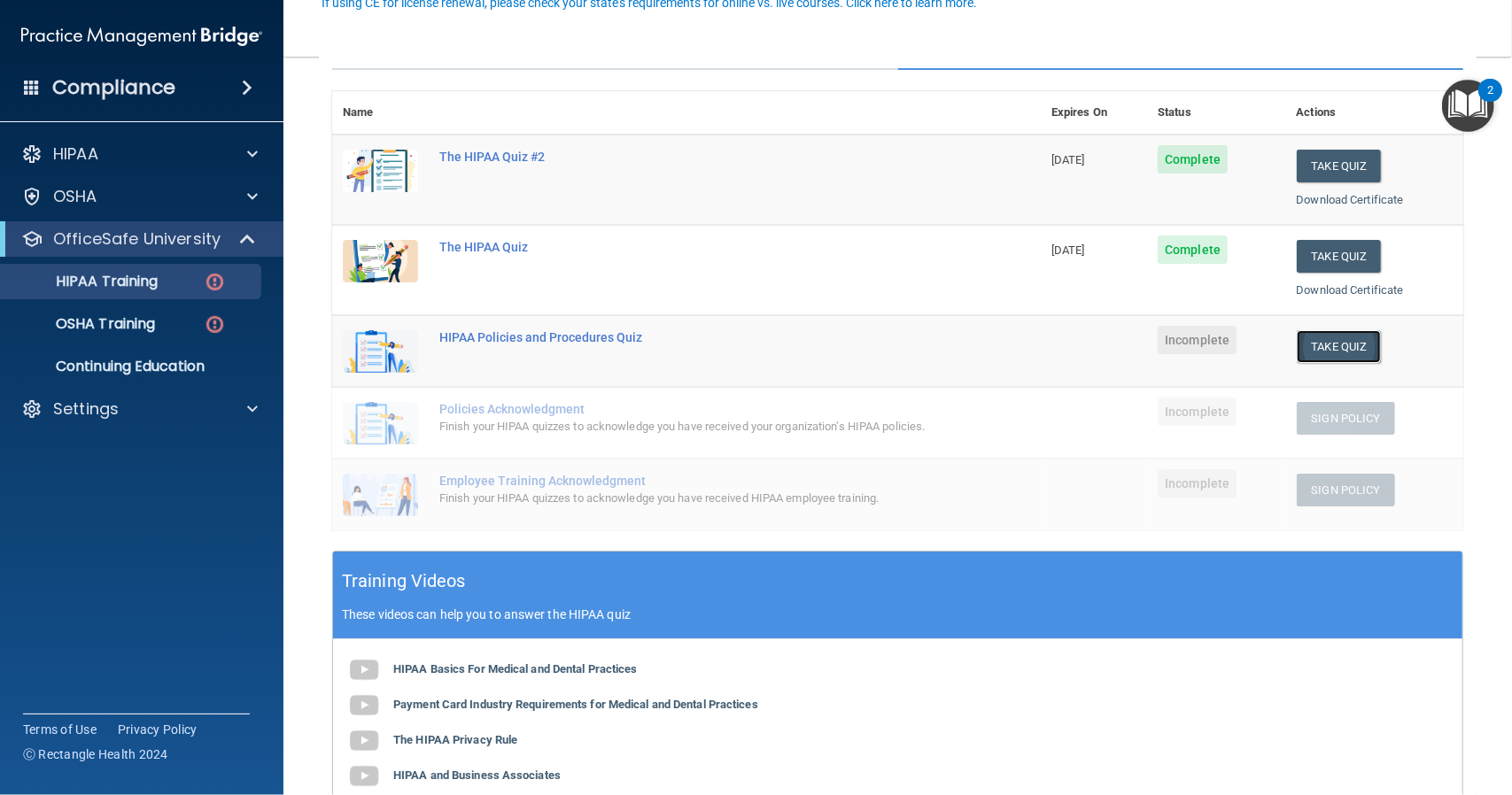
click at [1321, 341] on button "Take Quiz" at bounding box center [1339, 346] width 85 height 33
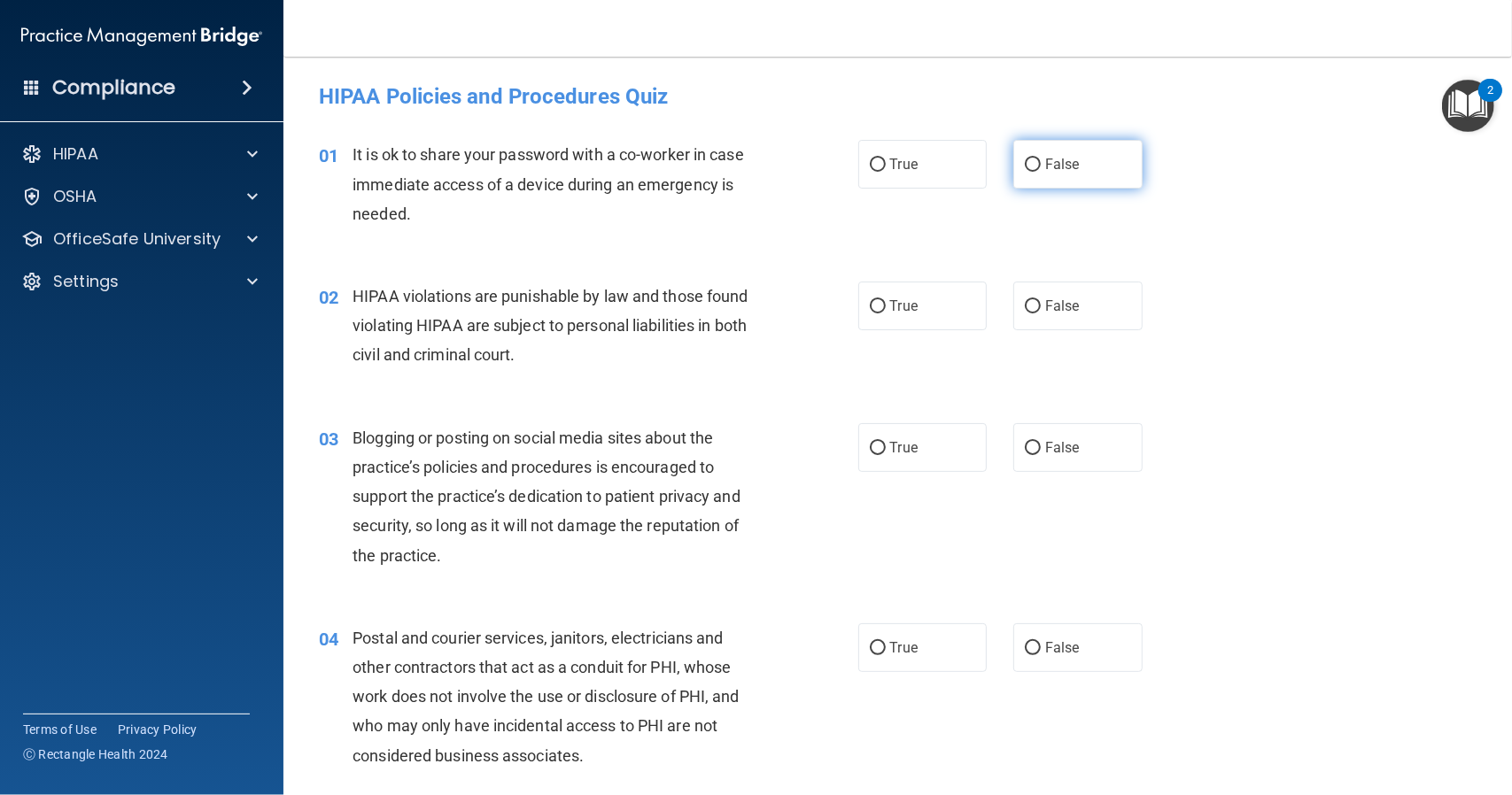
click at [1025, 166] on input "False" at bounding box center [1032, 165] width 16 height 13
radio input "true"
click at [1027, 309] on input "False" at bounding box center [1032, 307] width 16 height 13
radio input "true"
click at [873, 304] on input "True" at bounding box center [877, 307] width 16 height 13
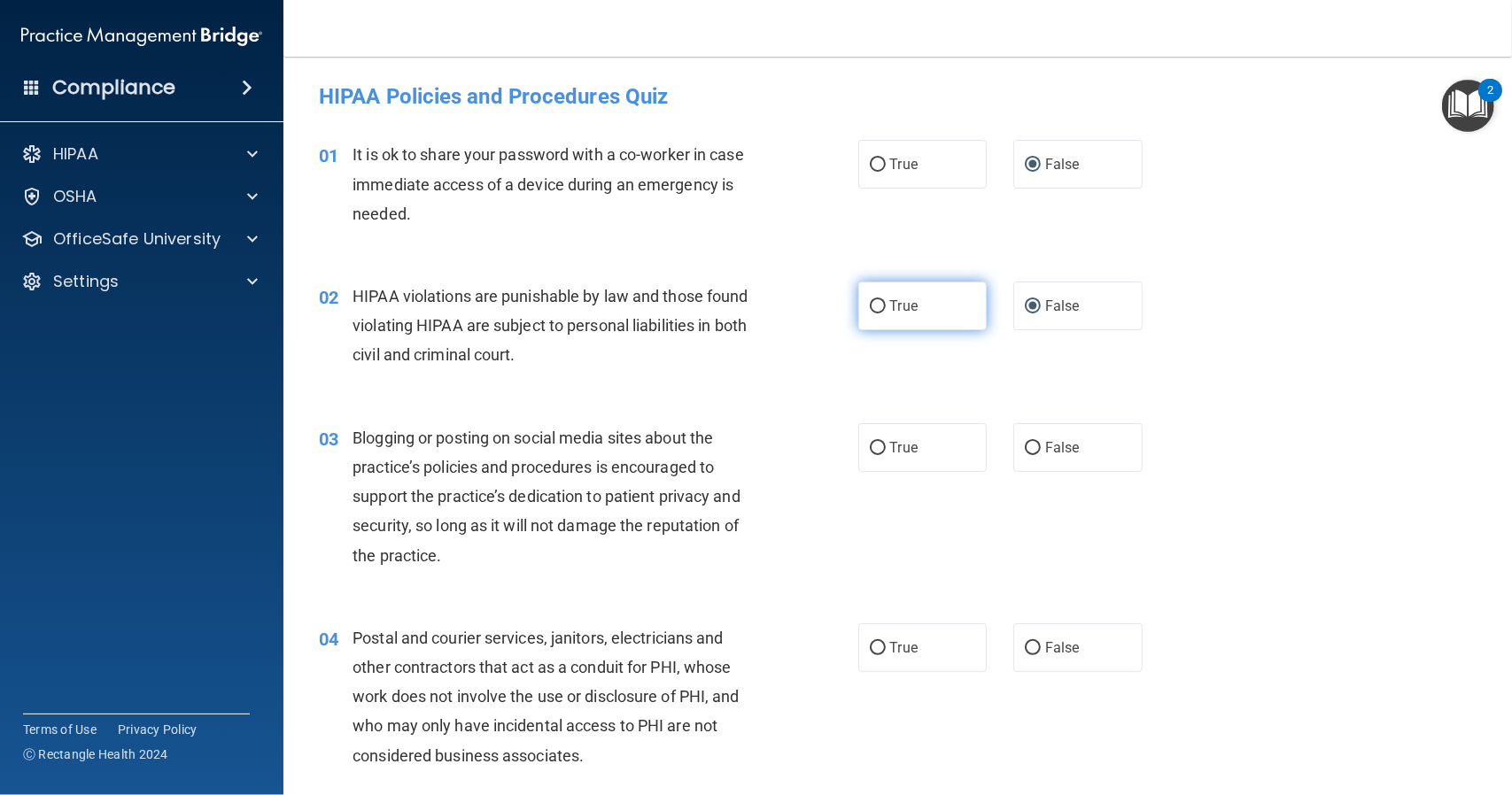
radio input "true"
radio input "false"
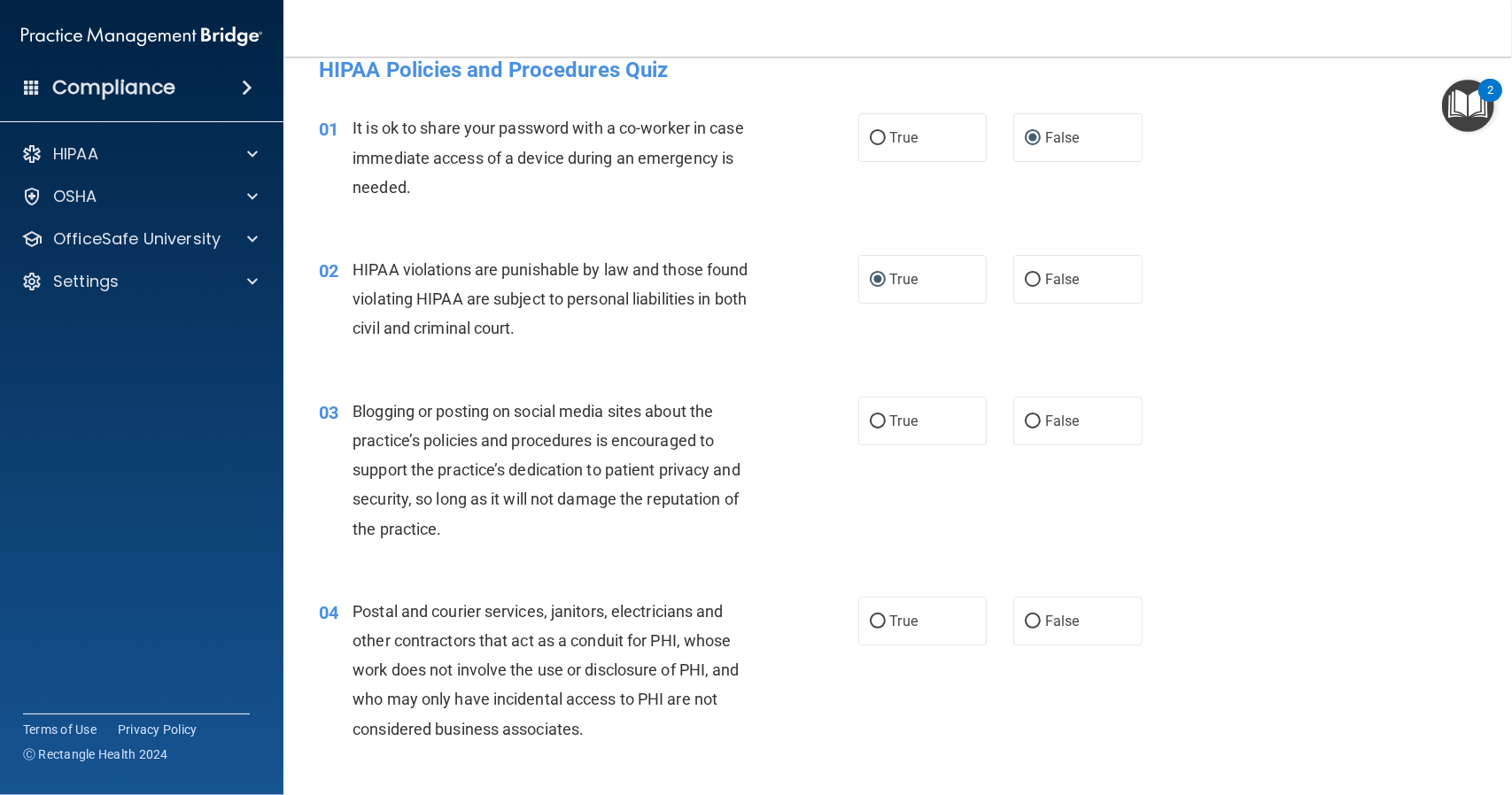
scroll to position [177, 0]
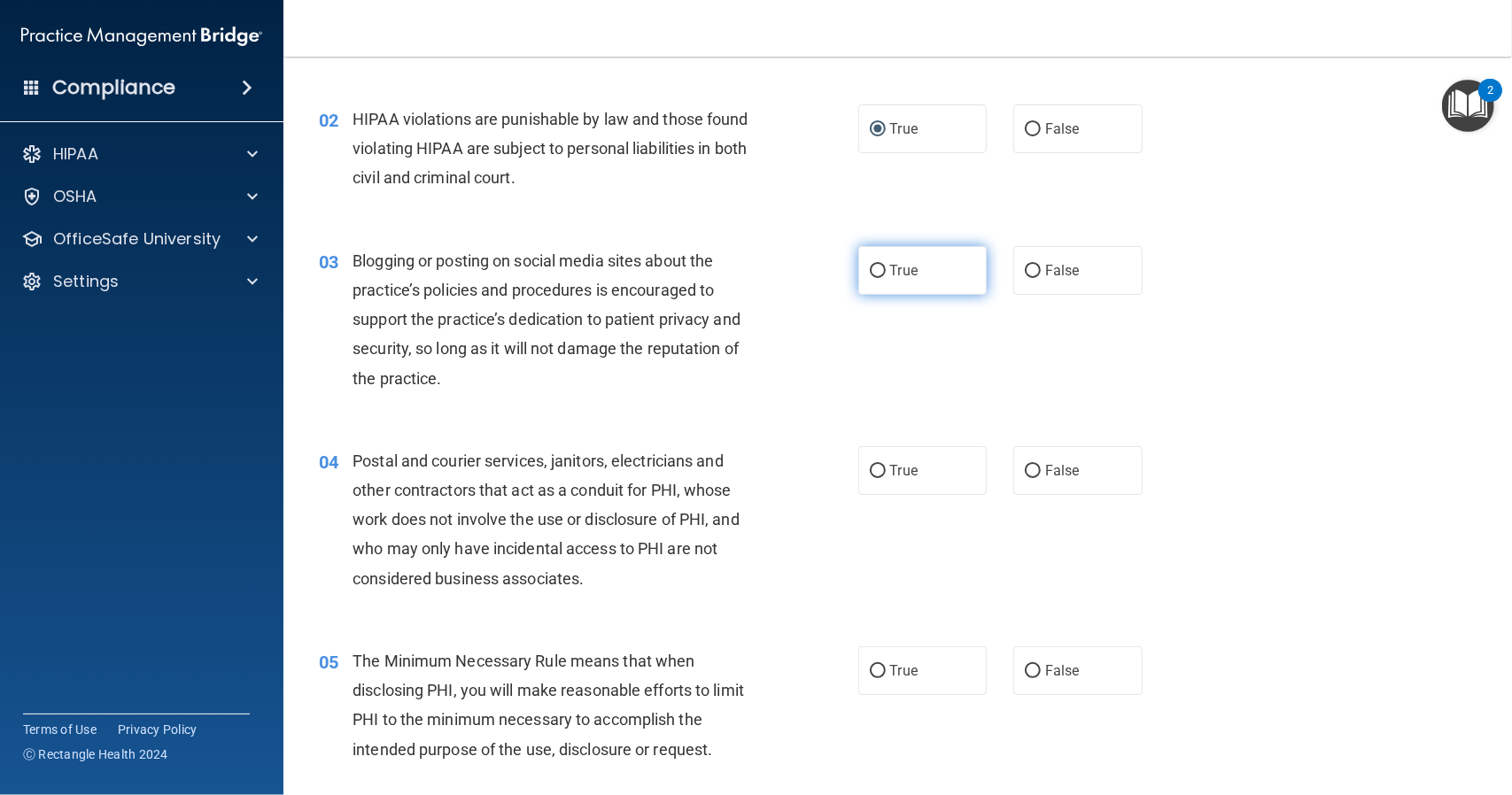
click at [875, 270] on input "True" at bounding box center [877, 271] width 16 height 13
radio input "true"
click at [1025, 274] on input "False" at bounding box center [1032, 271] width 16 height 13
radio input "true"
radio input "false"
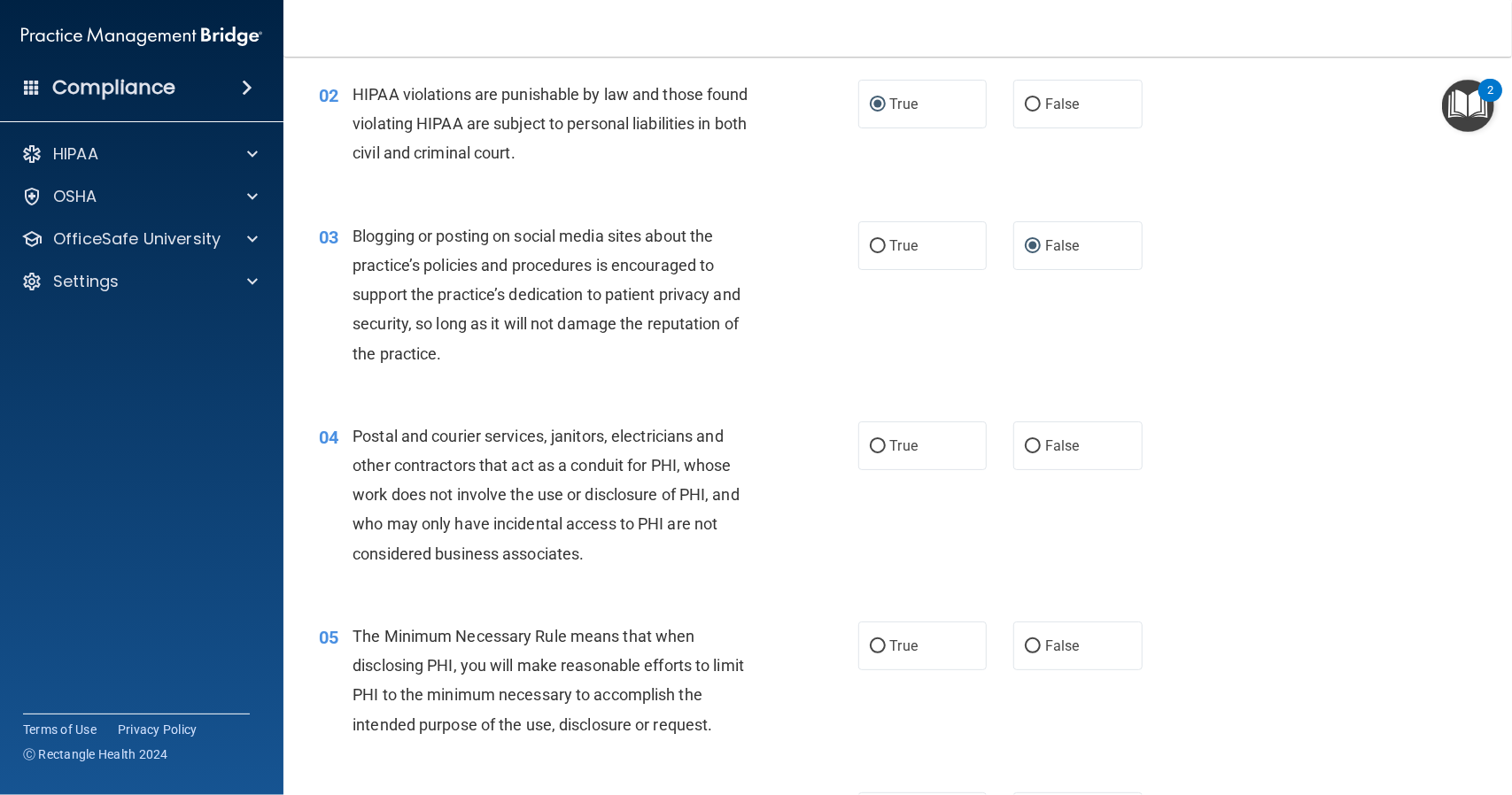
scroll to position [266, 0]
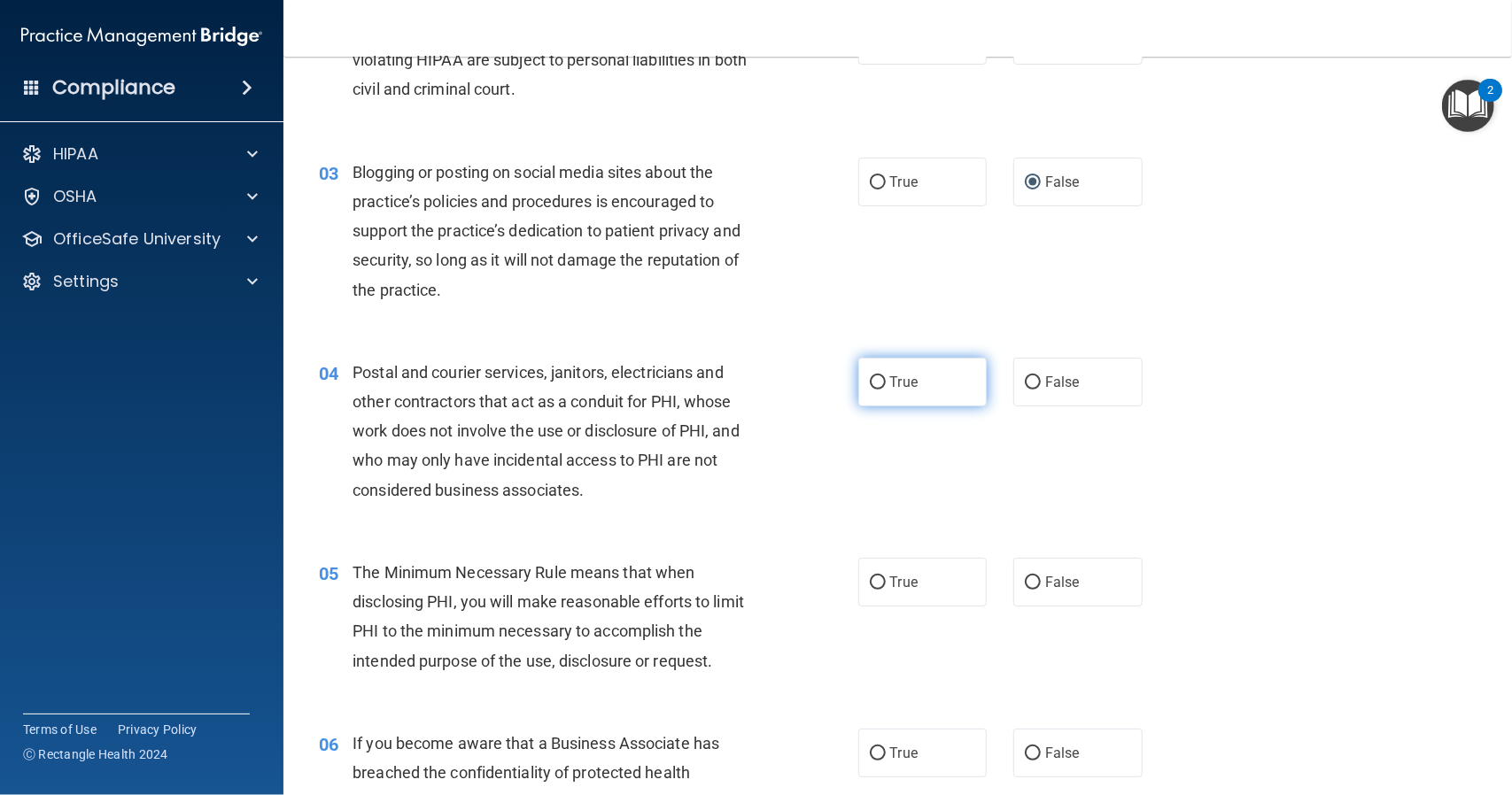
click at [873, 379] on input "True" at bounding box center [877, 383] width 16 height 13
radio input "true"
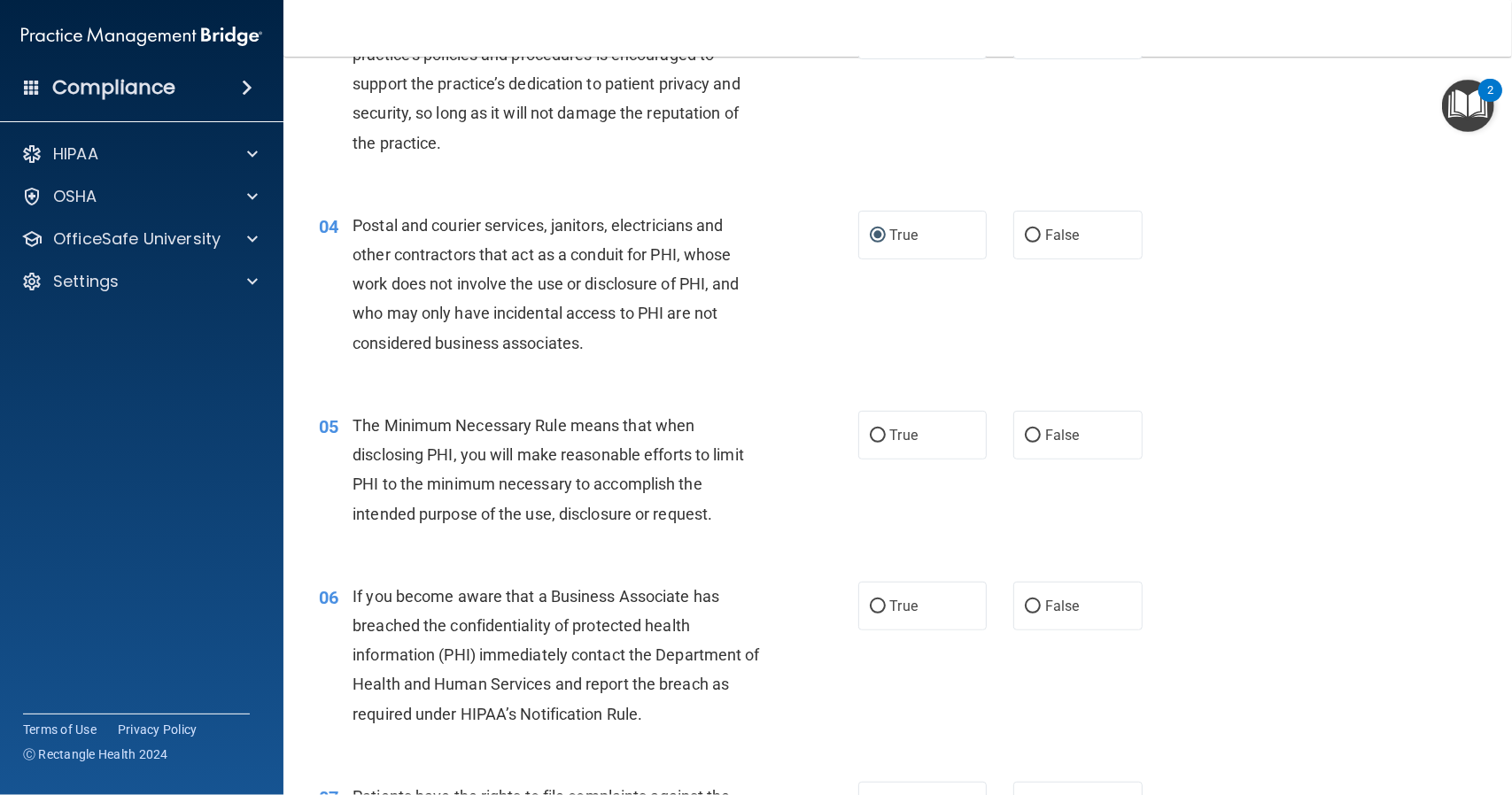
scroll to position [443, 0]
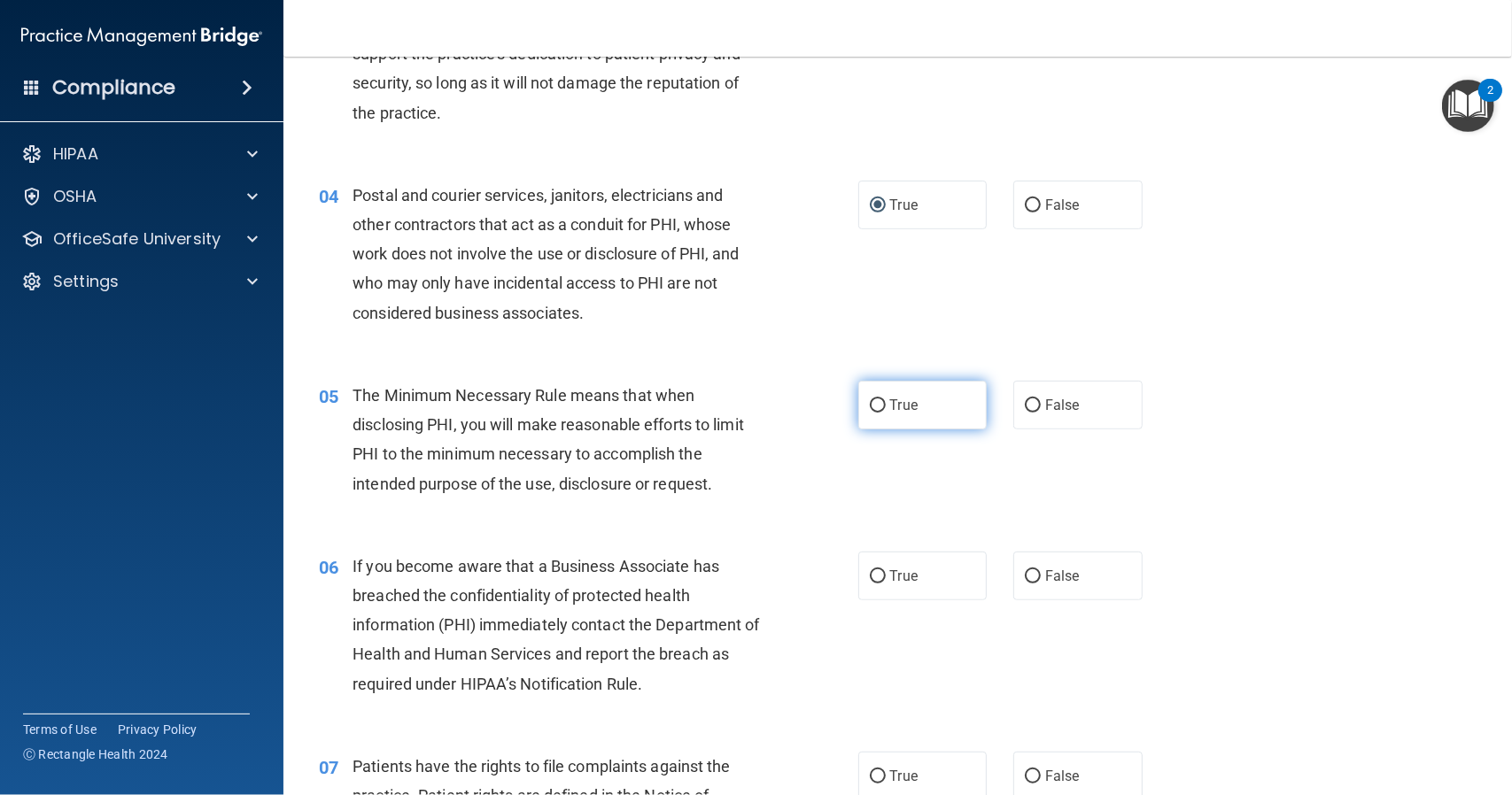
click at [870, 404] on input "True" at bounding box center [877, 405] width 16 height 13
radio input "true"
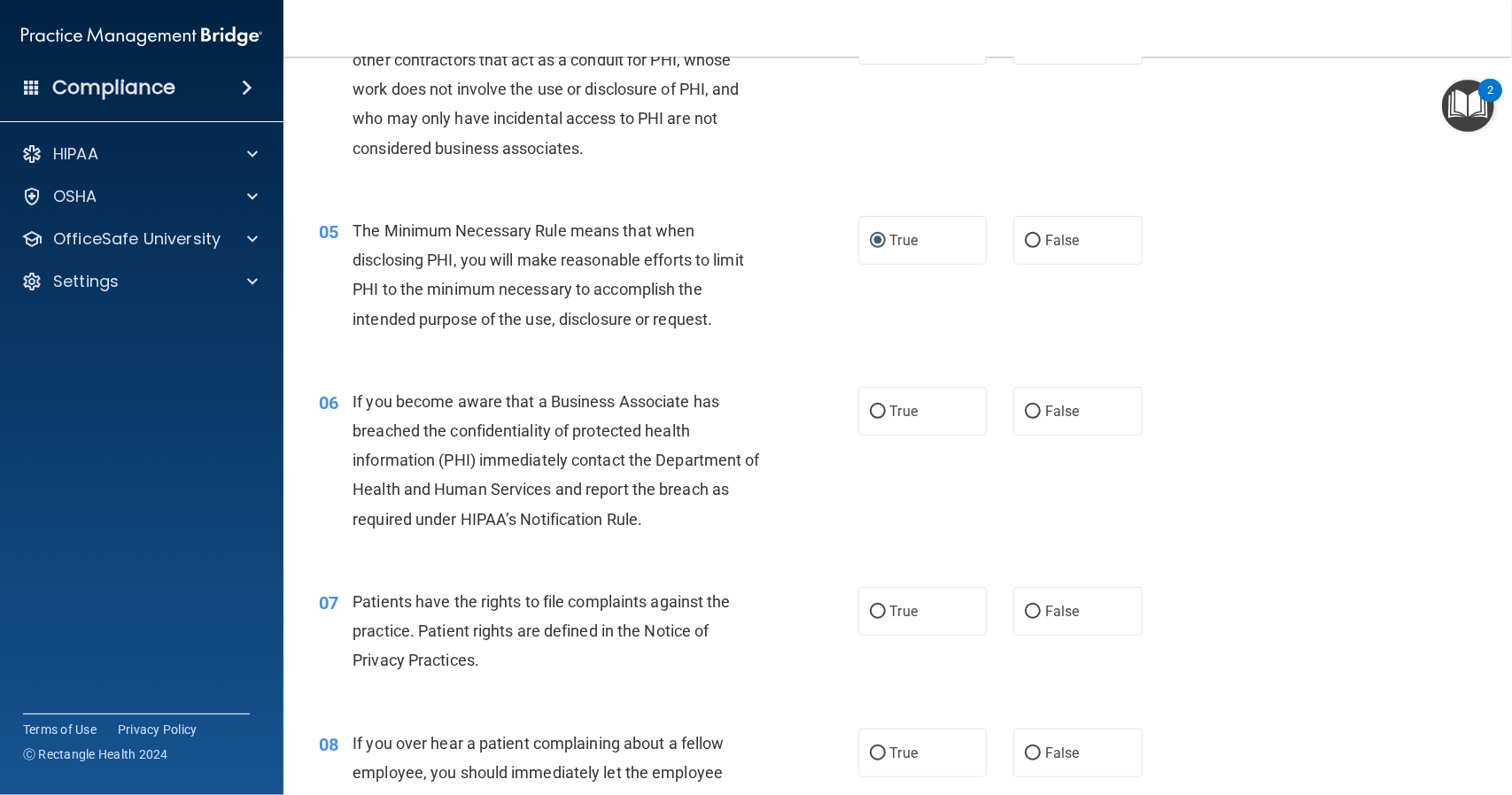
scroll to position [620, 0]
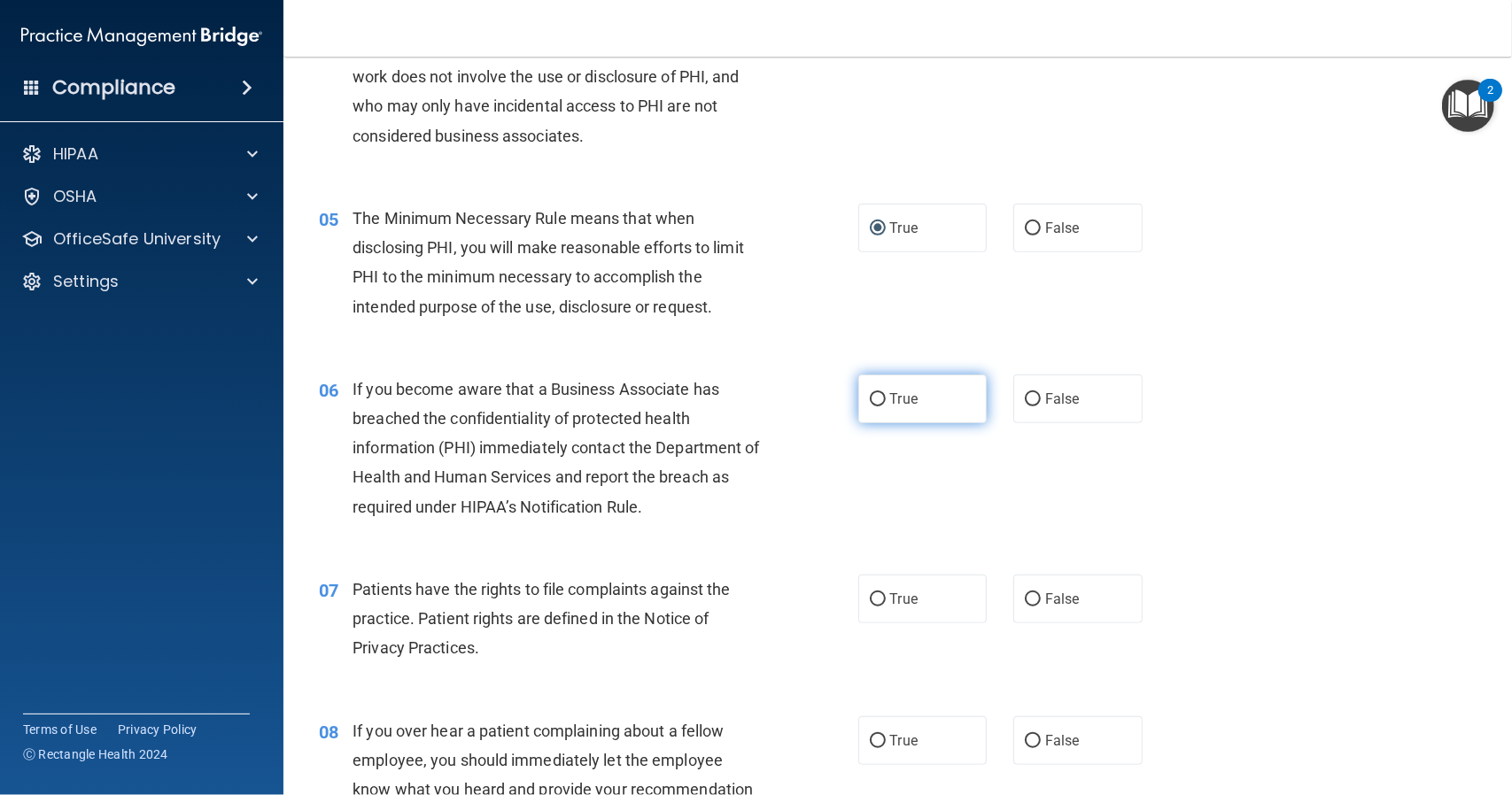
click at [860, 403] on label "True" at bounding box center [923, 399] width 130 height 48
click at [870, 403] on input "True" at bounding box center [877, 400] width 16 height 13
radio input "true"
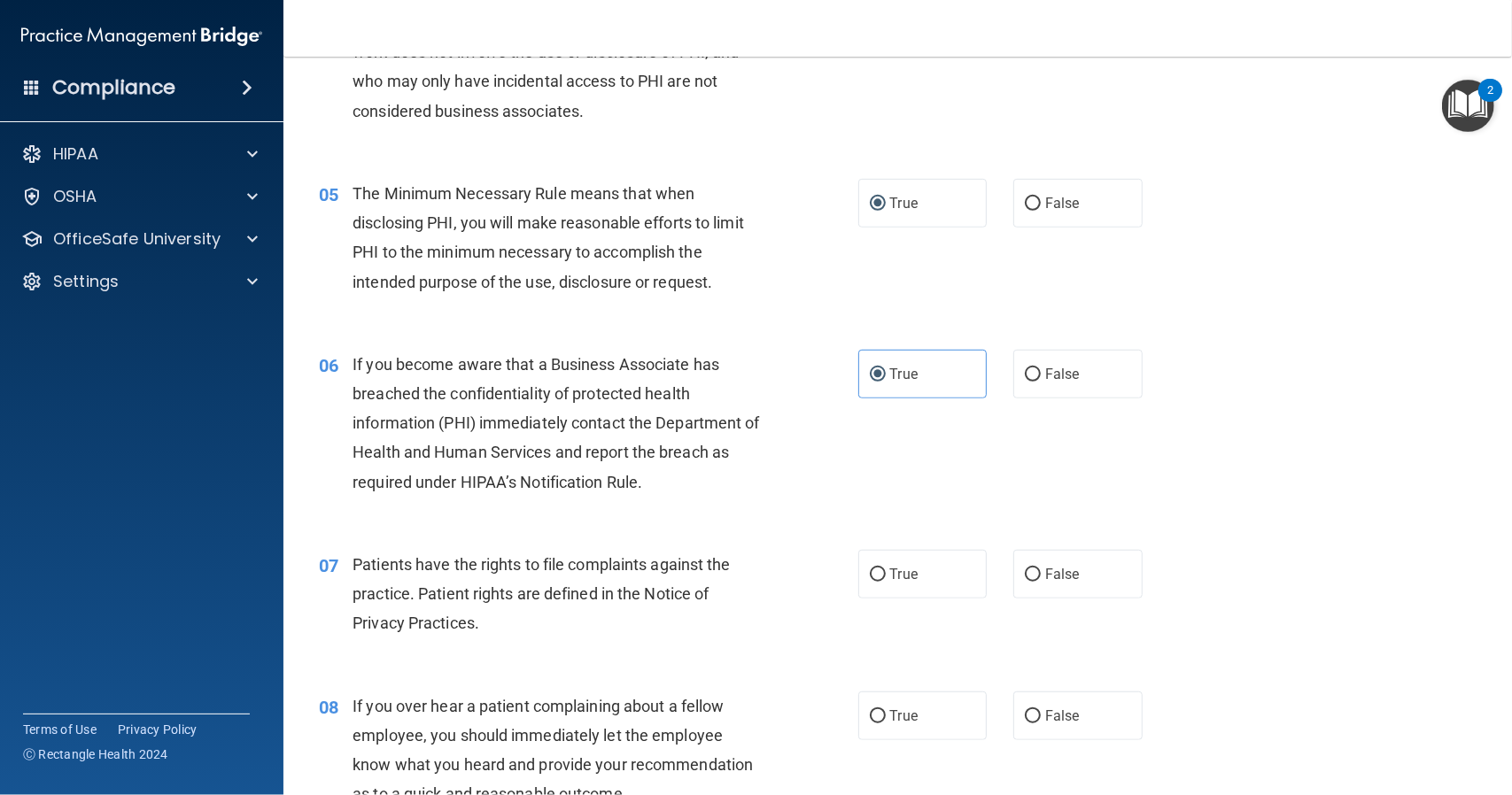
scroll to position [708, 0]
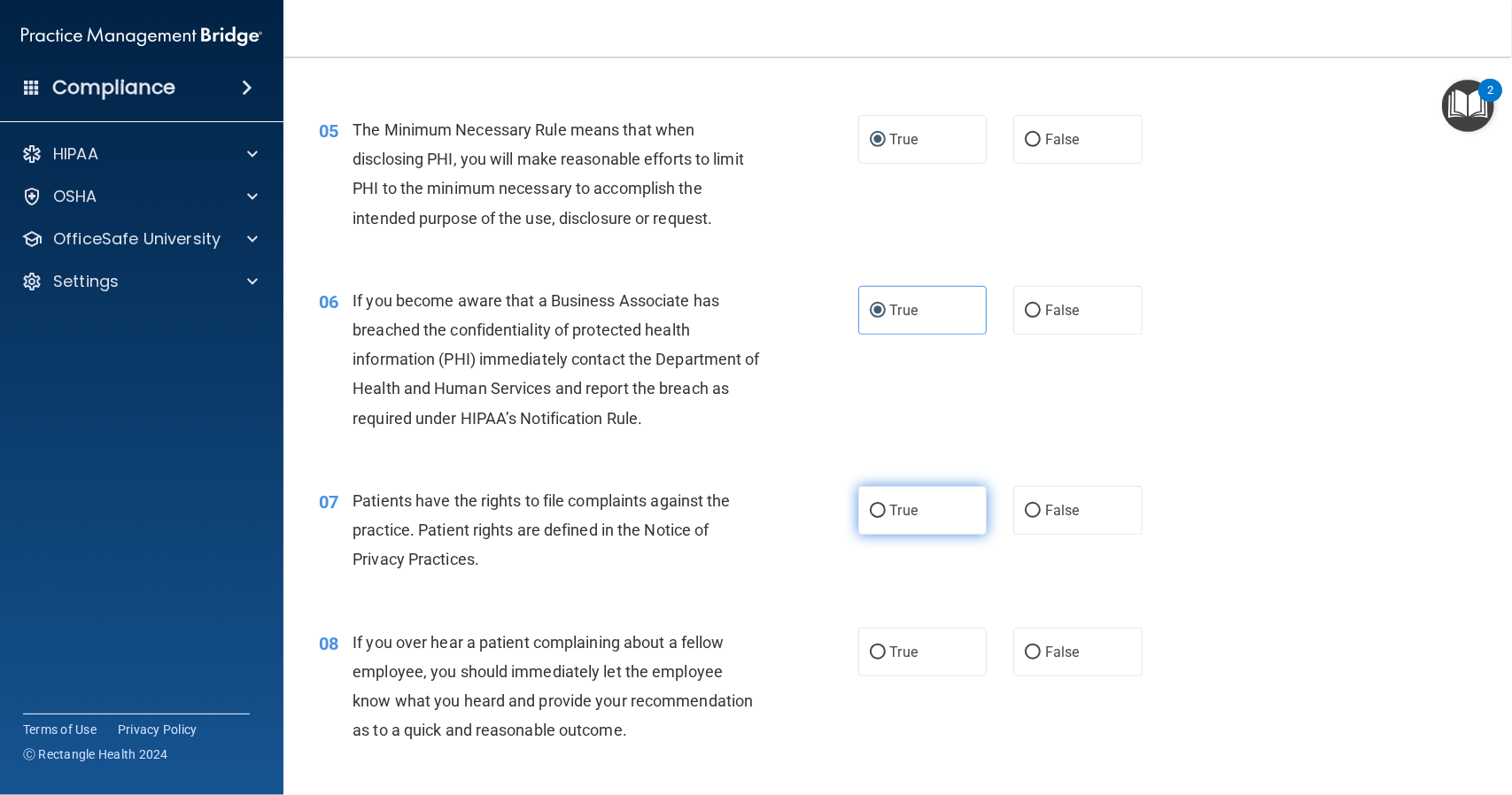
click at [870, 507] on input "True" at bounding box center [877, 512] width 16 height 13
radio input "true"
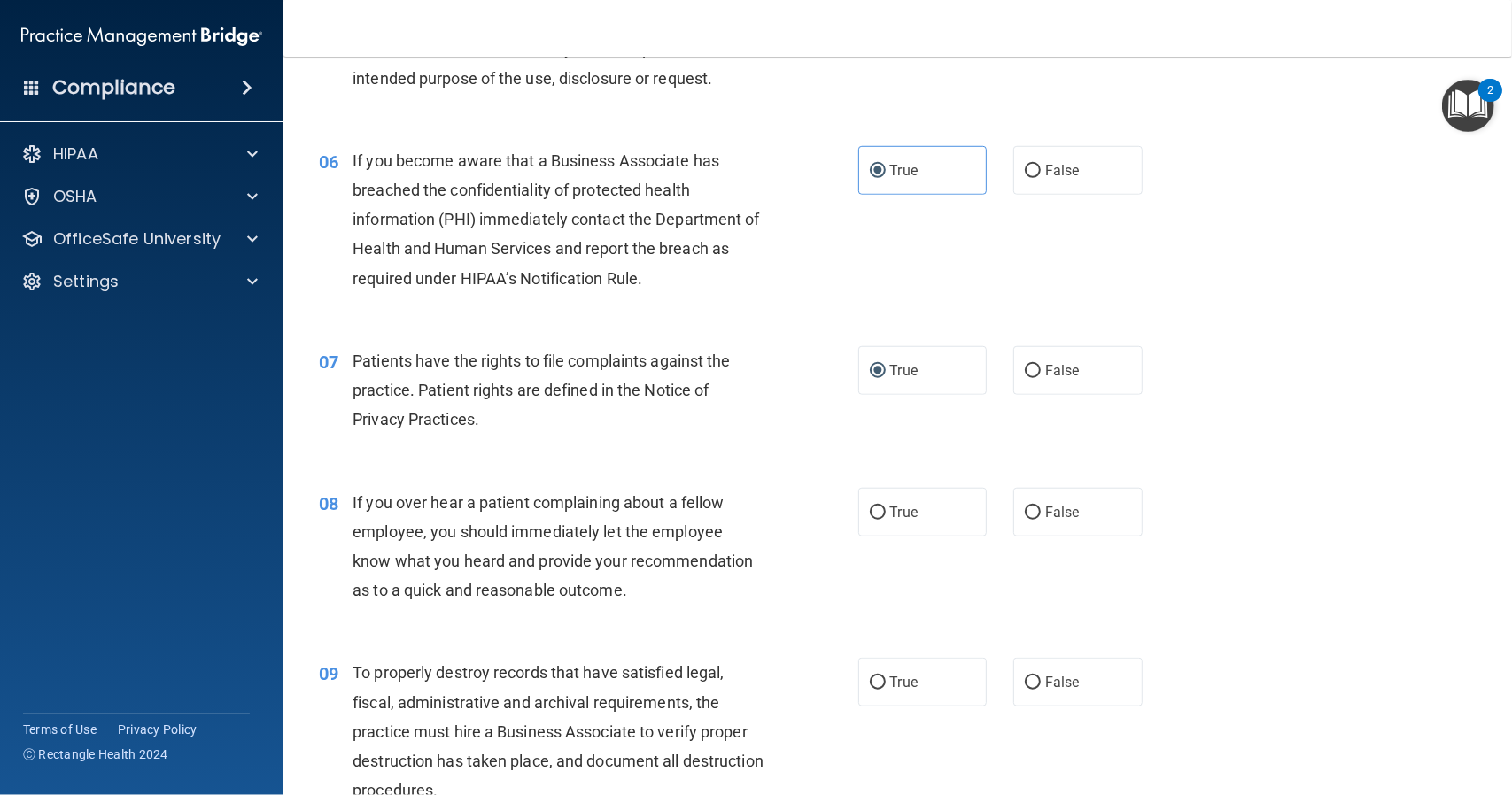
scroll to position [885, 0]
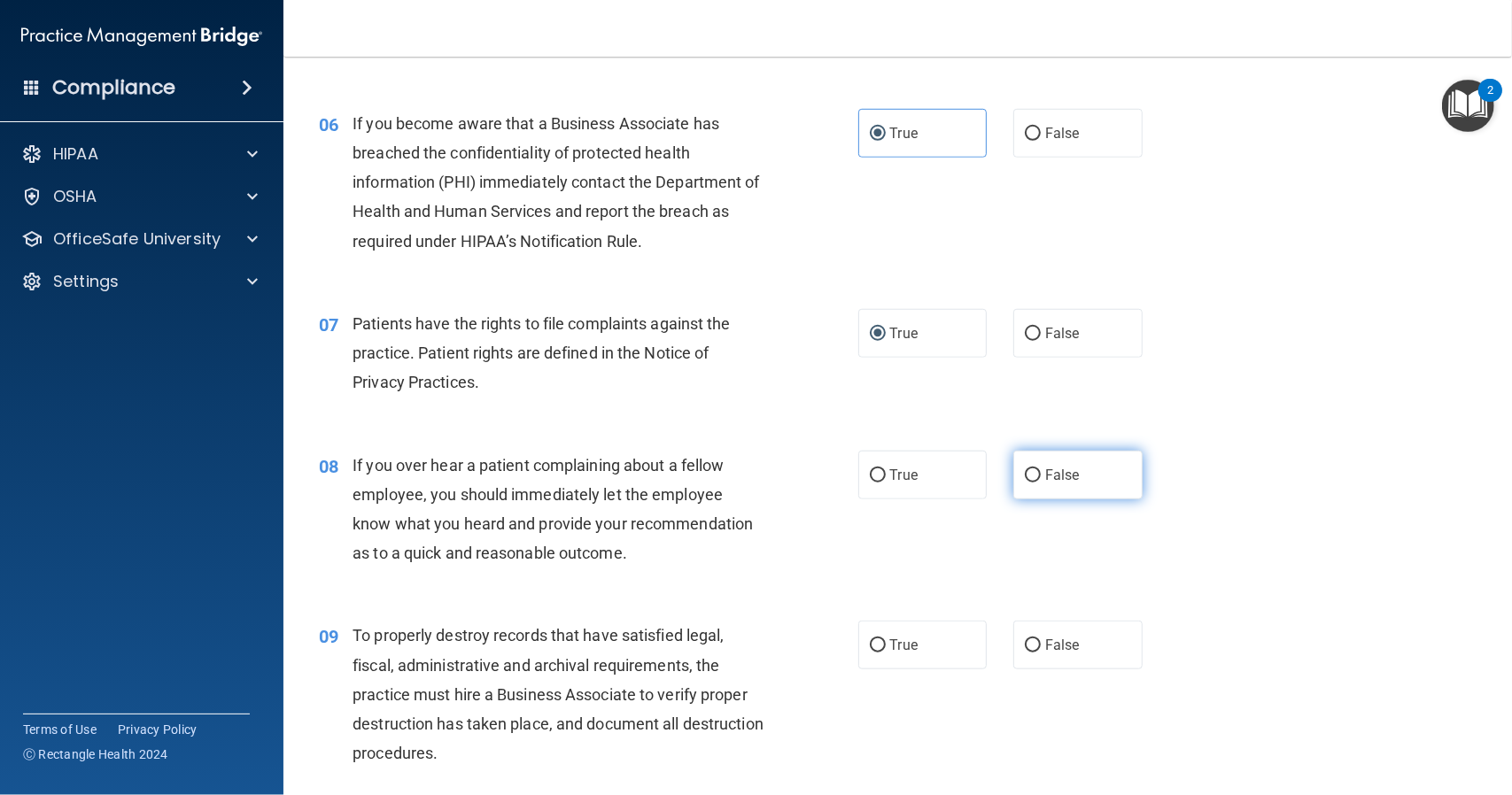
click at [1029, 471] on input "False" at bounding box center [1032, 476] width 16 height 13
radio input "true"
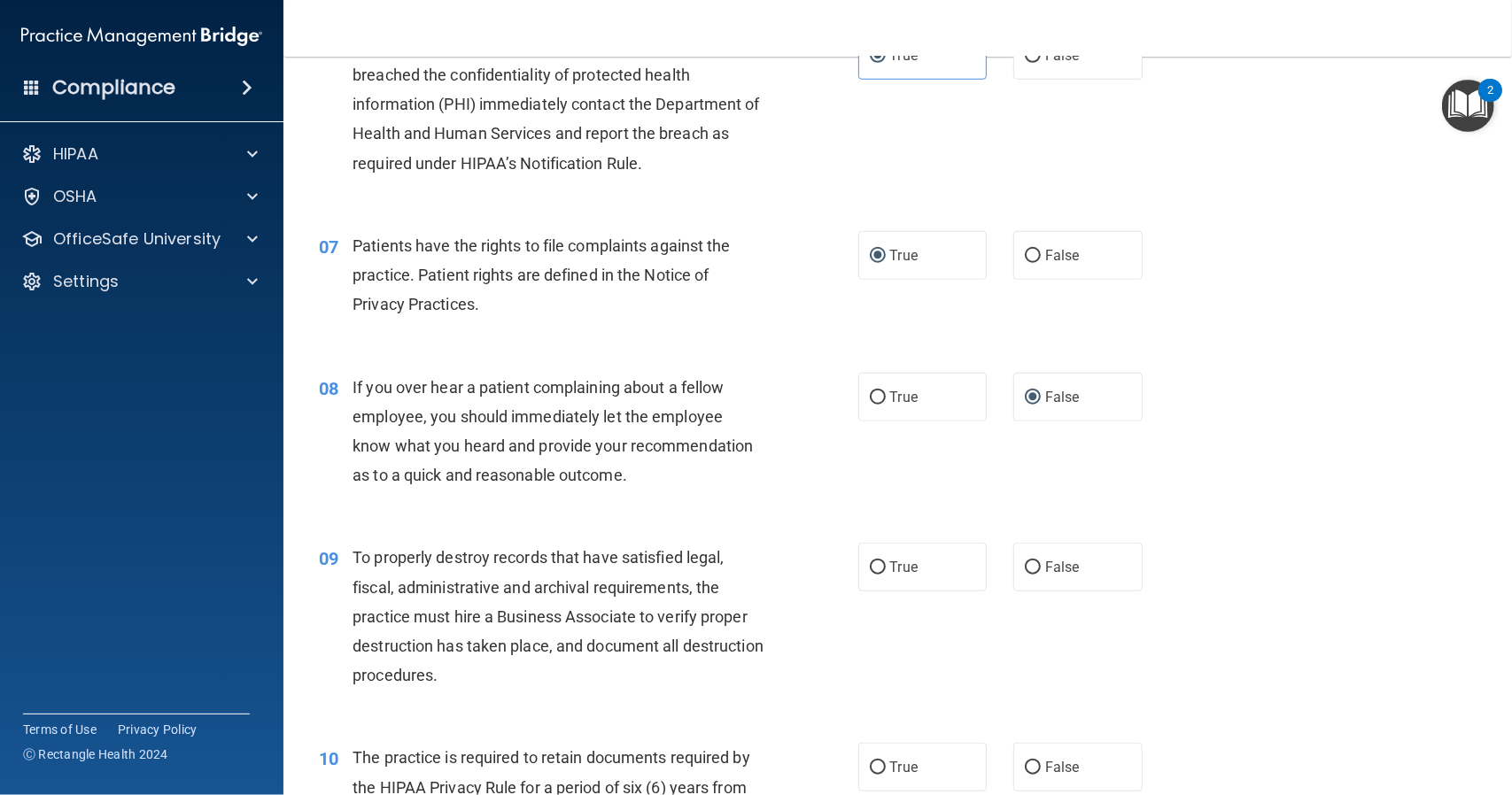
scroll to position [974, 0]
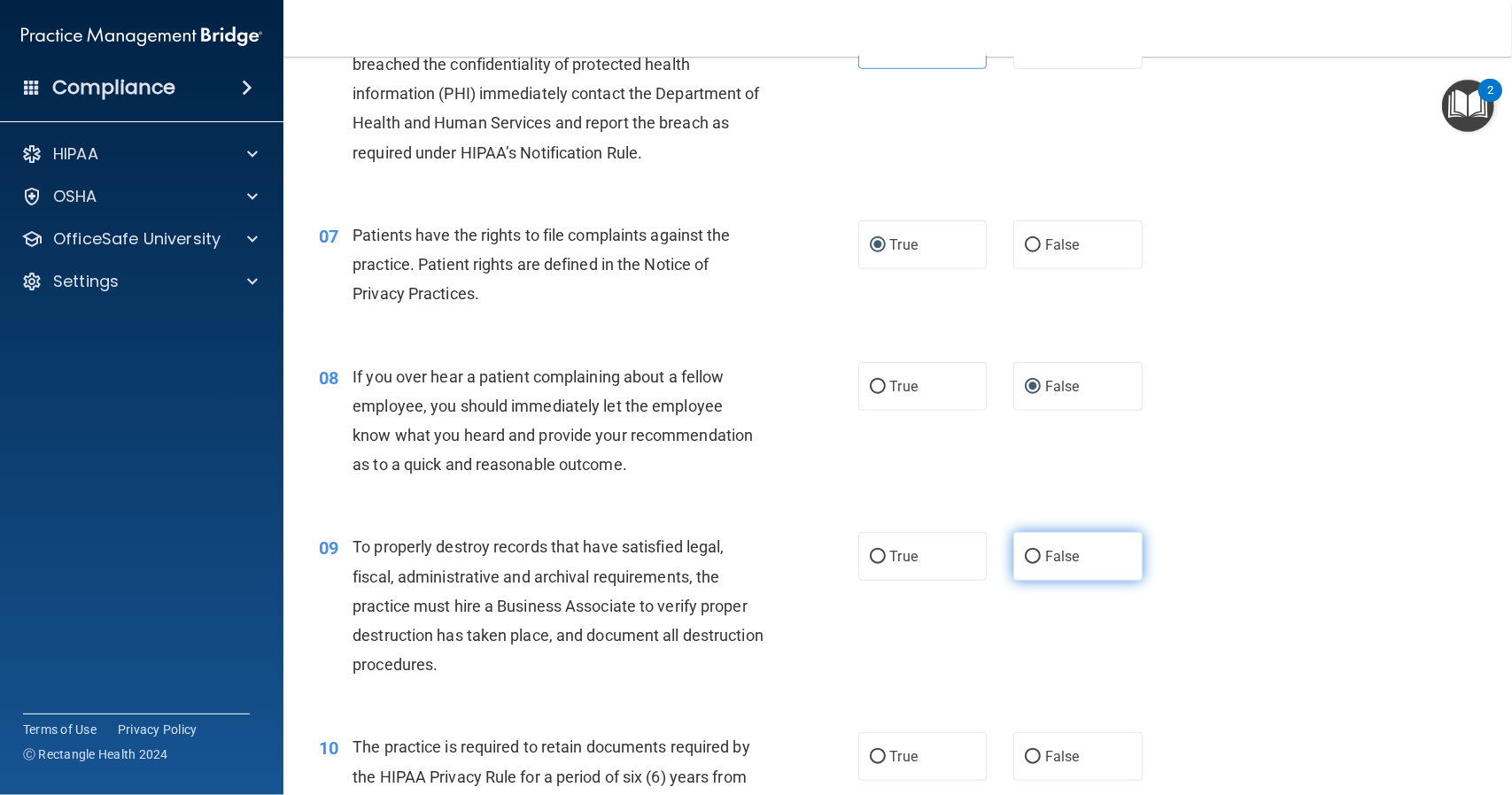
click at [1022, 568] on label "False" at bounding box center [1078, 556] width 130 height 48
click at [1024, 564] on input "False" at bounding box center [1032, 557] width 16 height 13
radio input "true"
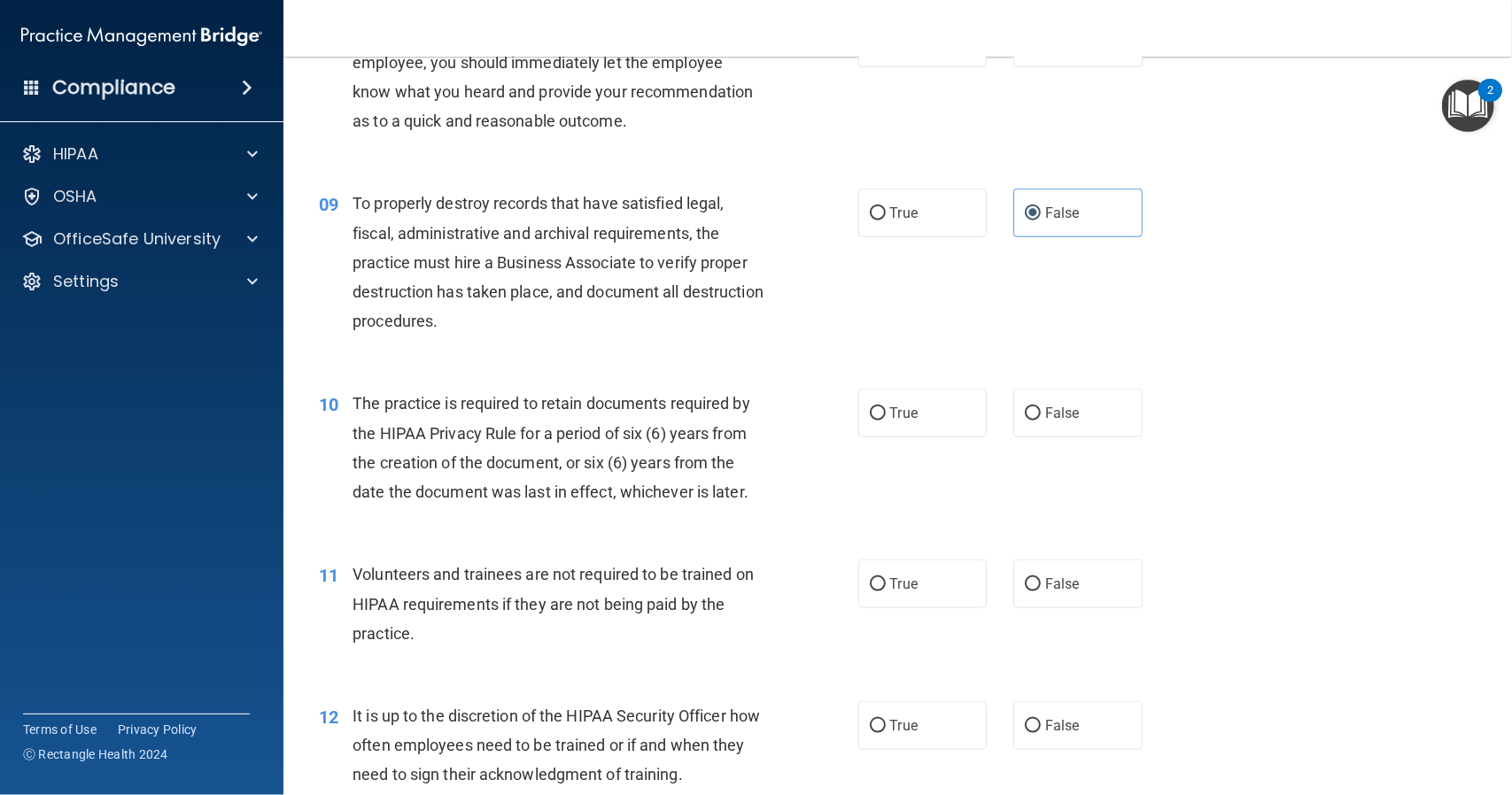
scroll to position [1328, 0]
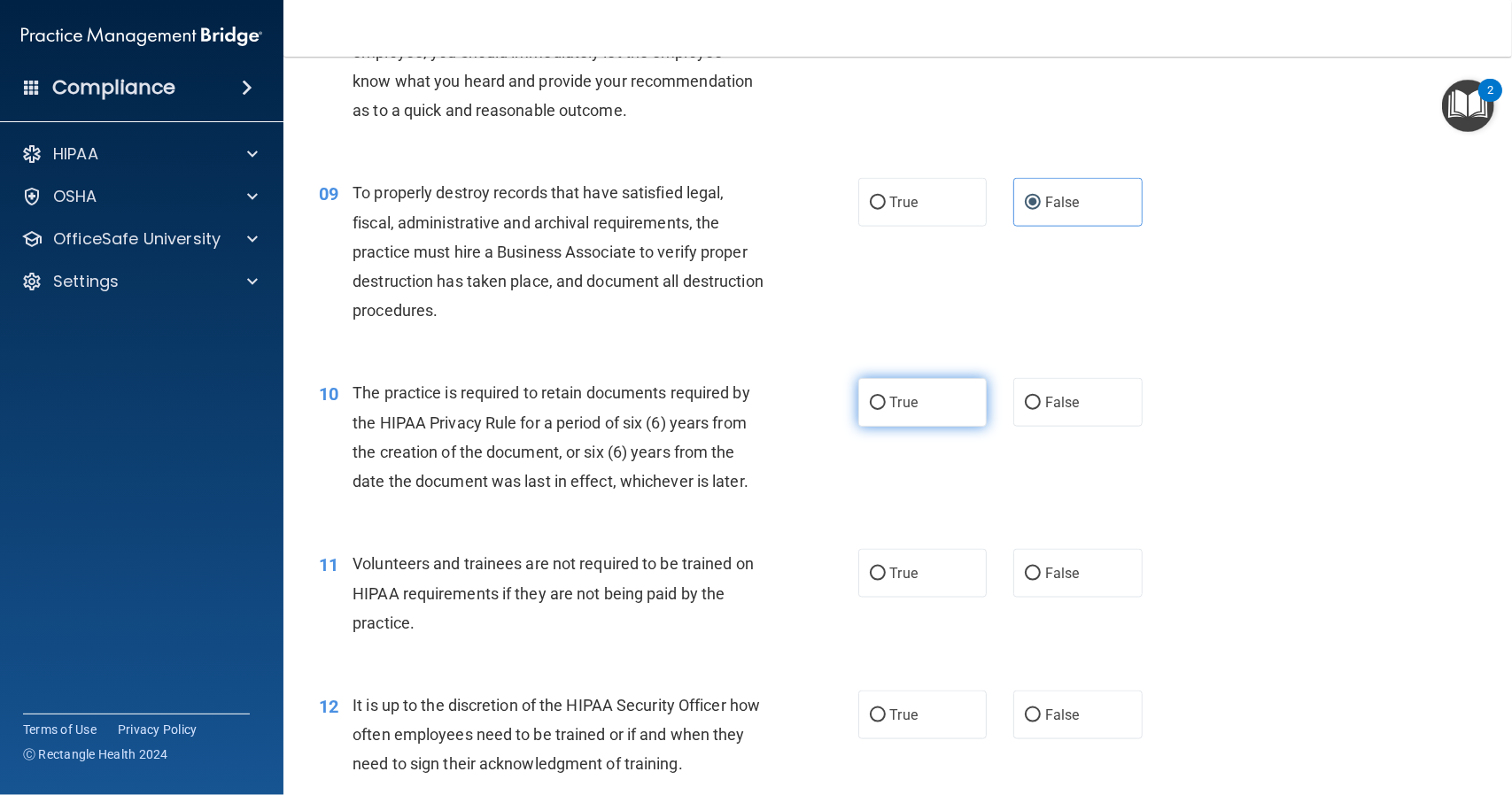
click at [870, 401] on input "True" at bounding box center [877, 404] width 16 height 13
radio input "true"
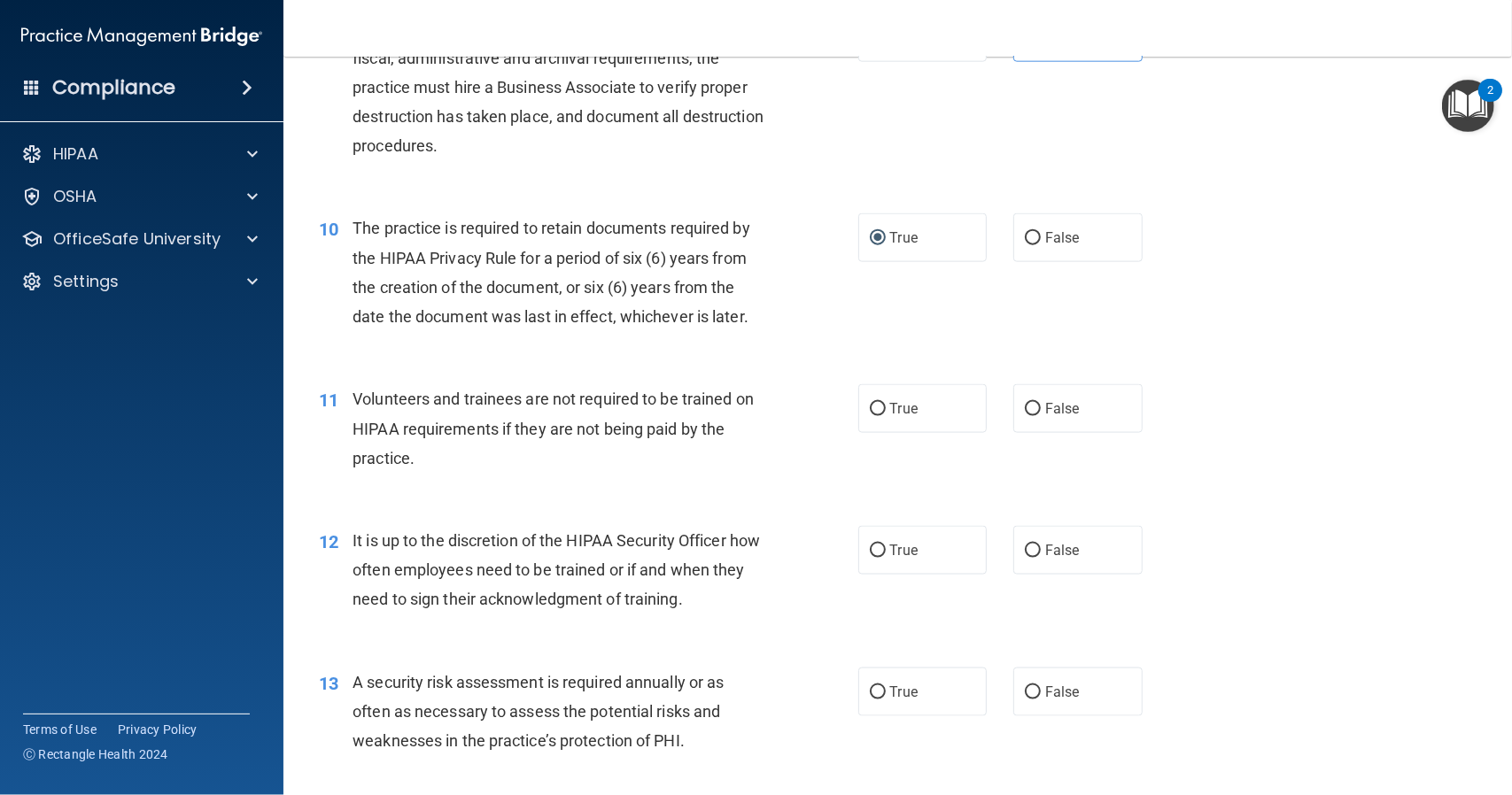
scroll to position [1505, 0]
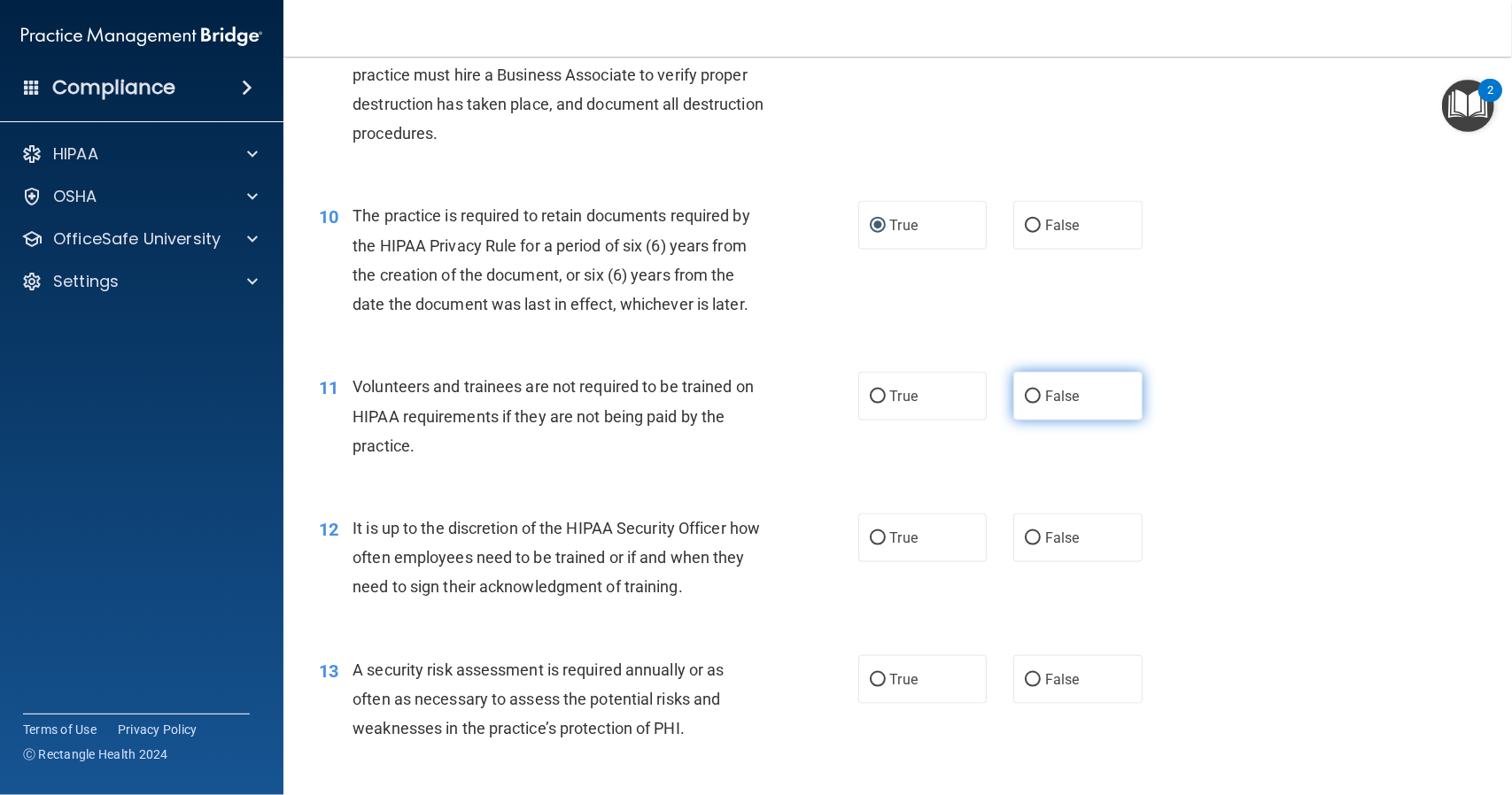
click at [1029, 392] on input "False" at bounding box center [1032, 397] width 16 height 13
radio input "true"
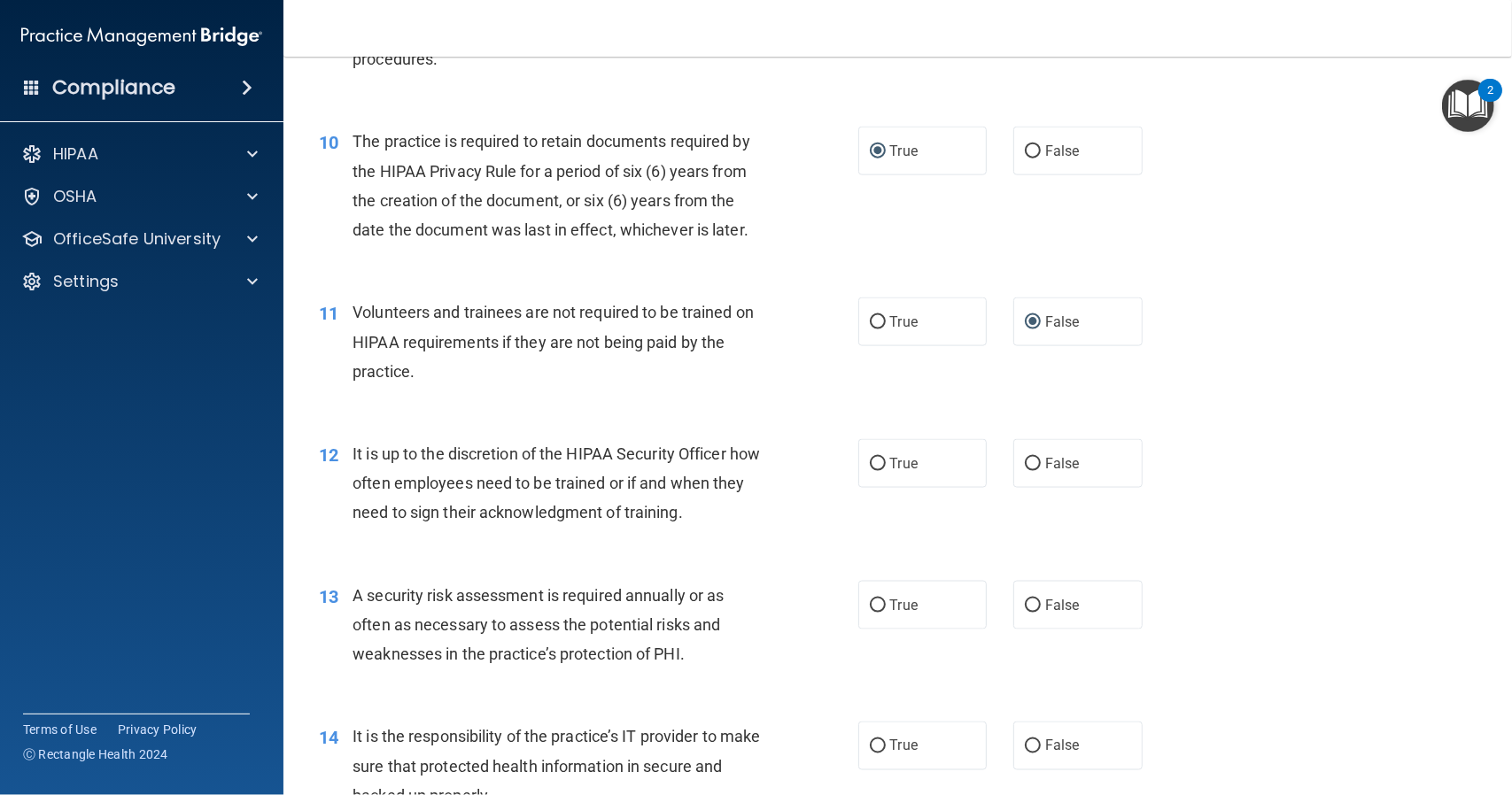
scroll to position [1594, 0]
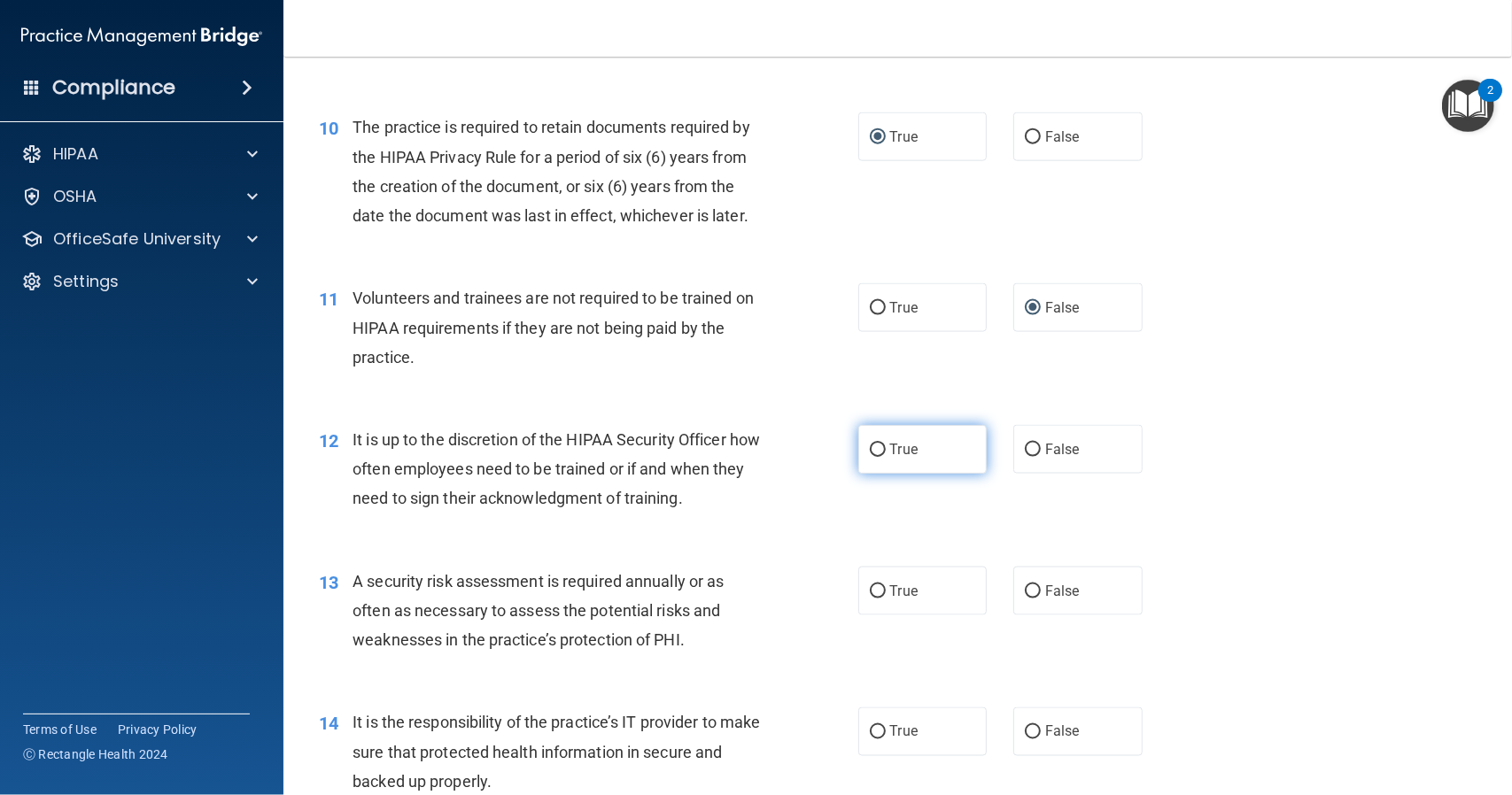
click at [873, 451] on input "True" at bounding box center [877, 450] width 16 height 13
radio input "true"
click at [1036, 448] on label "False" at bounding box center [1078, 449] width 130 height 48
click at [1036, 448] on input "False" at bounding box center [1032, 450] width 16 height 13
radio input "true"
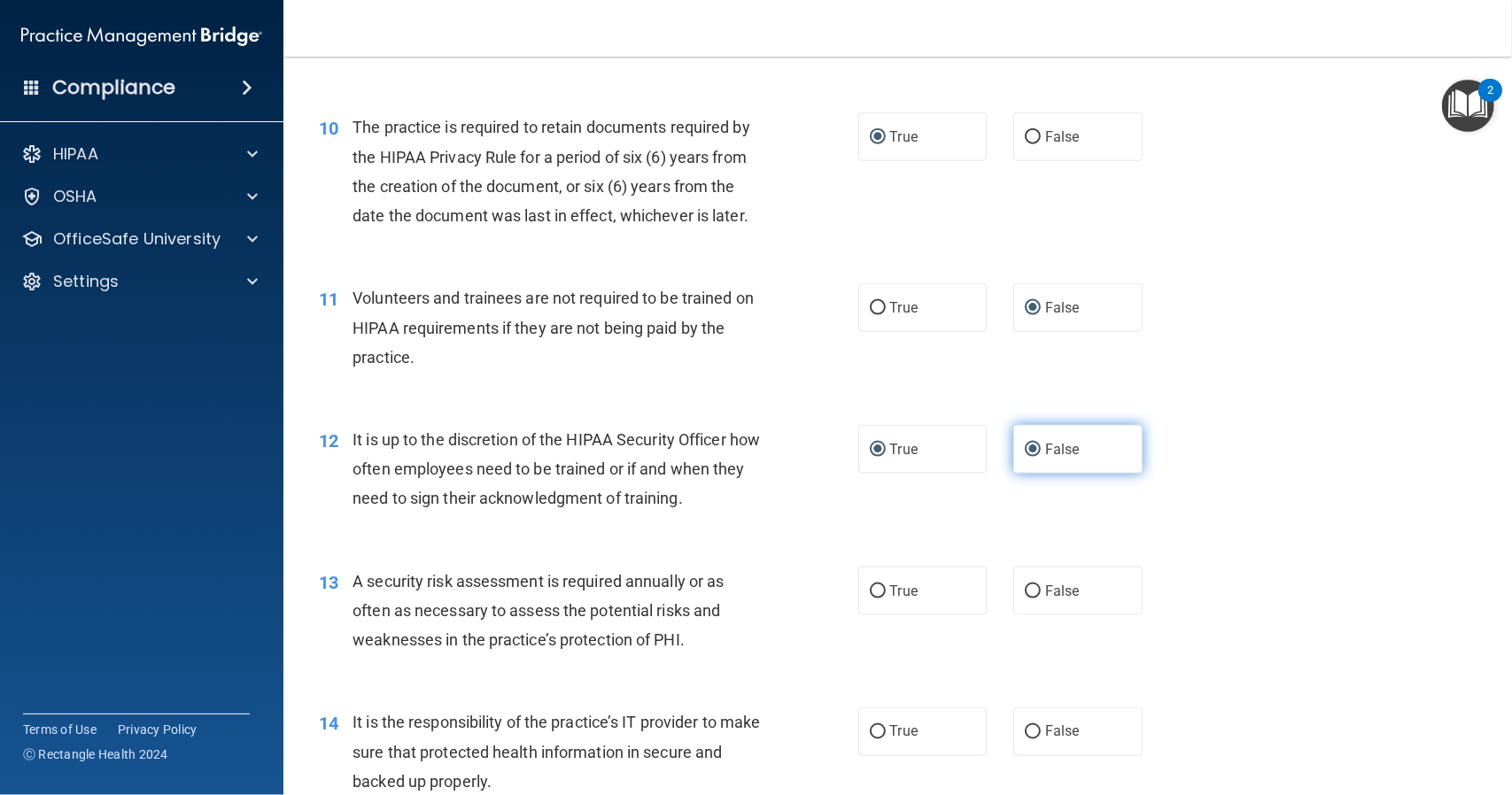
radio input "false"
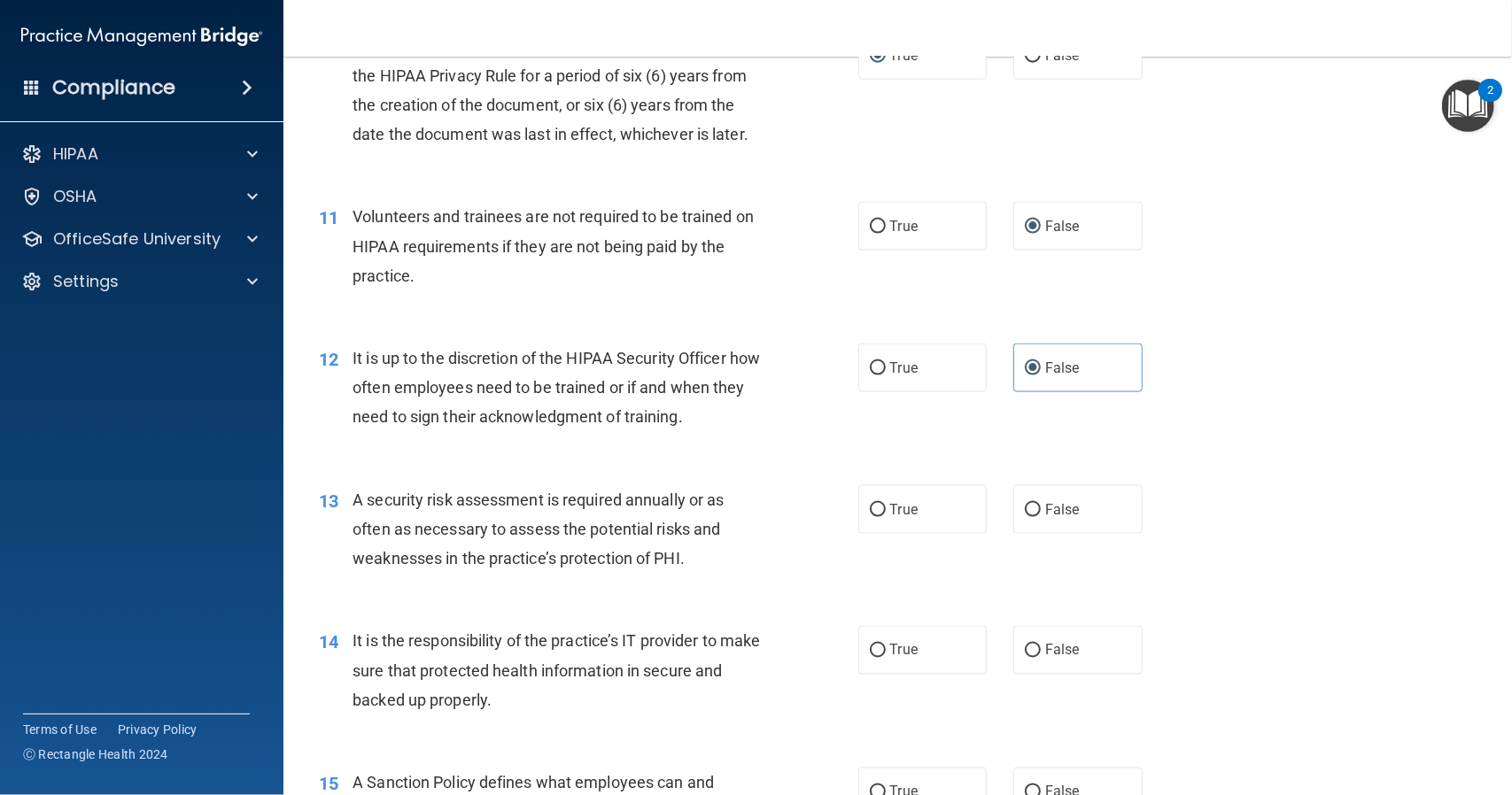
scroll to position [1682, 0]
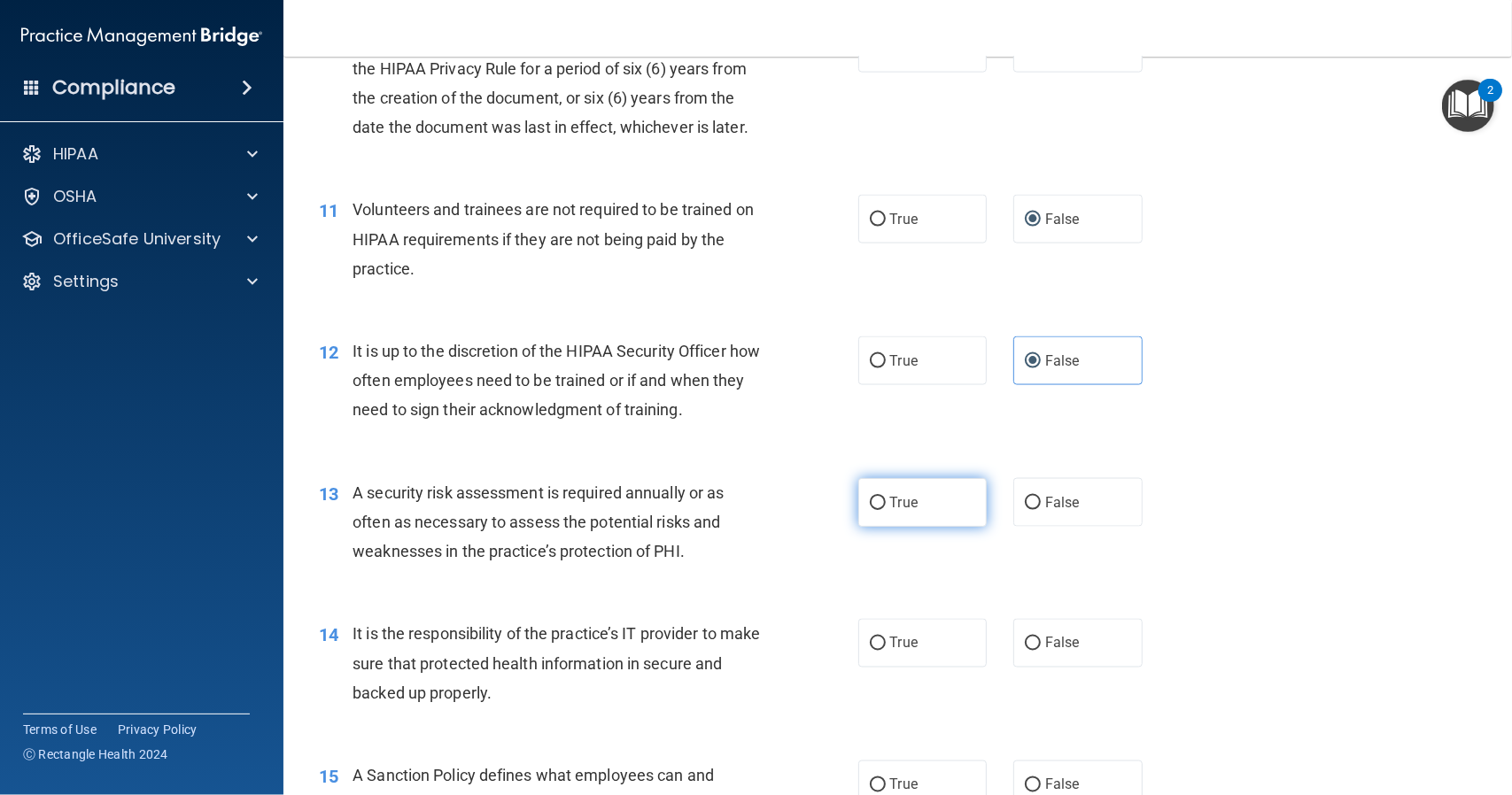
click at [873, 501] on input "True" at bounding box center [877, 503] width 16 height 13
radio input "true"
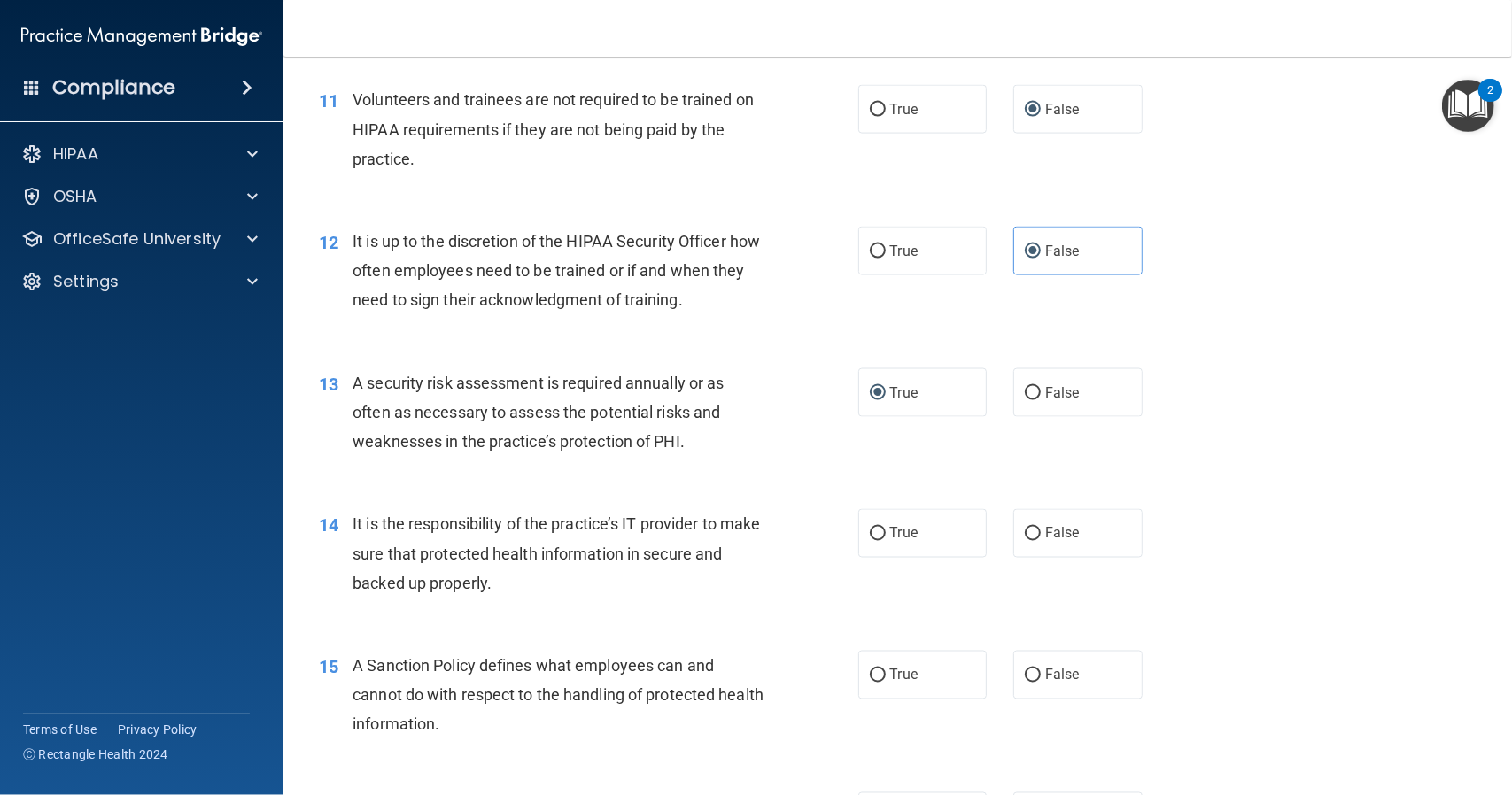
scroll to position [1859, 0]
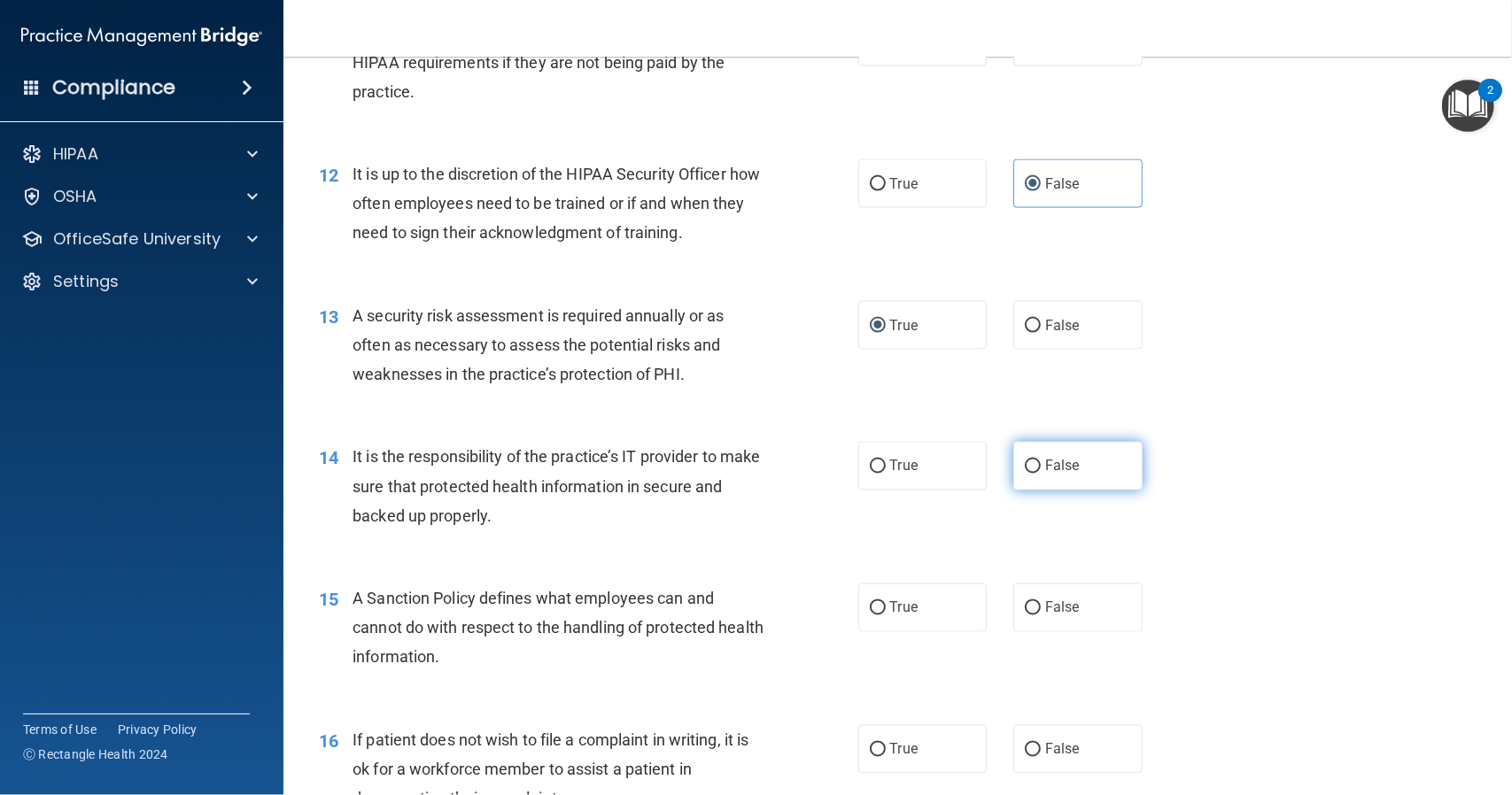
click at [1024, 464] on input "False" at bounding box center [1032, 467] width 16 height 13
radio input "true"
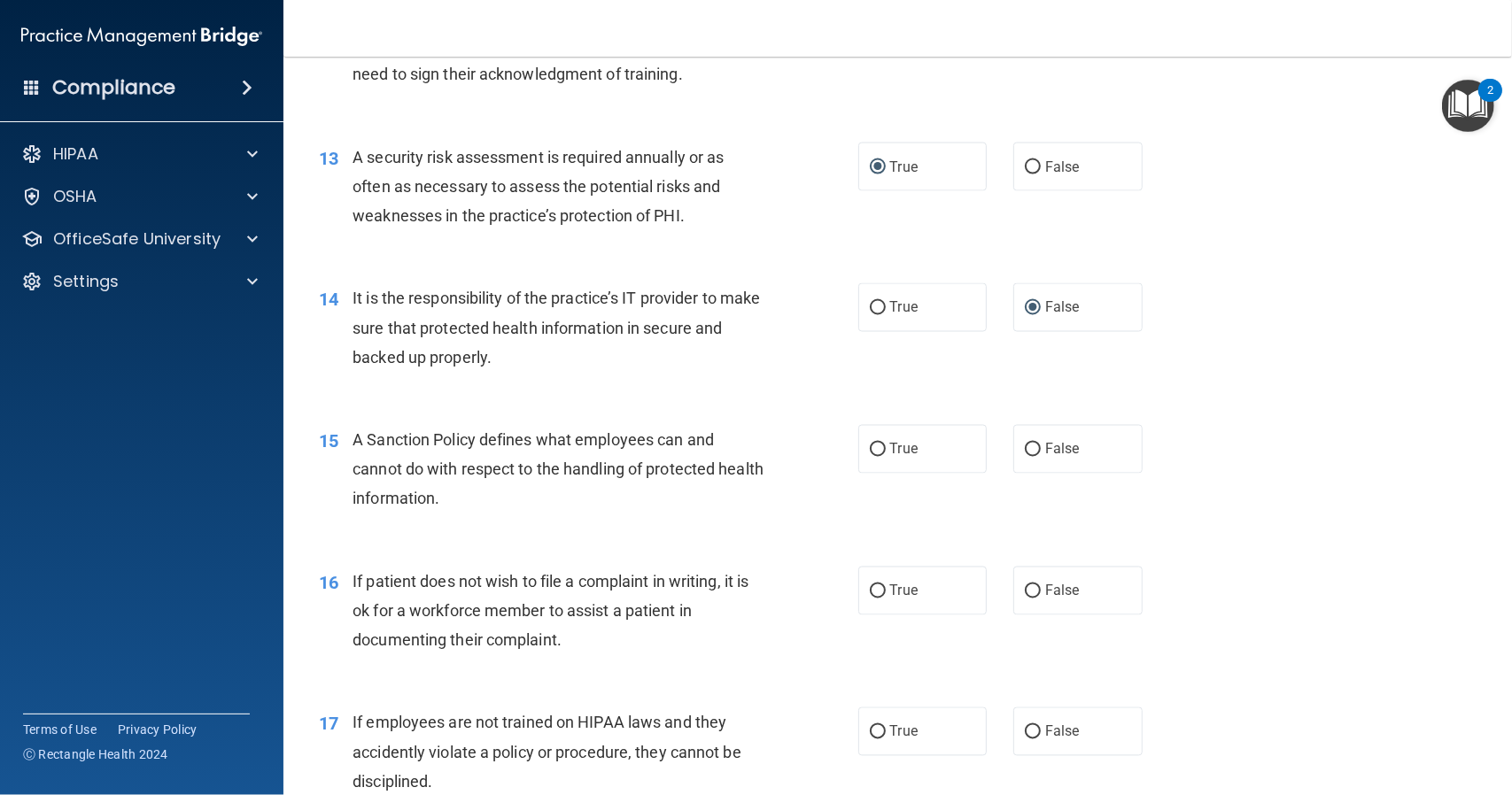
scroll to position [2036, 0]
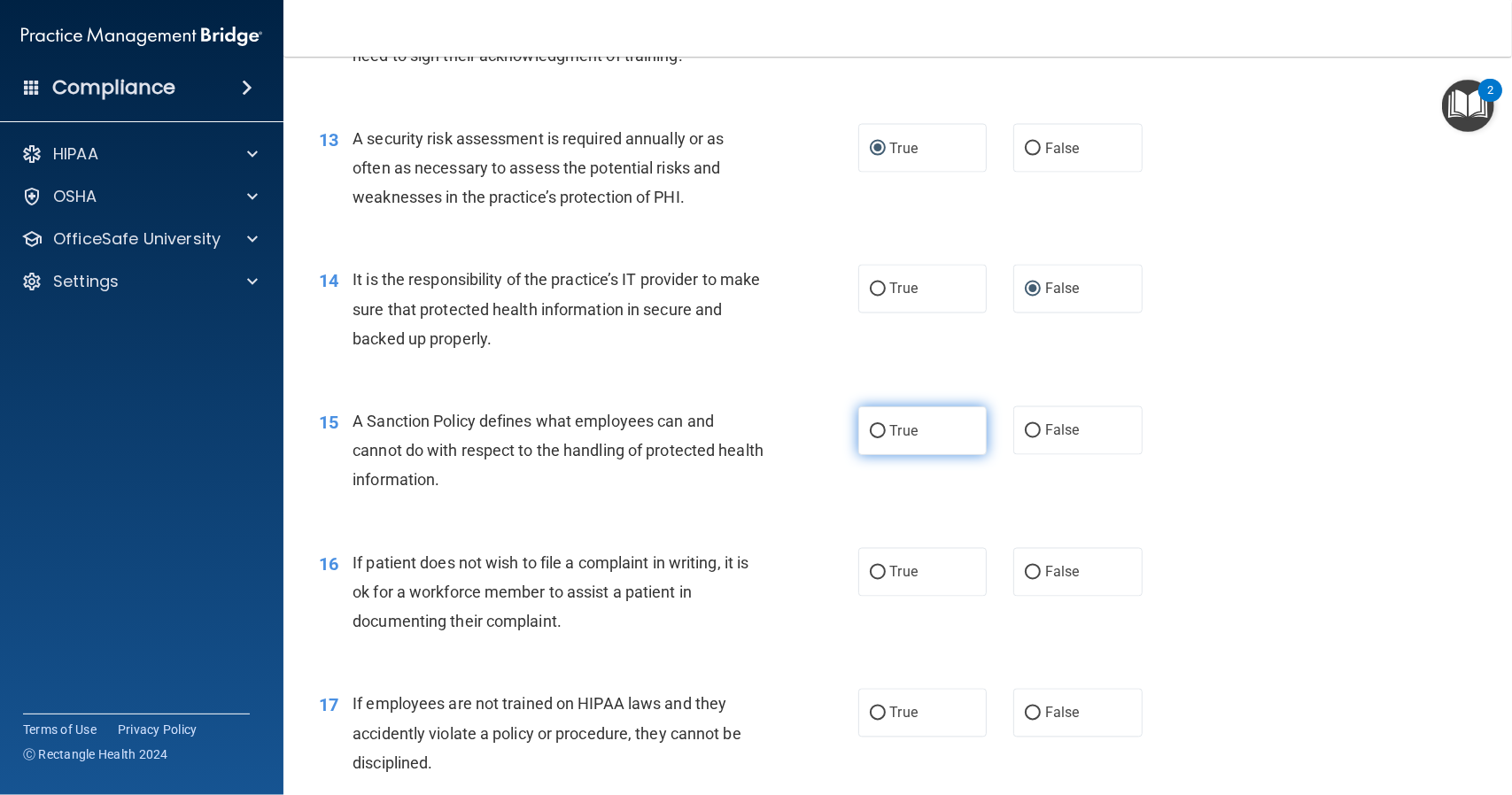
click at [870, 432] on input "True" at bounding box center [877, 432] width 16 height 13
radio input "true"
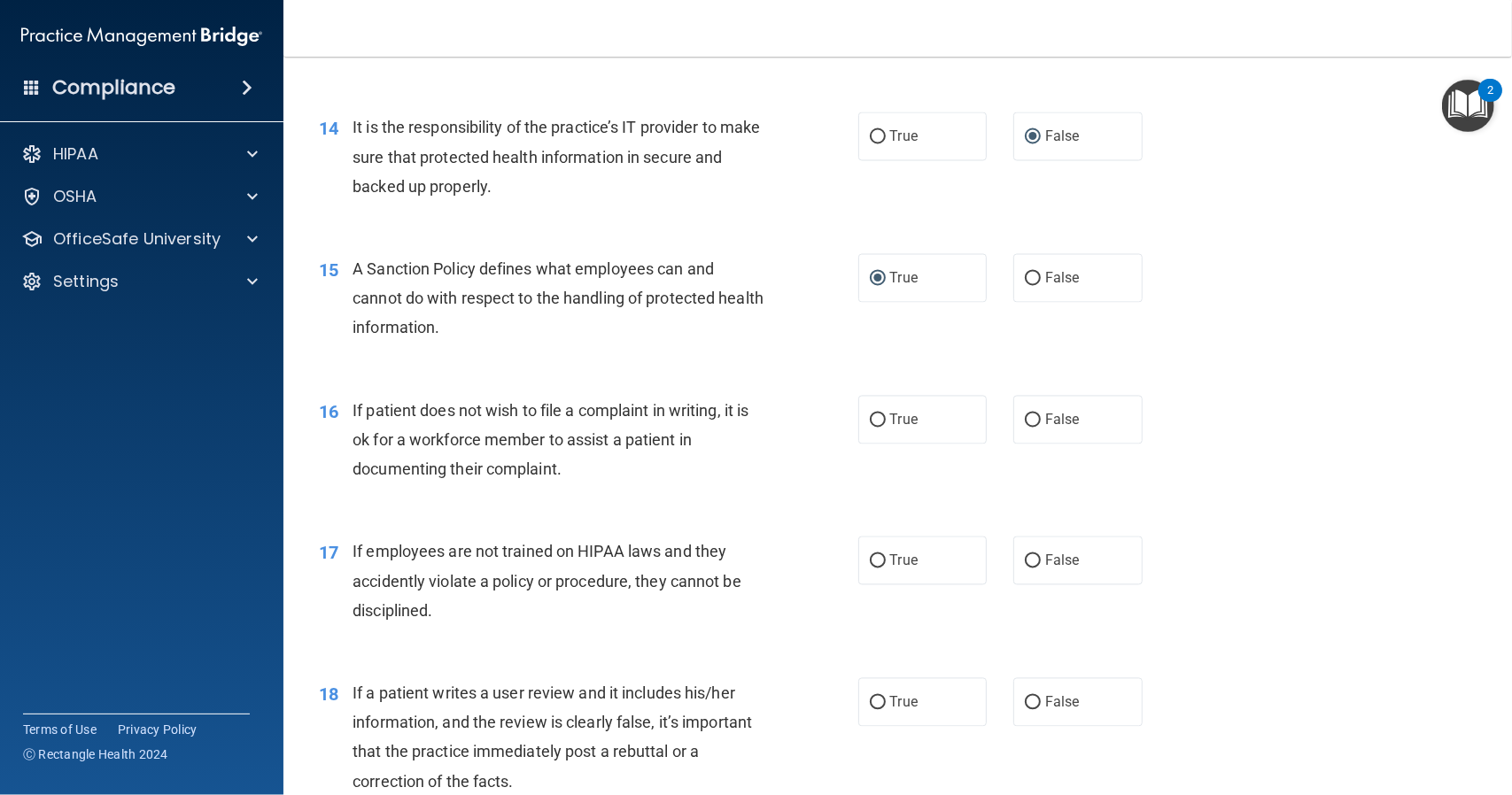
scroll to position [2214, 0]
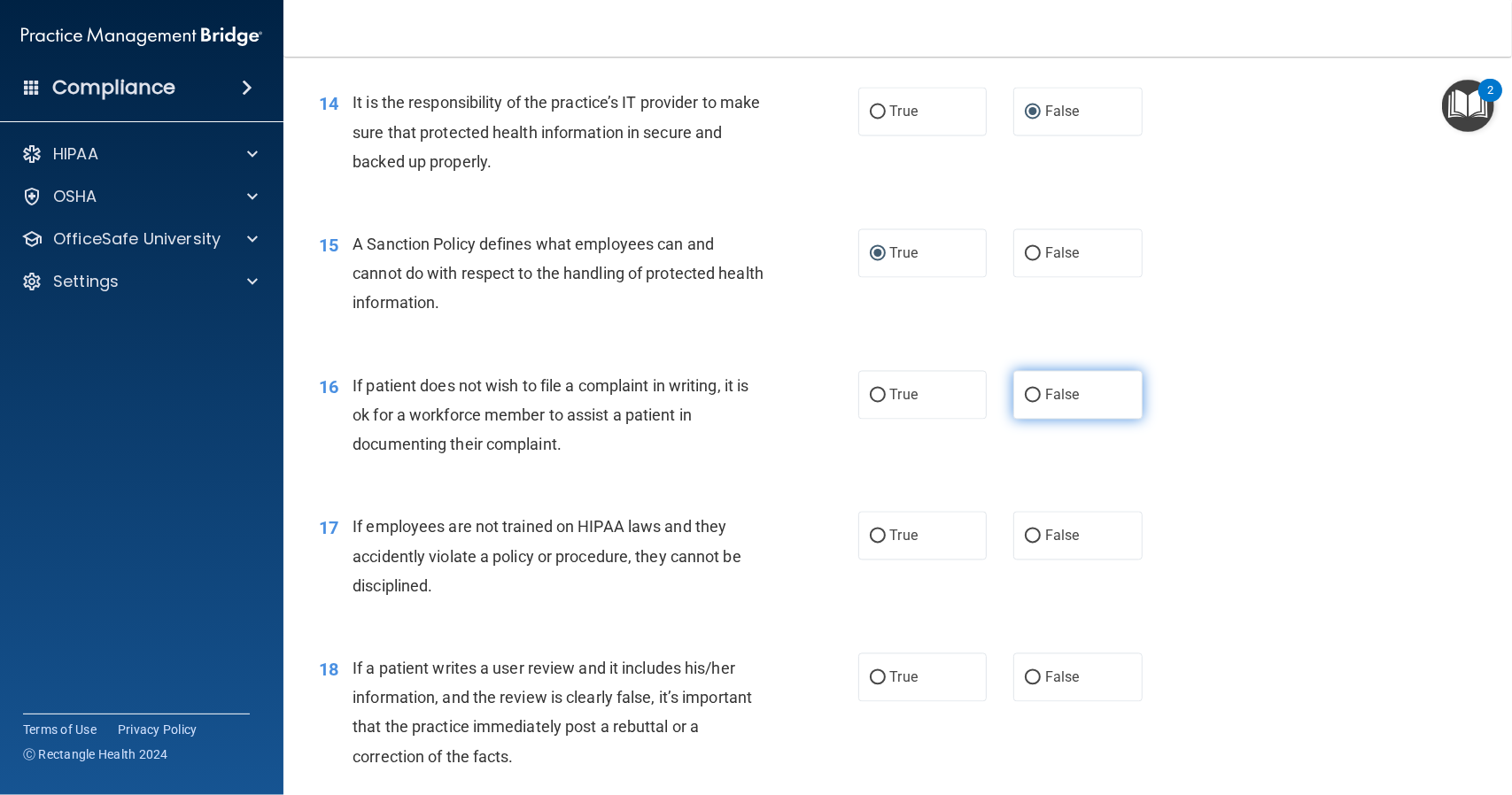
click at [1027, 397] on input "False" at bounding box center [1032, 396] width 16 height 13
radio input "true"
click at [860, 392] on label "True" at bounding box center [923, 395] width 130 height 48
click at [870, 392] on input "True" at bounding box center [877, 396] width 16 height 13
radio input "true"
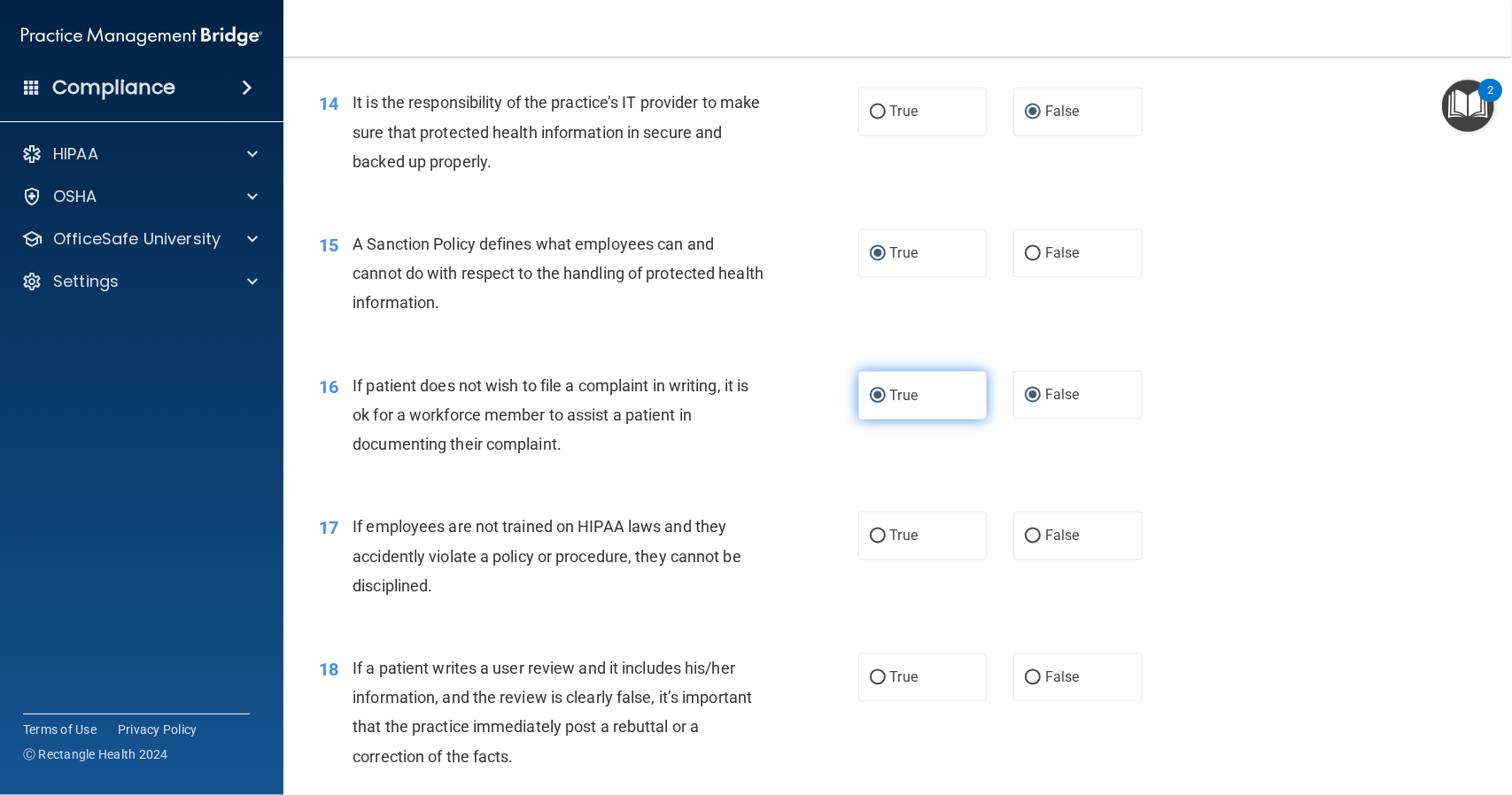
radio input "false"
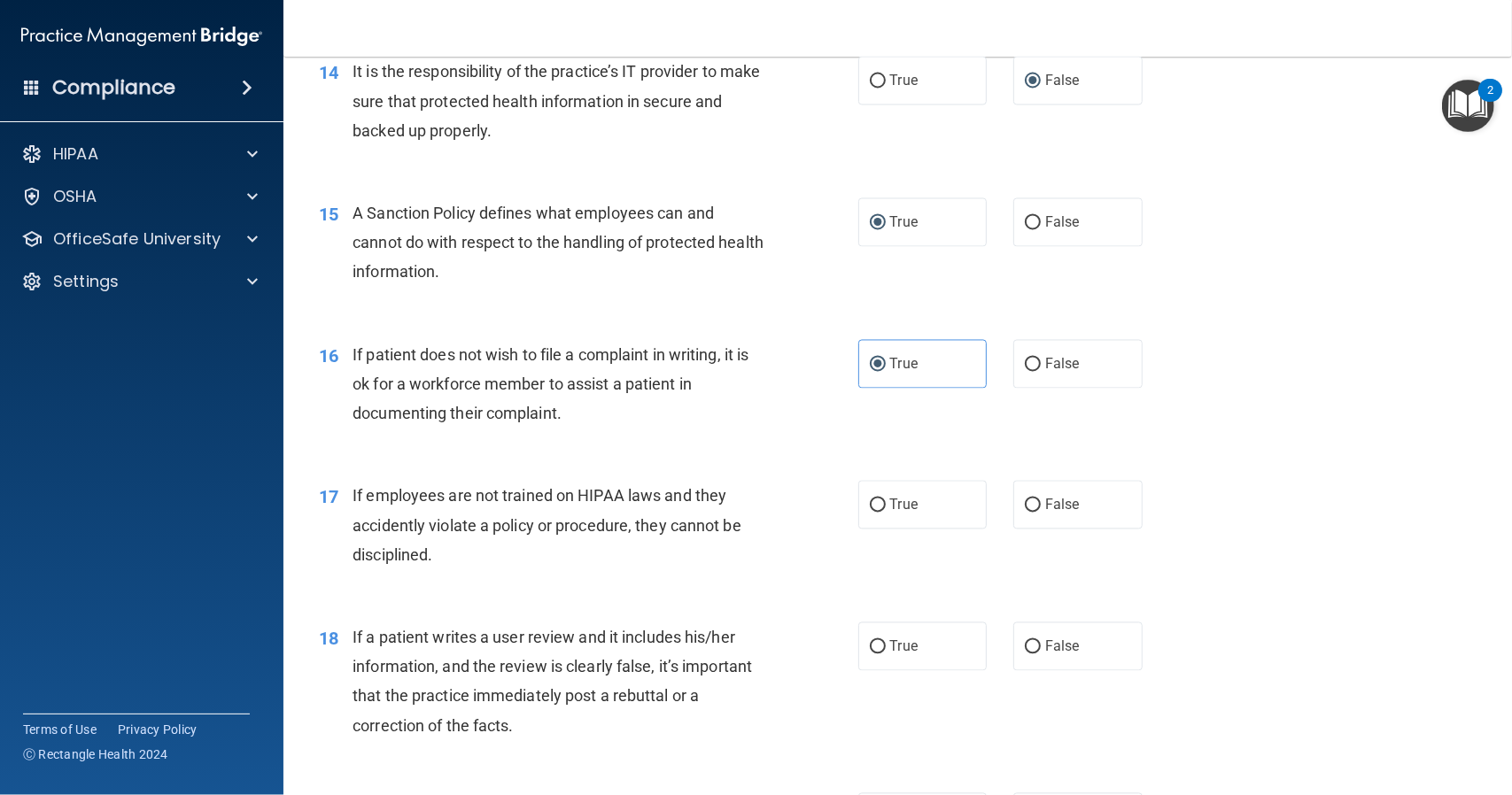
scroll to position [2302, 0]
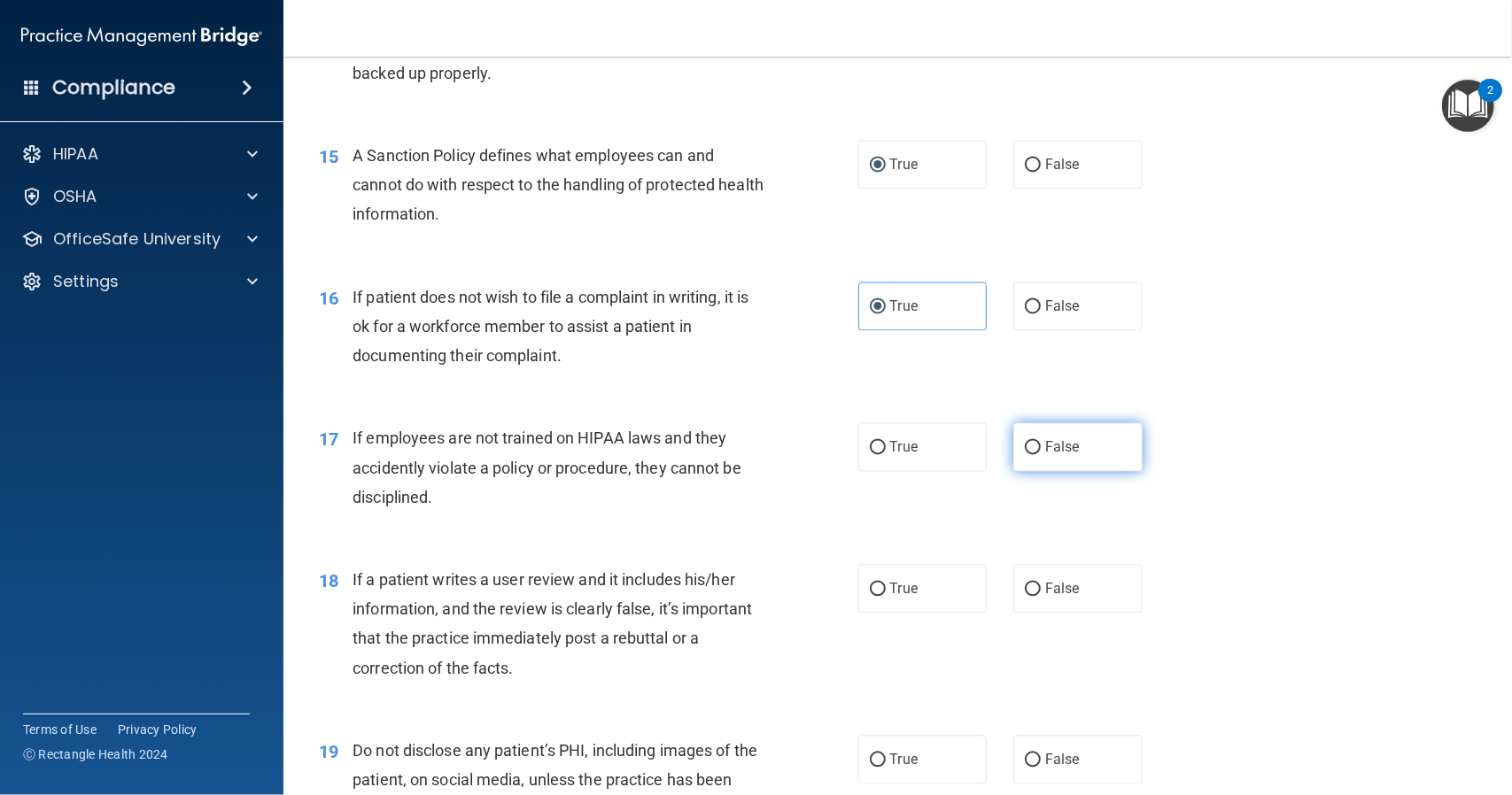
click at [1025, 444] on input "False" at bounding box center [1032, 448] width 16 height 13
radio input "true"
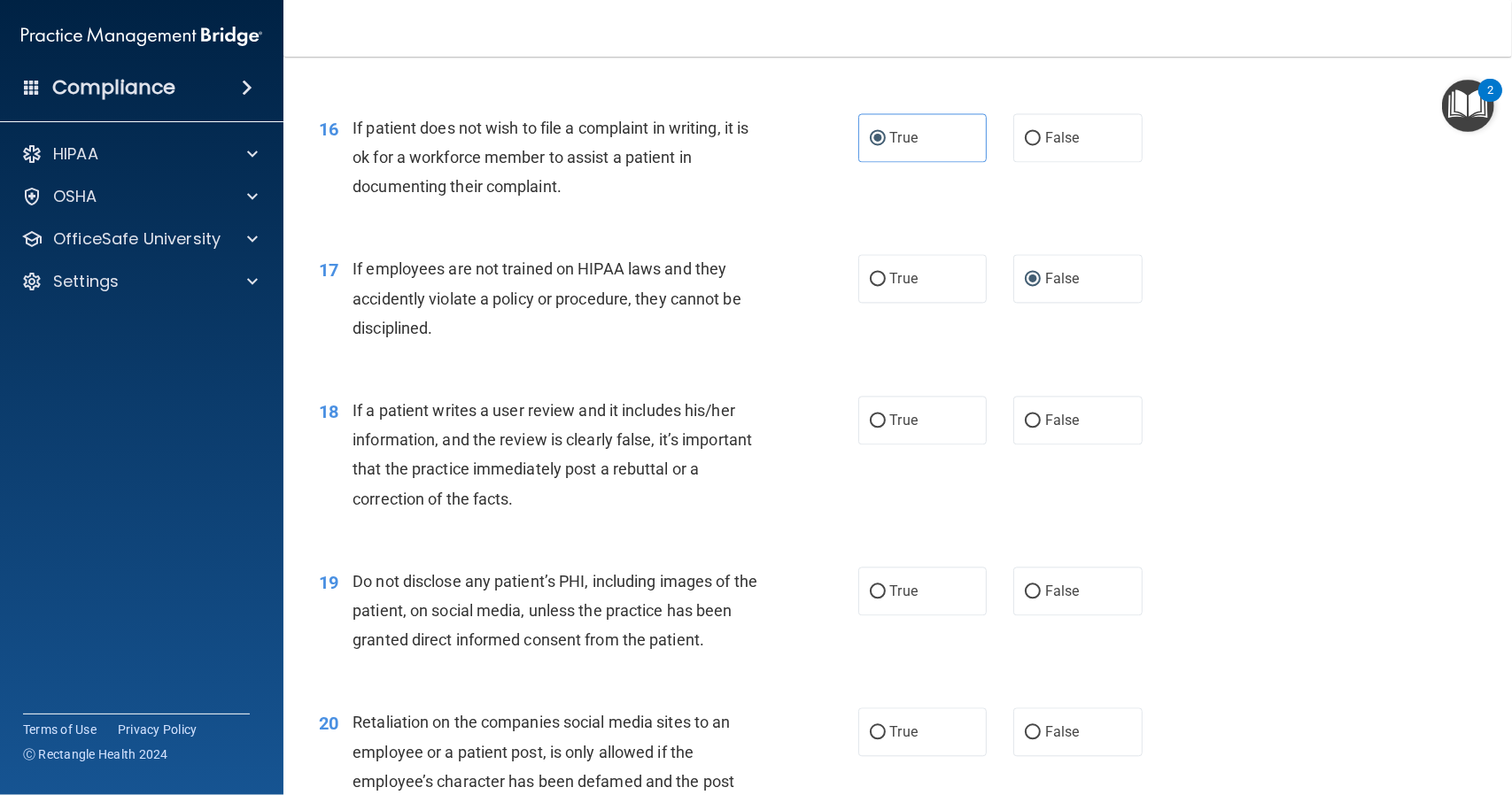
scroll to position [2479, 0]
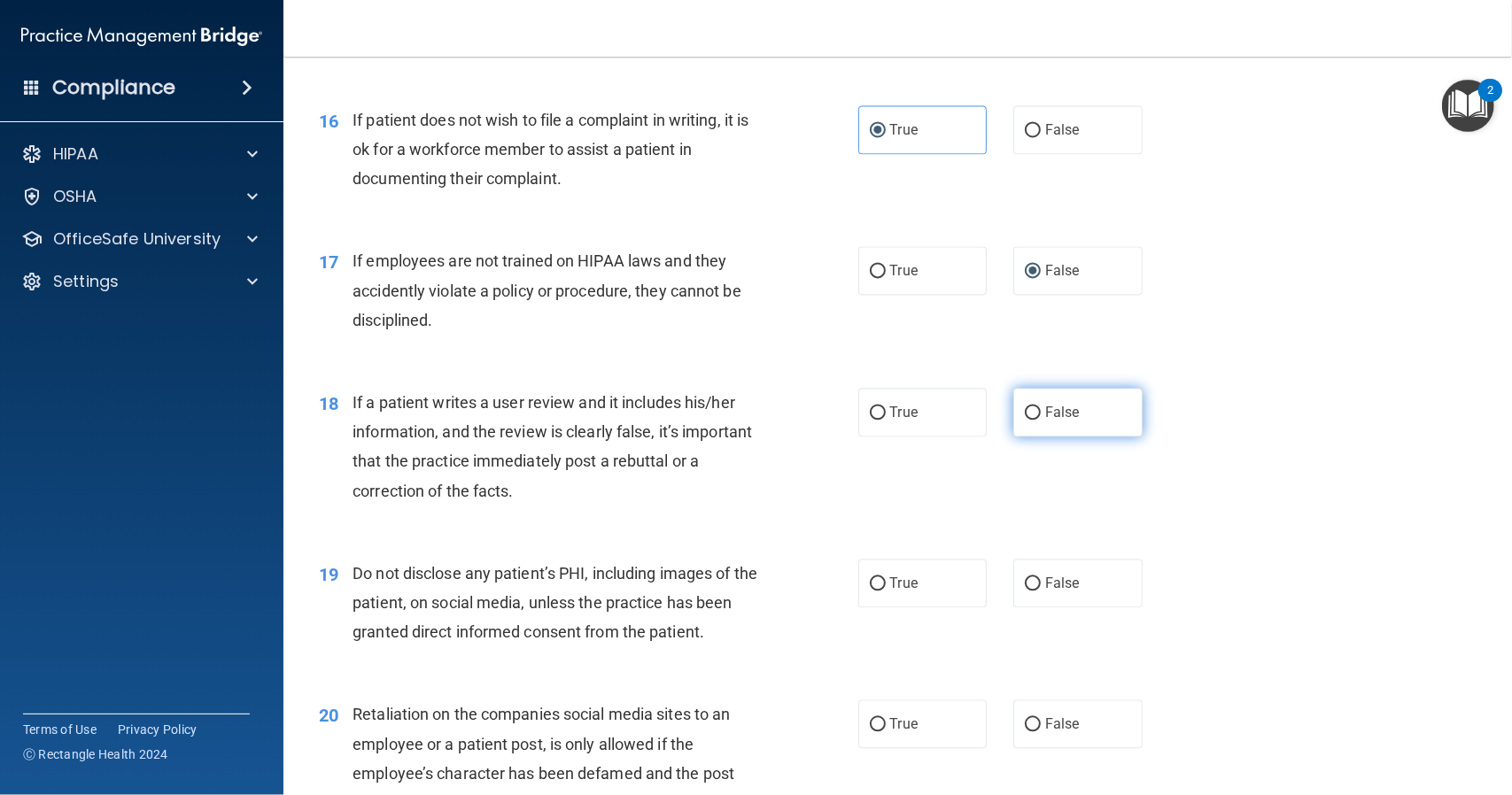
click at [1024, 412] on input "False" at bounding box center [1032, 413] width 16 height 13
radio input "true"
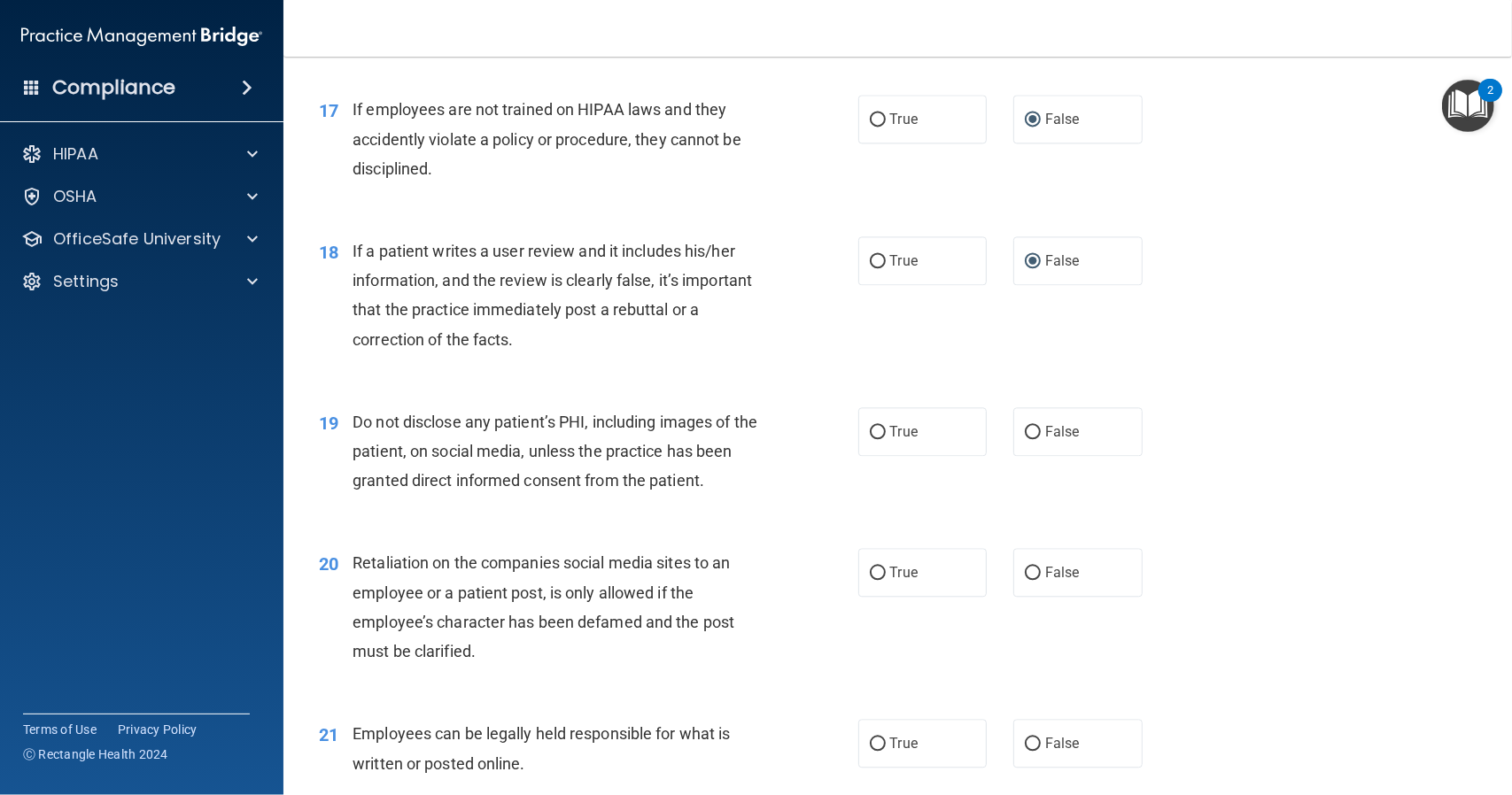
scroll to position [2656, 0]
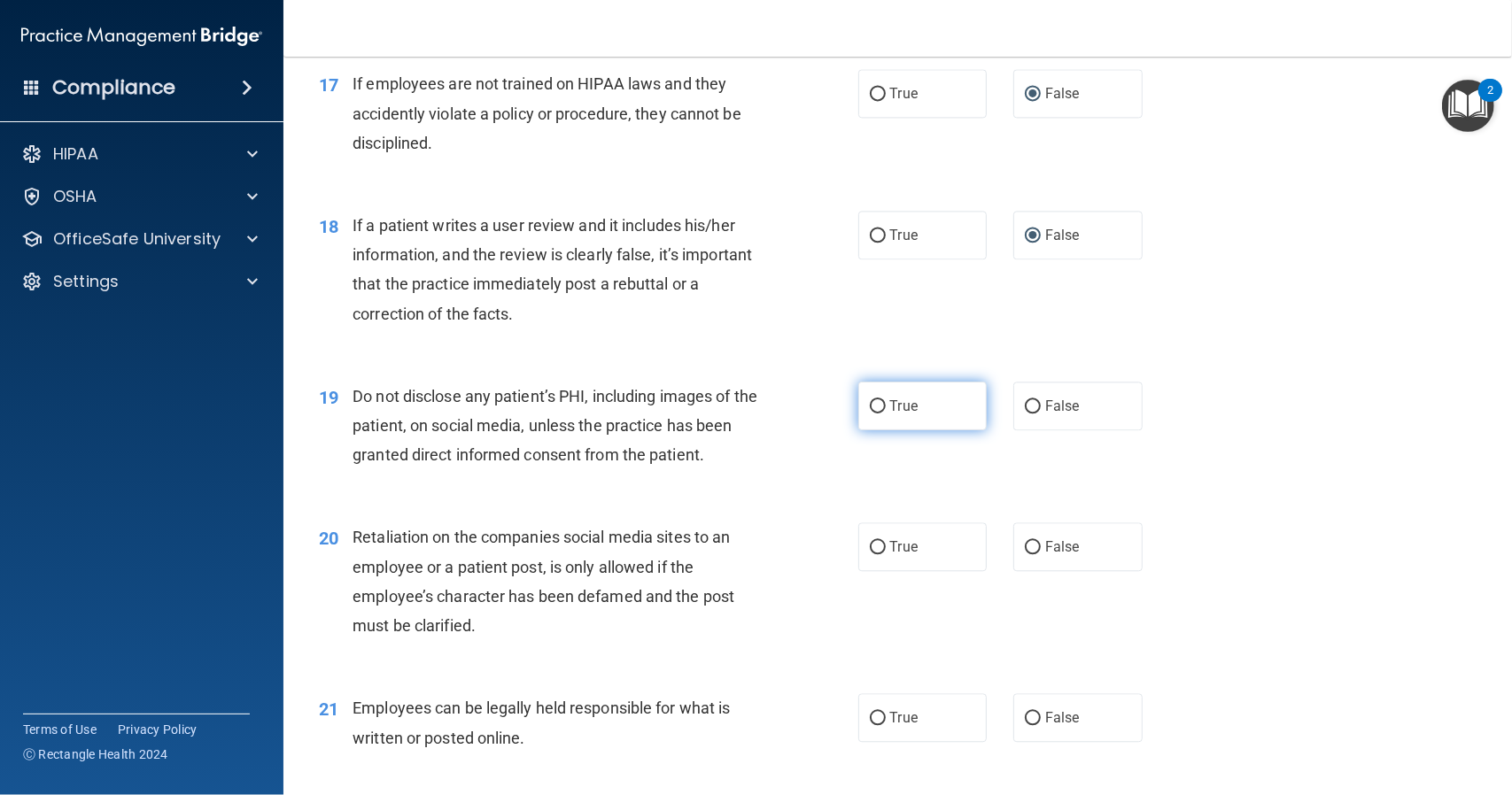
click at [873, 404] on input "True" at bounding box center [877, 406] width 16 height 13
radio input "true"
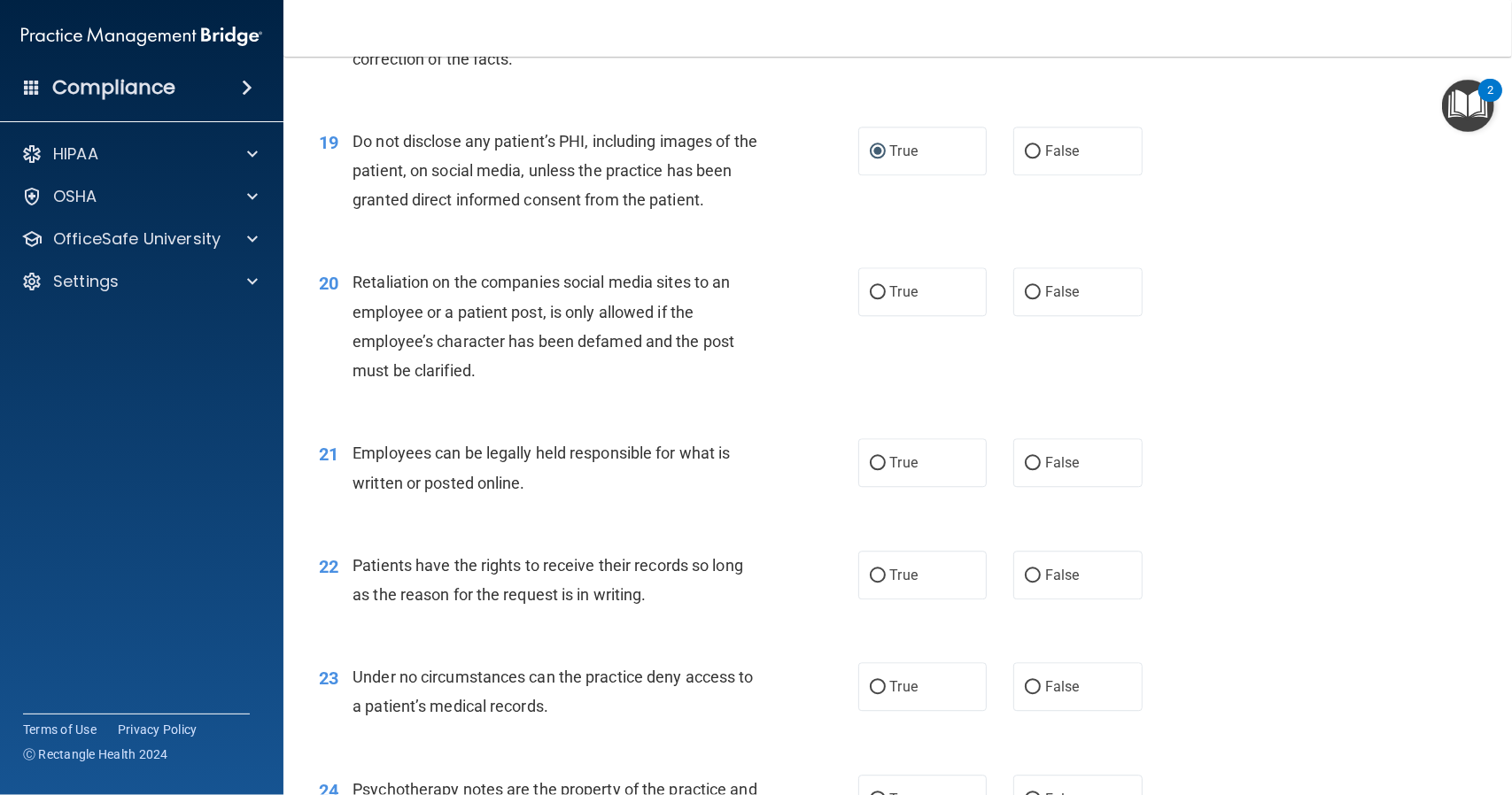
scroll to position [2922, 0]
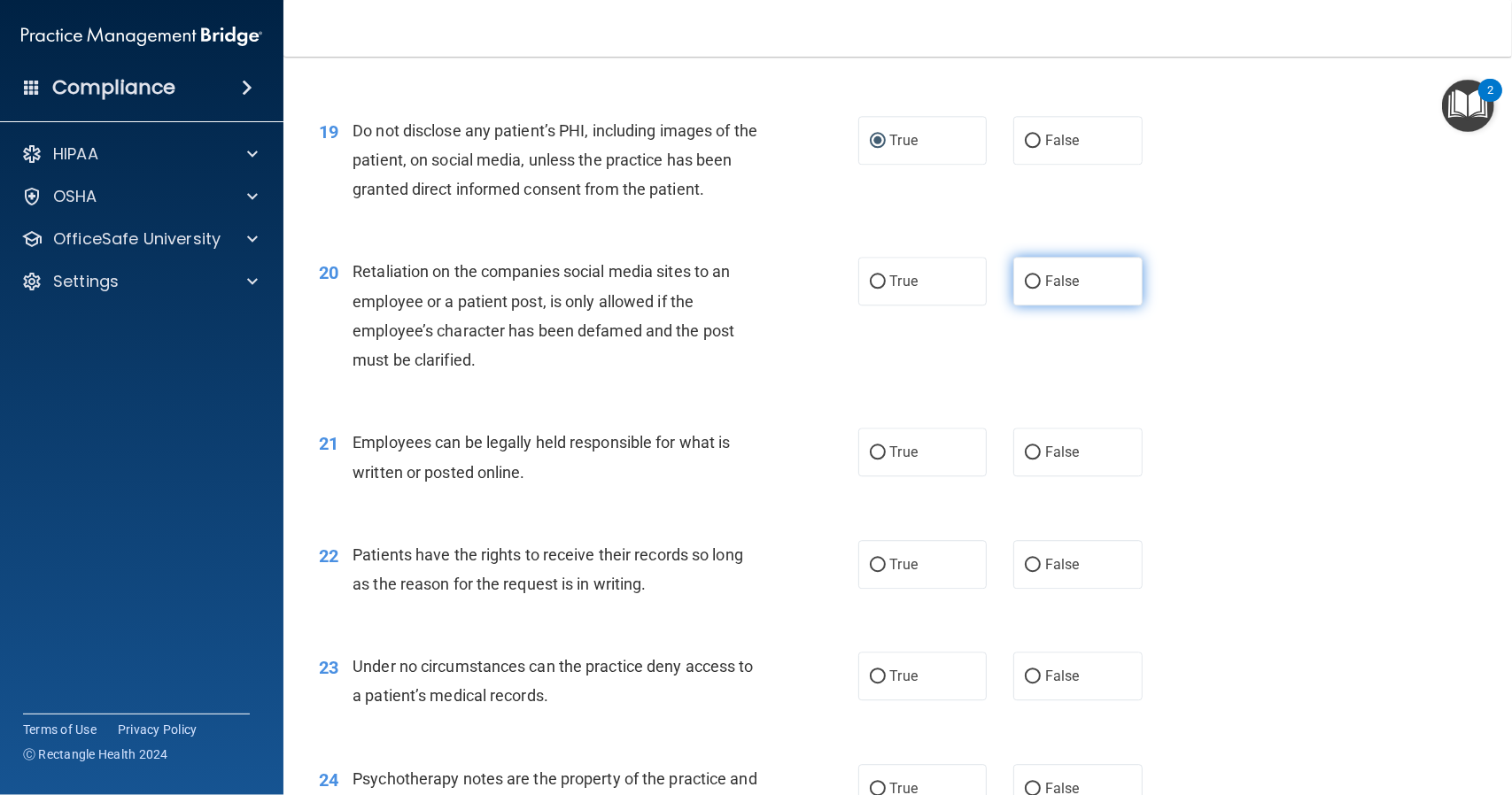
click at [1024, 277] on input "False" at bounding box center [1032, 281] width 16 height 13
radio input "true"
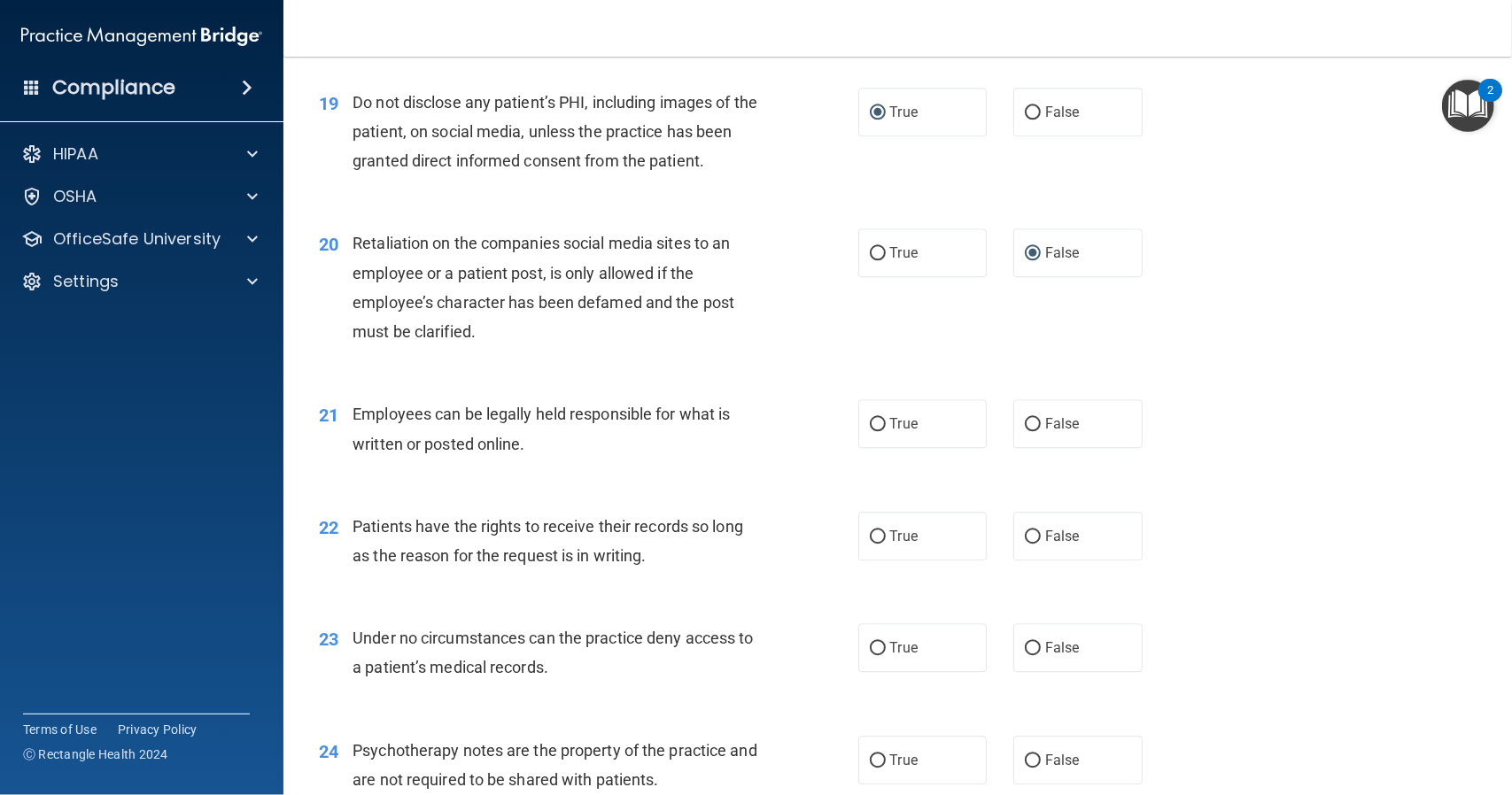
scroll to position [3010, 0]
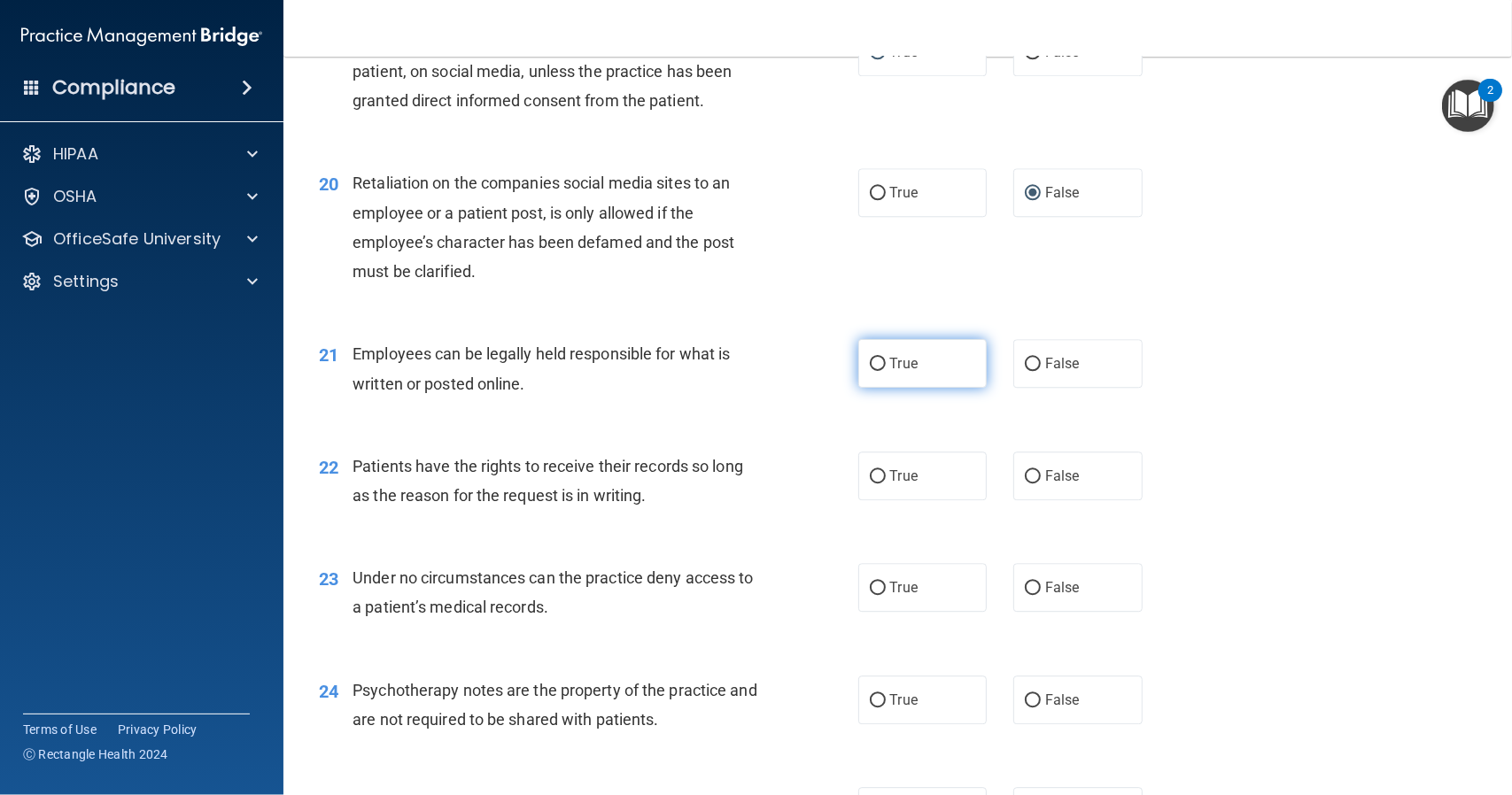
click at [871, 365] on input "True" at bounding box center [877, 364] width 16 height 13
radio input "true"
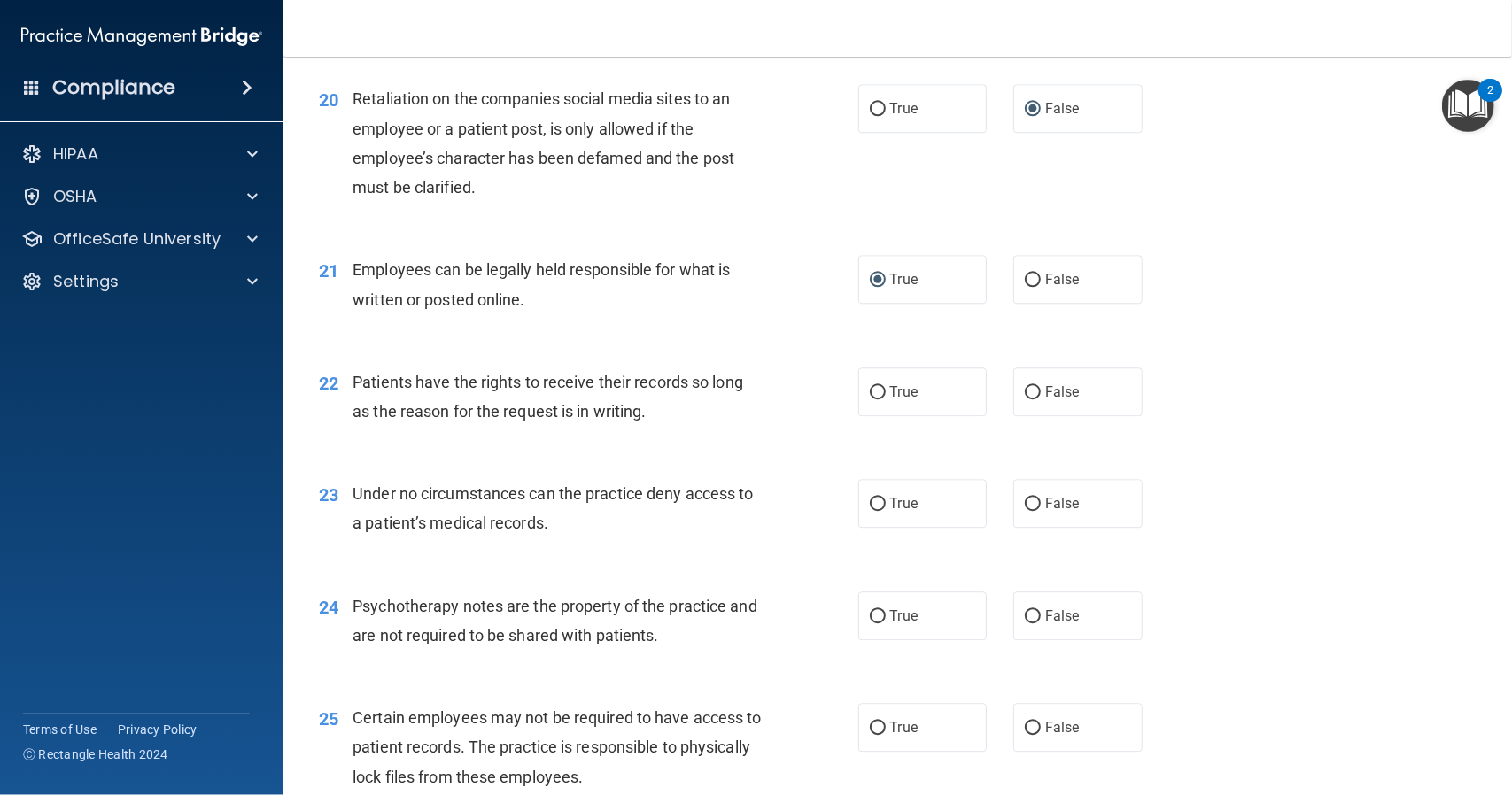
scroll to position [3099, 0]
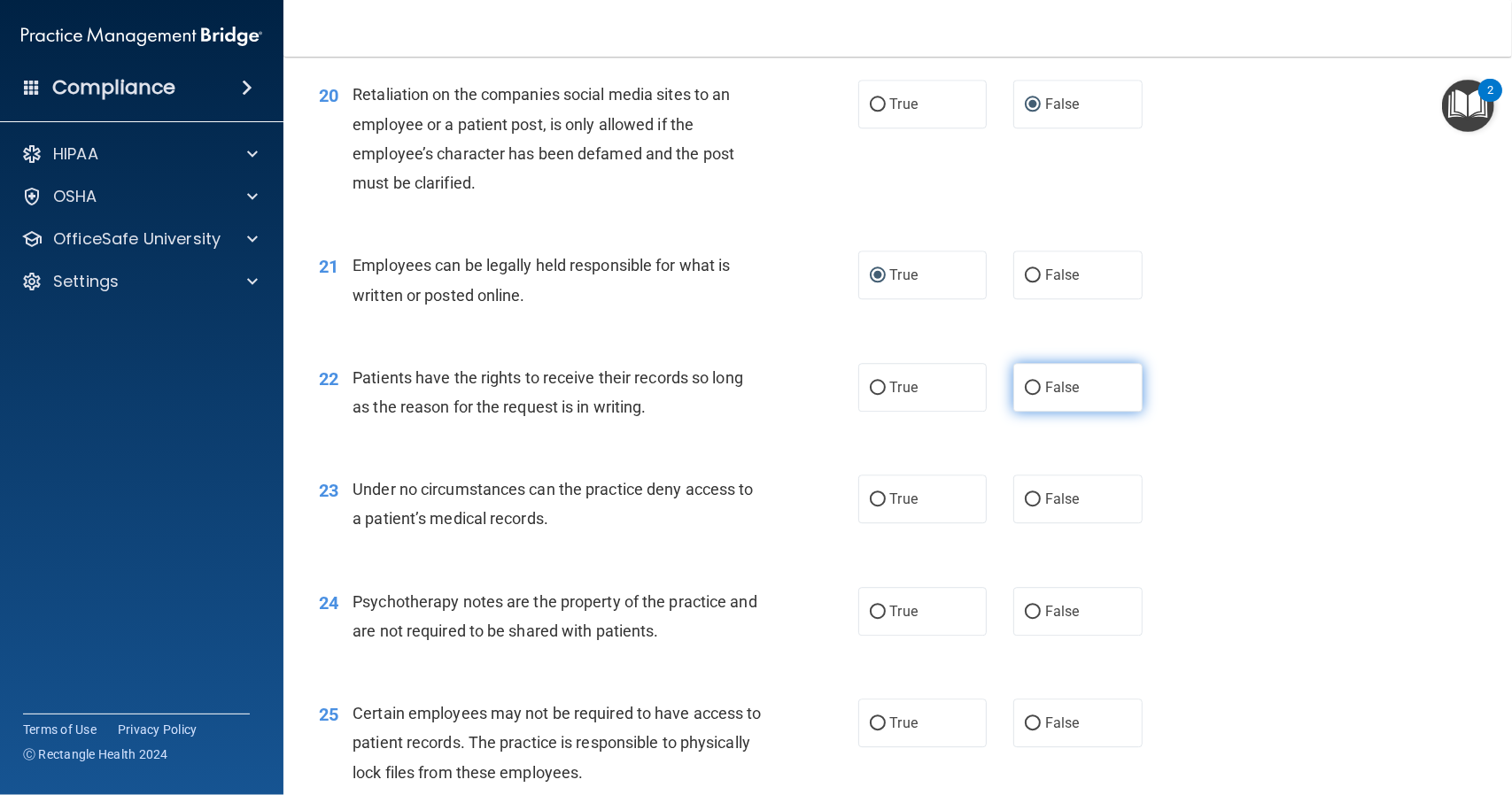
click at [1024, 385] on input "False" at bounding box center [1032, 388] width 16 height 13
radio input "true"
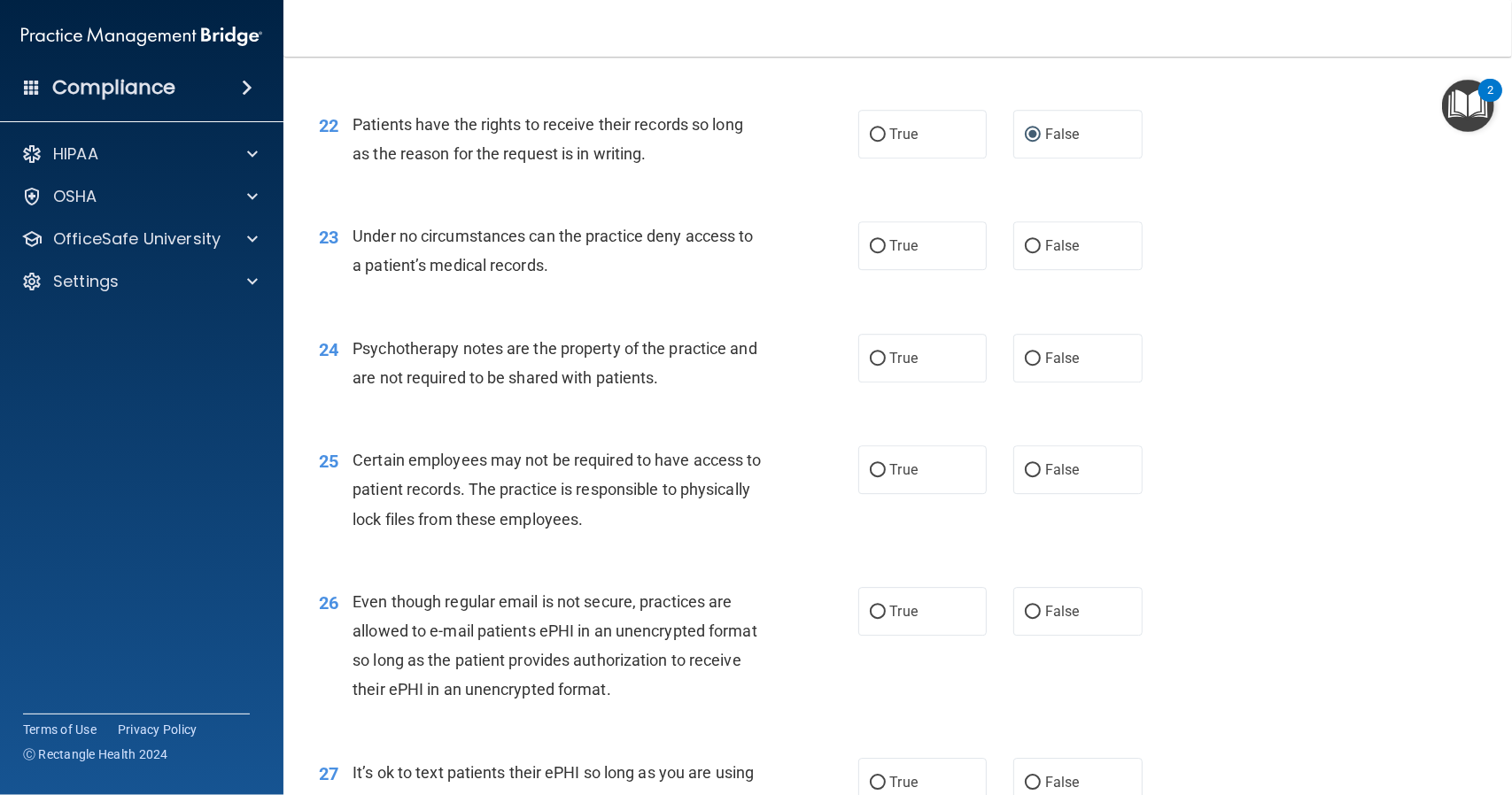
scroll to position [3365, 0]
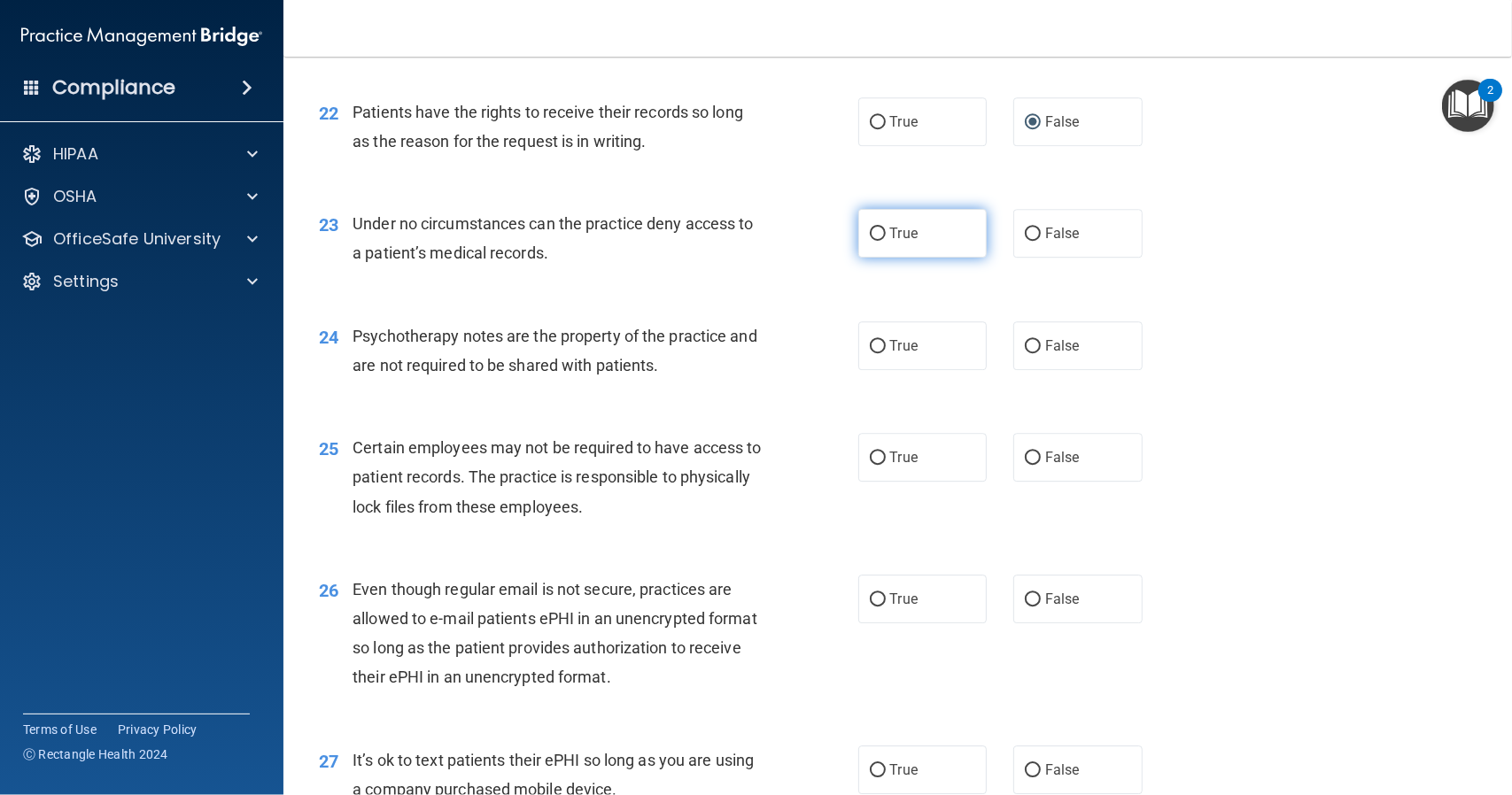
click at [870, 230] on input "True" at bounding box center [877, 234] width 16 height 13
radio input "true"
click at [1027, 235] on input "False" at bounding box center [1032, 234] width 16 height 13
radio input "true"
radio input "false"
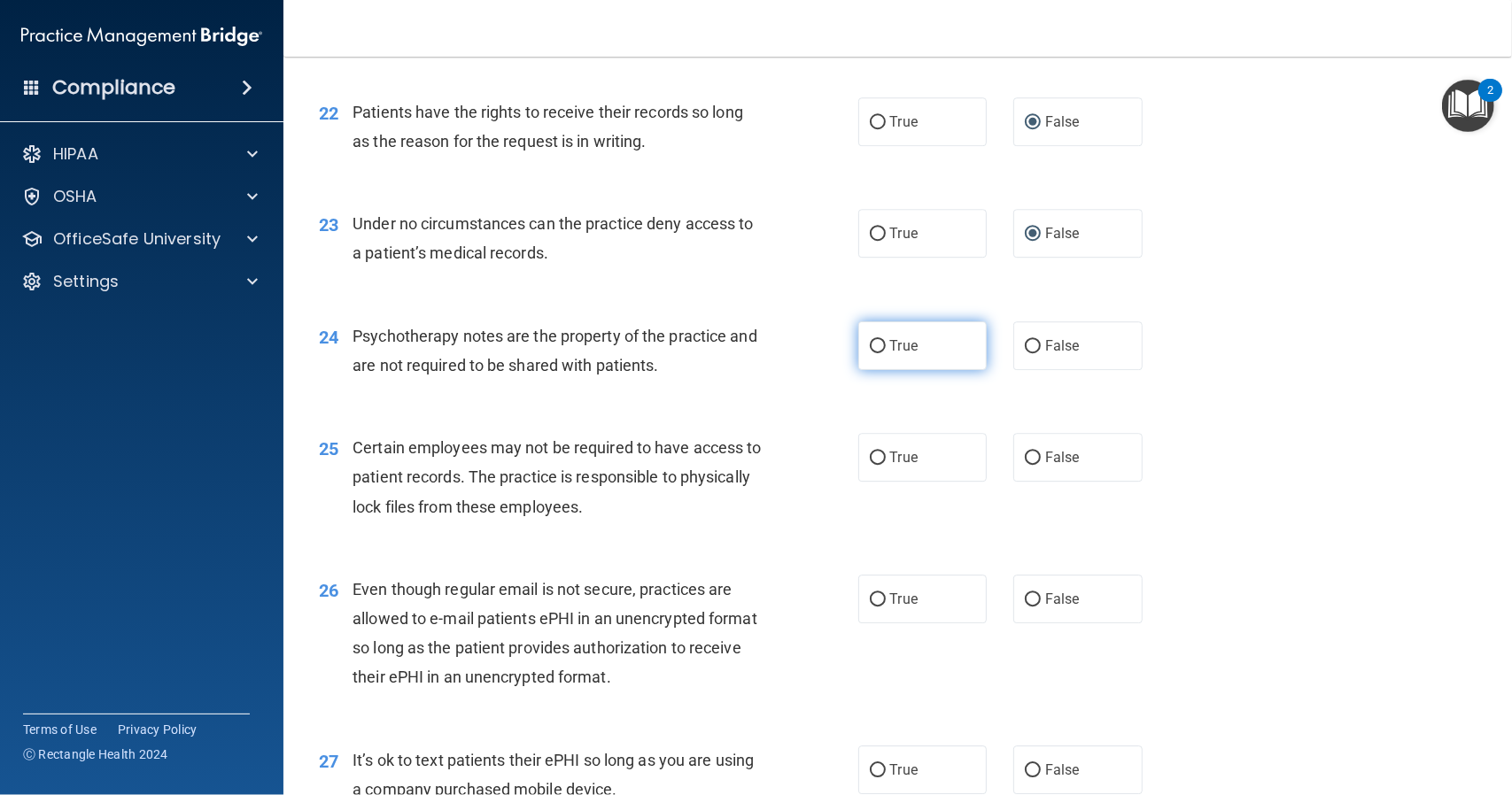
click at [872, 347] on input "True" at bounding box center [877, 347] width 16 height 13
radio input "true"
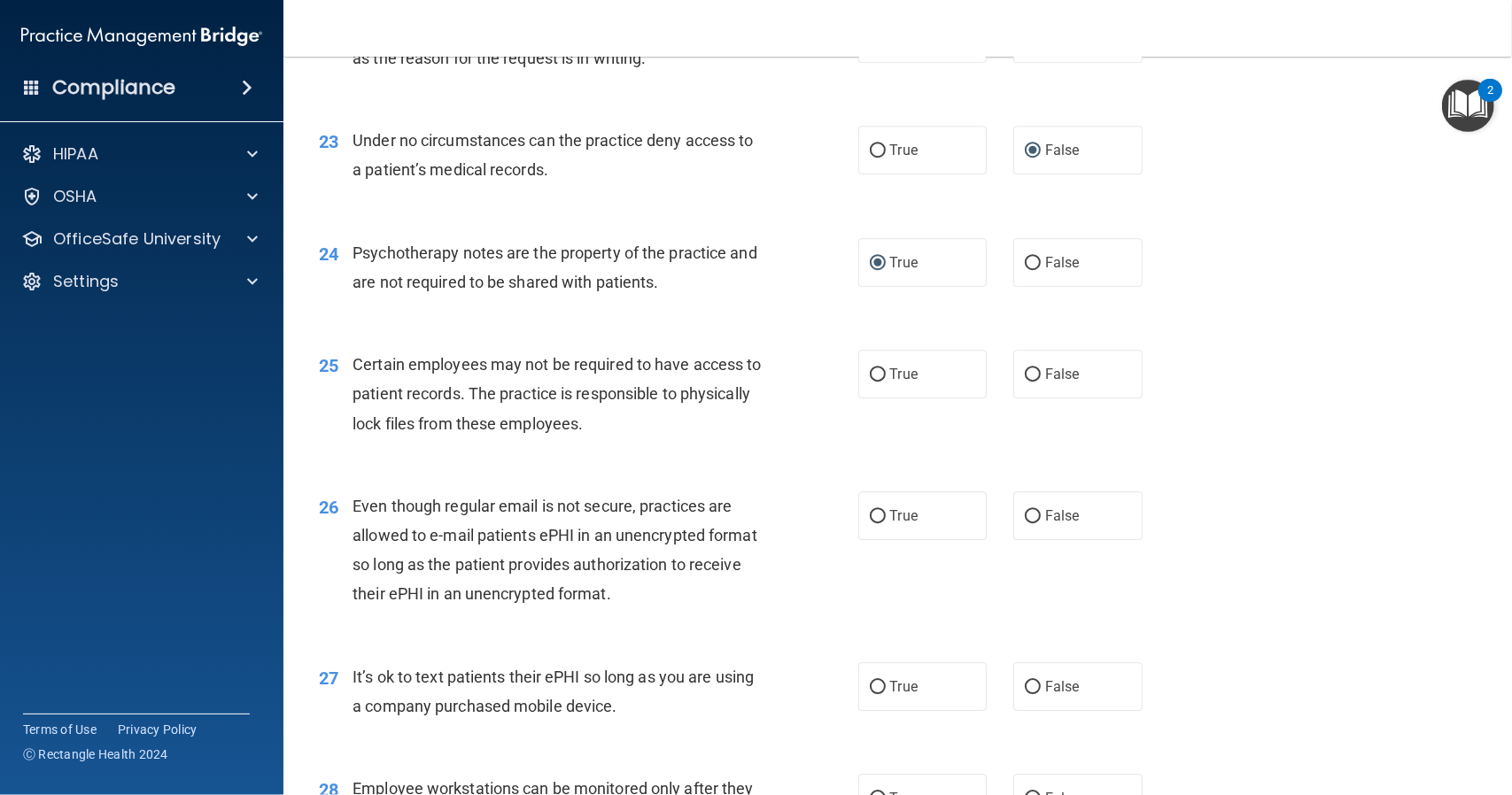
scroll to position [3453, 0]
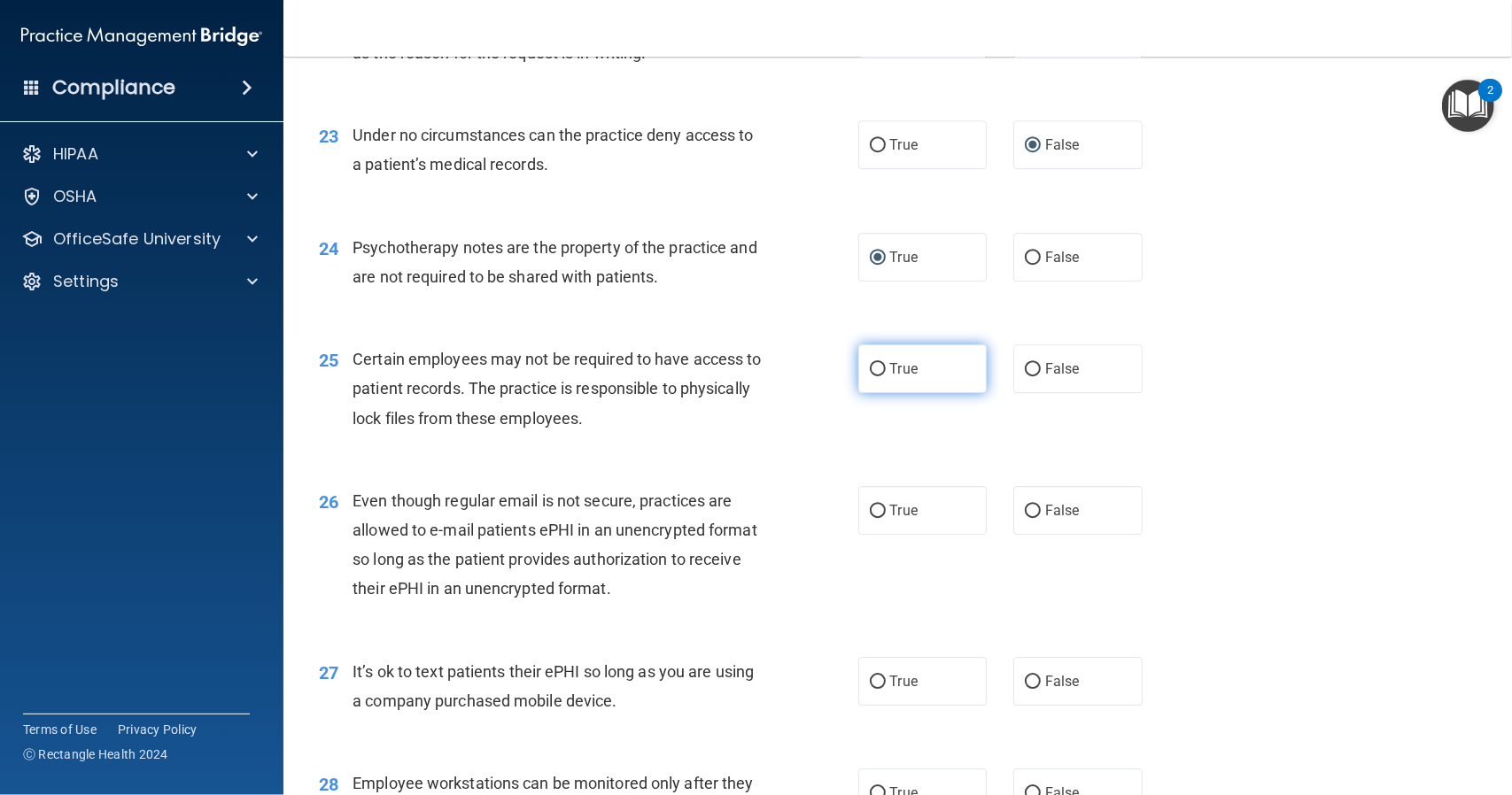
click at [873, 369] on input "True" at bounding box center [877, 370] width 16 height 13
radio input "true"
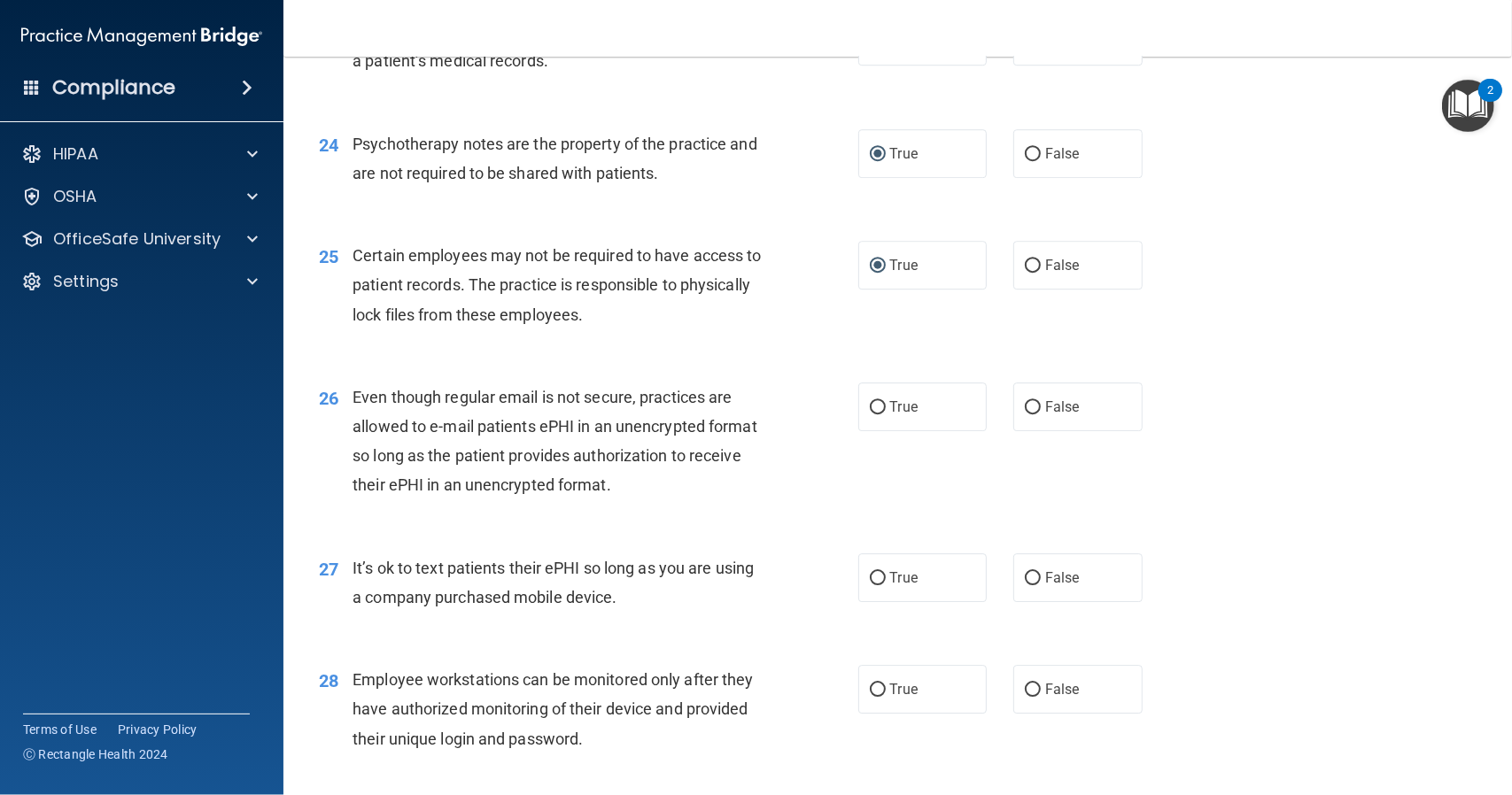
scroll to position [3630, 0]
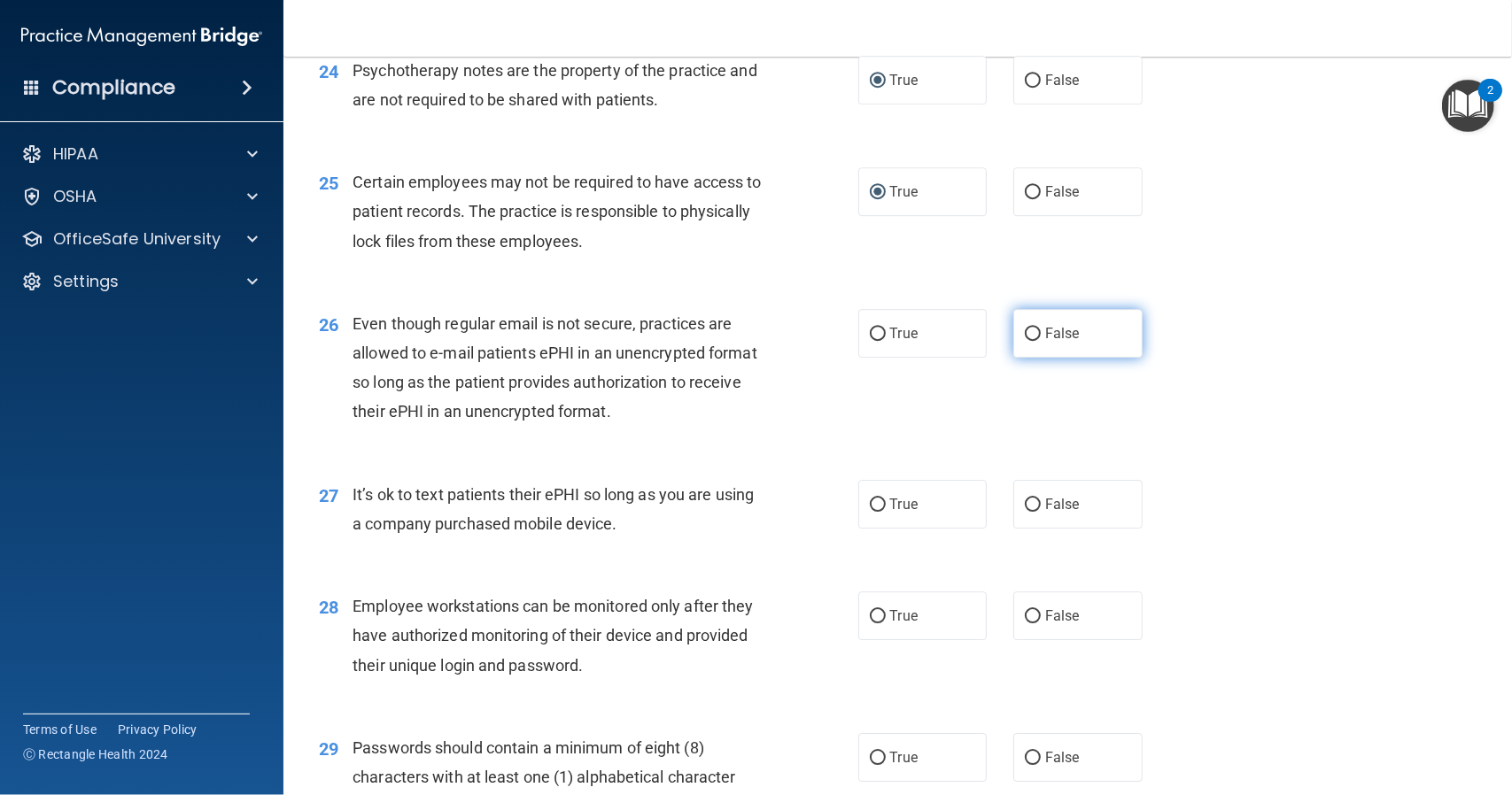
click at [1024, 336] on input "False" at bounding box center [1032, 335] width 16 height 13
radio input "true"
click at [870, 335] on input "True" at bounding box center [877, 335] width 16 height 13
radio input "true"
radio input "false"
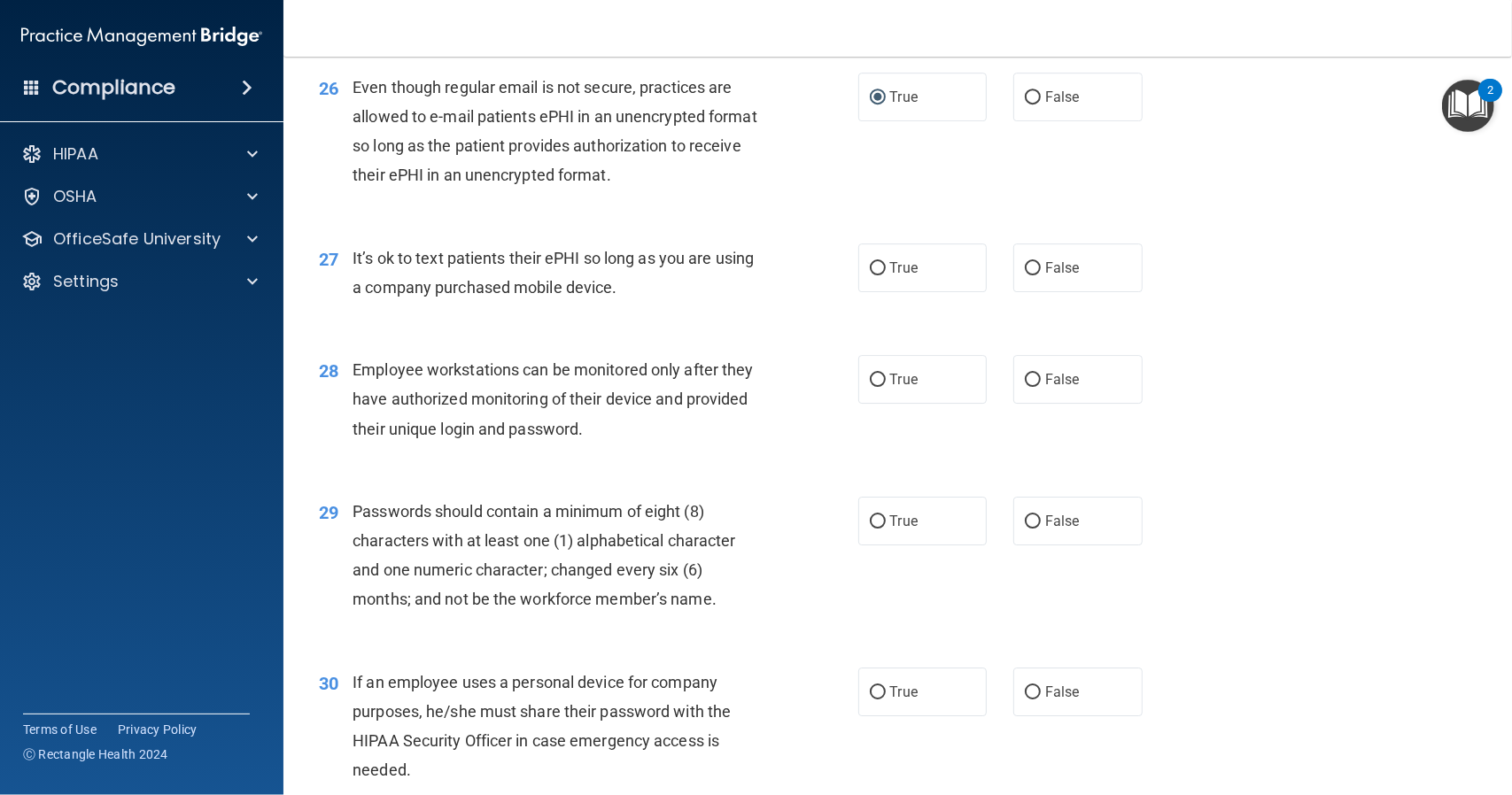
scroll to position [3896, 0]
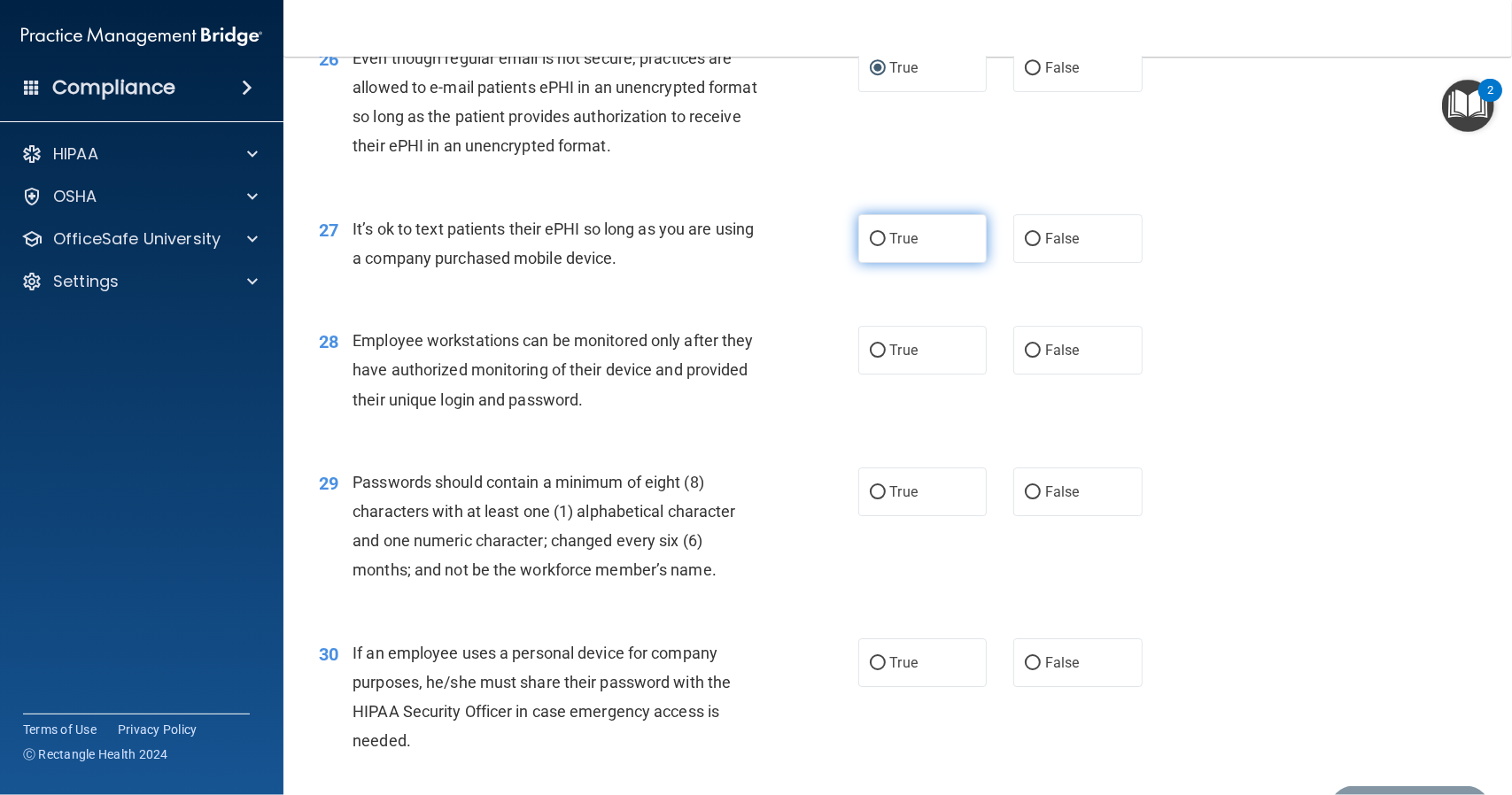
click at [872, 235] on input "True" at bounding box center [877, 240] width 16 height 13
radio input "true"
click at [1026, 240] on input "False" at bounding box center [1032, 240] width 16 height 13
radio input "true"
radio input "false"
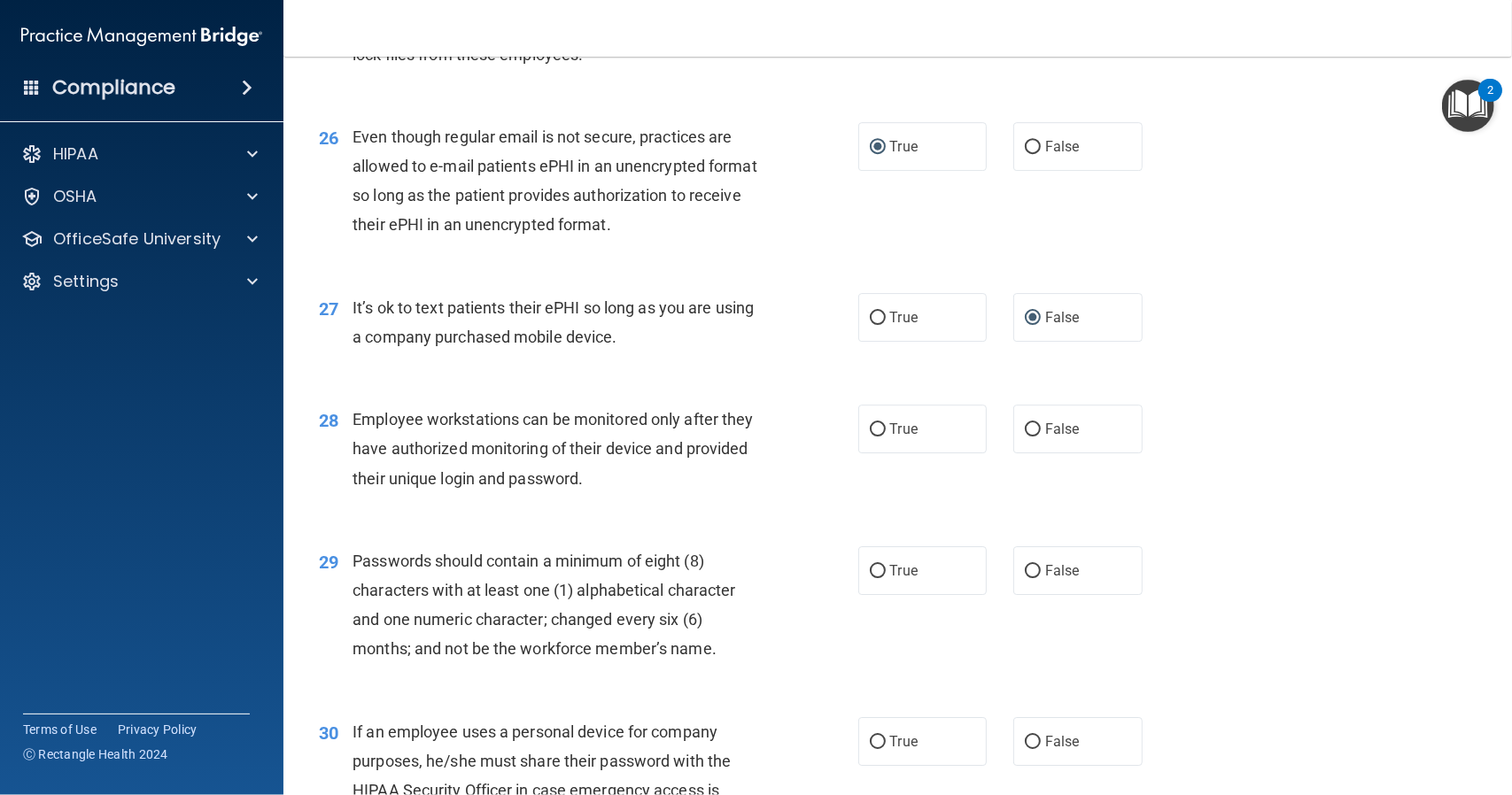
scroll to position [3807, 0]
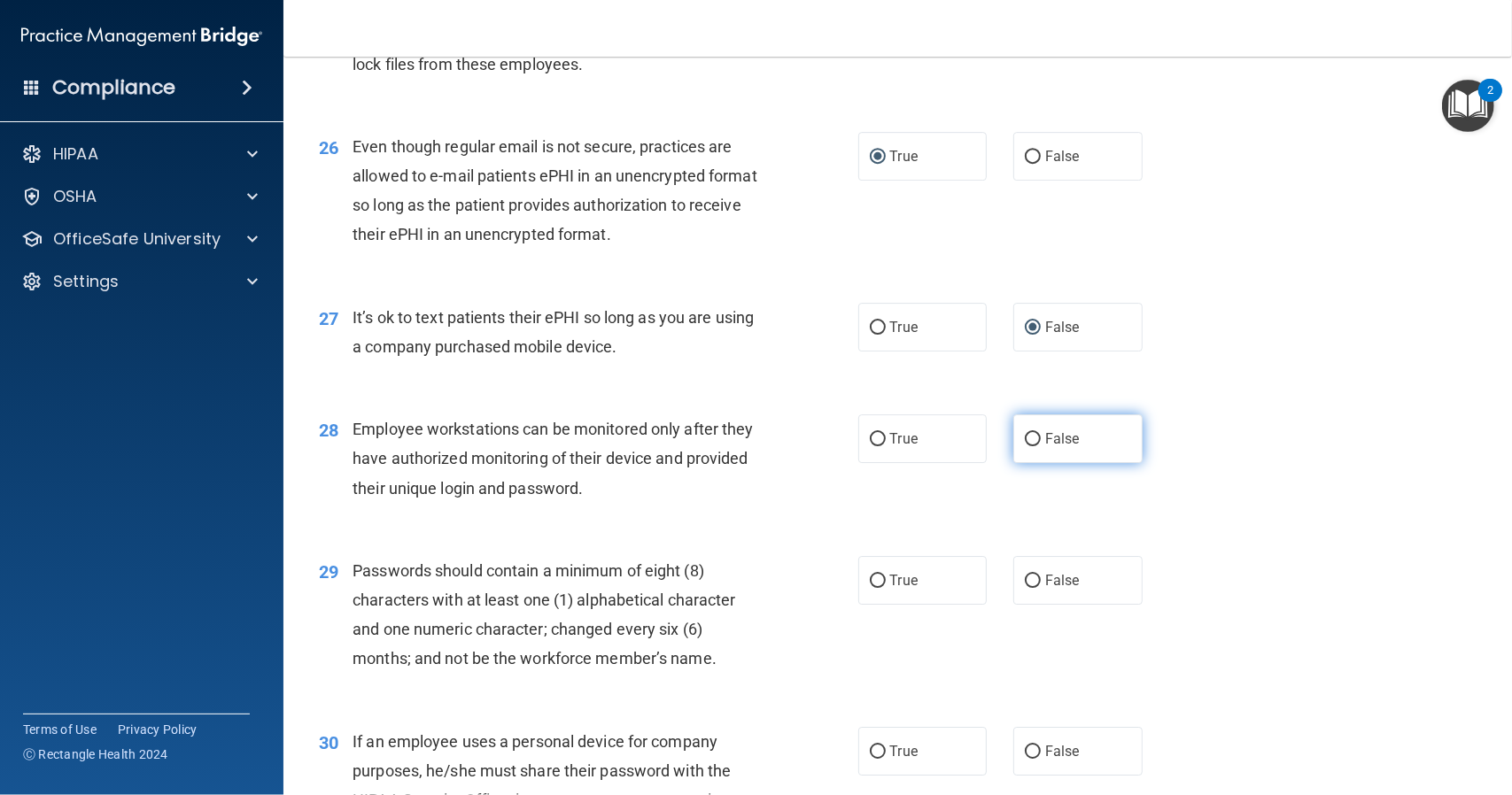
click at [1045, 439] on span "False" at bounding box center [1062, 439] width 34 height 17
click at [1038, 439] on input "False" at bounding box center [1032, 440] width 16 height 13
radio input "true"
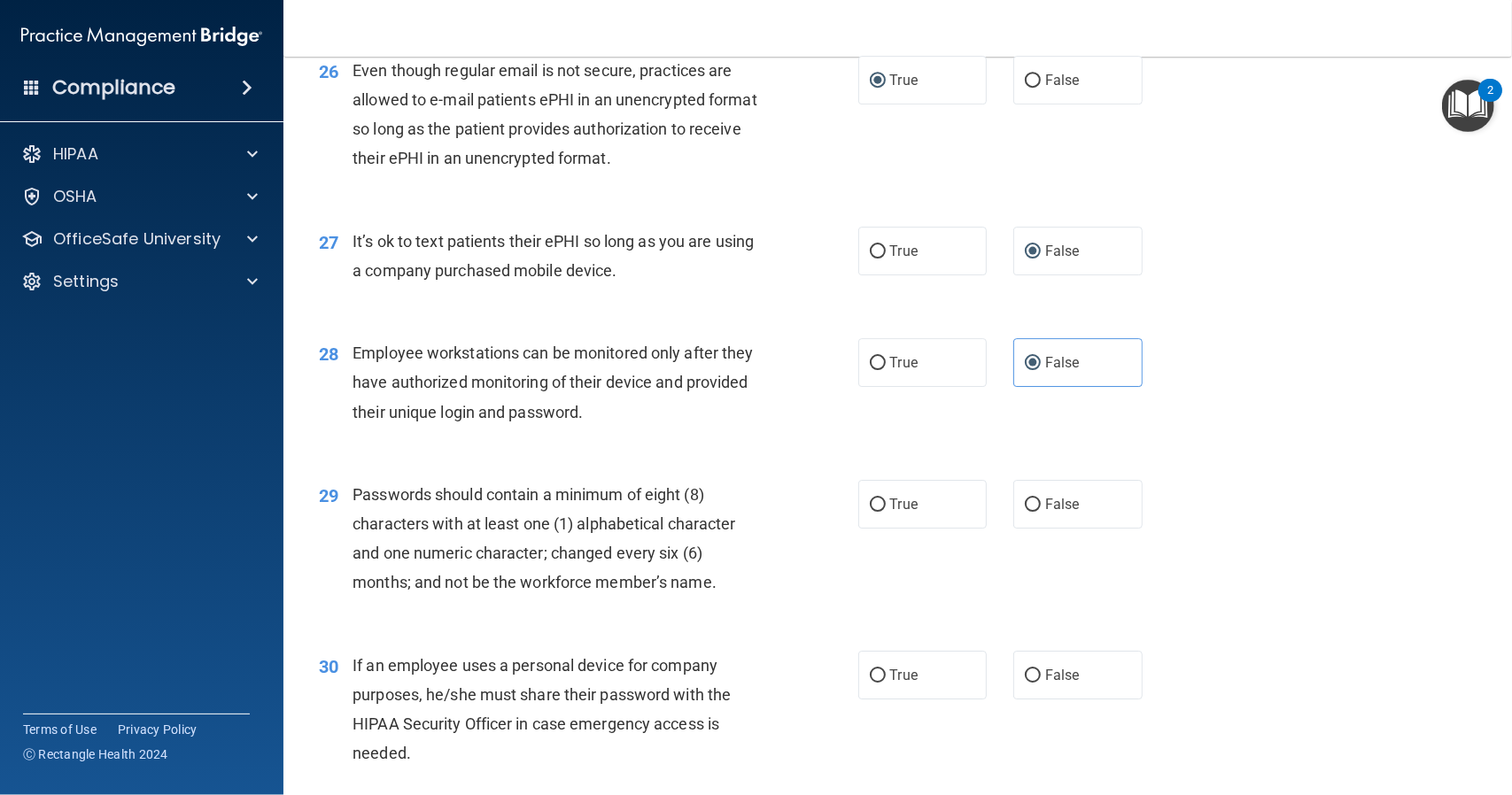
scroll to position [3896, 0]
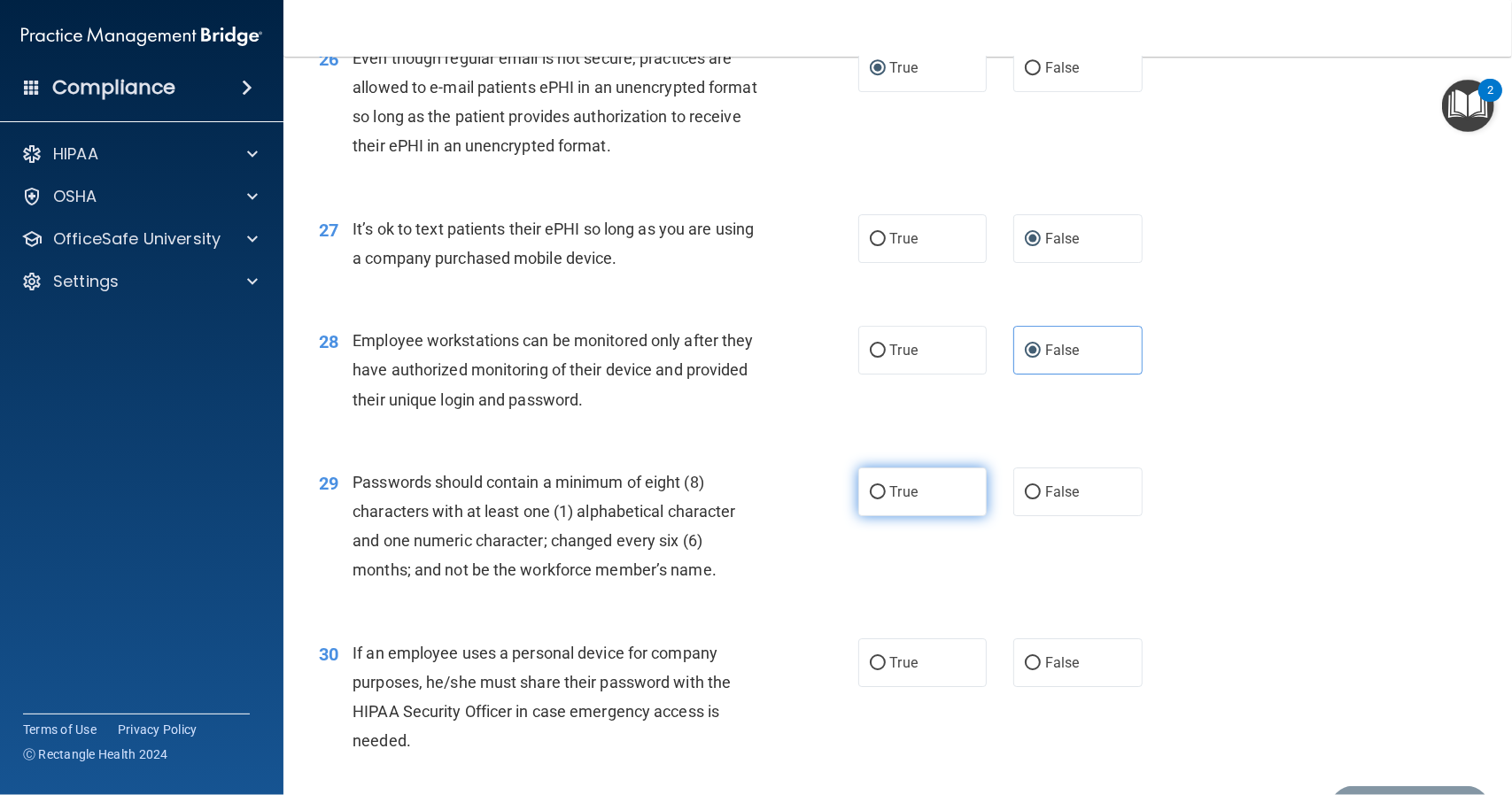
click at [872, 487] on input "True" at bounding box center [877, 493] width 16 height 13
radio input "true"
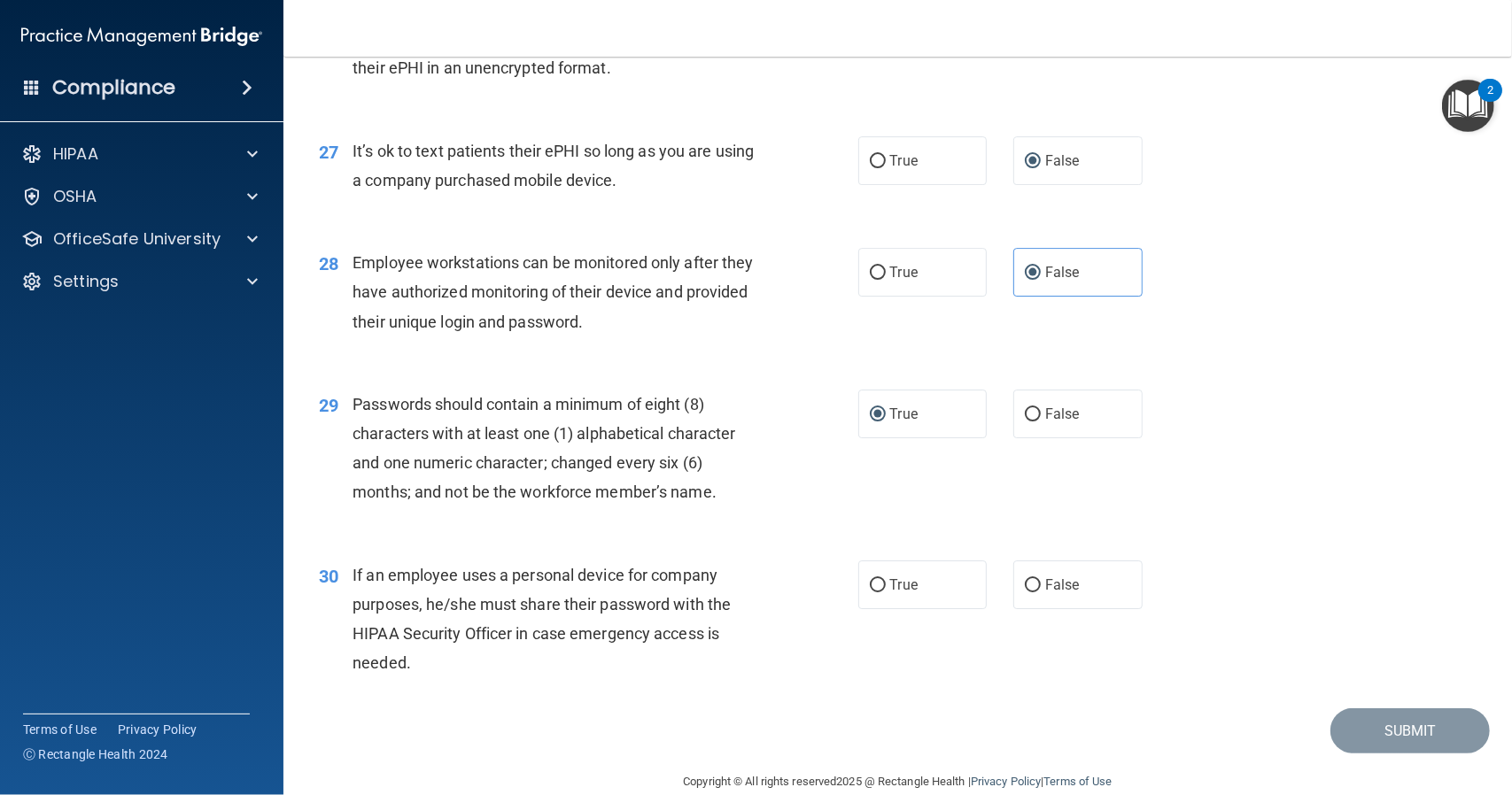
scroll to position [4002, 0]
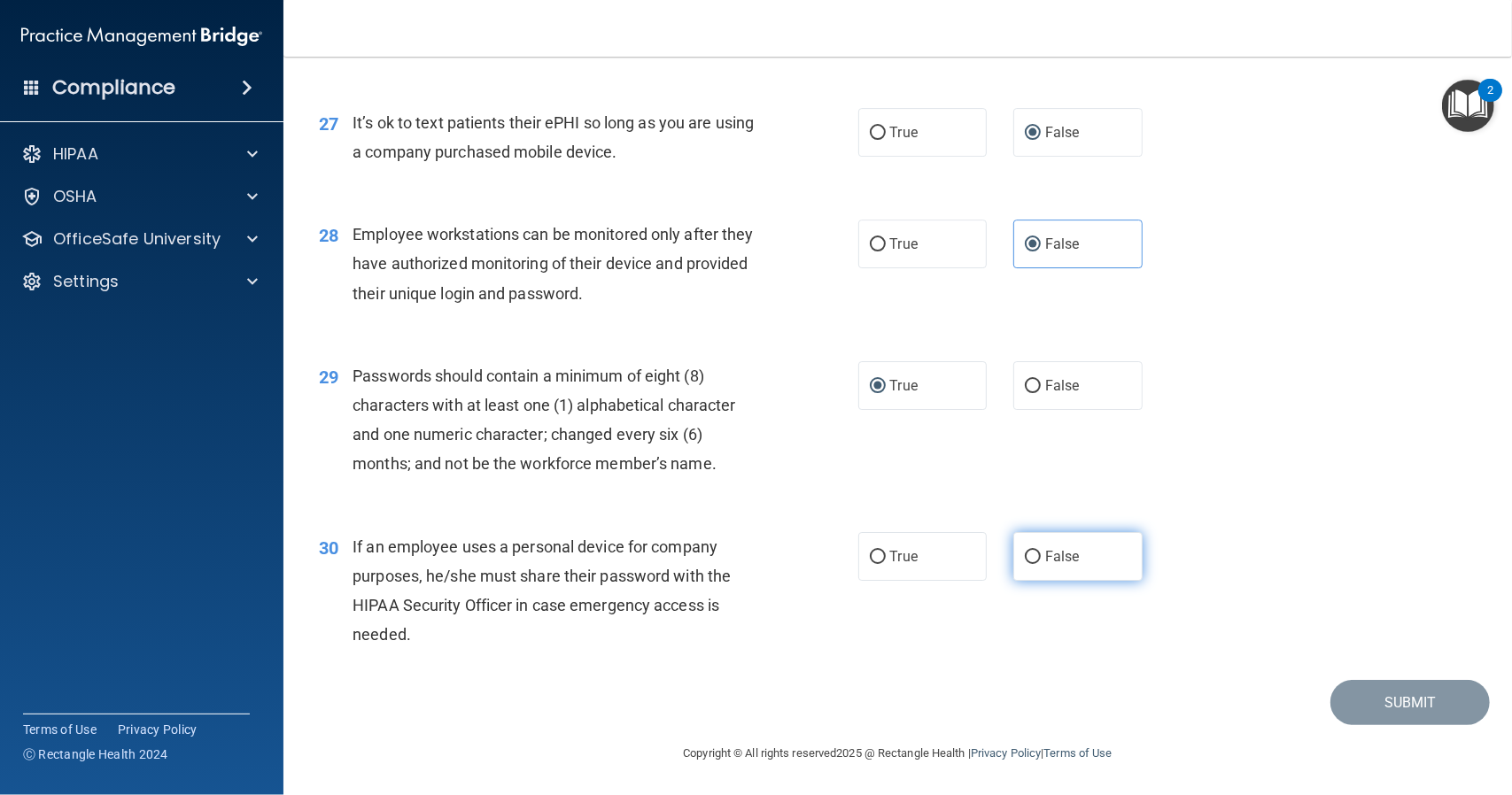
click at [1025, 557] on input "False" at bounding box center [1032, 557] width 16 height 13
radio input "true"
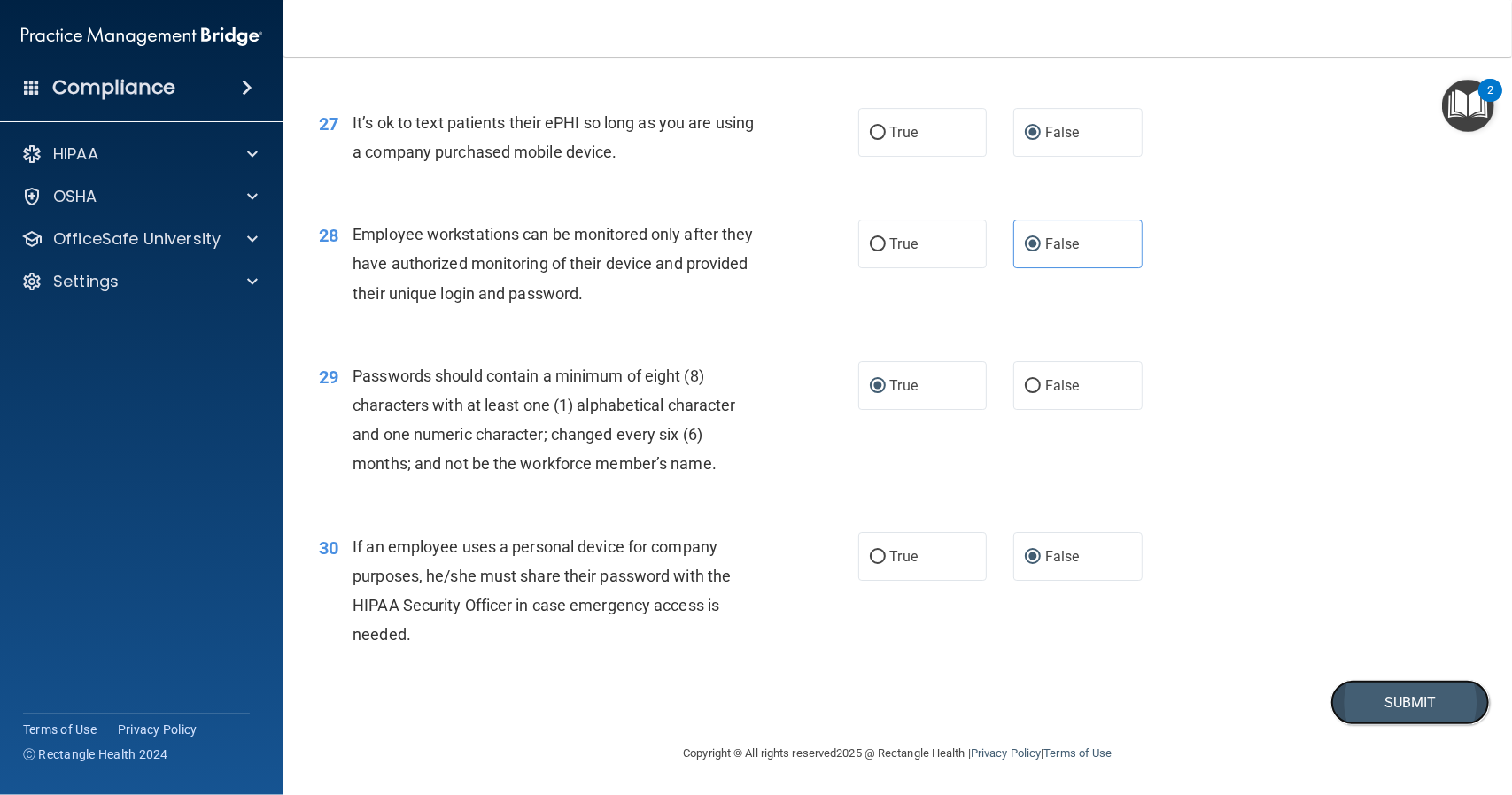
click at [1401, 704] on button "Submit" at bounding box center [1409, 703] width 159 height 45
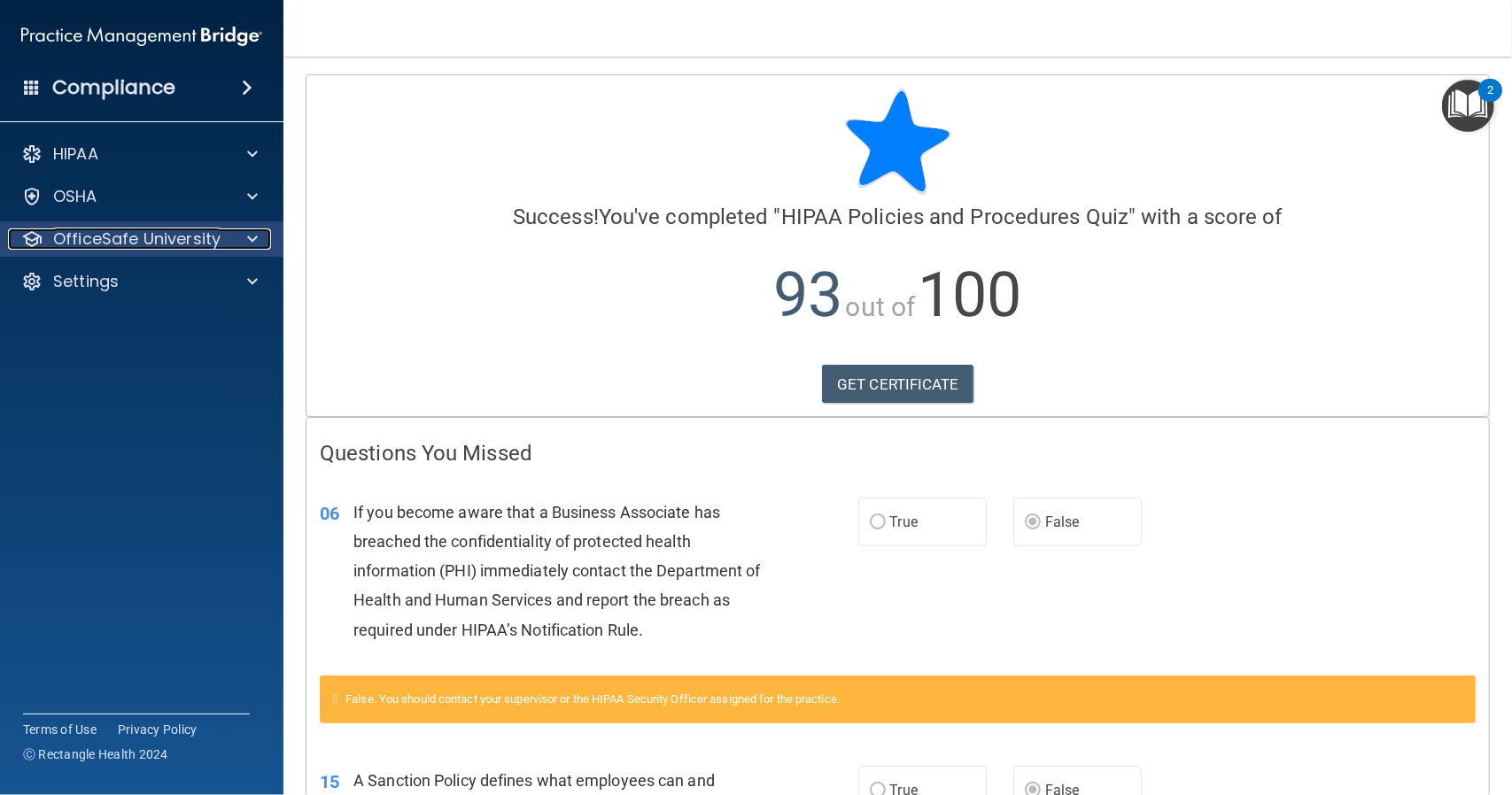
click at [220, 229] on div "OfficeSafe University" at bounding box center [118, 239] width 220 height 21
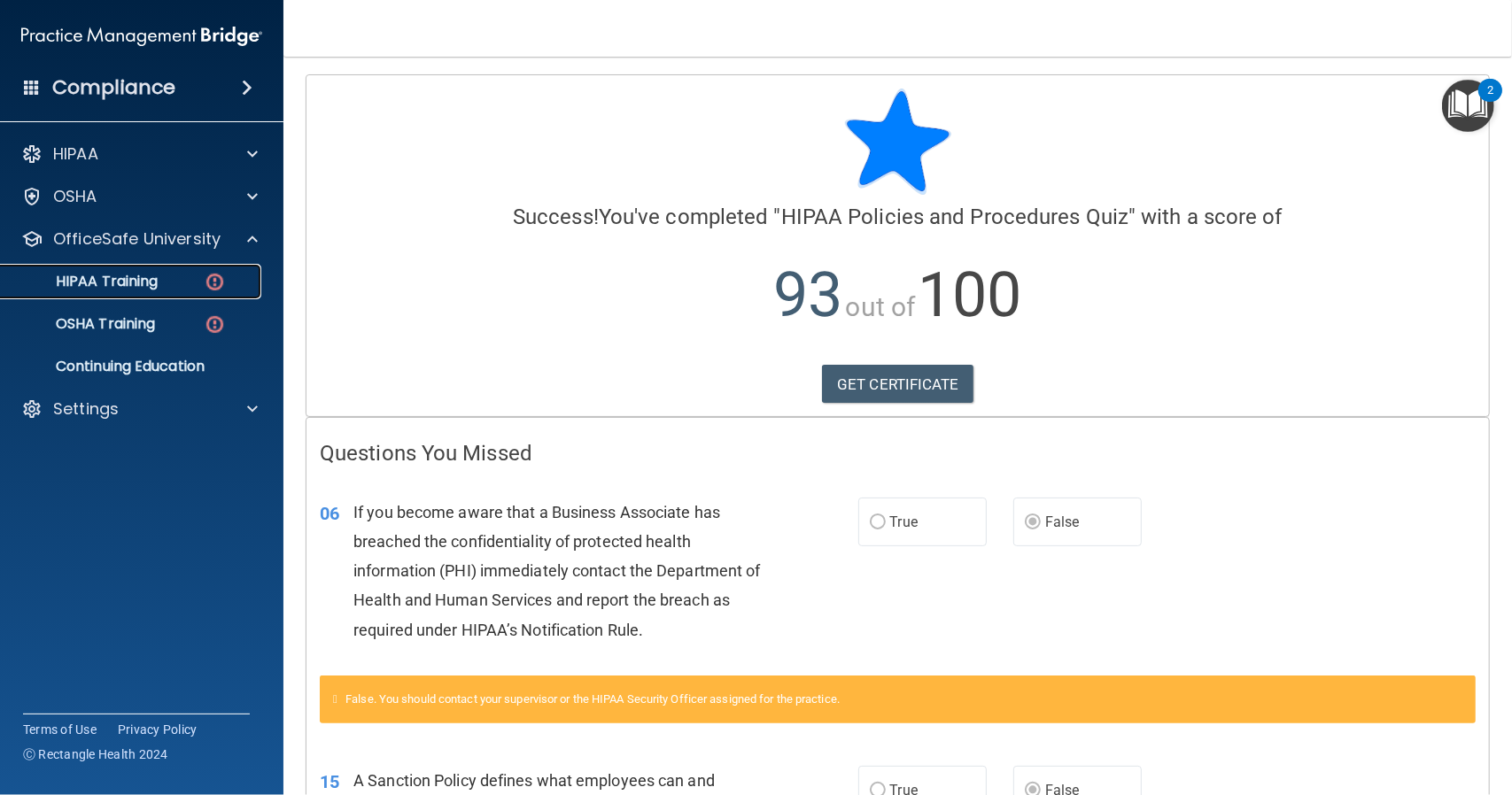
click at [180, 278] on div "HIPAA Training" at bounding box center [131, 281] width 241 height 18
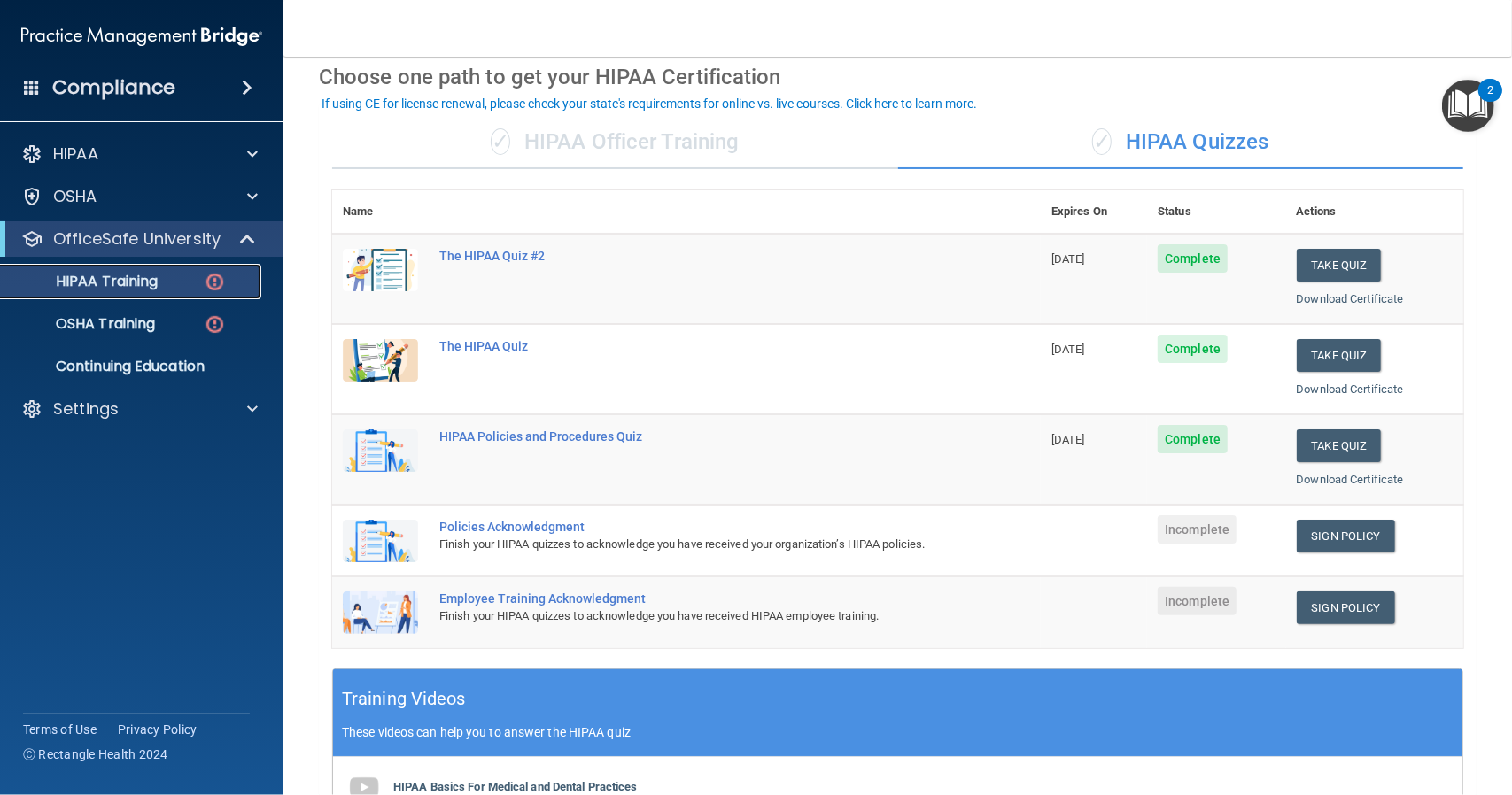
scroll to position [89, 0]
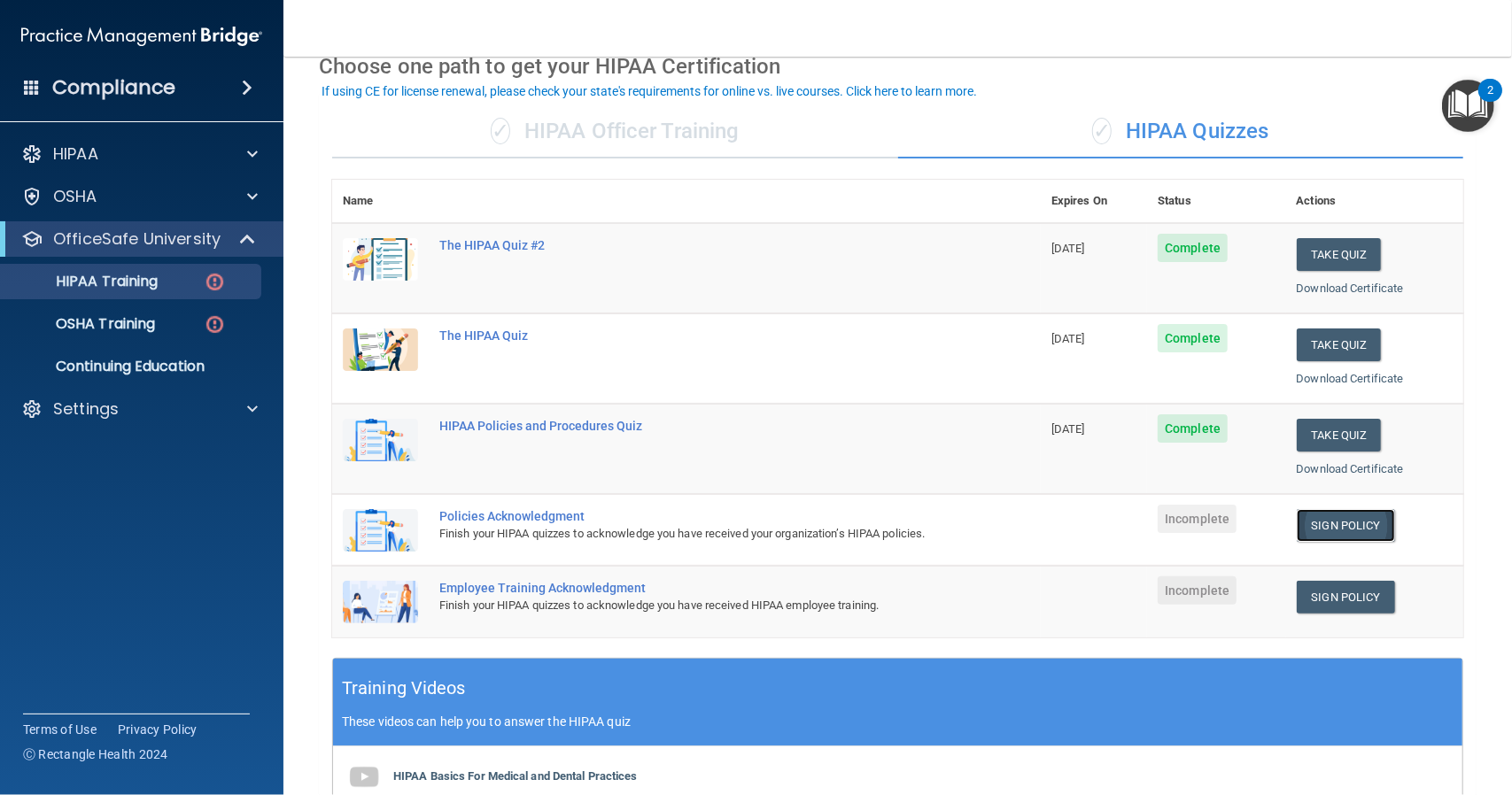
click at [1325, 523] on link "Sign Policy" at bounding box center [1345, 525] width 98 height 33
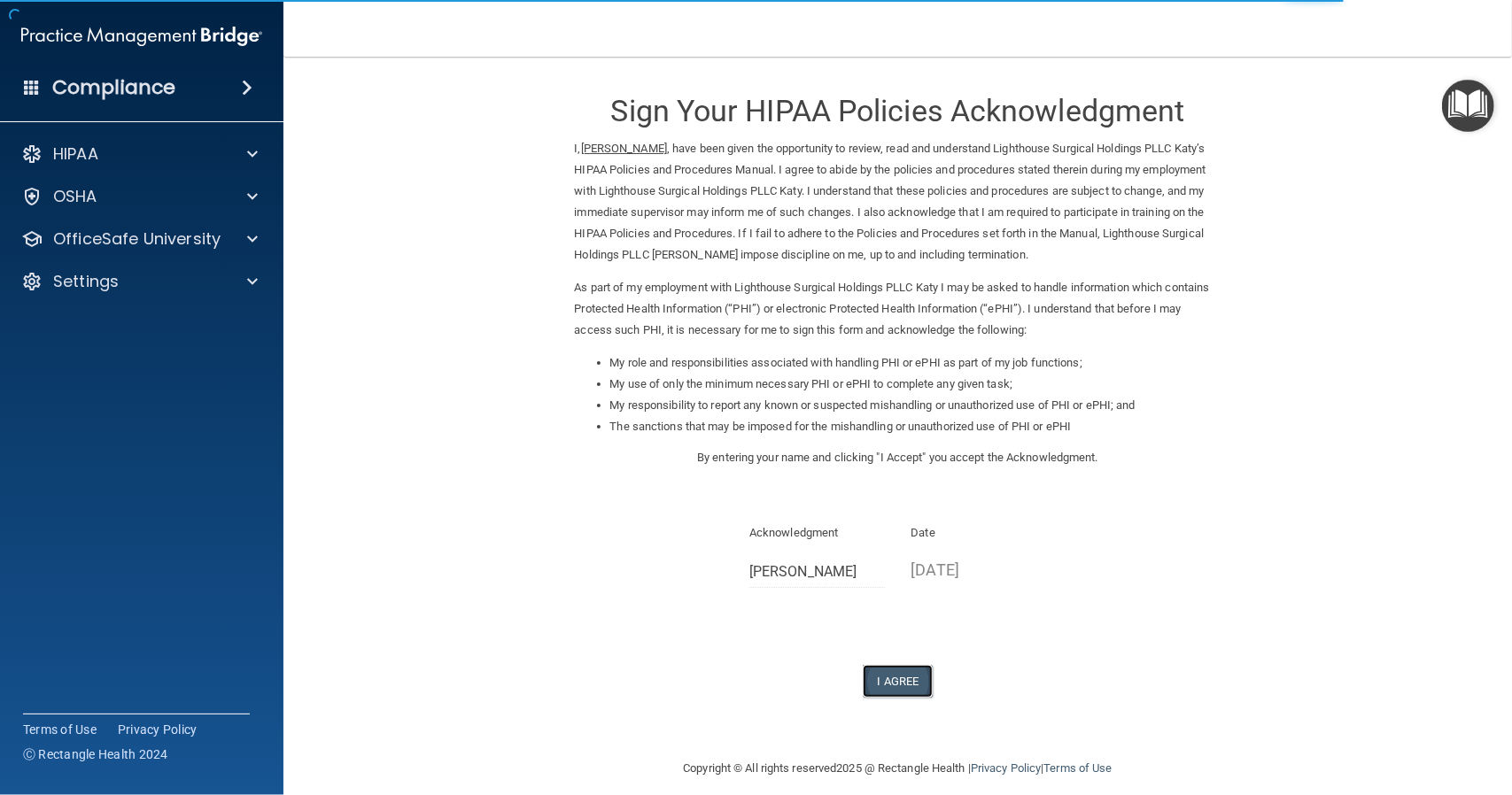
click at [897, 678] on button "I Agree" at bounding box center [898, 680] width 71 height 33
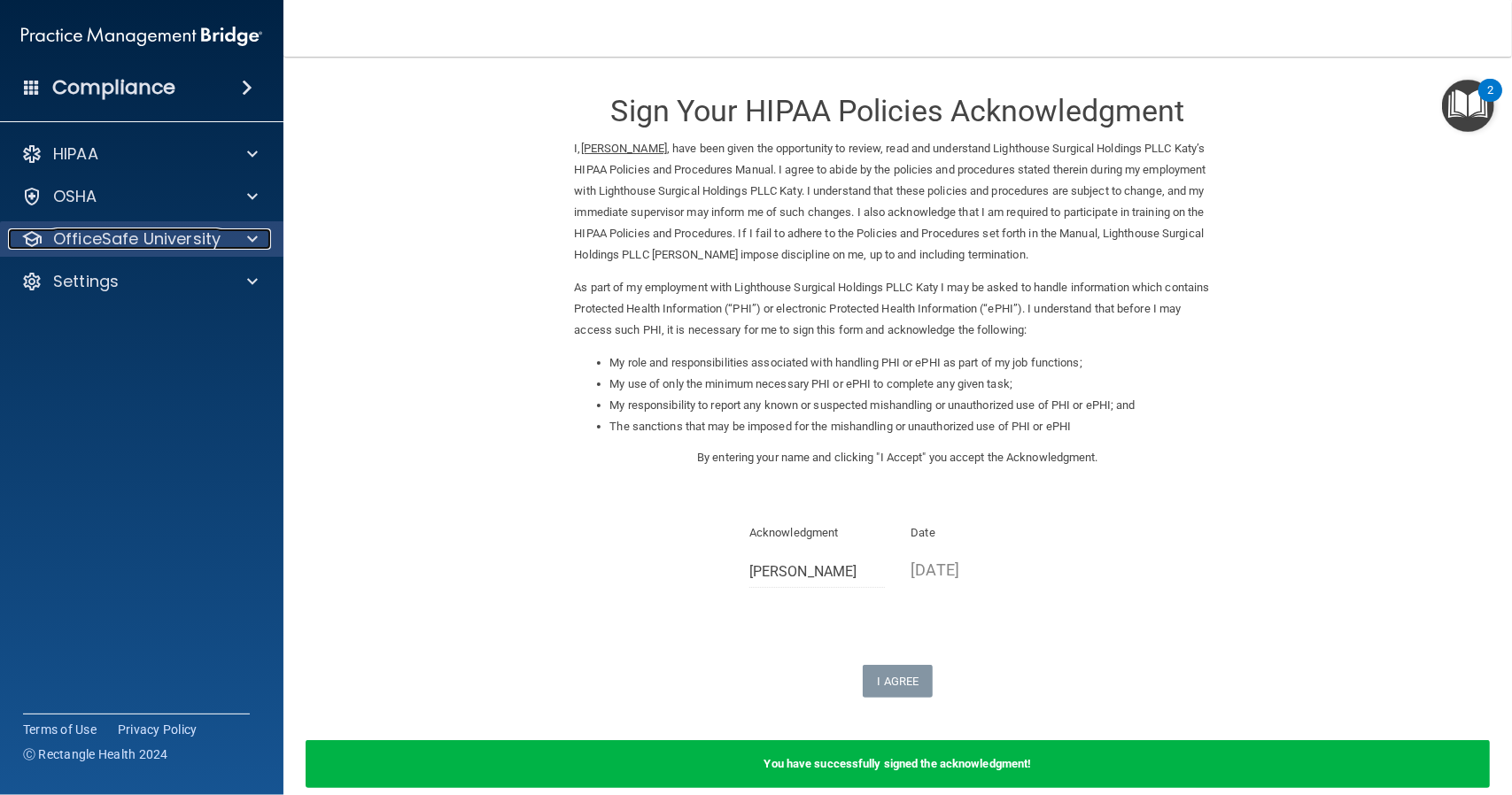
click at [111, 247] on p "OfficeSafe University" at bounding box center [137, 239] width 168 height 21
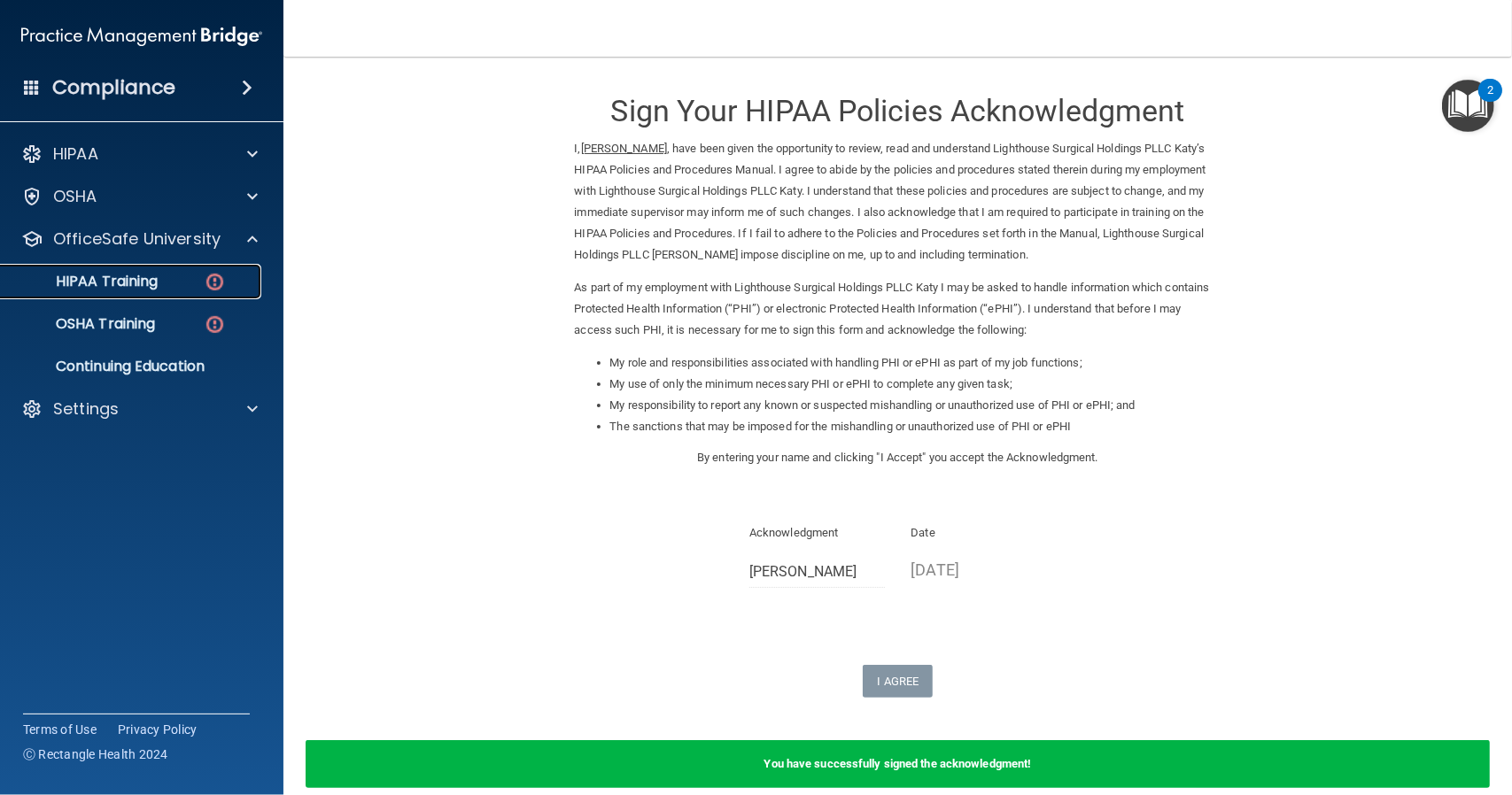
click at [186, 270] on link "HIPAA Training" at bounding box center [121, 281] width 279 height 35
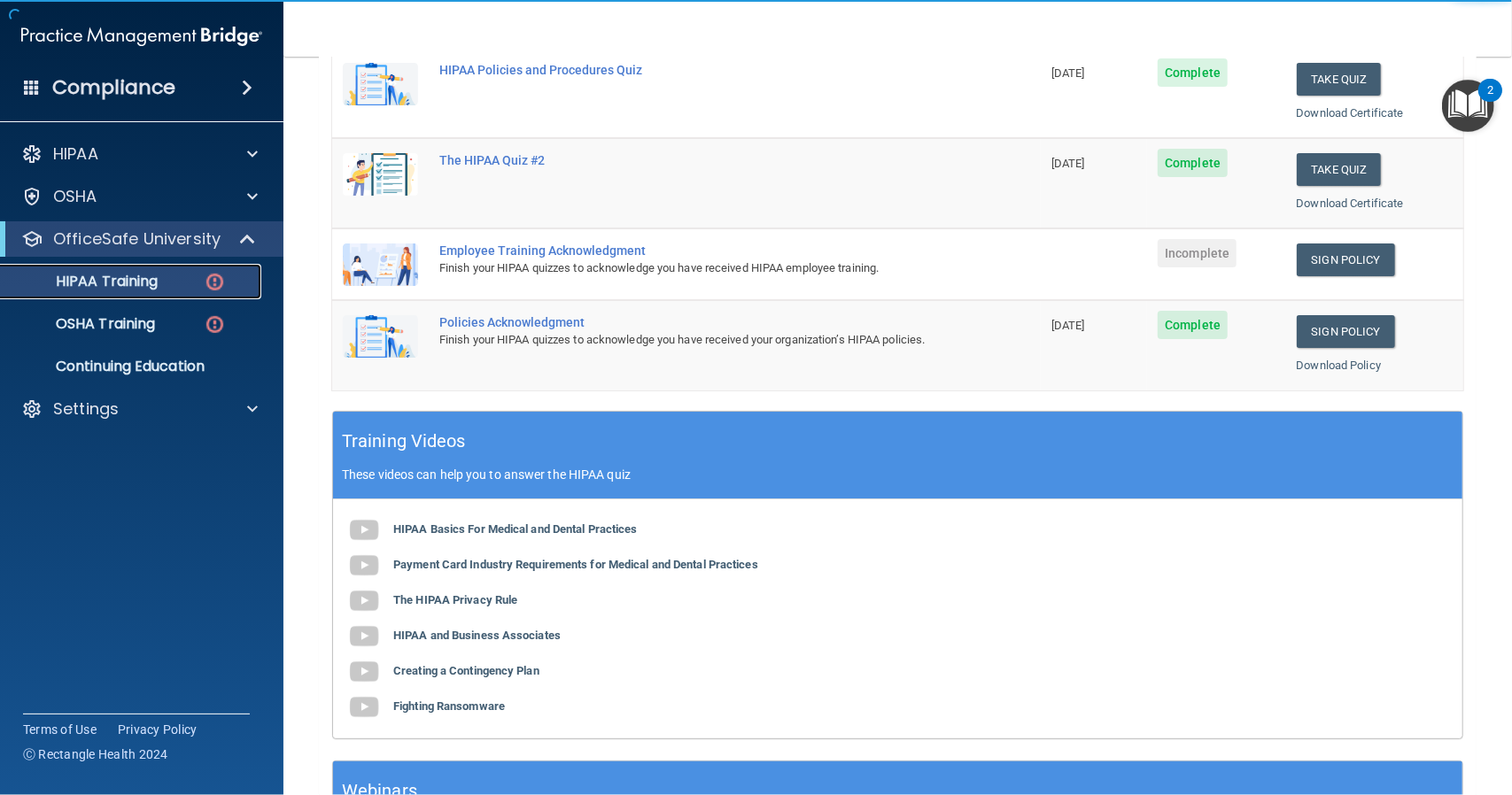
scroll to position [177, 0]
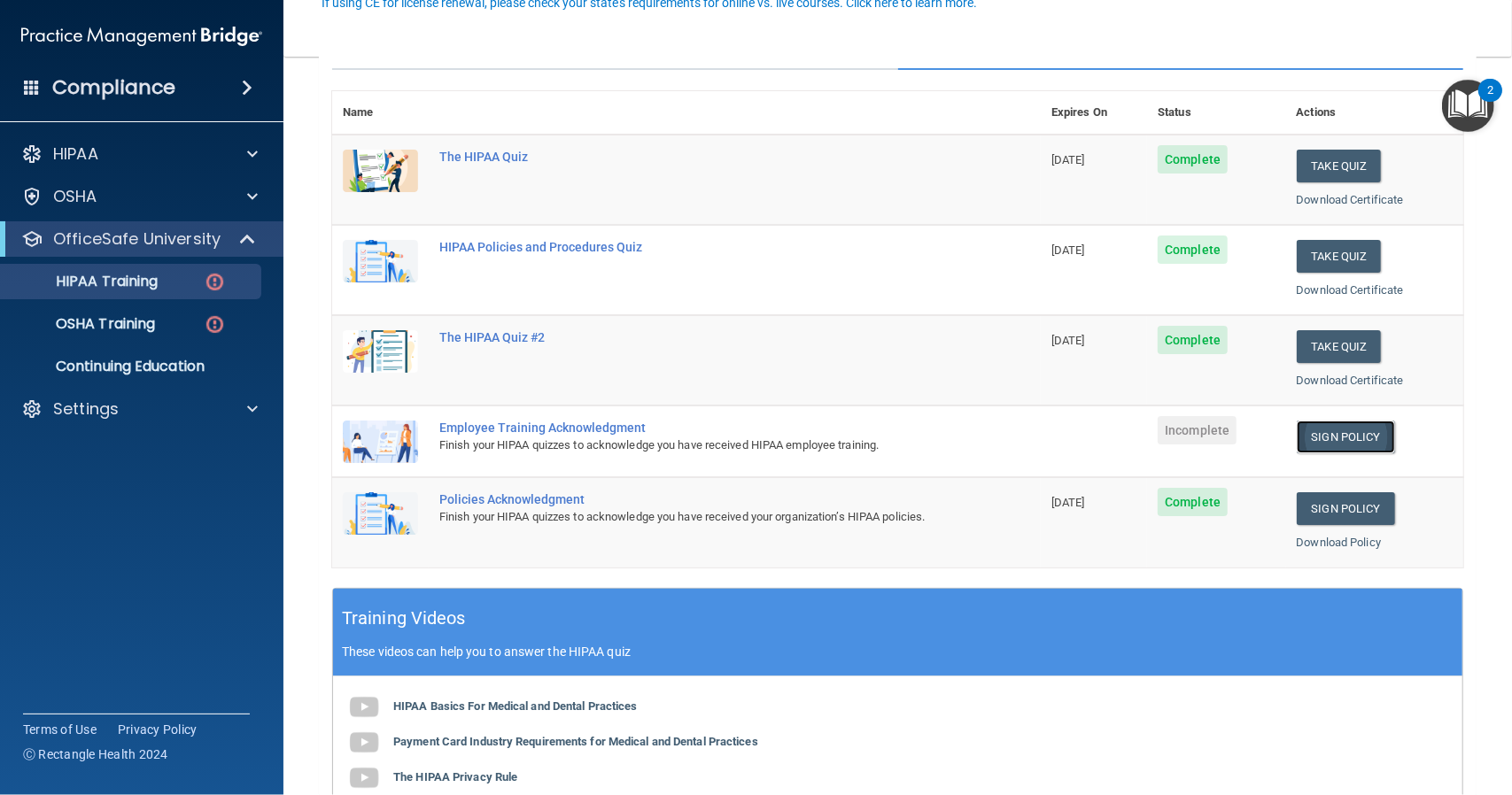
click at [1330, 435] on link "Sign Policy" at bounding box center [1345, 436] width 98 height 33
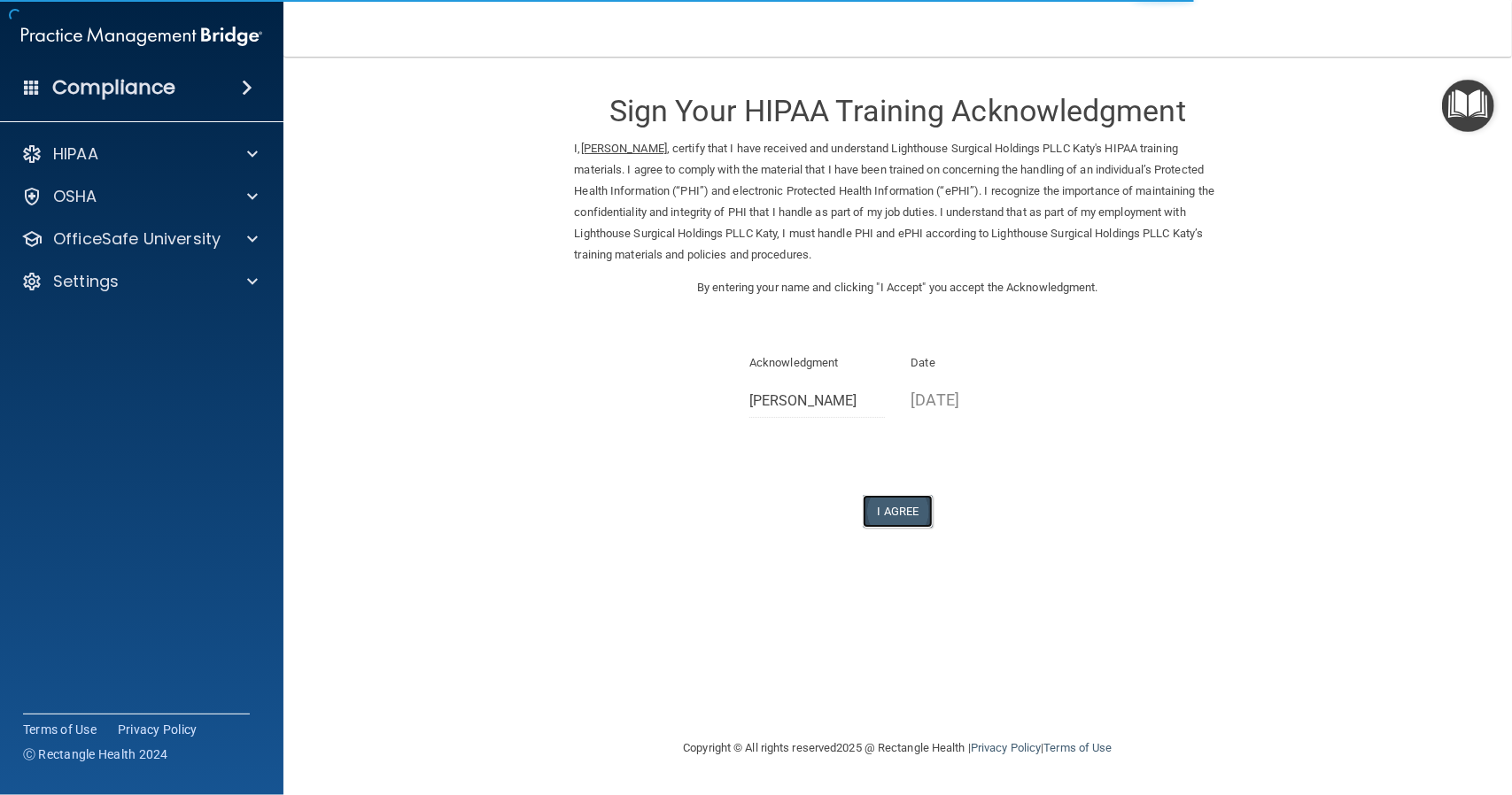
click at [904, 510] on button "I Agree" at bounding box center [898, 511] width 71 height 33
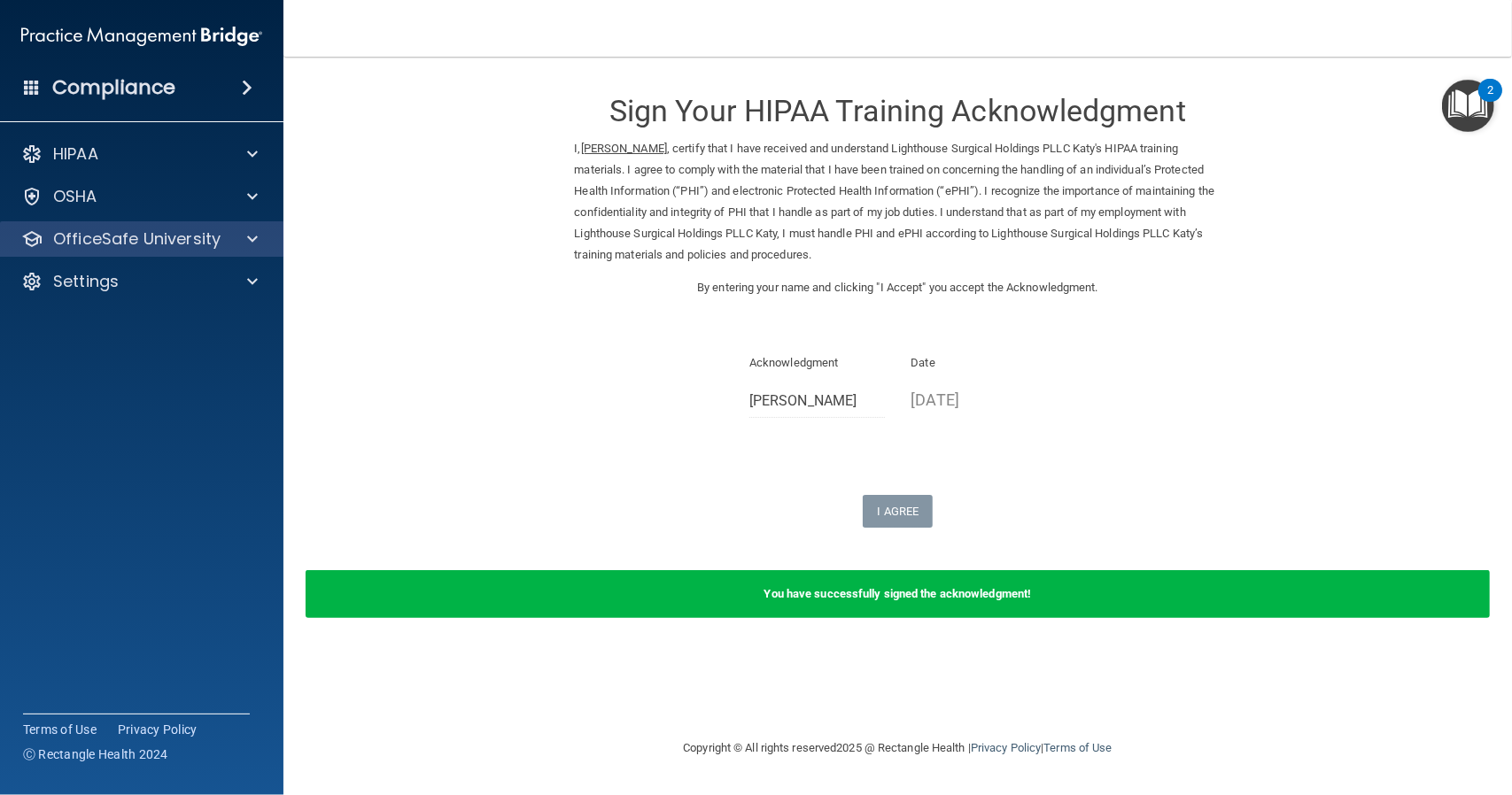
click at [160, 251] on div "OfficeSafe University" at bounding box center [142, 240] width 284 height 35
click at [206, 237] on p "OfficeSafe University" at bounding box center [137, 239] width 168 height 21
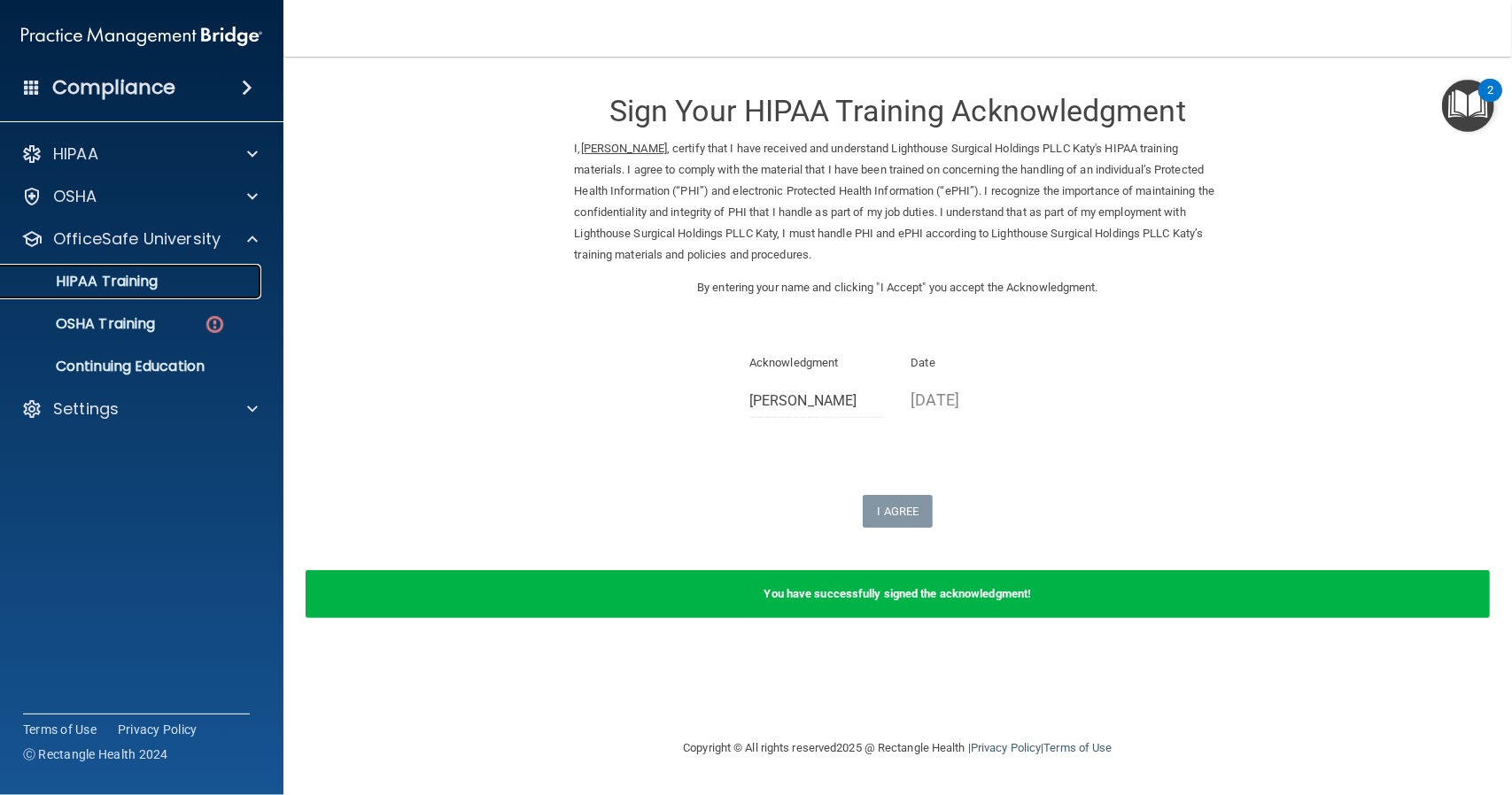
click at [165, 293] on link "HIPAA Training" at bounding box center [121, 281] width 279 height 35
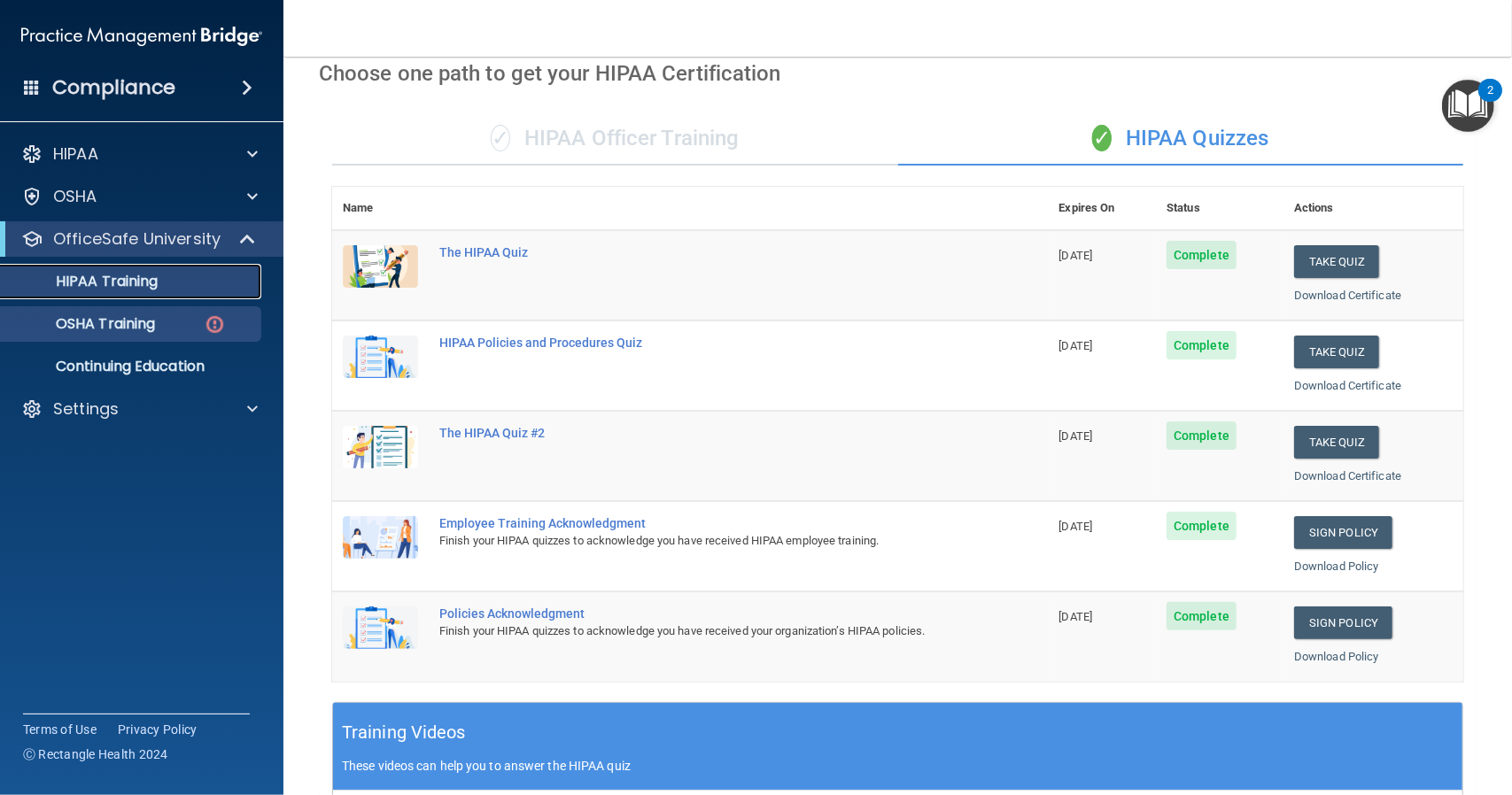
scroll to position [2, 0]
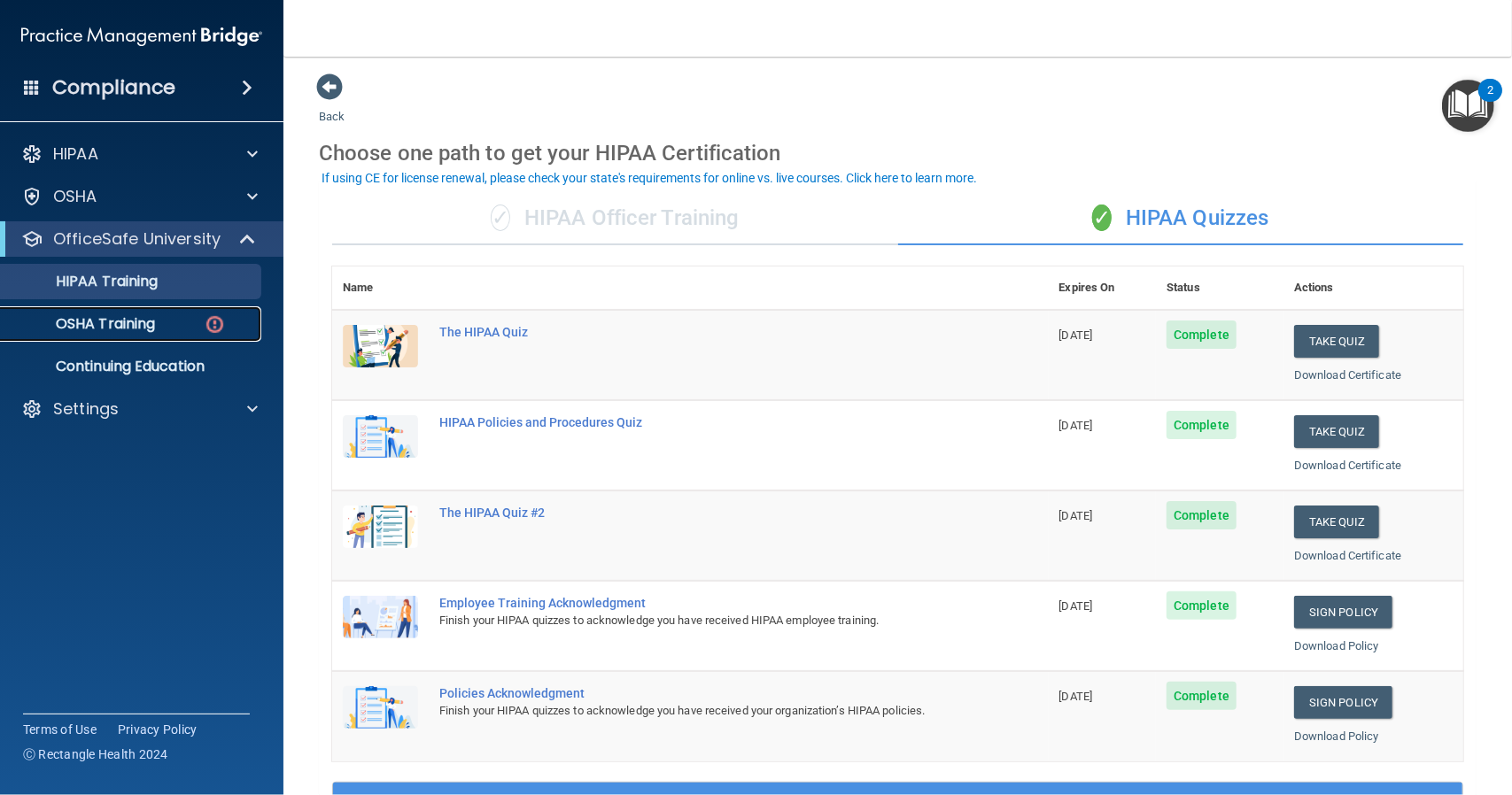
click at [91, 328] on p "OSHA Training" at bounding box center [83, 323] width 144 height 18
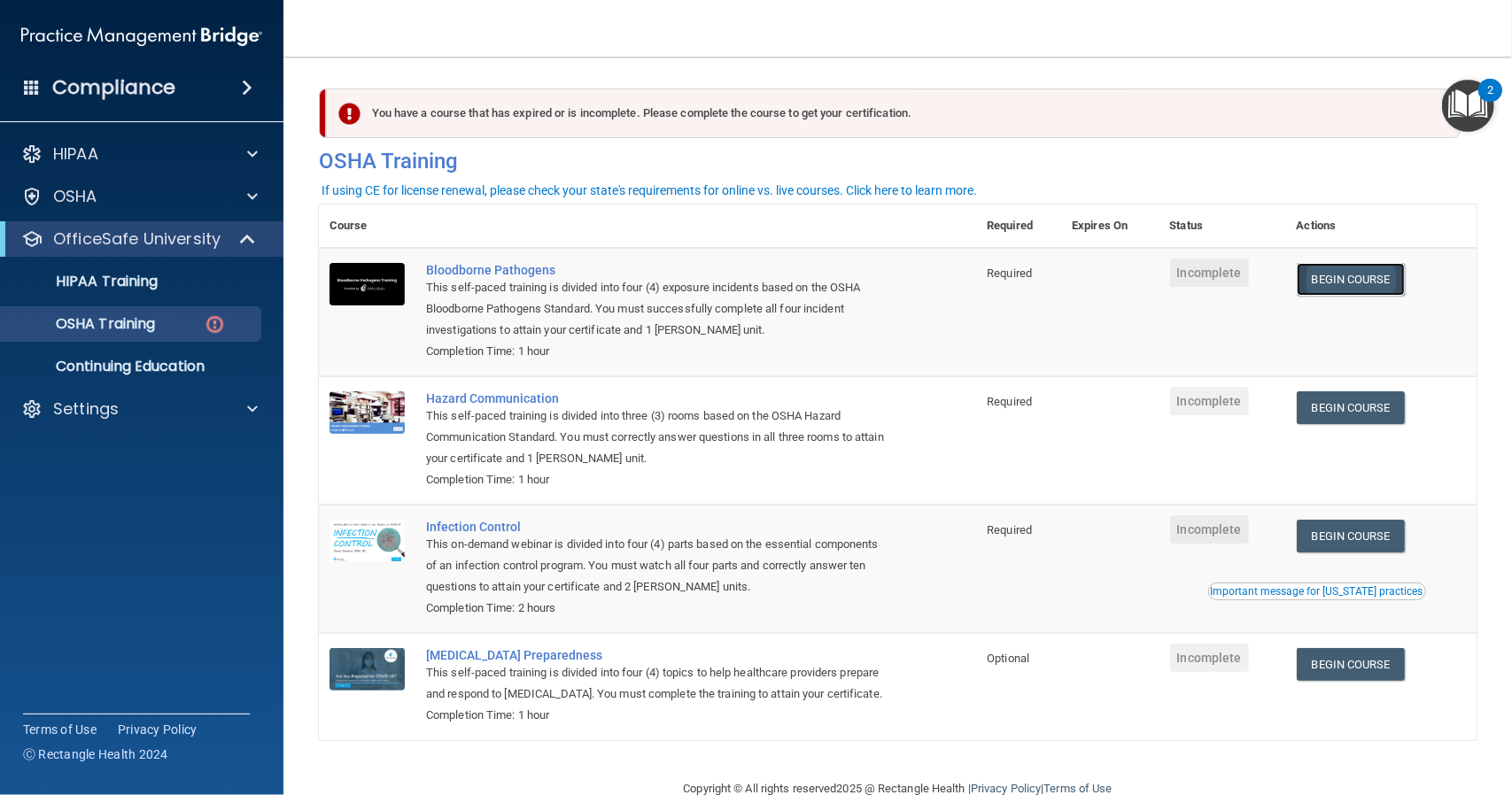
click at [1350, 281] on link "Begin Course" at bounding box center [1351, 279] width 108 height 33
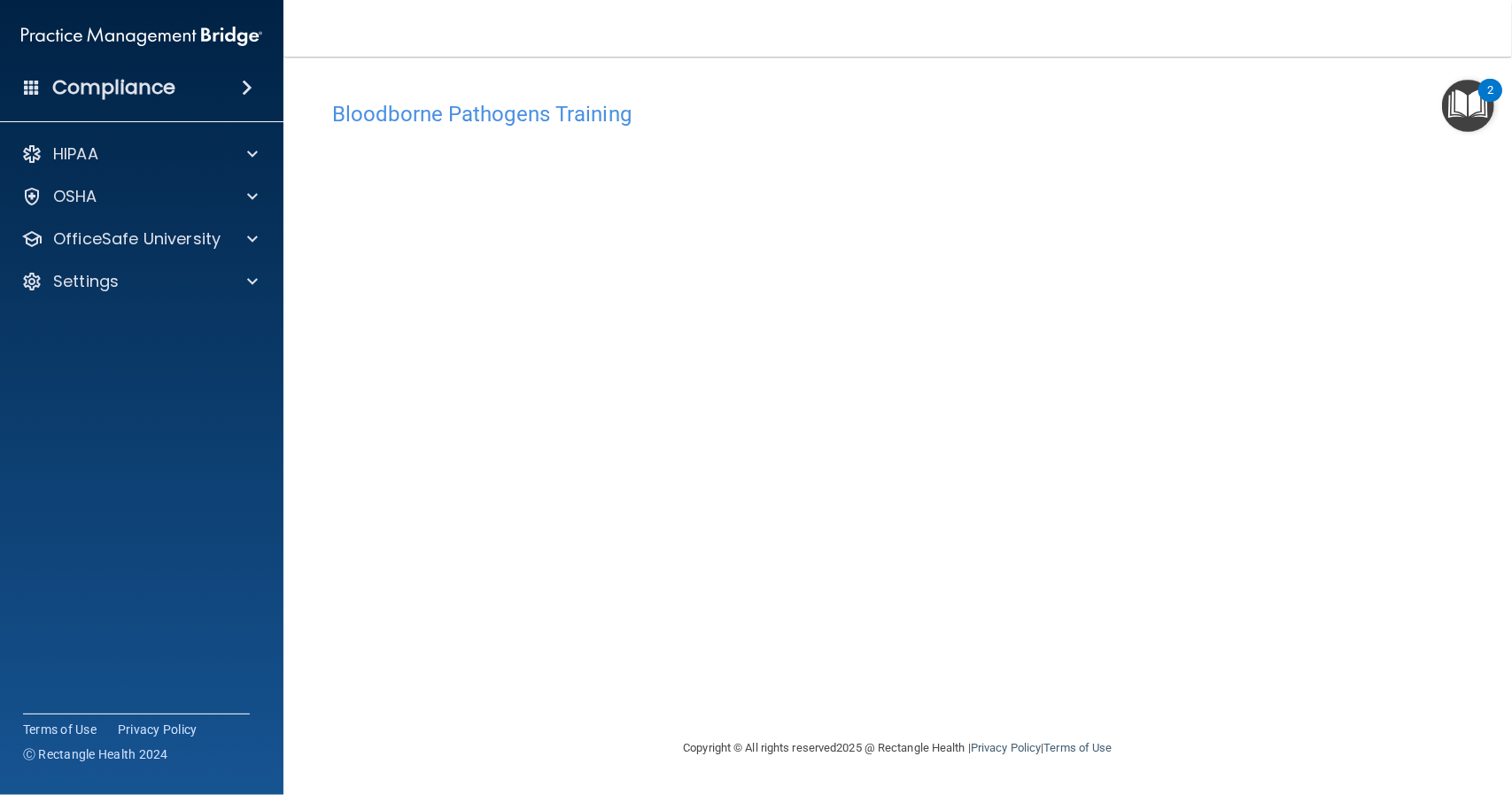
click at [502, 115] on h4 "Bloodborne Pathogens Training" at bounding box center [897, 114] width 1131 height 23
click at [213, 239] on p "OfficeSafe University" at bounding box center [137, 239] width 168 height 21
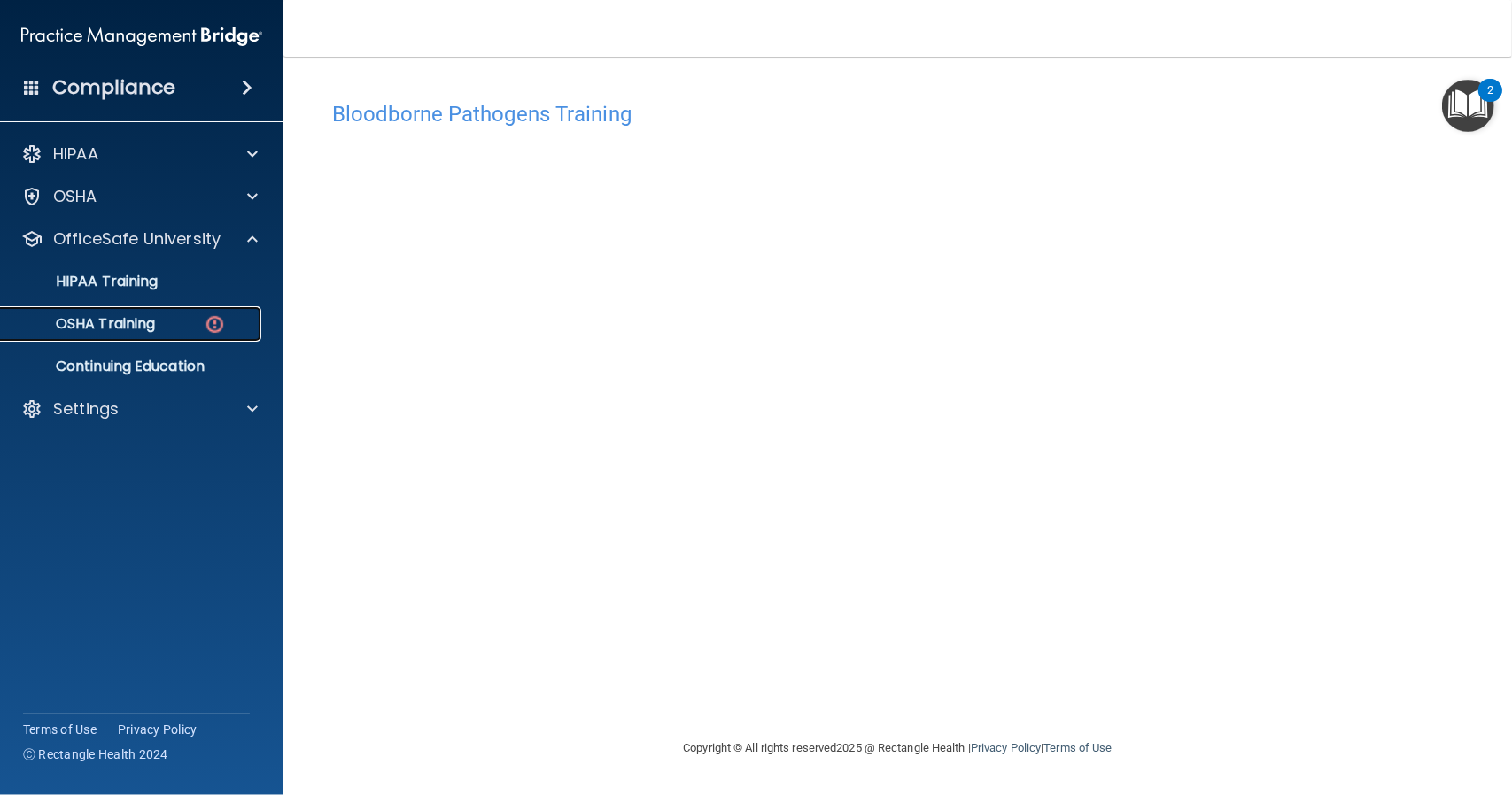
click at [144, 334] on link "OSHA Training" at bounding box center [121, 324] width 279 height 35
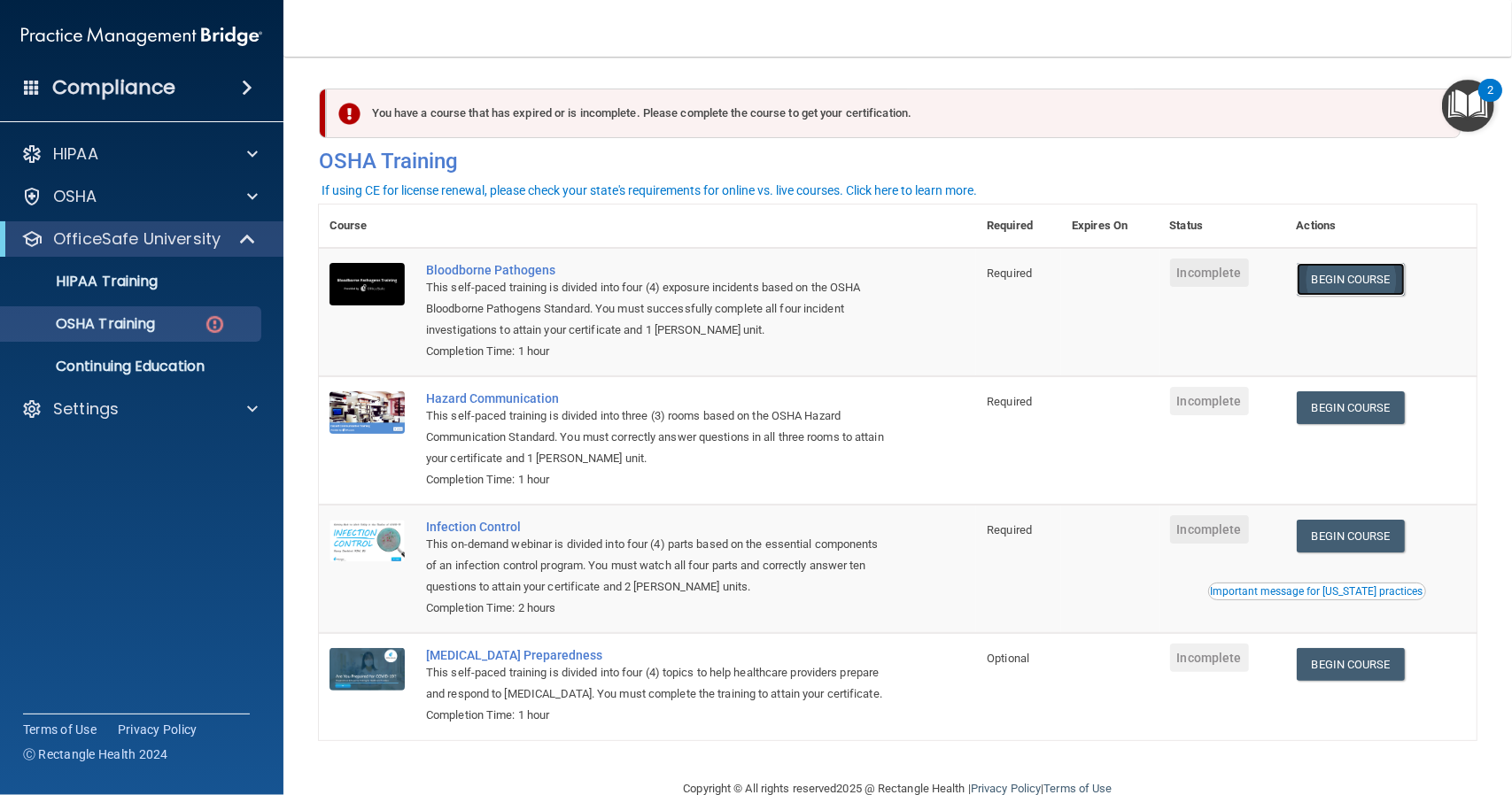
click at [1349, 279] on link "Begin Course" at bounding box center [1351, 279] width 108 height 33
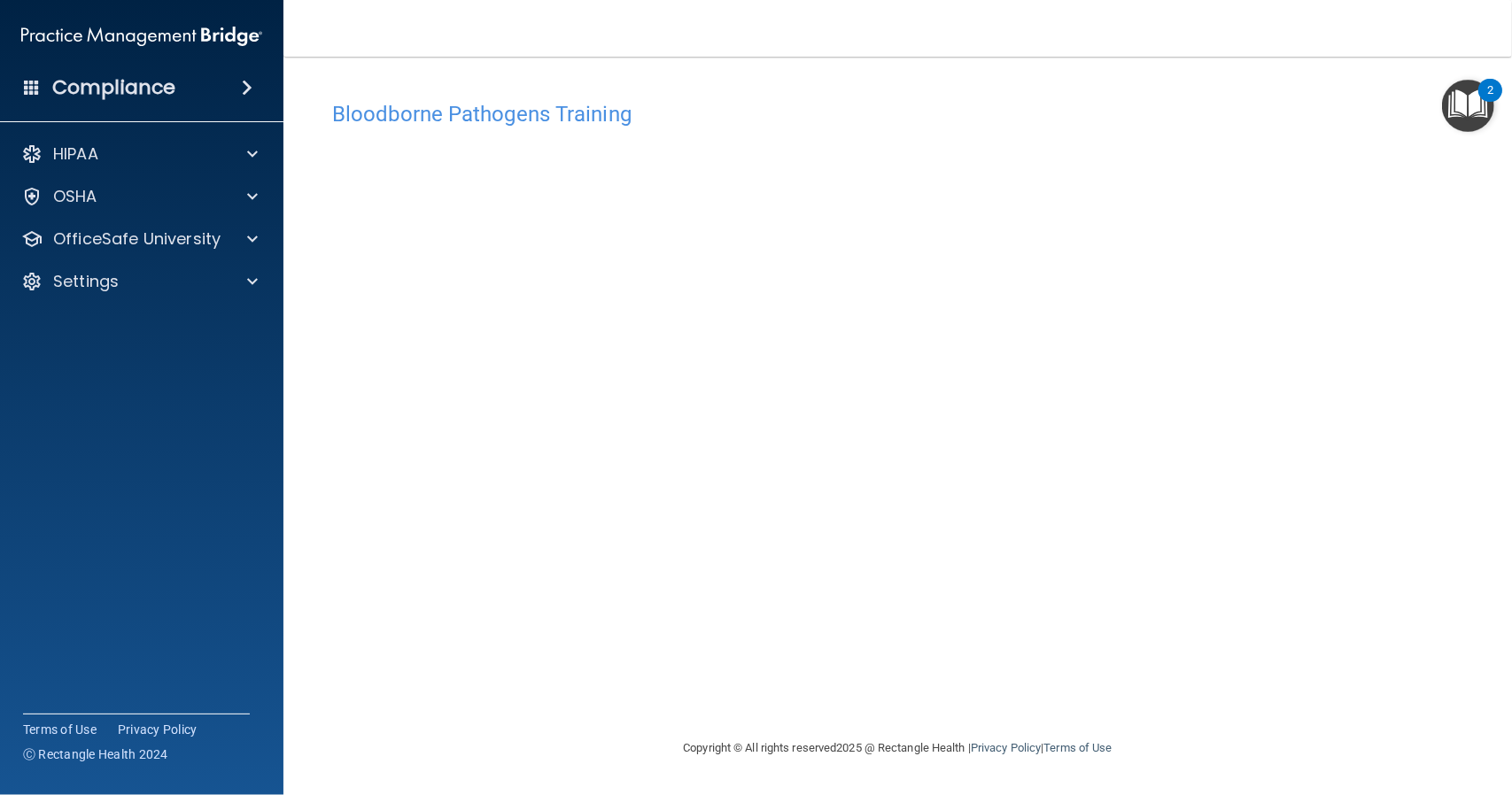
click at [1465, 103] on img "Open Resource Center, 2 new notifications" at bounding box center [1468, 106] width 52 height 52
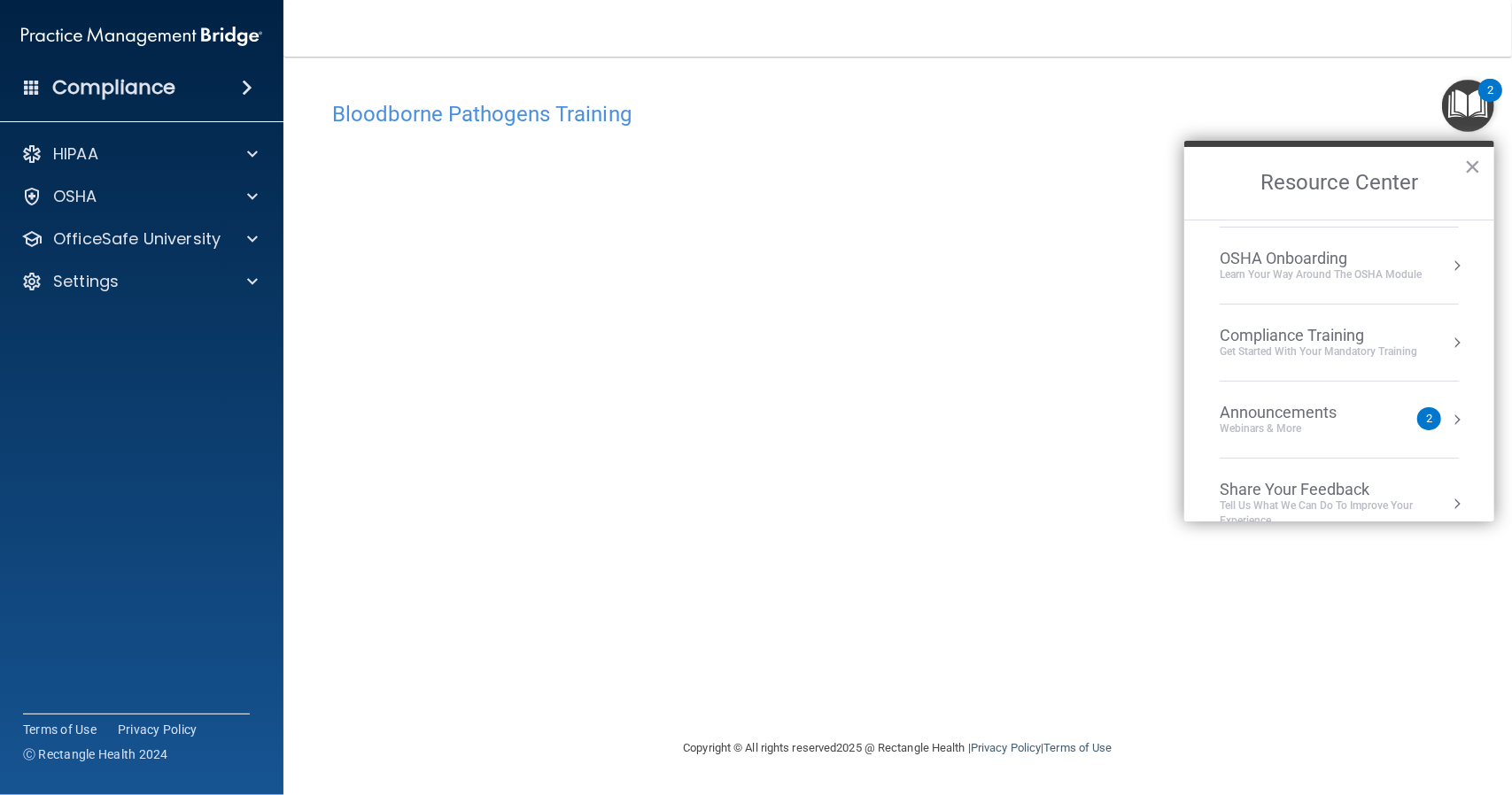
scroll to position [96, 0]
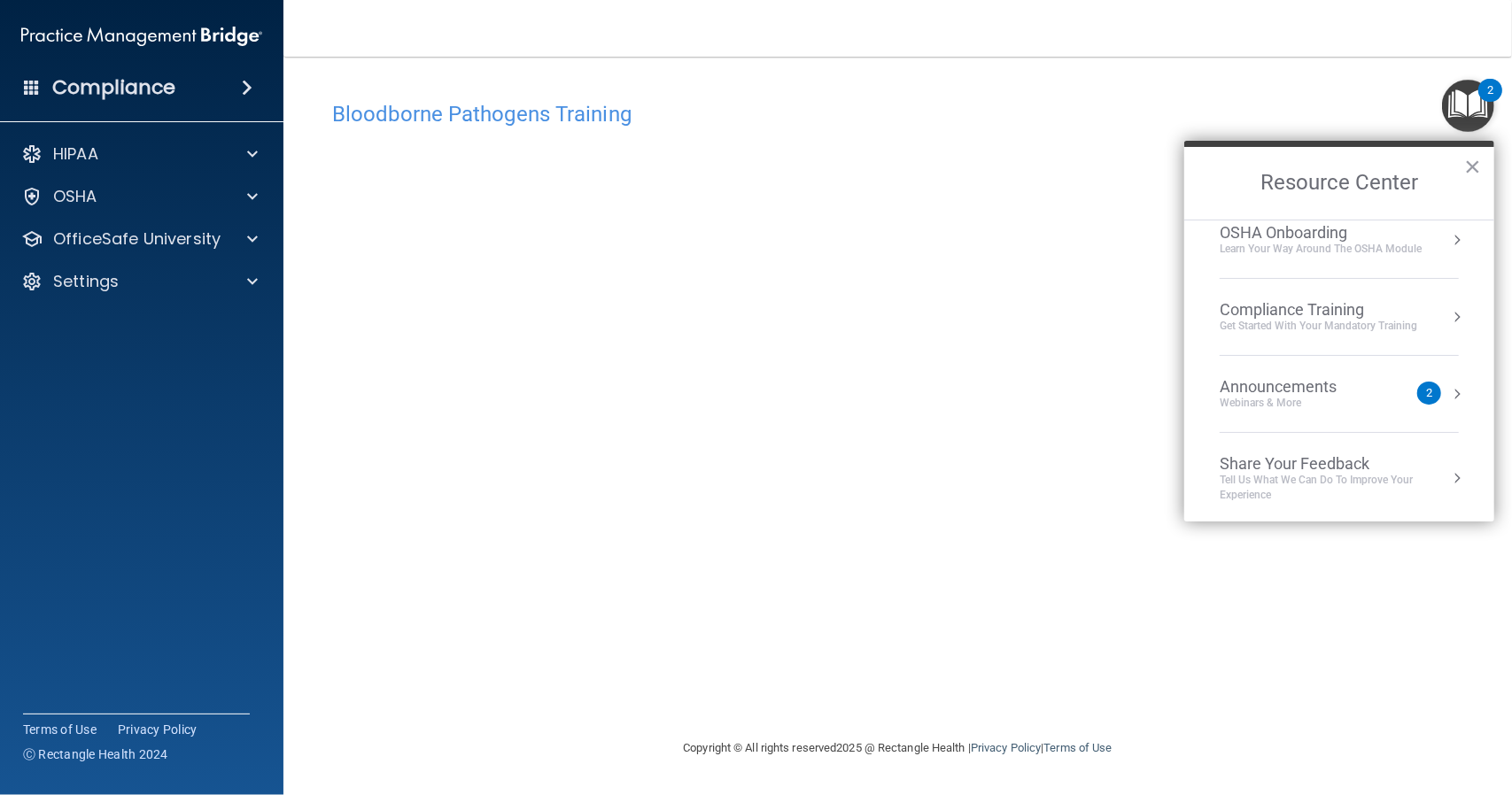
click at [1009, 79] on div "Bloodborne Pathogens Training This course doesn’t expire until . Are you sure y…" at bounding box center [898, 397] width 1158 height 646
click at [1477, 169] on button "×" at bounding box center [1472, 166] width 17 height 28
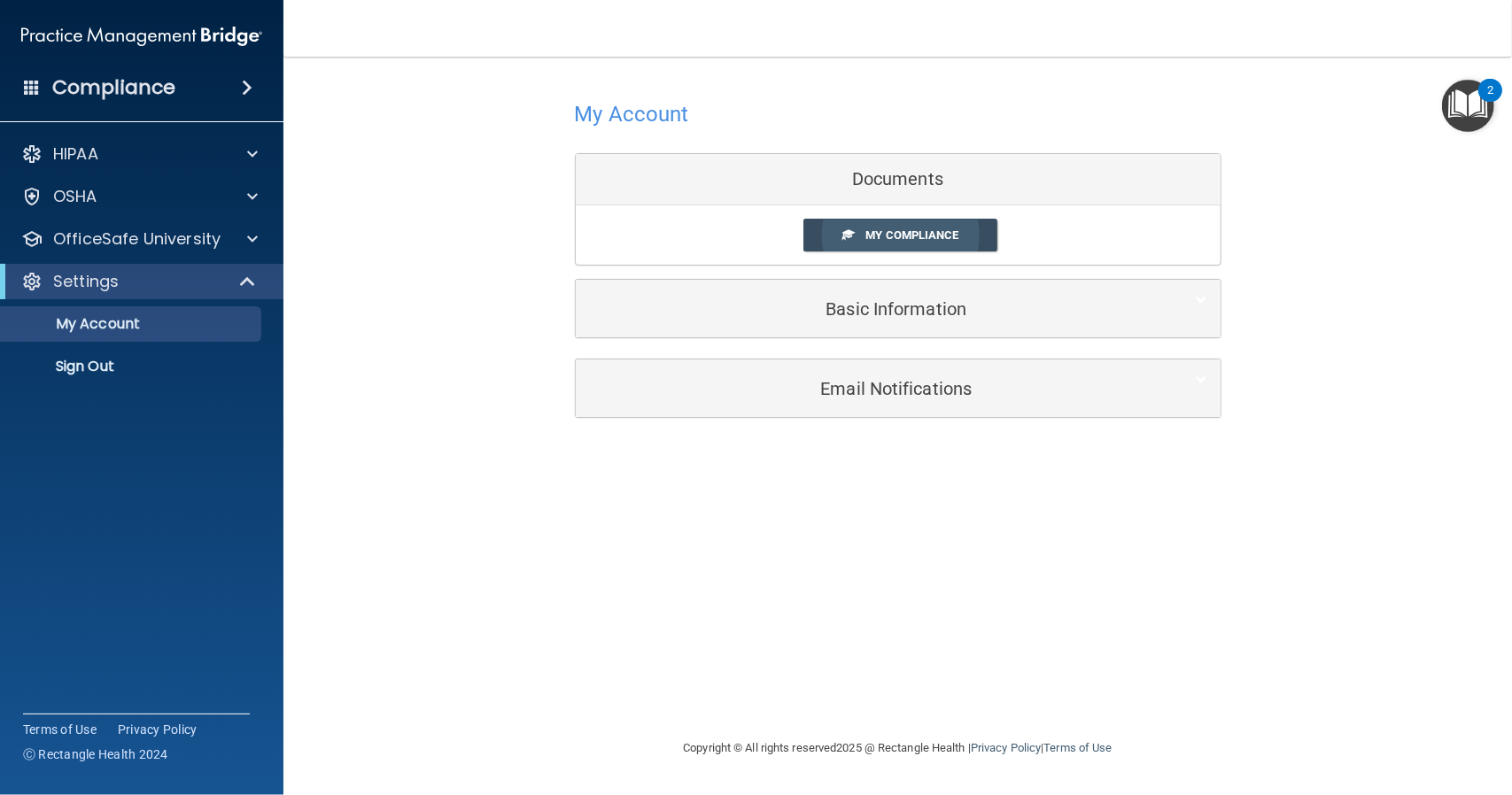
click at [875, 233] on span "My Compliance" at bounding box center [912, 235] width 93 height 13
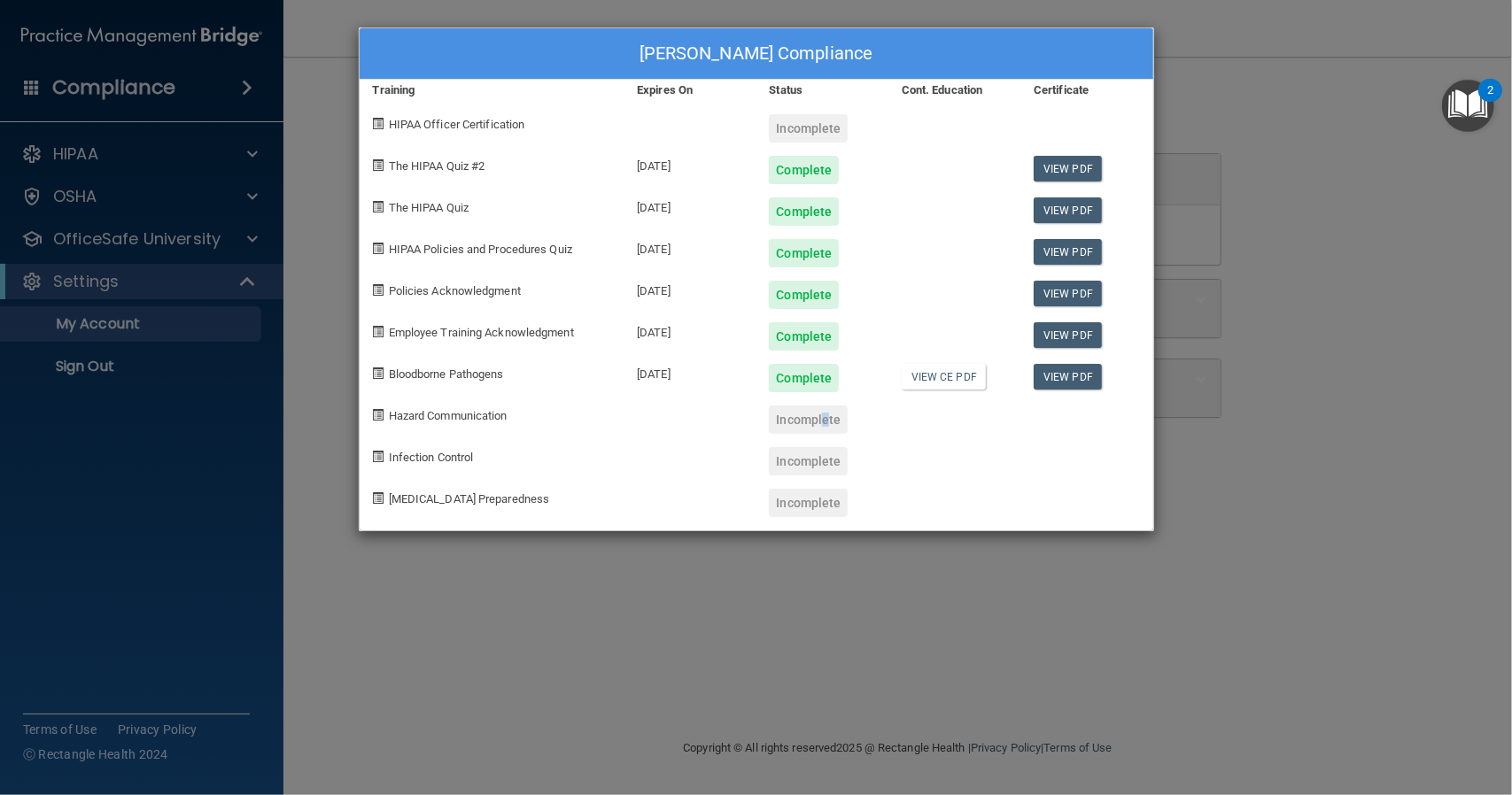
click at [821, 416] on div "Incomplete" at bounding box center [808, 419] width 79 height 28
click at [1301, 321] on div "Funmi Adeshina's Compliance Training Expires On Status Cont. Education Certific…" at bounding box center [756, 397] width 1512 height 795
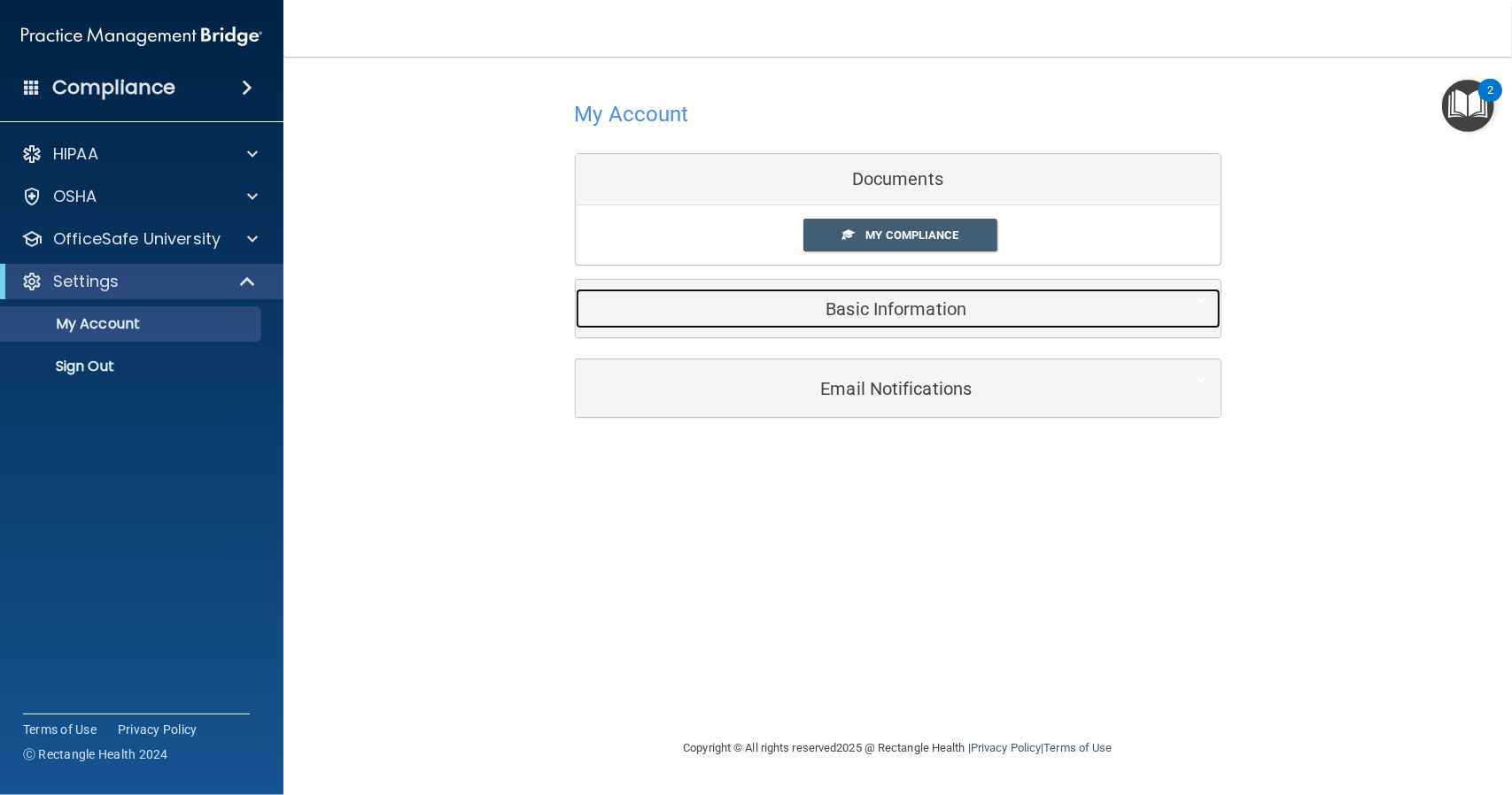
click at [930, 308] on h5 "Basic Information" at bounding box center [871, 308] width 564 height 20
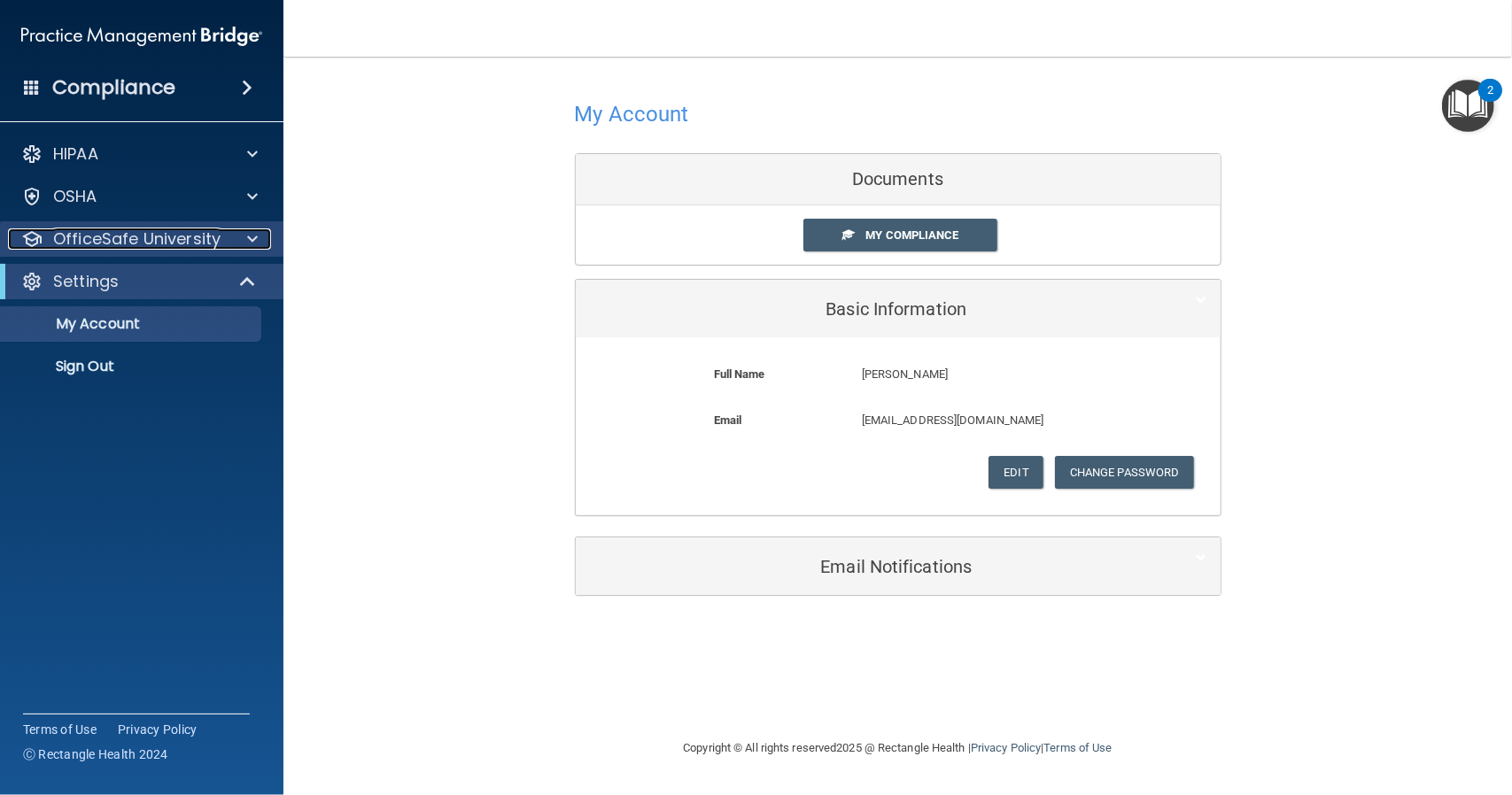
click at [172, 240] on p "OfficeSafe University" at bounding box center [137, 239] width 168 height 21
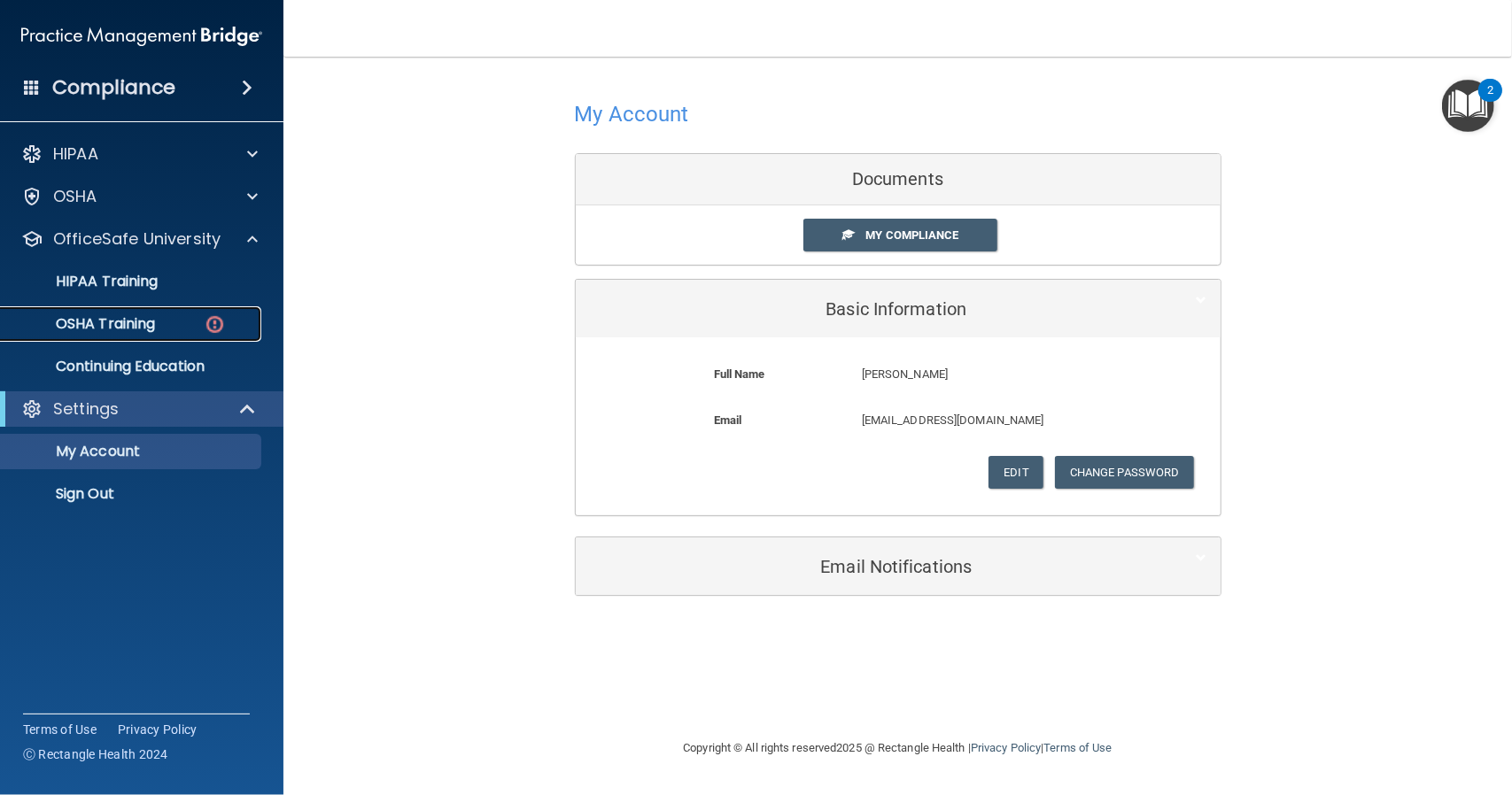
click at [144, 322] on p "OSHA Training" at bounding box center [83, 323] width 144 height 18
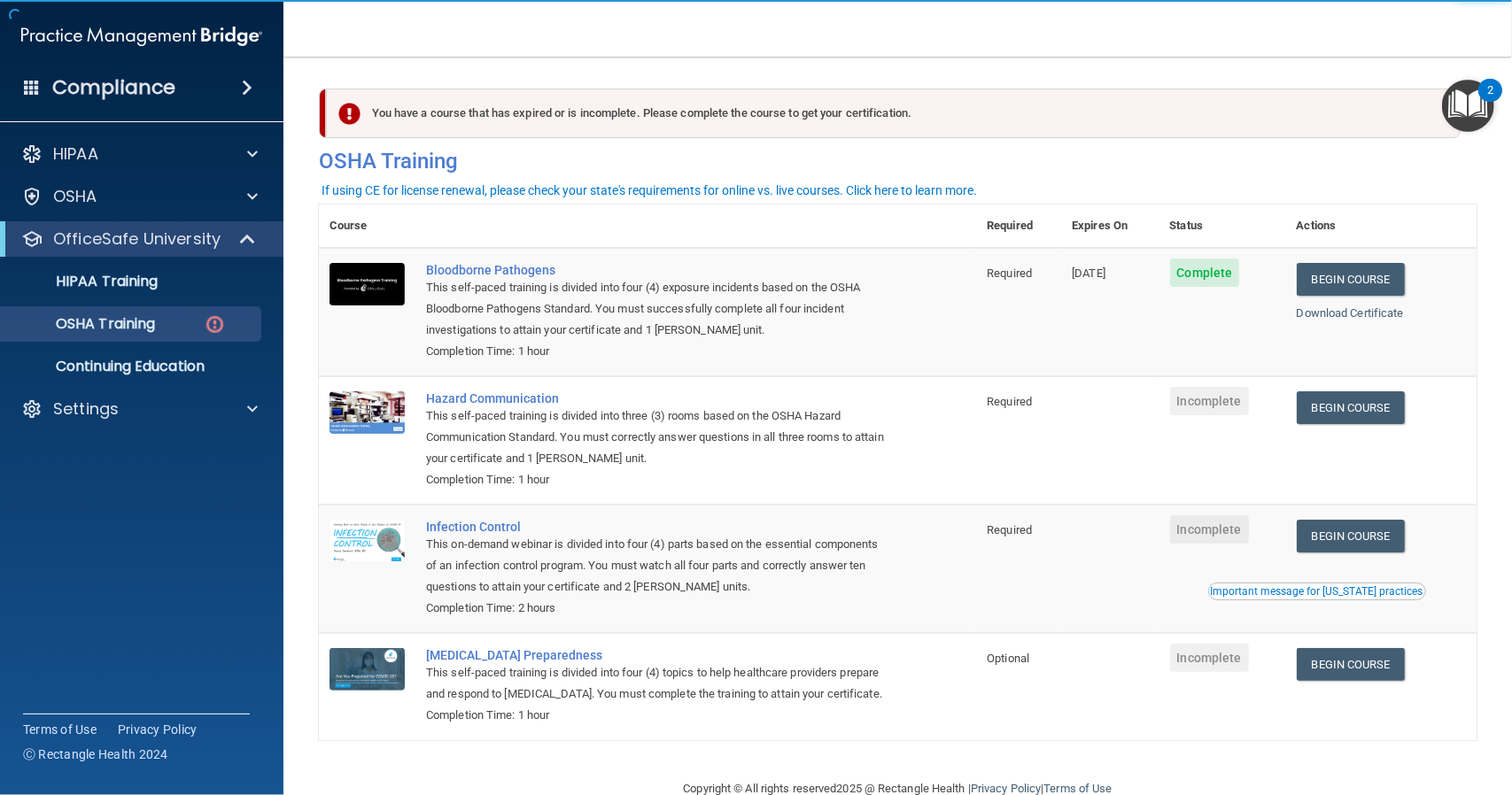
click at [1212, 397] on span "Incomplete" at bounding box center [1209, 401] width 79 height 28
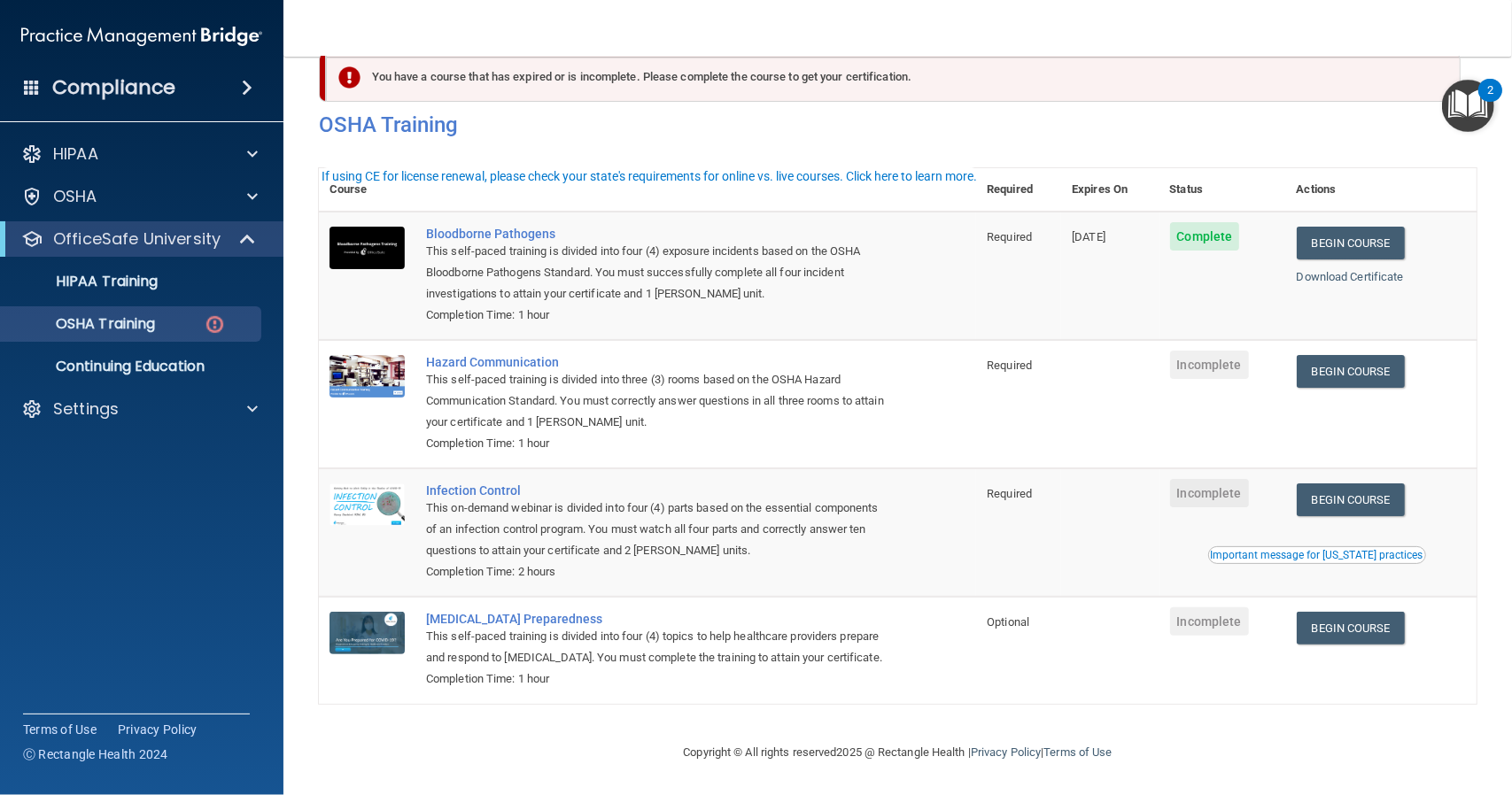
scroll to position [60, 0]
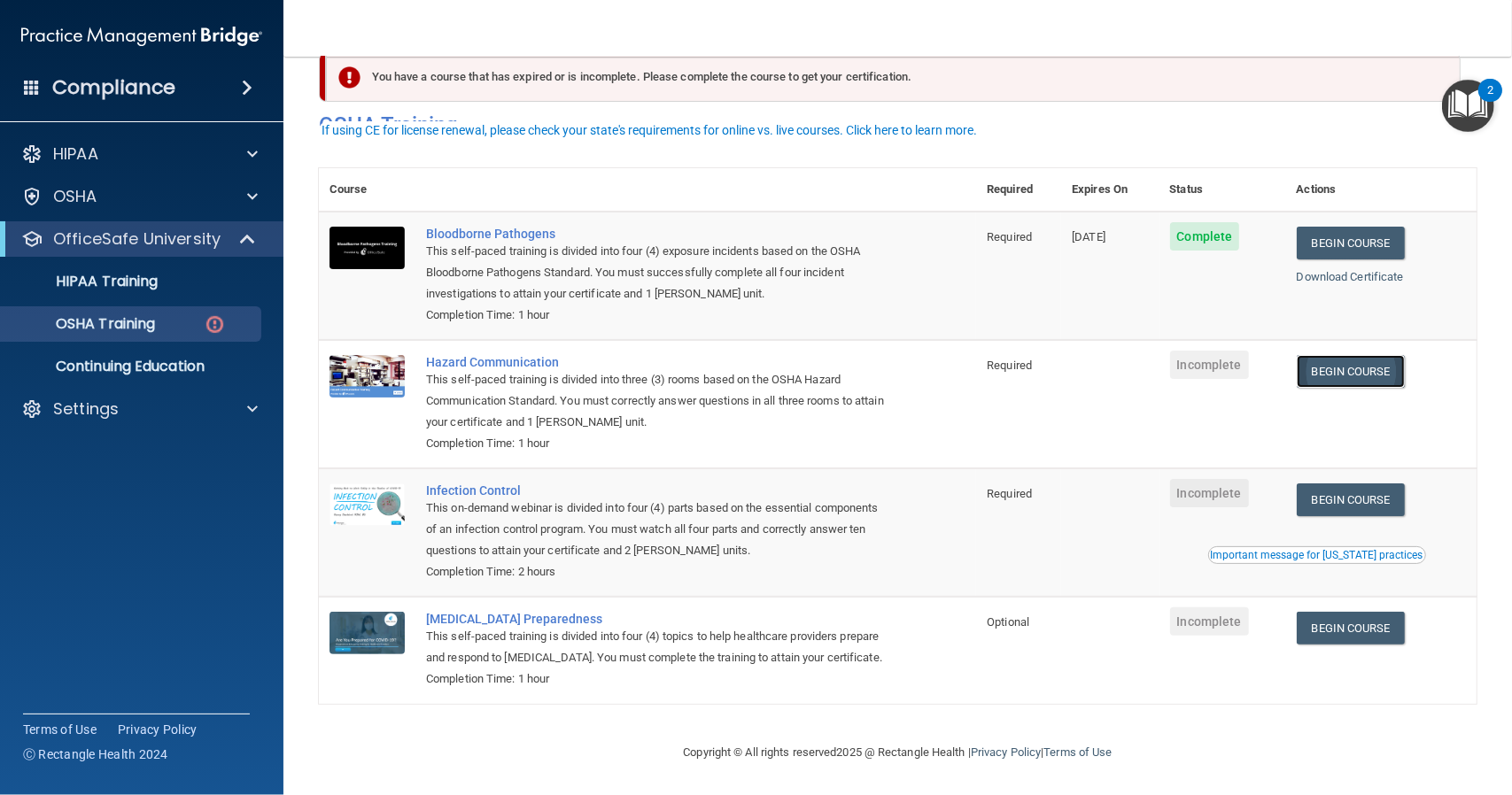
click at [1360, 355] on link "Begin Course" at bounding box center [1351, 371] width 108 height 33
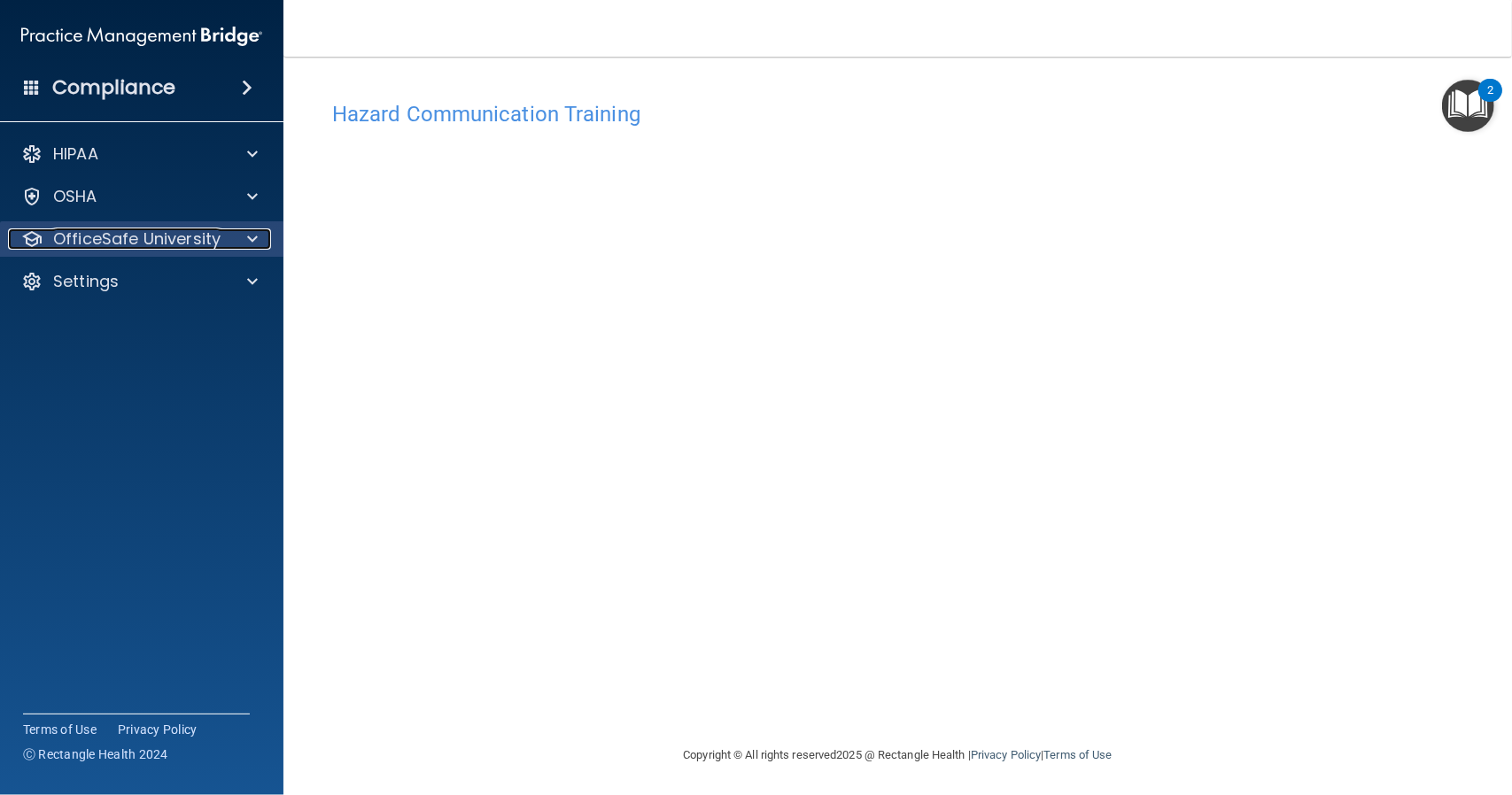
click at [256, 241] on span at bounding box center [252, 239] width 10 height 21
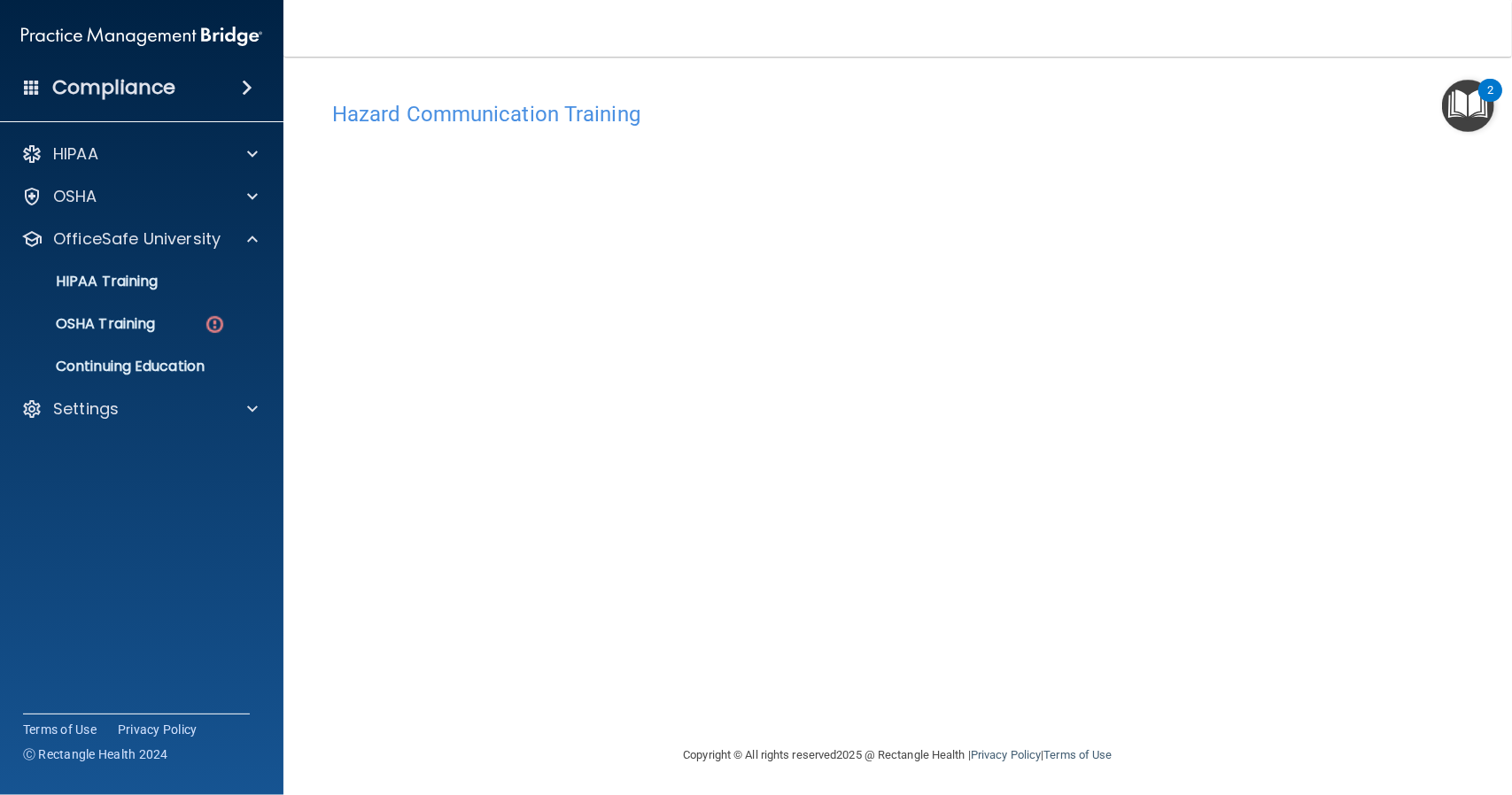
scroll to position [3, 0]
click at [103, 328] on p "OSHA Training" at bounding box center [83, 323] width 144 height 18
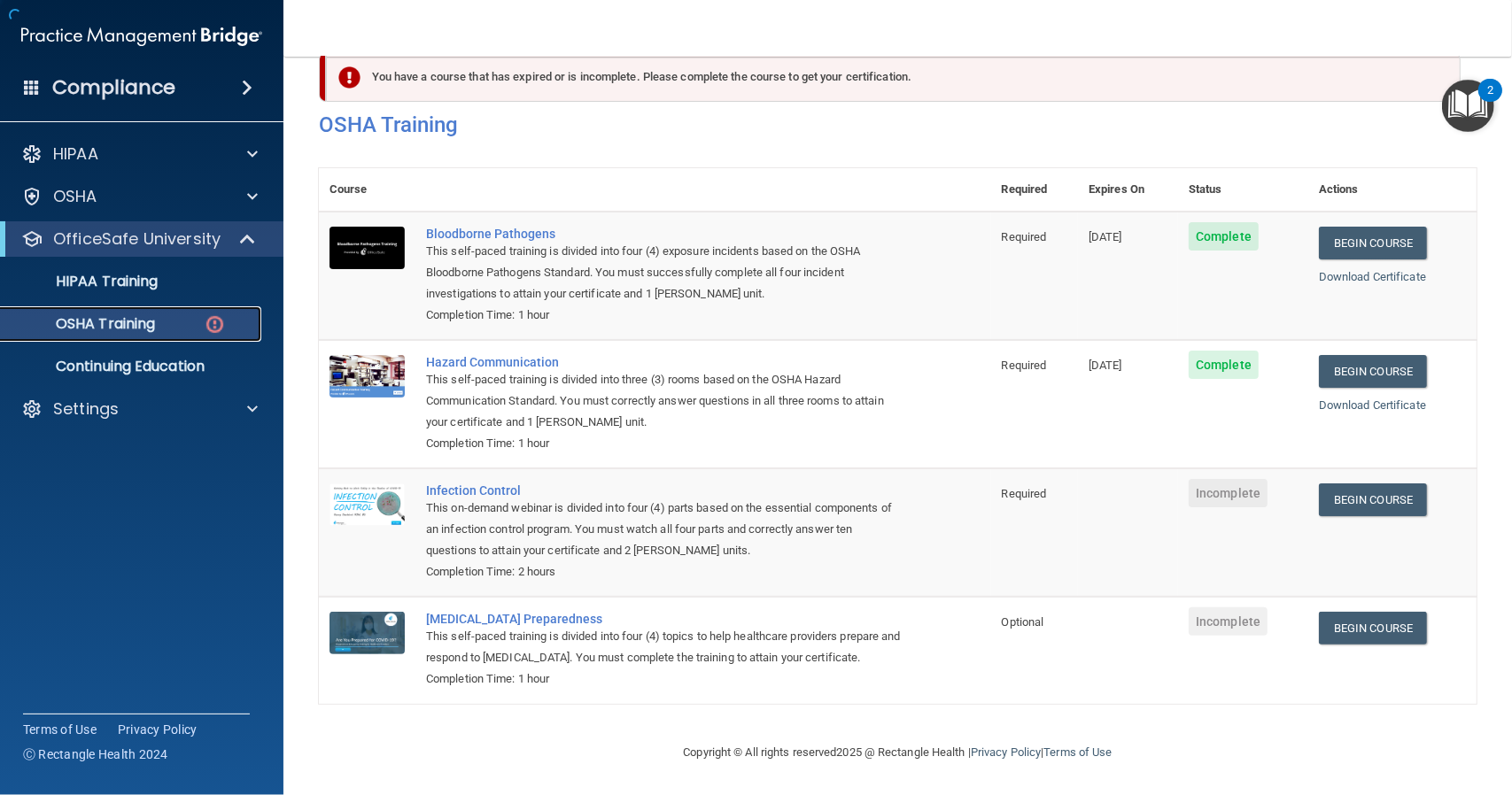
scroll to position [60, 0]
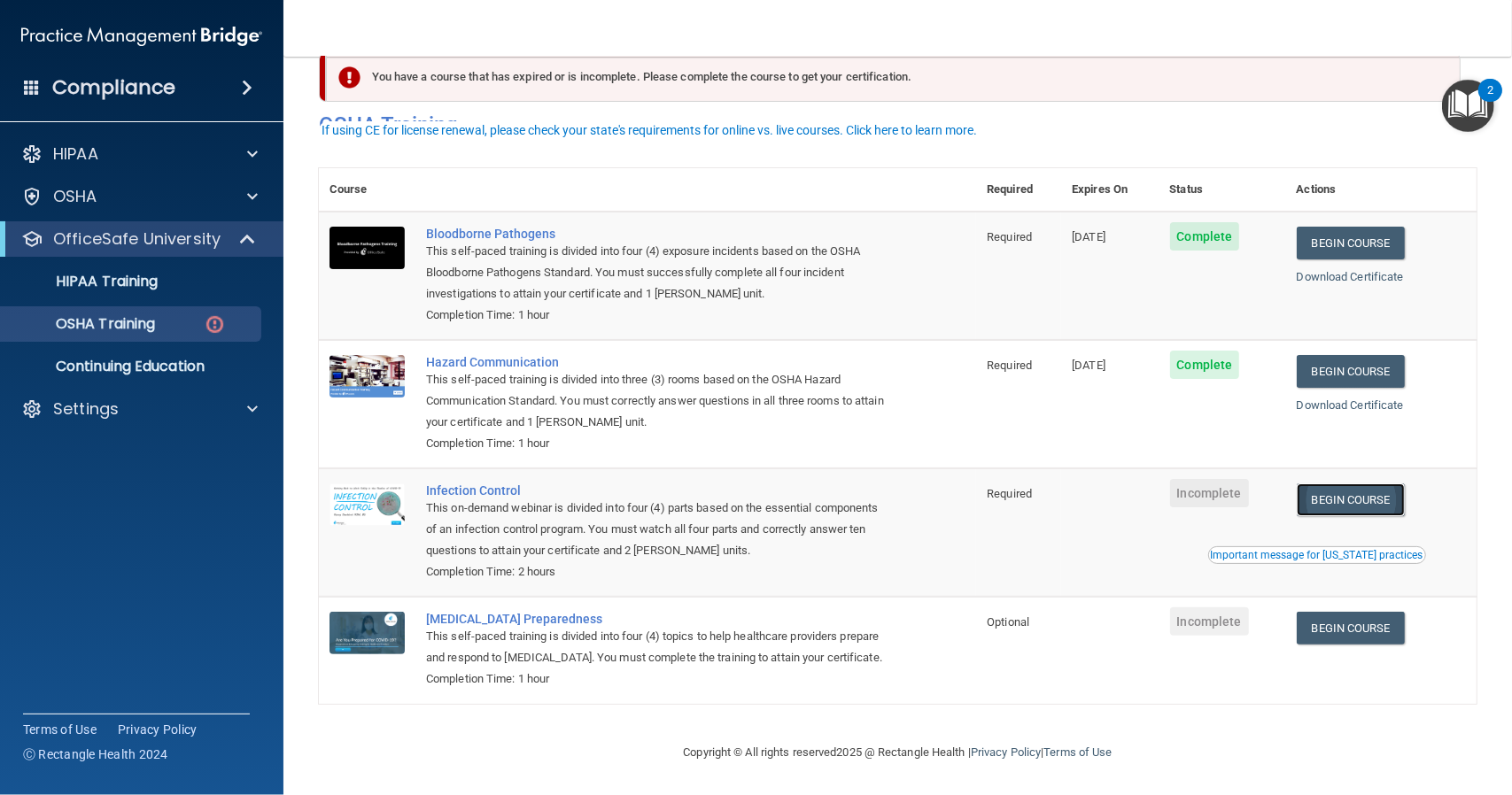
click at [1320, 484] on link "Begin Course" at bounding box center [1351, 500] width 108 height 33
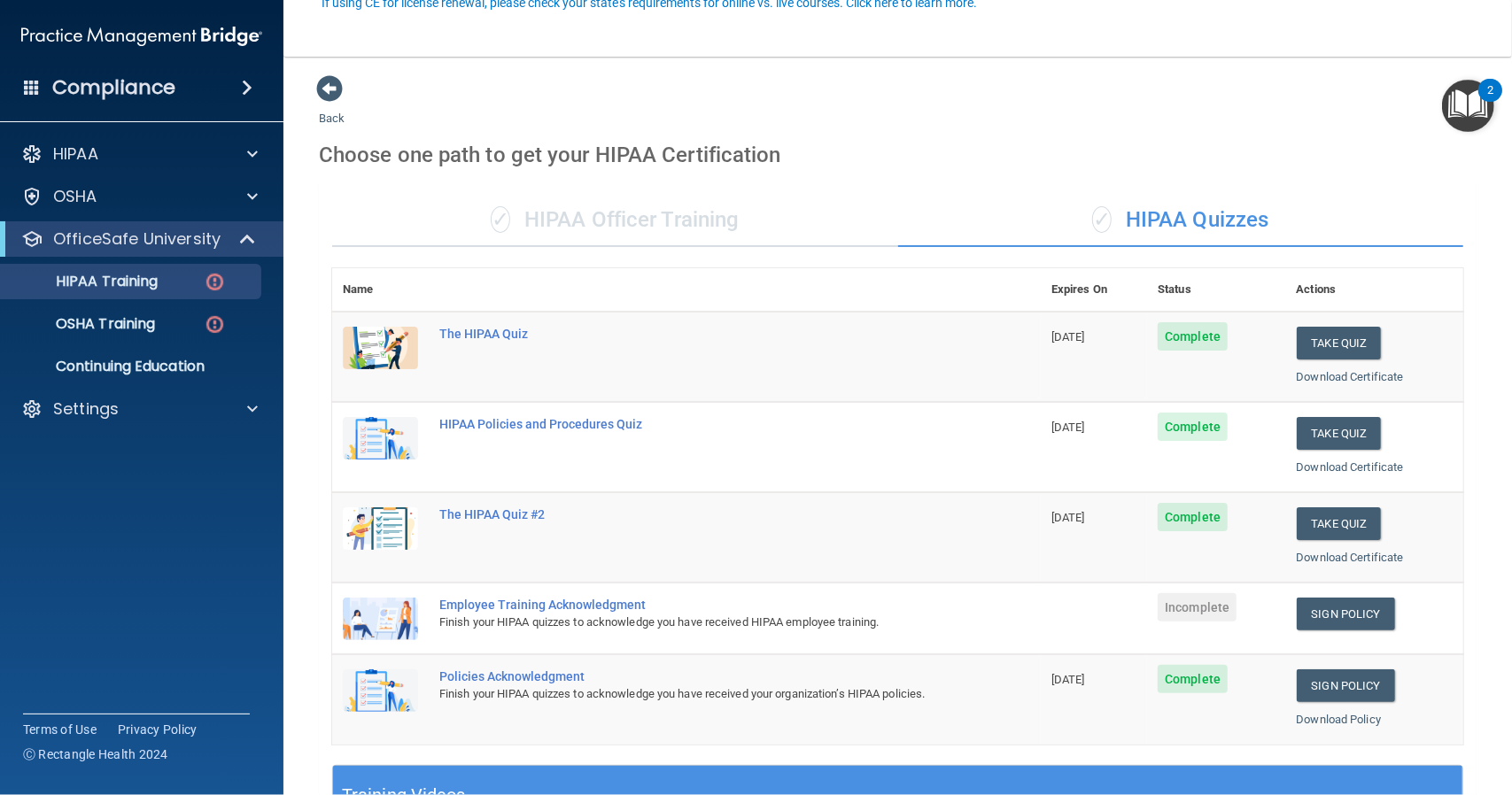
scroll to position [177, 0]
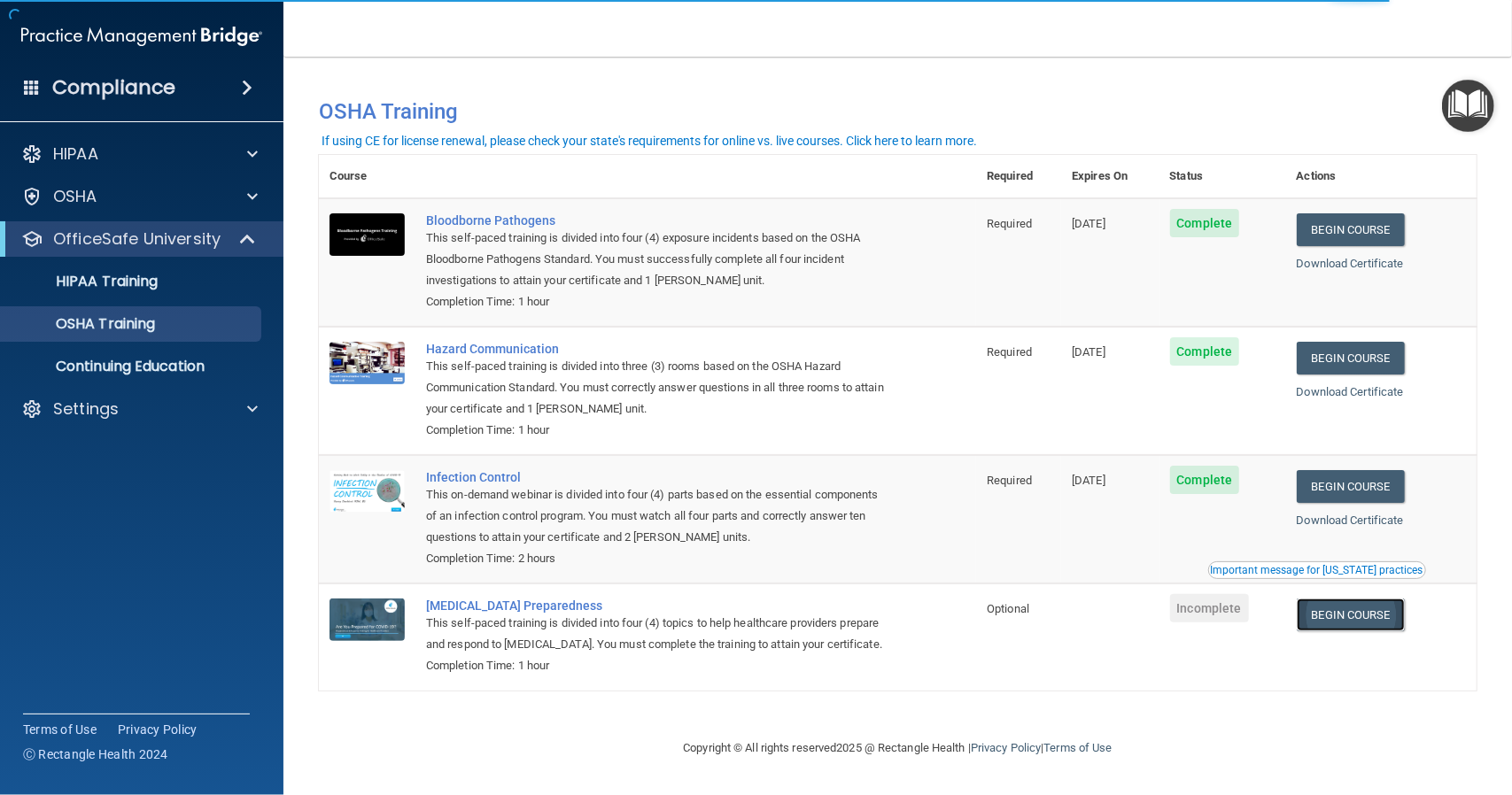
click at [1359, 619] on link "Begin Course" at bounding box center [1351, 614] width 108 height 33
